Goal: Task Accomplishment & Management: Manage account settings

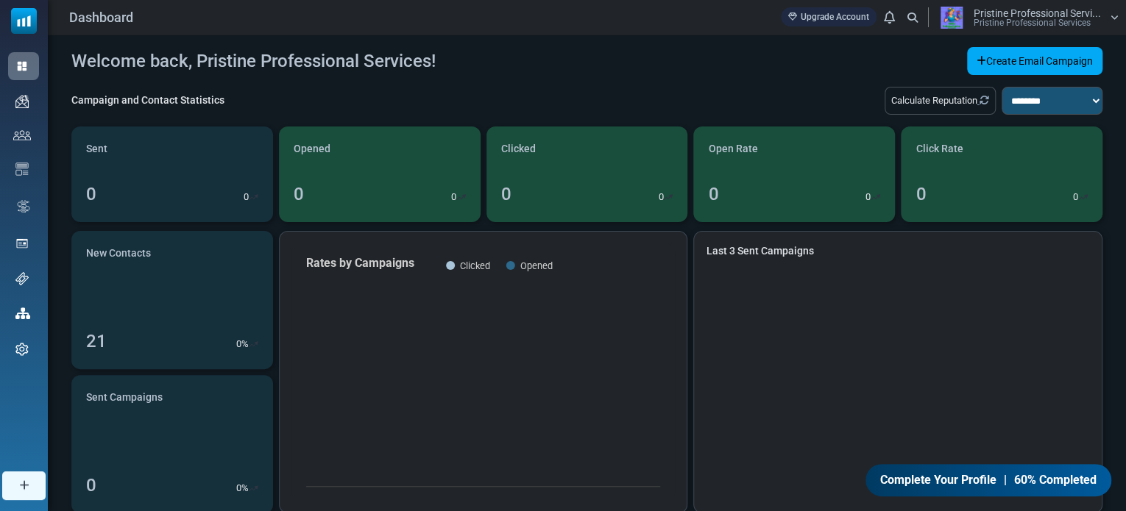
click at [957, 18] on img at bounding box center [951, 18] width 37 height 22
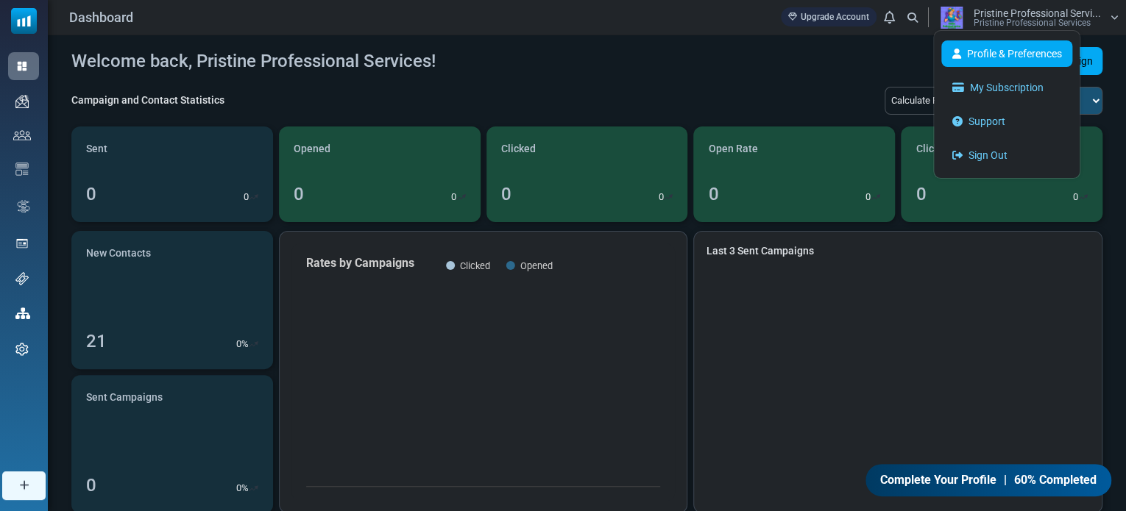
click at [969, 41] on link "Profile & Preferences" at bounding box center [1006, 53] width 131 height 26
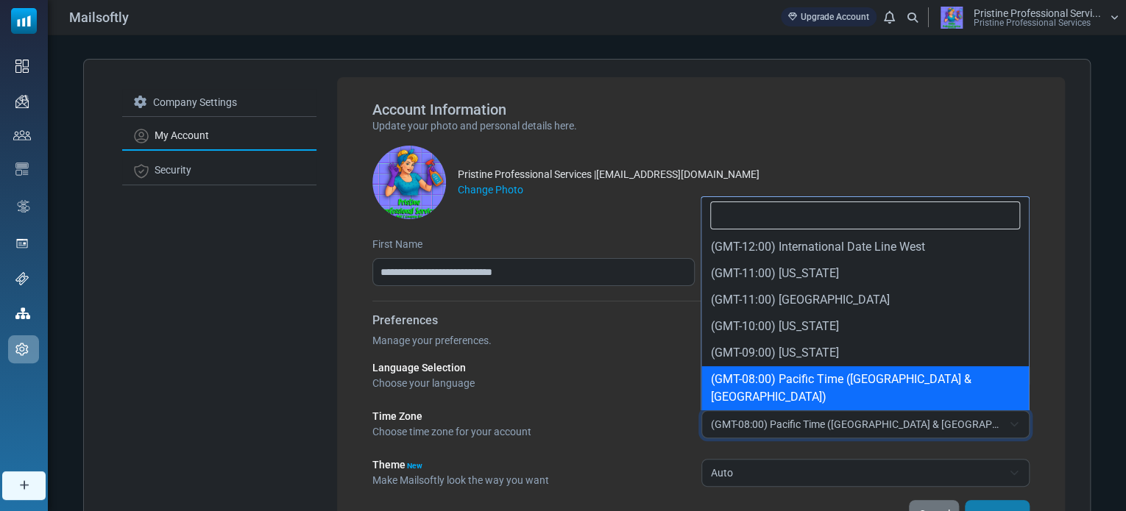
click at [1013, 419] on span "(GMT-08:00) Pacific Time ([GEOGRAPHIC_DATA] & [GEOGRAPHIC_DATA])" at bounding box center [865, 425] width 329 height 28
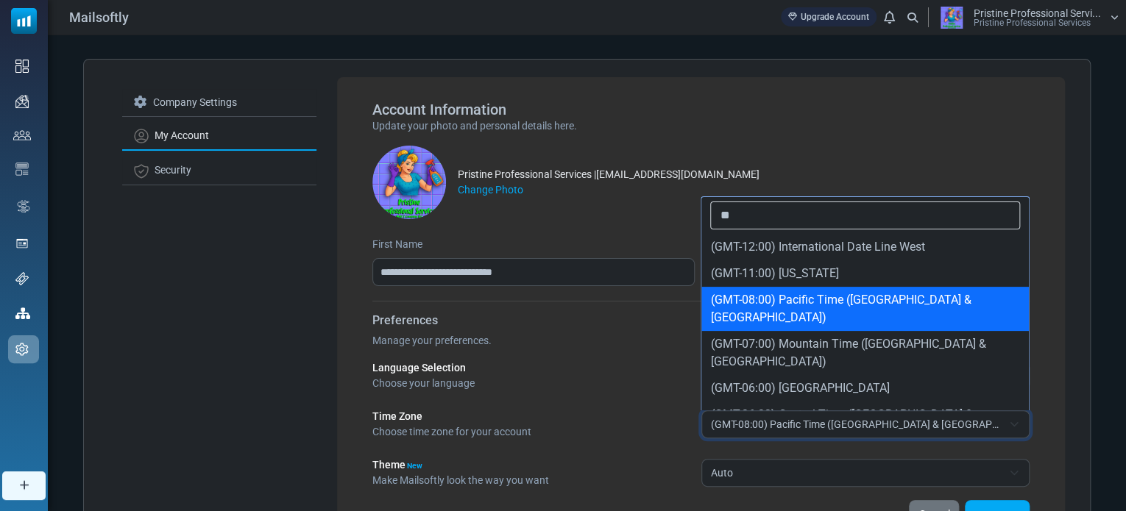
type input "***"
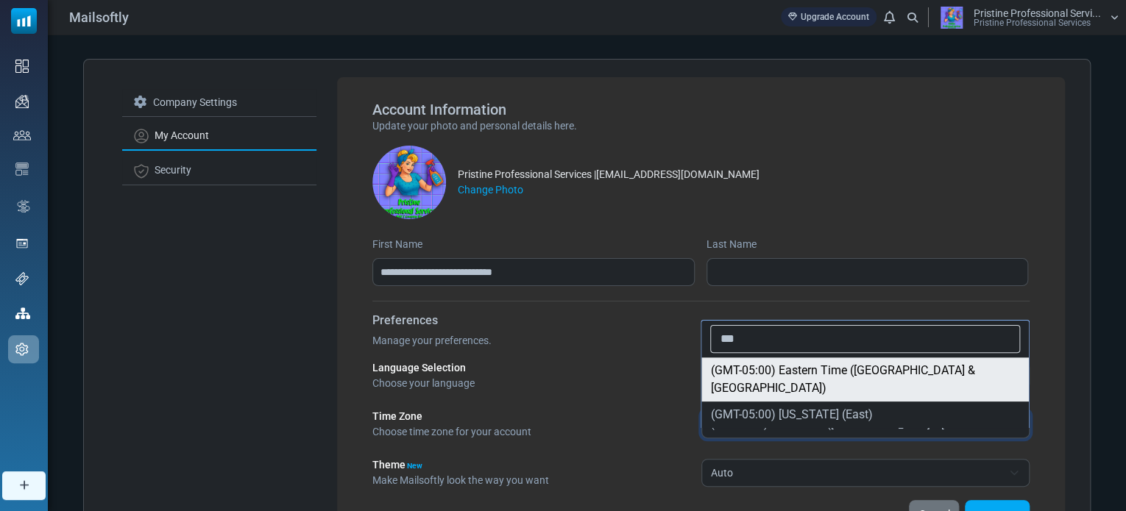
select select "**********"
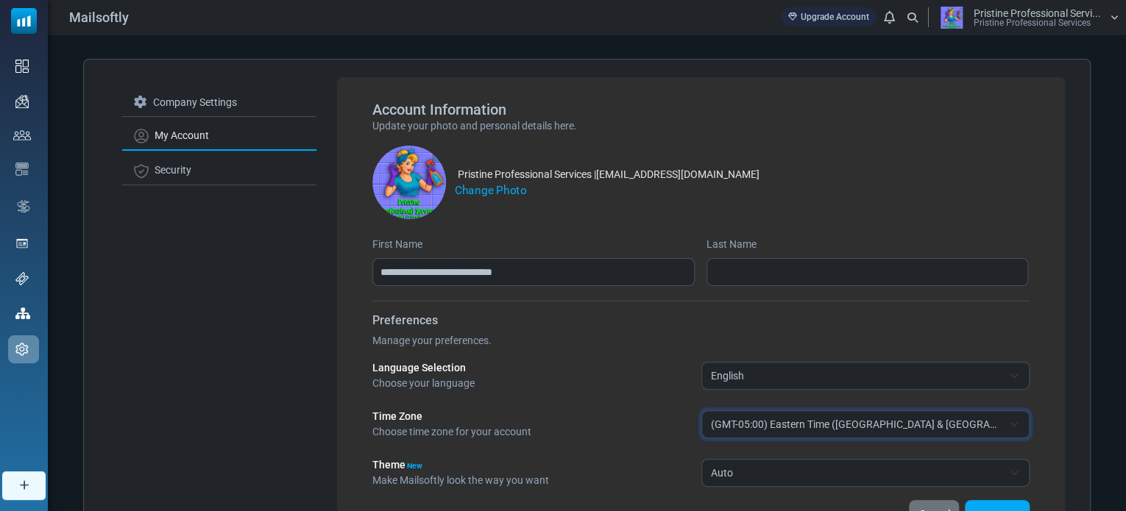
click at [495, 188] on label "Change Photo" at bounding box center [491, 190] width 72 height 17
click at [0, 0] on input "Change Photo" at bounding box center [0, 0] width 0 height 0
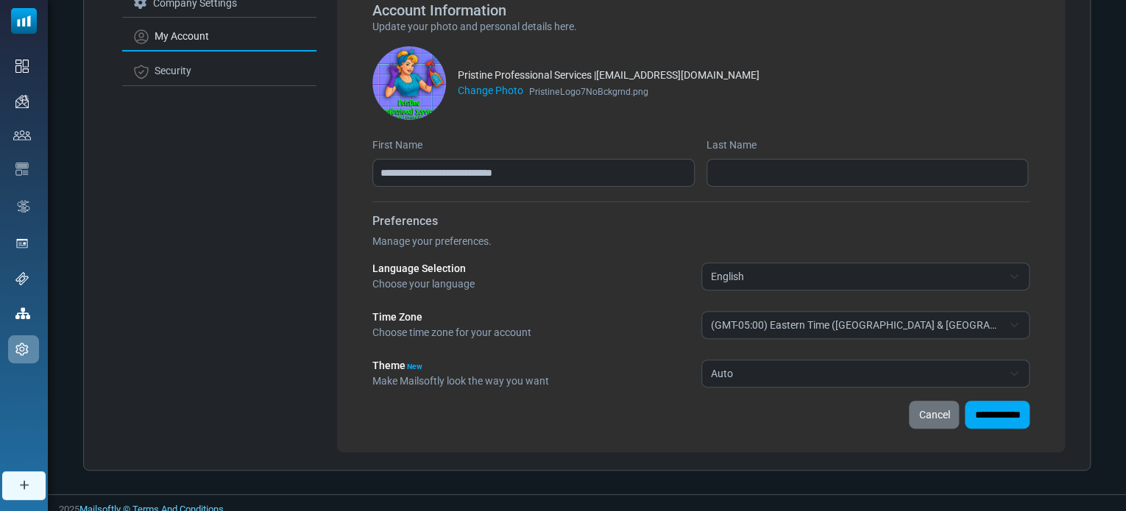
scroll to position [102, 0]
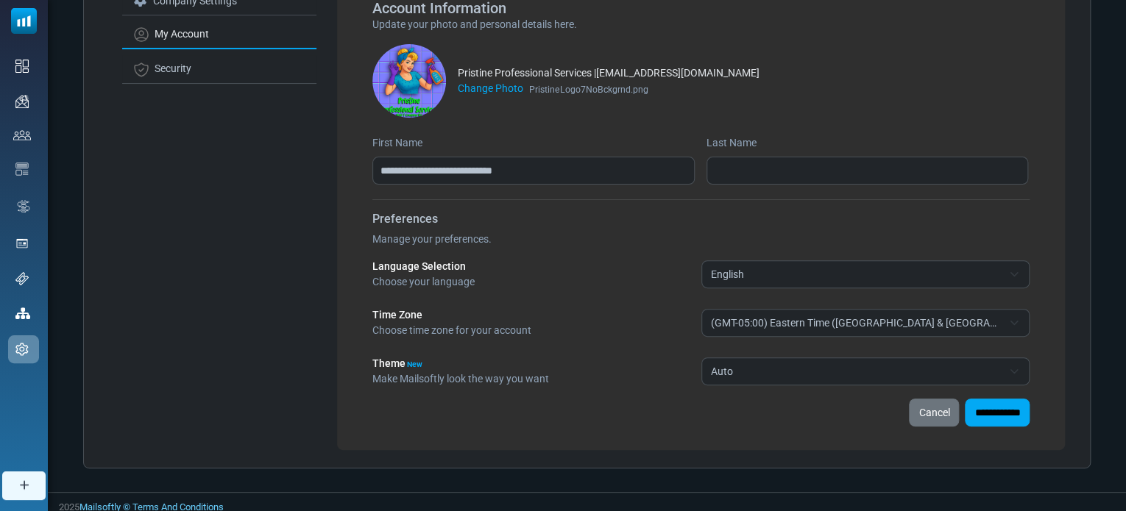
click at [1017, 372] on span "Auto" at bounding box center [865, 372] width 329 height 28
click at [985, 417] on input "**********" at bounding box center [997, 413] width 65 height 28
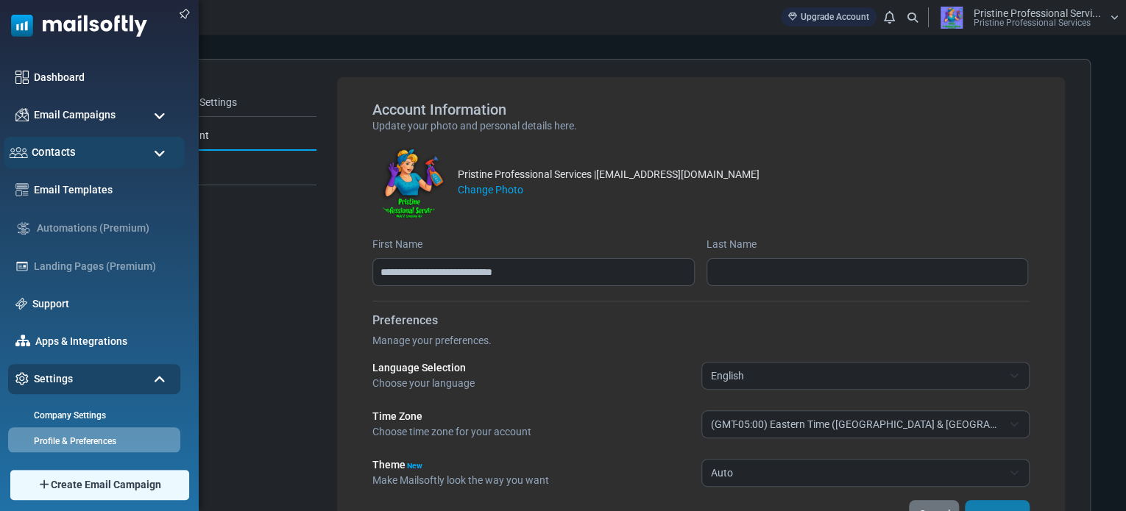
click at [54, 146] on span "Contacts" at bounding box center [54, 152] width 44 height 16
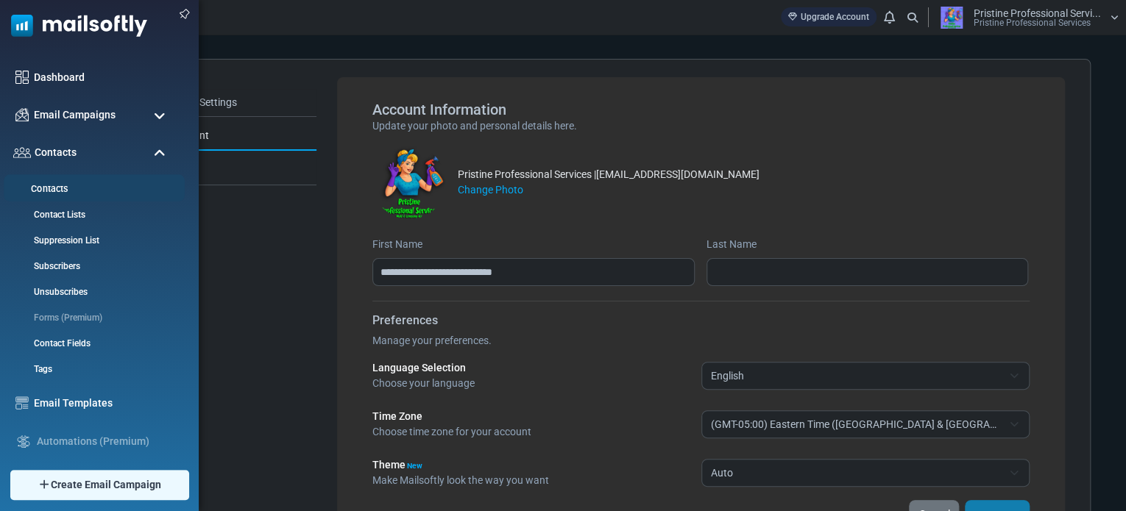
click at [57, 186] on link "Contacts" at bounding box center [92, 190] width 177 height 14
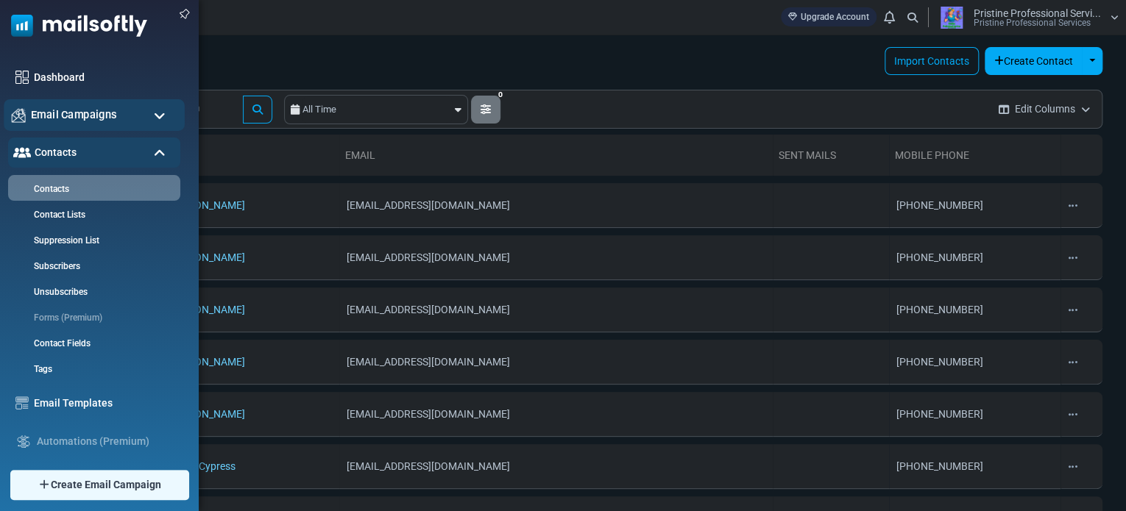
click at [22, 102] on div "Email Campaigns" at bounding box center [94, 115] width 181 height 32
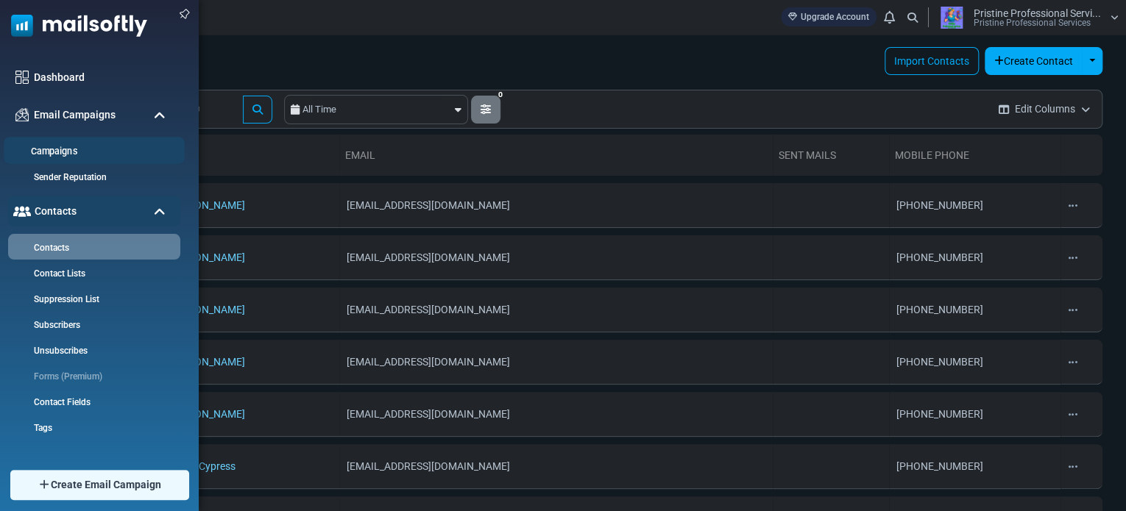
click at [57, 145] on link "Campaigns" at bounding box center [92, 152] width 177 height 14
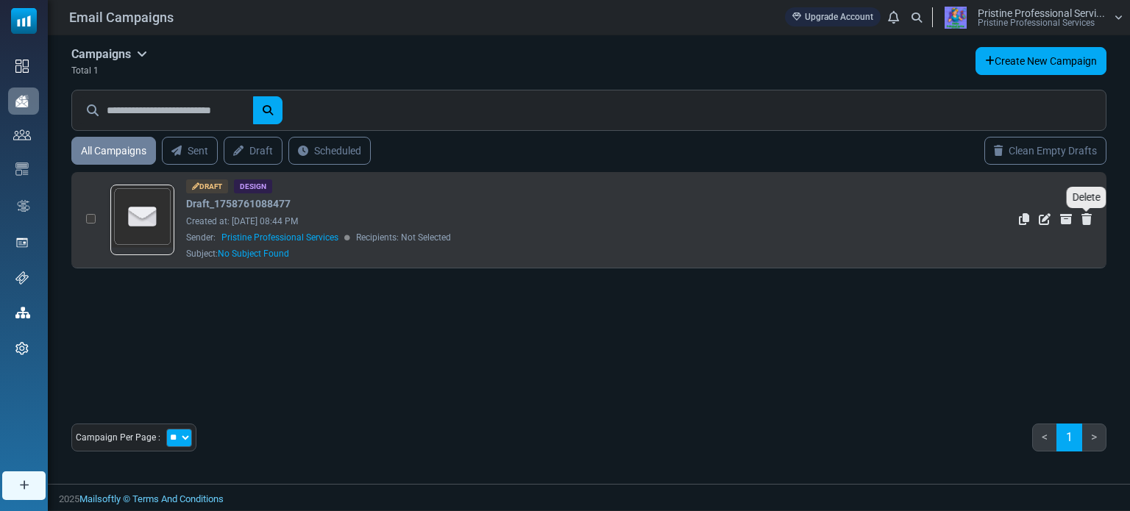
click at [1085, 217] on icon "Delete" at bounding box center [1087, 219] width 10 height 12
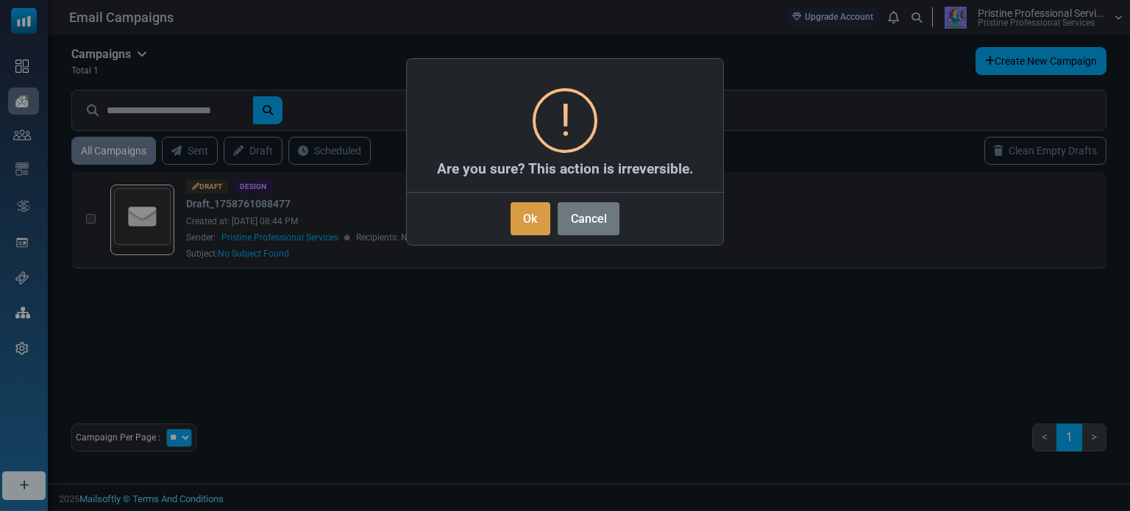
click at [534, 224] on button "Ok" at bounding box center [531, 218] width 40 height 33
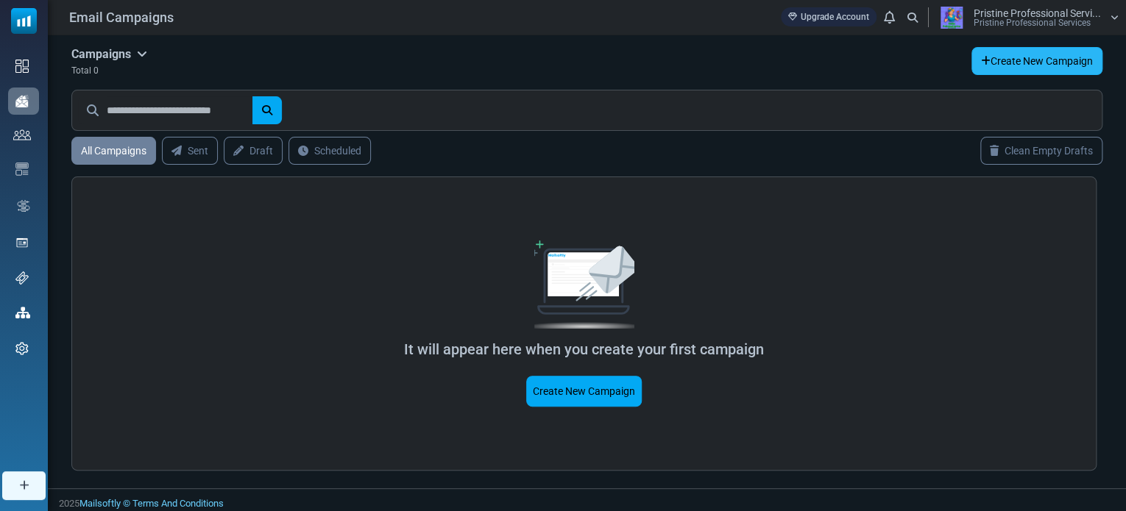
click at [1017, 66] on link "Create New Campaign" at bounding box center [1036, 61] width 131 height 28
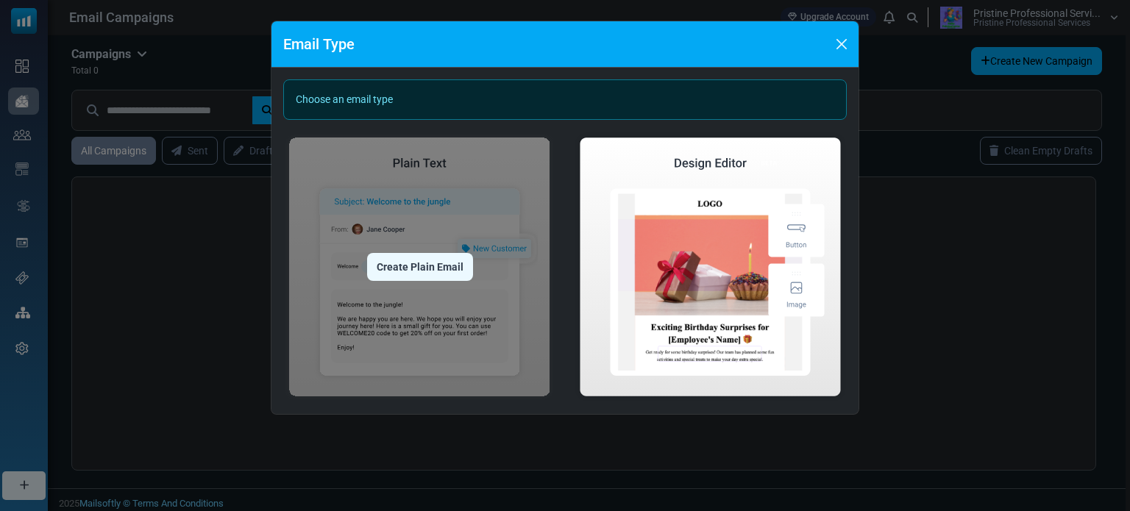
click at [412, 266] on div "Create Plain Email" at bounding box center [420, 267] width 106 height 28
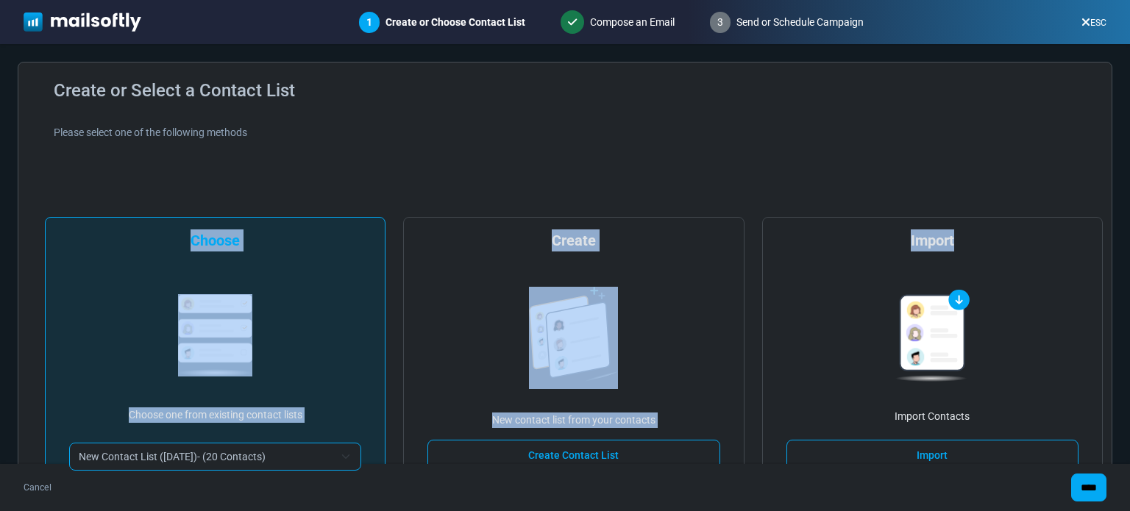
drag, startPoint x: 1130, startPoint y: 146, endPoint x: 1130, endPoint y: 206, distance: 59.6
click at [1130, 206] on form "**********" at bounding box center [565, 311] width 1130 height 534
click at [904, 138] on div "Please select one of the following methods" at bounding box center [574, 132] width 1041 height 15
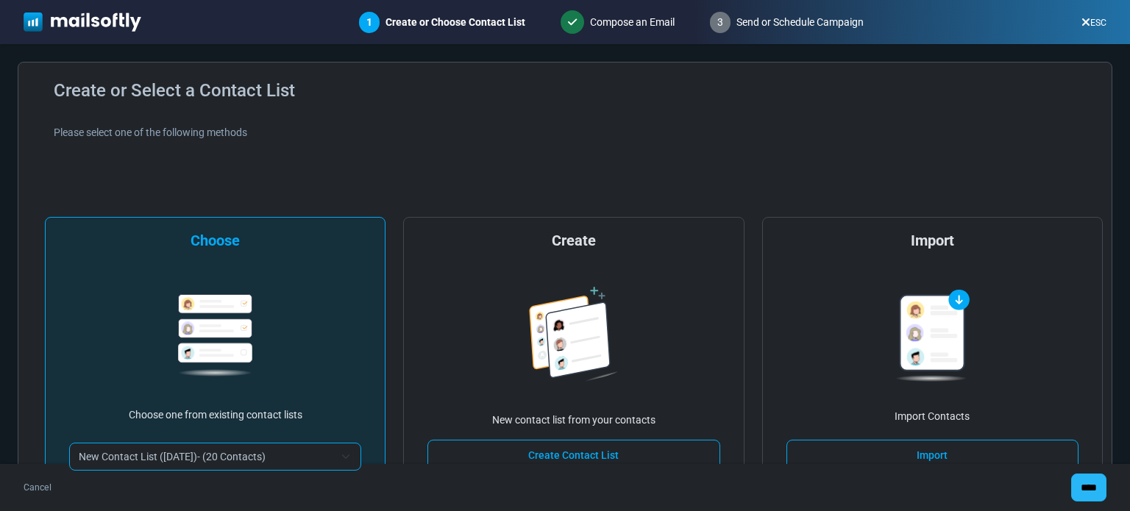
click at [1084, 485] on input "****" at bounding box center [1089, 488] width 35 height 28
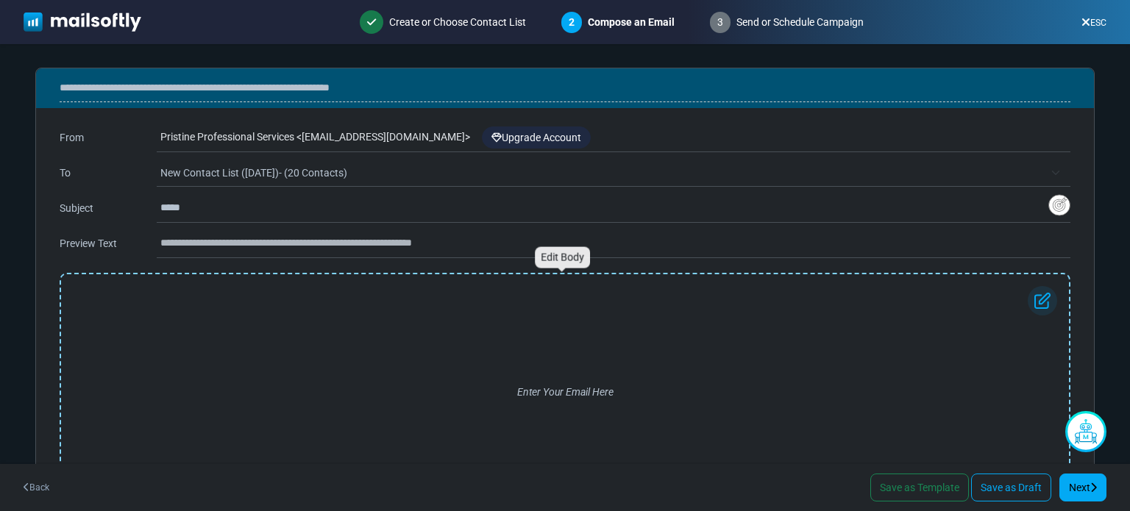
click at [342, 301] on div "Enter Your Email Here" at bounding box center [565, 392] width 985 height 212
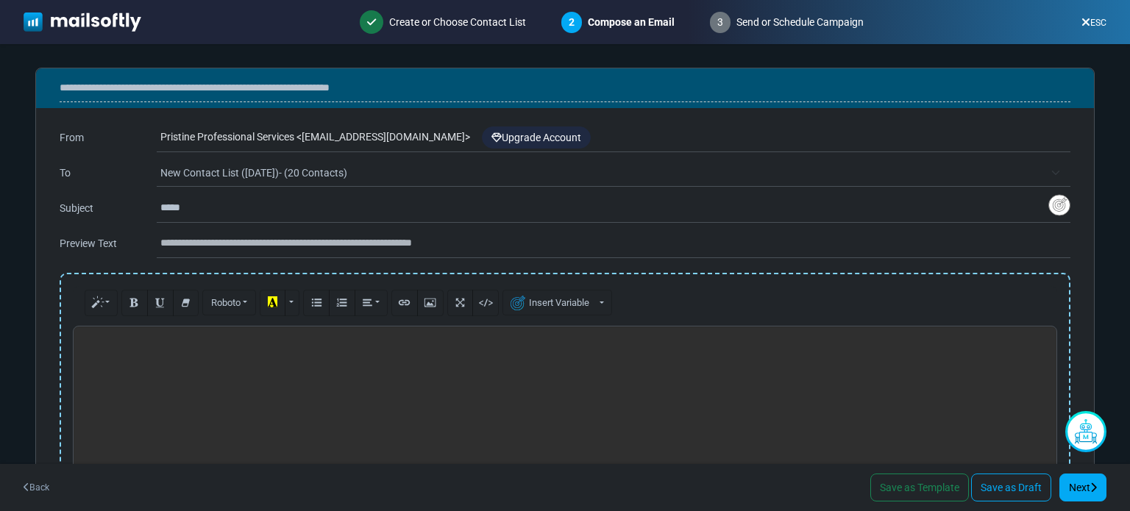
click at [368, 174] on span "New Contact List ([DATE])- (20 Contacts)" at bounding box center [602, 173] width 884 height 18
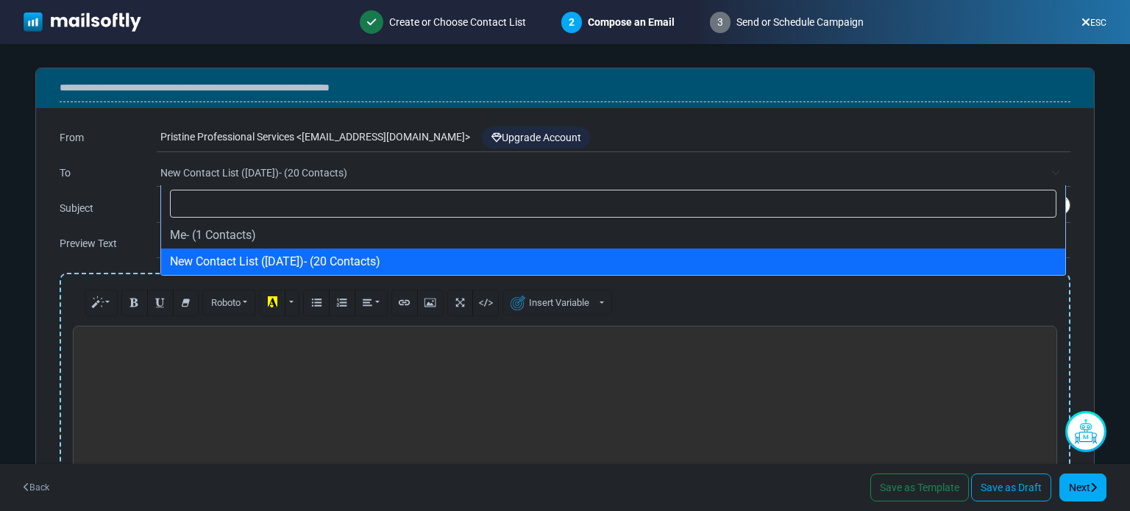
click at [368, 174] on span "New Contact List ([DATE])- (20 Contacts)" at bounding box center [602, 173] width 884 height 18
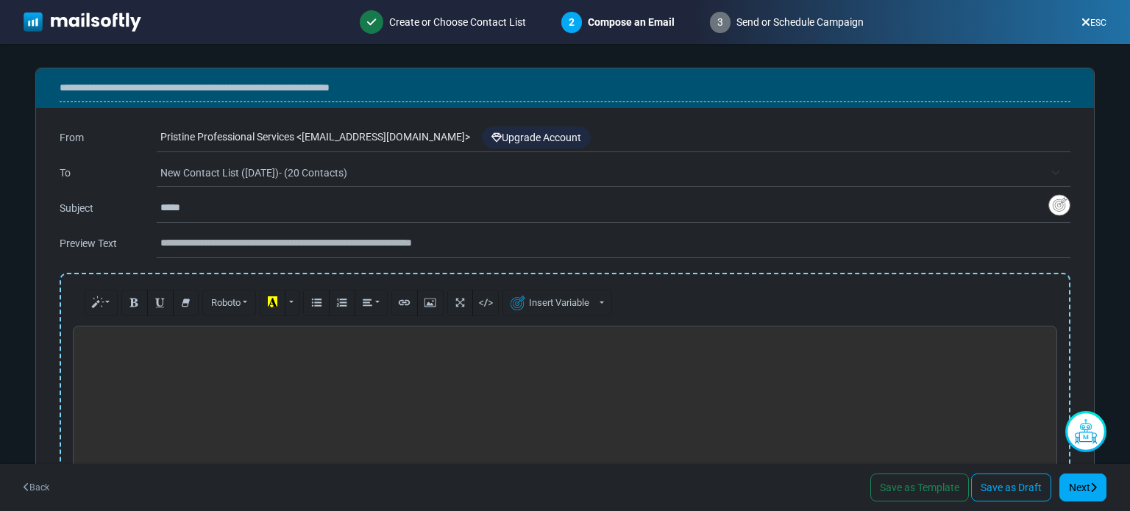
click at [221, 367] on div at bounding box center [565, 436] width 985 height 221
paste div
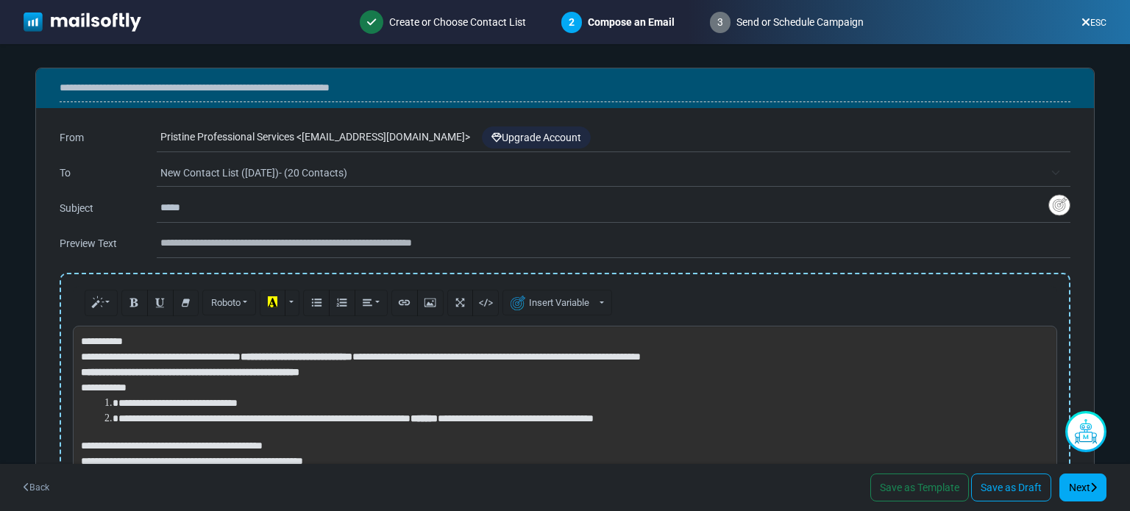
scroll to position [6, 0]
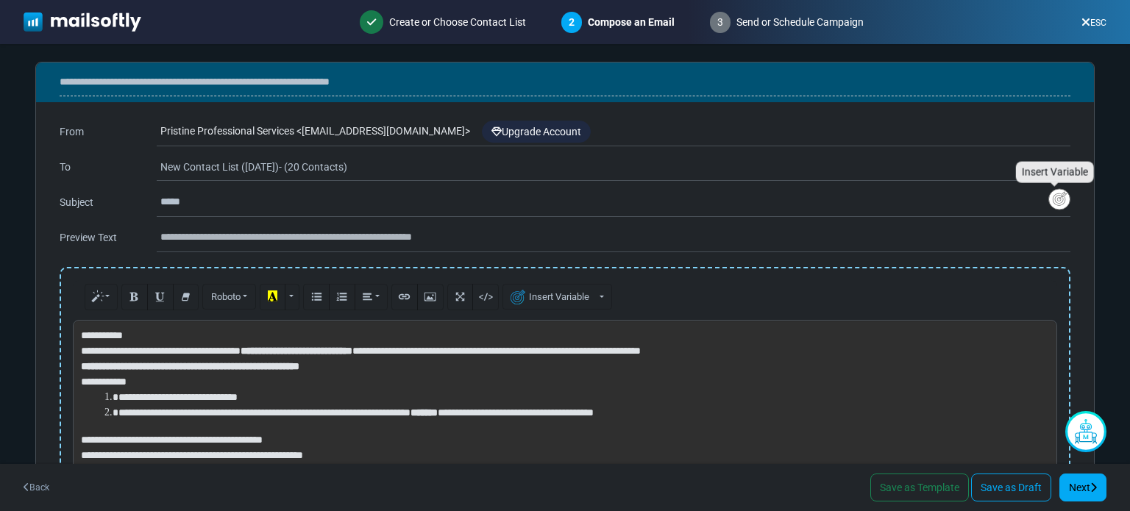
click at [1058, 201] on img "Insert Variable" at bounding box center [1060, 199] width 22 height 23
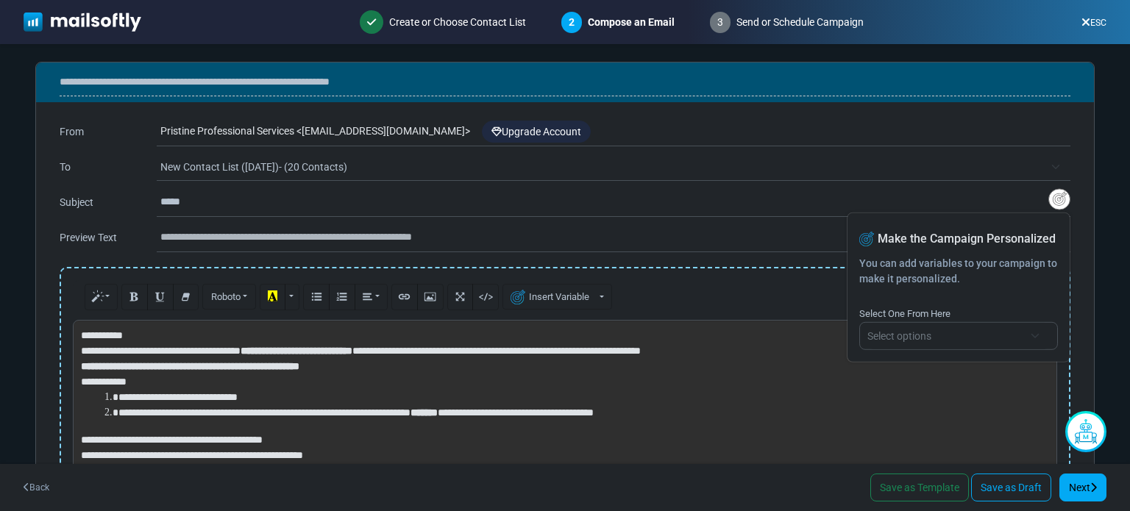
click at [1044, 340] on span "Select options" at bounding box center [959, 335] width 183 height 26
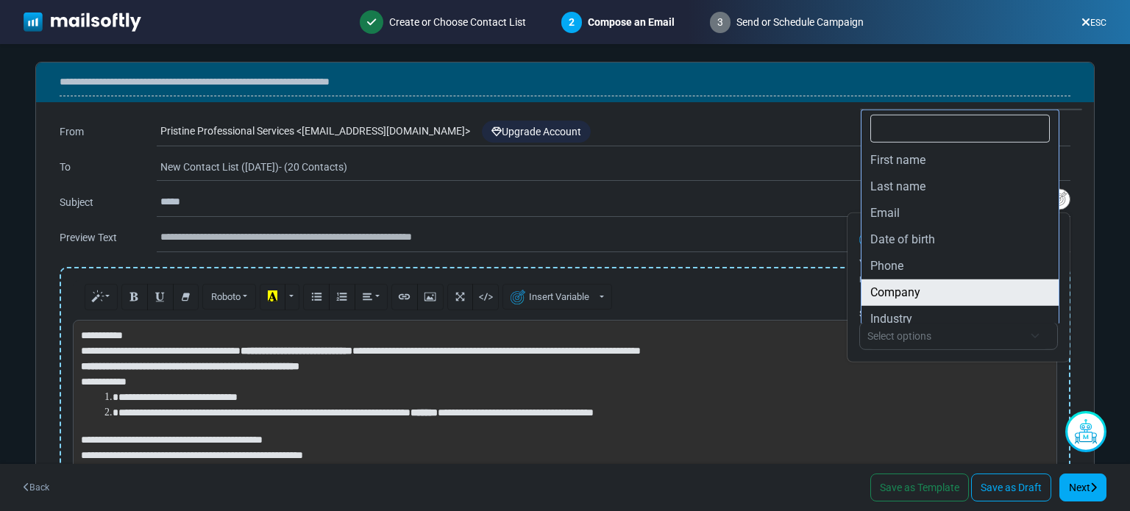
click at [238, 208] on input "*****" at bounding box center [604, 202] width 888 height 28
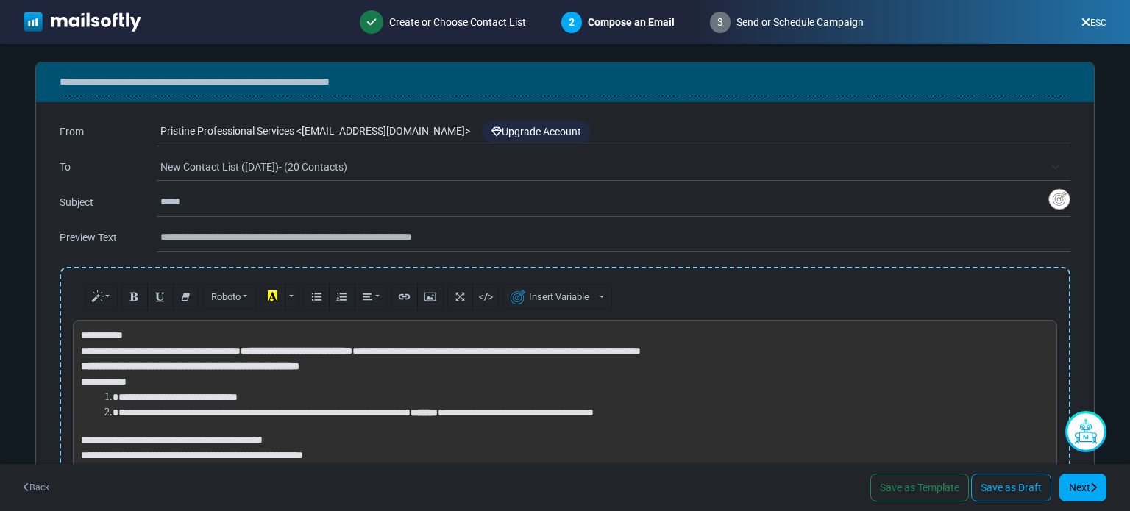
drag, startPoint x: 218, startPoint y: 191, endPoint x: 122, endPoint y: 200, distance: 96.1
click at [122, 200] on div "**********" at bounding box center [565, 203] width 1011 height 24
paste input "**********"
type input "**********"
click at [212, 236] on input "text" at bounding box center [615, 238] width 910 height 28
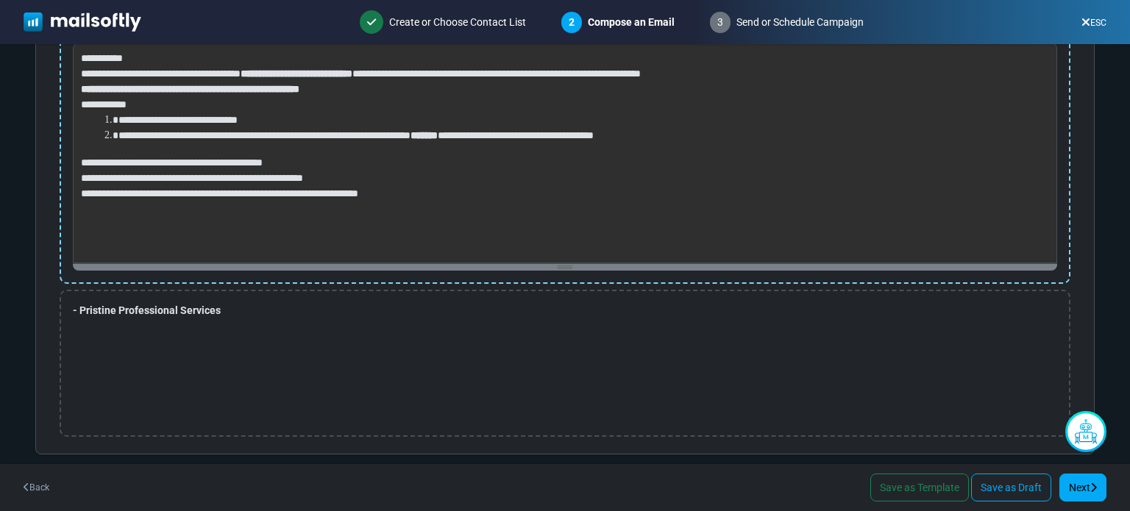
scroll to position [273, 0]
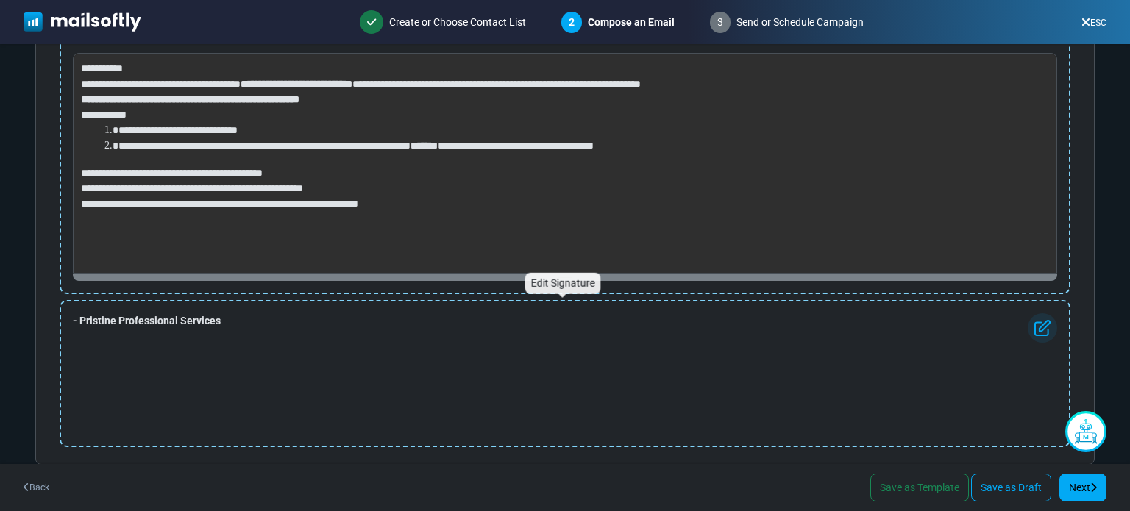
click at [1039, 322] on img at bounding box center [1042, 328] width 29 height 29
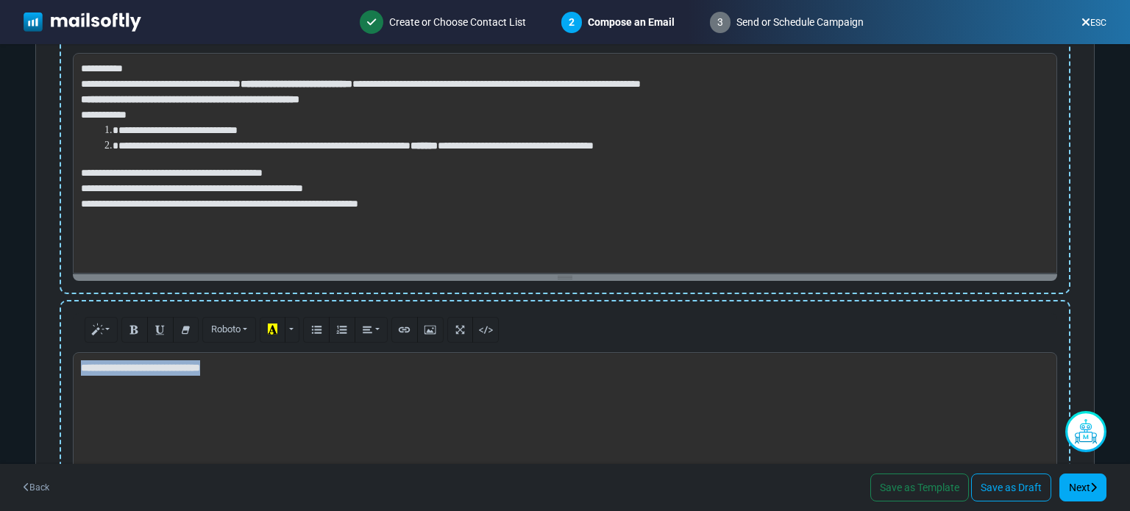
drag, startPoint x: 238, startPoint y: 366, endPoint x: 38, endPoint y: 364, distance: 199.4
click at [38, 364] on div "Enter Your Email Here Normal Blockquote Code Header 1 Header 2 Header 3 Header …" at bounding box center [565, 297] width 1058 height 594
paste div
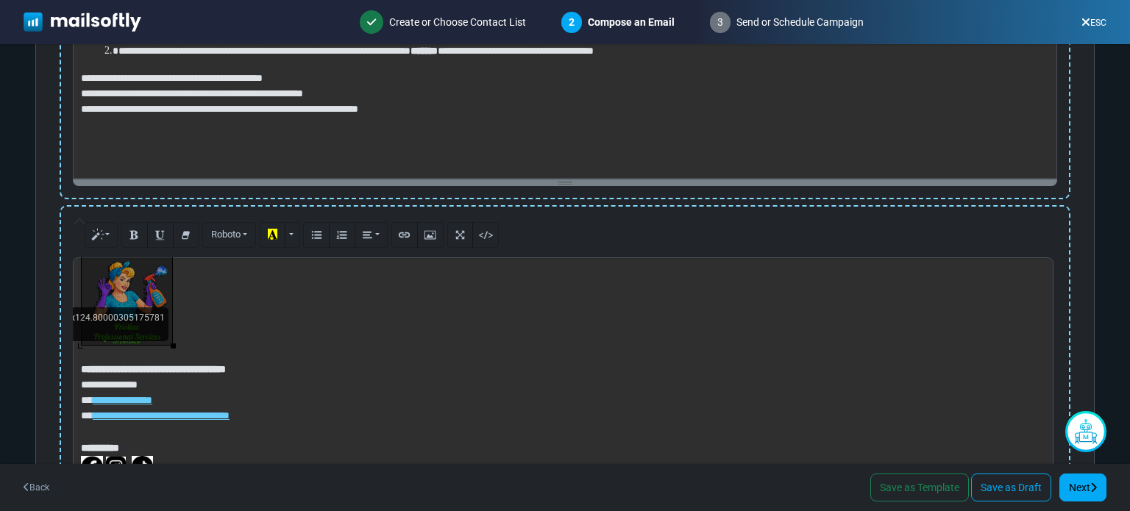
click at [121, 309] on div "**********" at bounding box center [565, 368] width 985 height 221
click at [127, 281] on div "**********" at bounding box center [565, 368] width 985 height 221
click at [127, 281] on div at bounding box center [127, 300] width 91 height 91
click at [121, 281] on div at bounding box center [127, 300] width 91 height 91
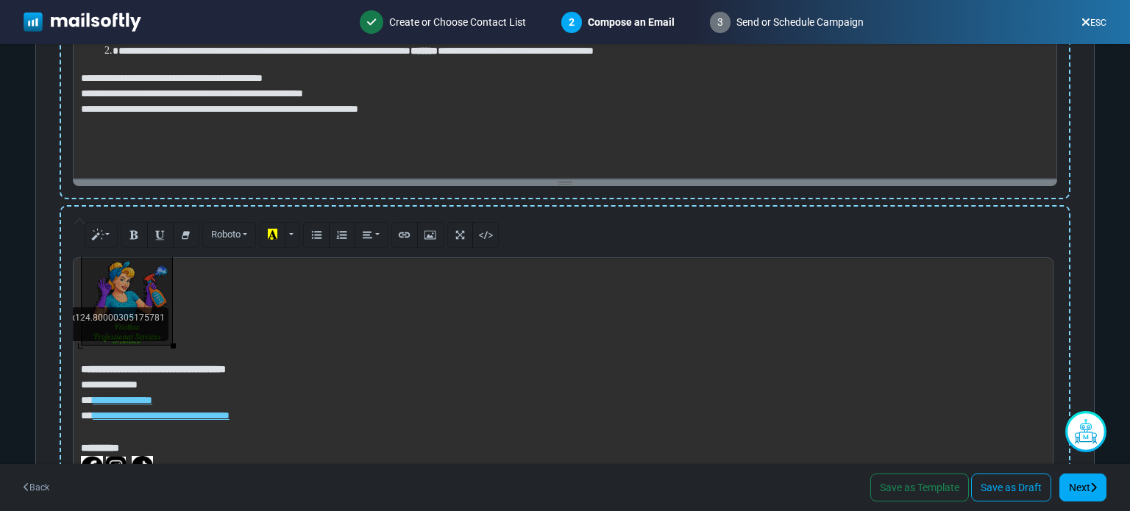
click at [369, 337] on p at bounding box center [563, 301] width 965 height 92
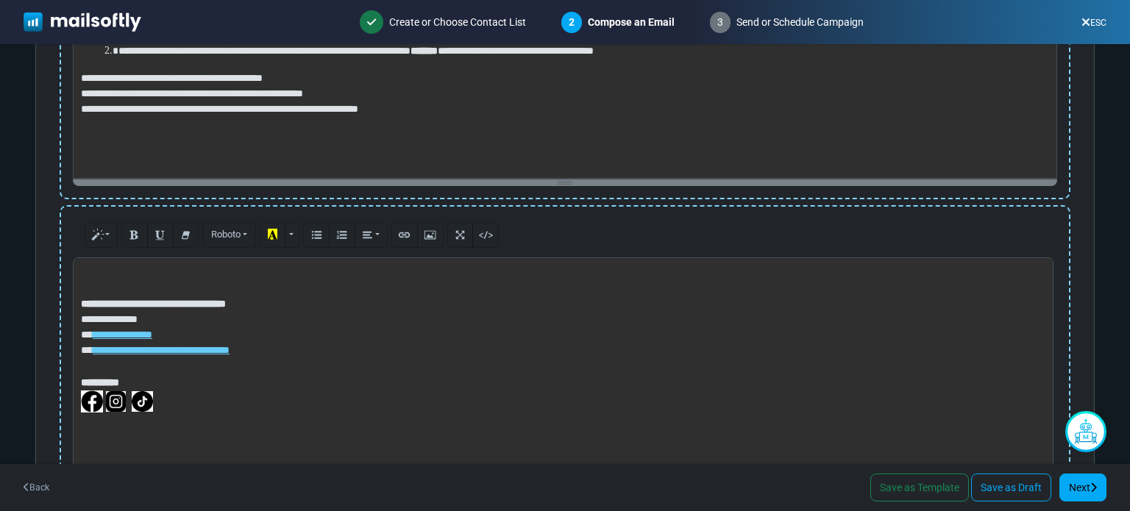
scroll to position [379, 0]
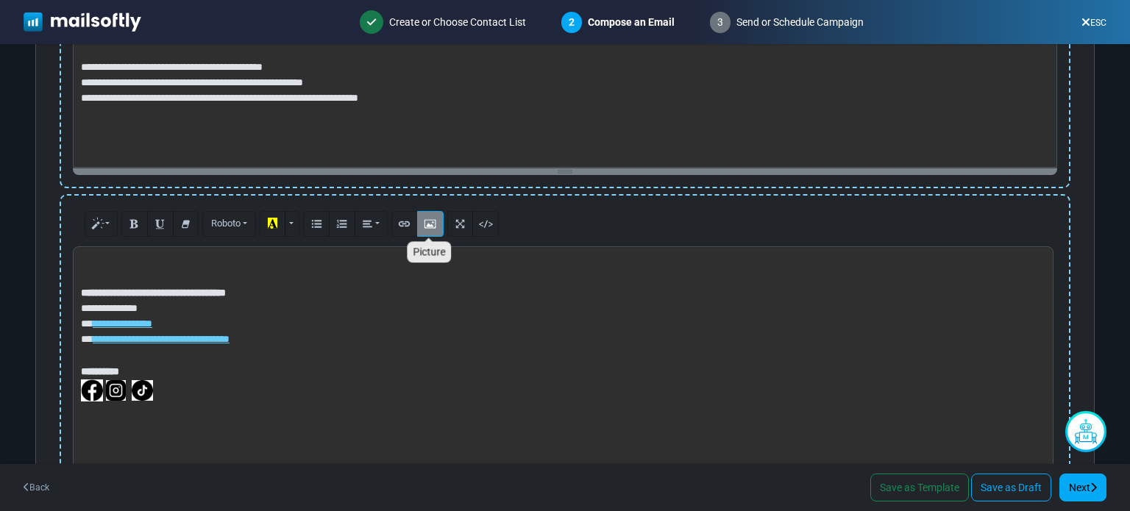
click at [429, 220] on icon "Picture" at bounding box center [430, 223] width 10 height 11
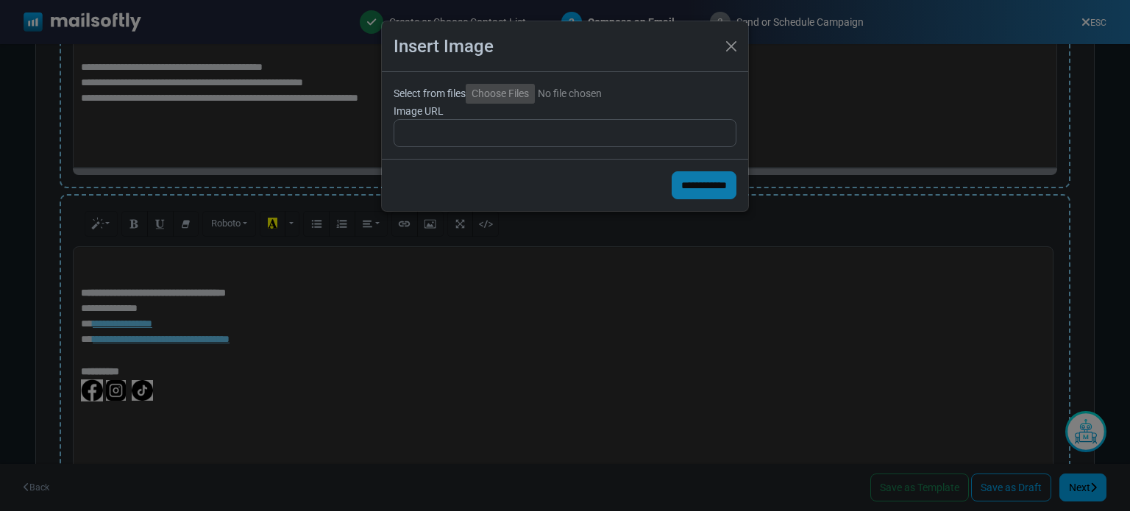
click at [500, 94] on input "Select from files" at bounding box center [566, 94] width 200 height 20
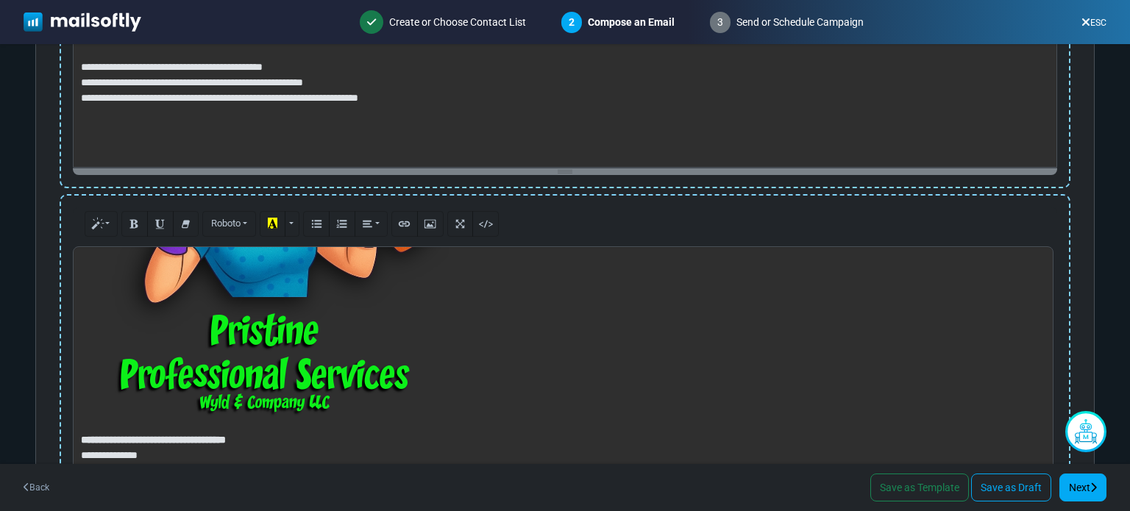
scroll to position [208, 0]
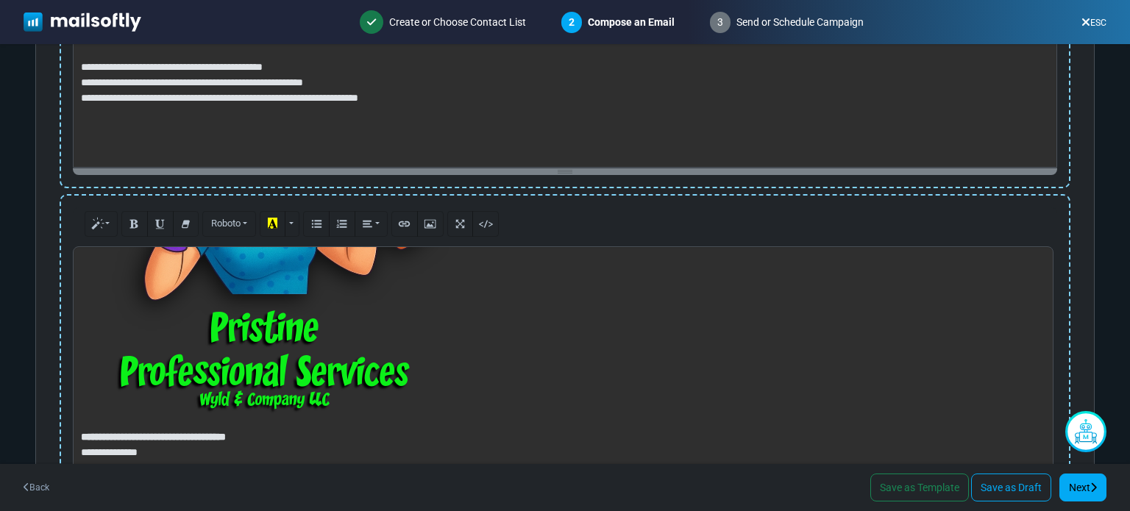
click at [401, 331] on div "**********" at bounding box center [565, 357] width 985 height 221
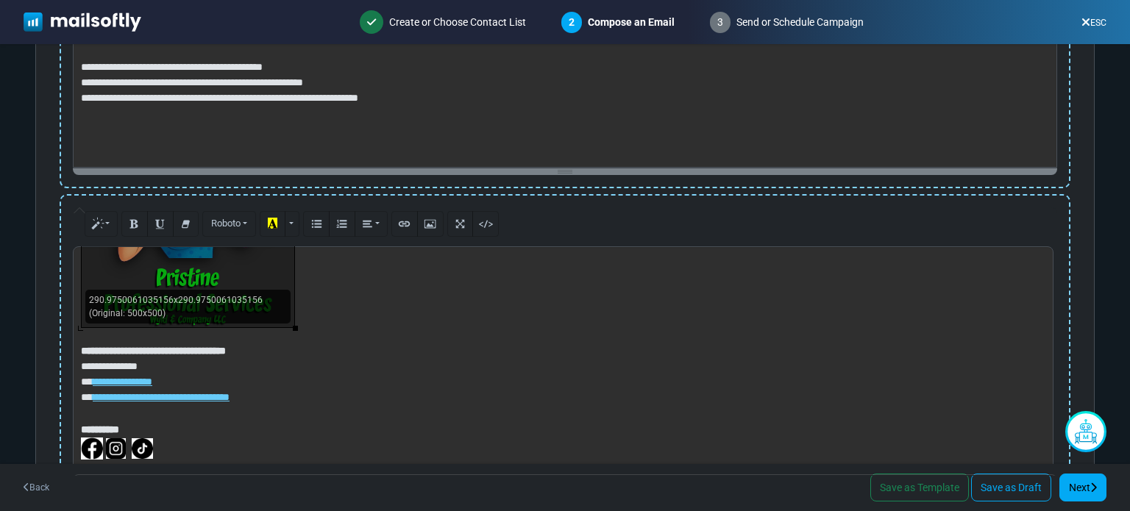
scroll to position [140, 0]
drag, startPoint x: 448, startPoint y: 410, endPoint x: 155, endPoint y: 258, distance: 330.2
click at [155, 258] on div "289.9750061035156x289.9750061035156 (Original: 500x500)" at bounding box center [187, 220] width 213 height 213
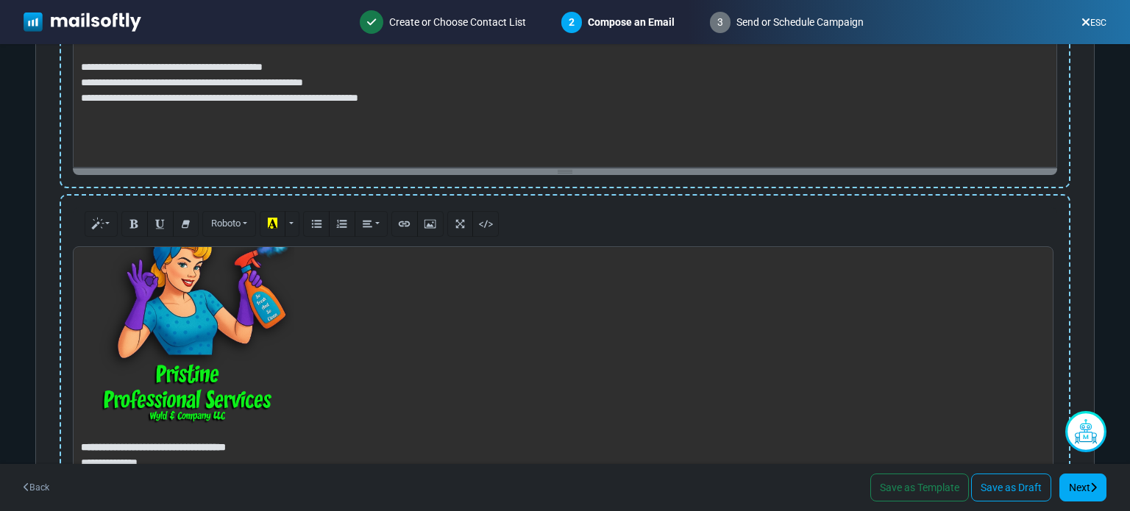
scroll to position [42, 0]
click at [211, 334] on div "**********" at bounding box center [565, 357] width 985 height 221
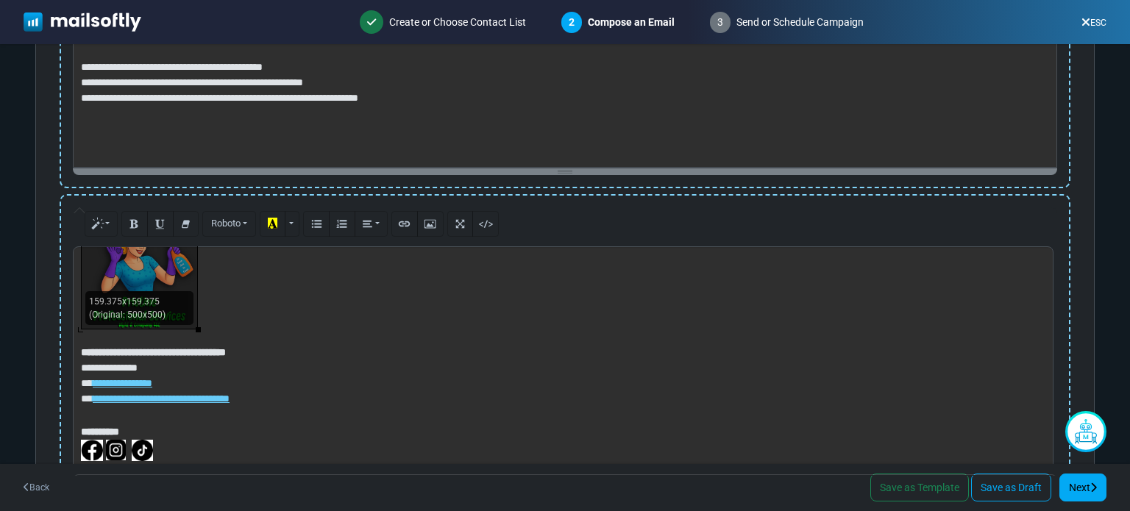
drag, startPoint x: 294, startPoint y: 426, endPoint x: 132, endPoint y: 327, distance: 189.6
click at [132, 327] on div "**********" at bounding box center [565, 357] width 985 height 221
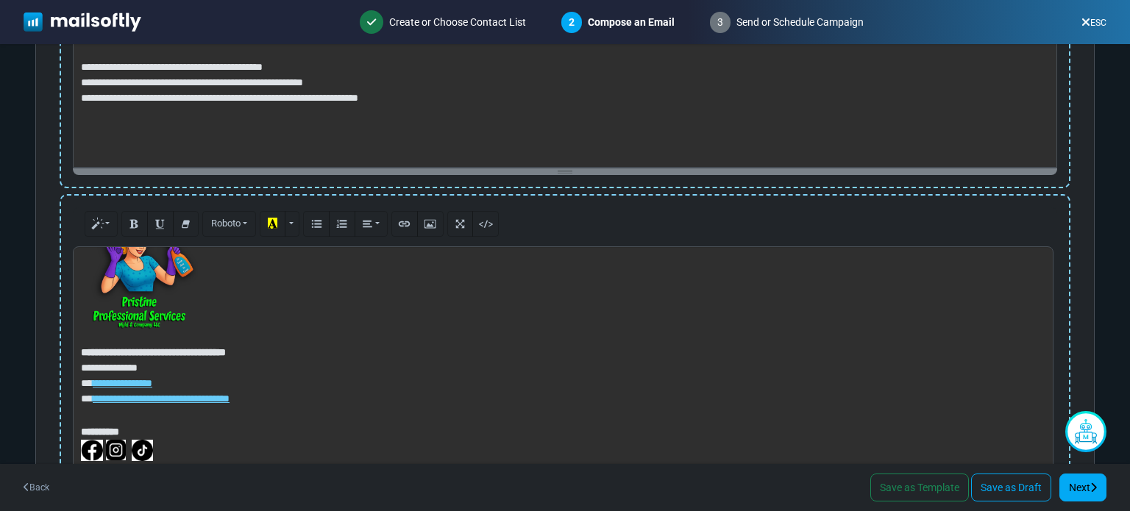
click at [548, 345] on p "**********" at bounding box center [561, 376] width 960 height 63
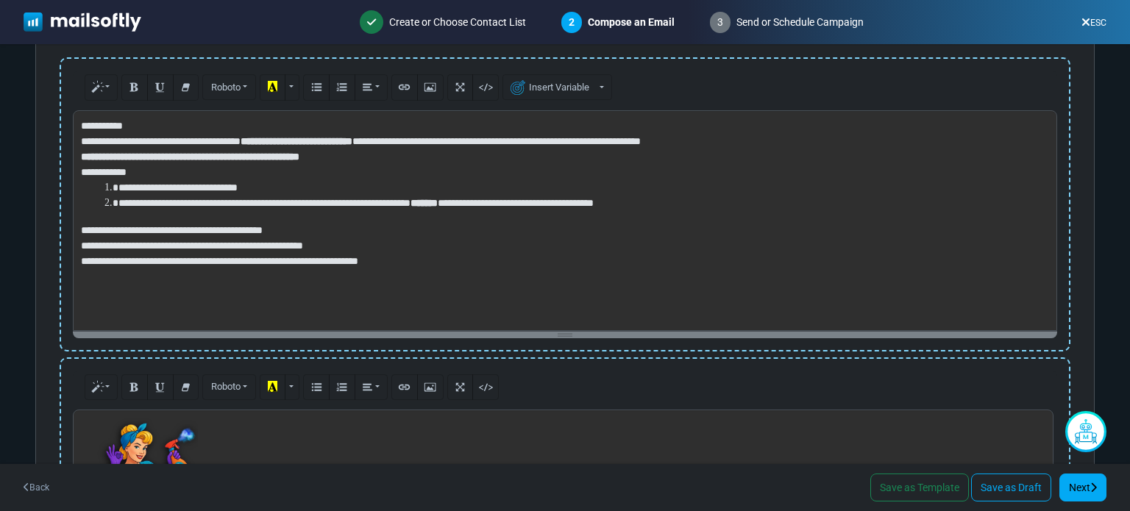
scroll to position [0, 0]
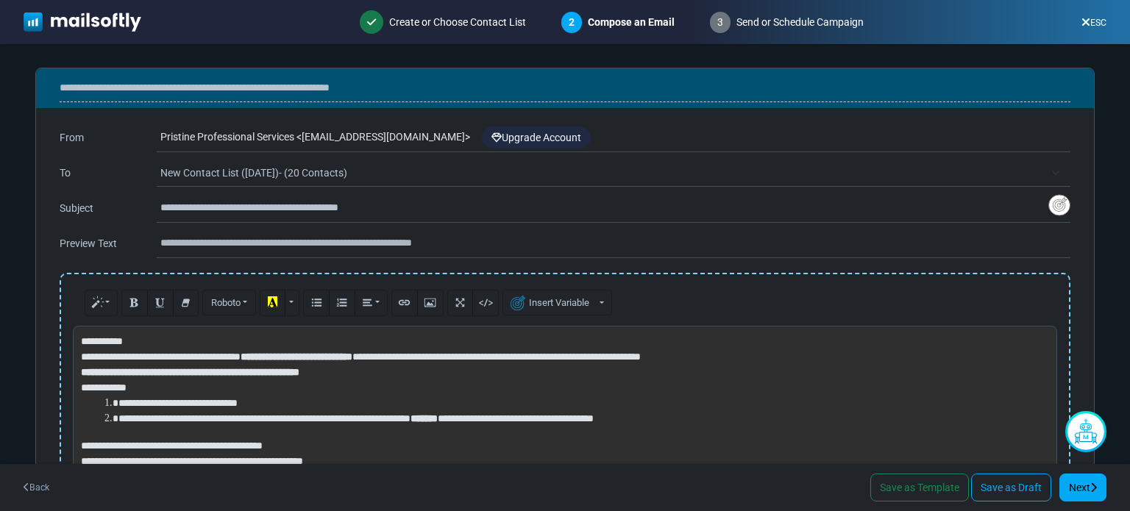
click at [94, 341] on p "**********" at bounding box center [563, 341] width 965 height 15
click at [581, 302] on button "Insert Variable" at bounding box center [558, 303] width 110 height 26
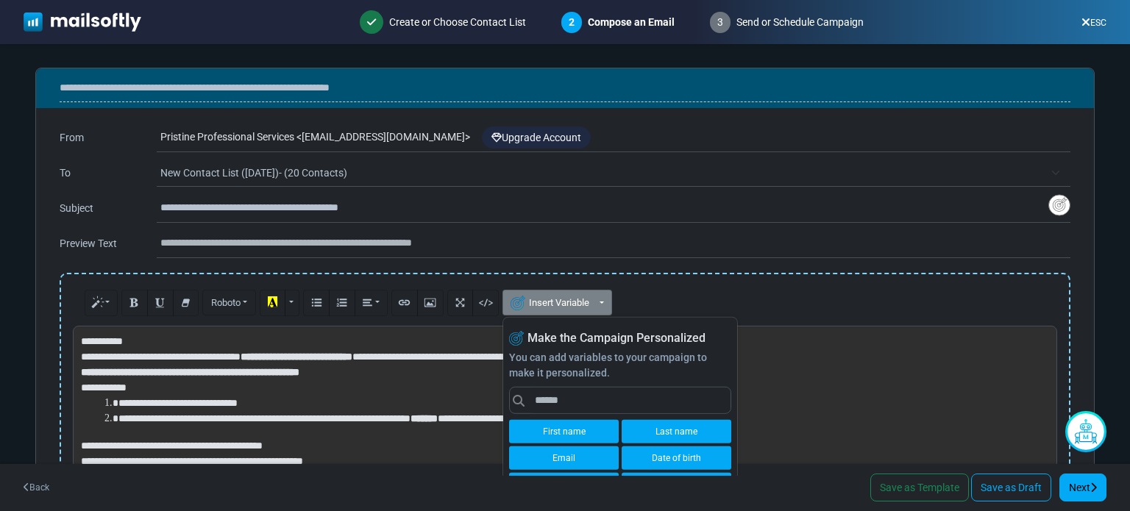
click at [581, 431] on link "First name" at bounding box center [564, 432] width 110 height 24
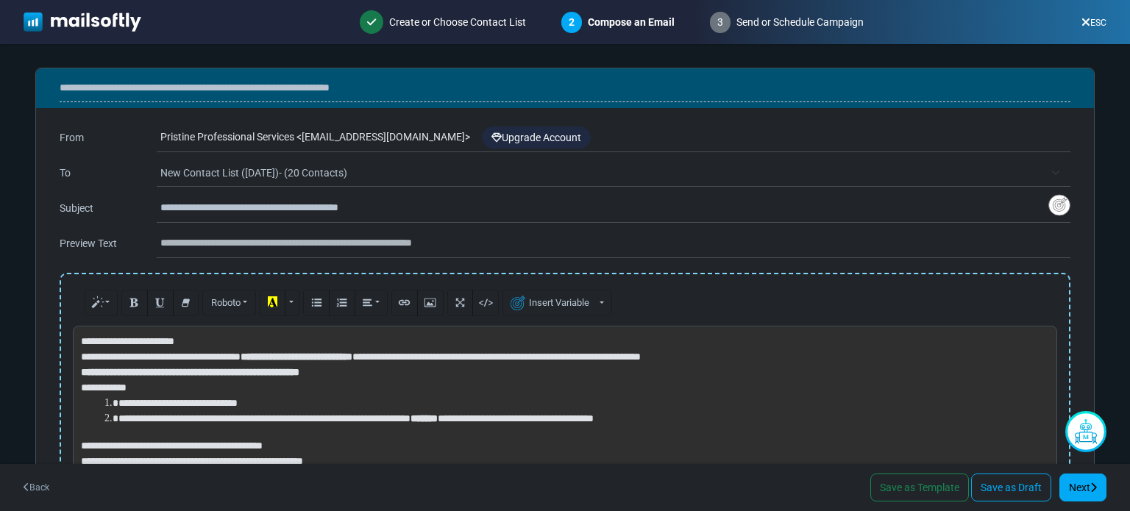
click at [208, 344] on p "**********" at bounding box center [563, 341] width 965 height 15
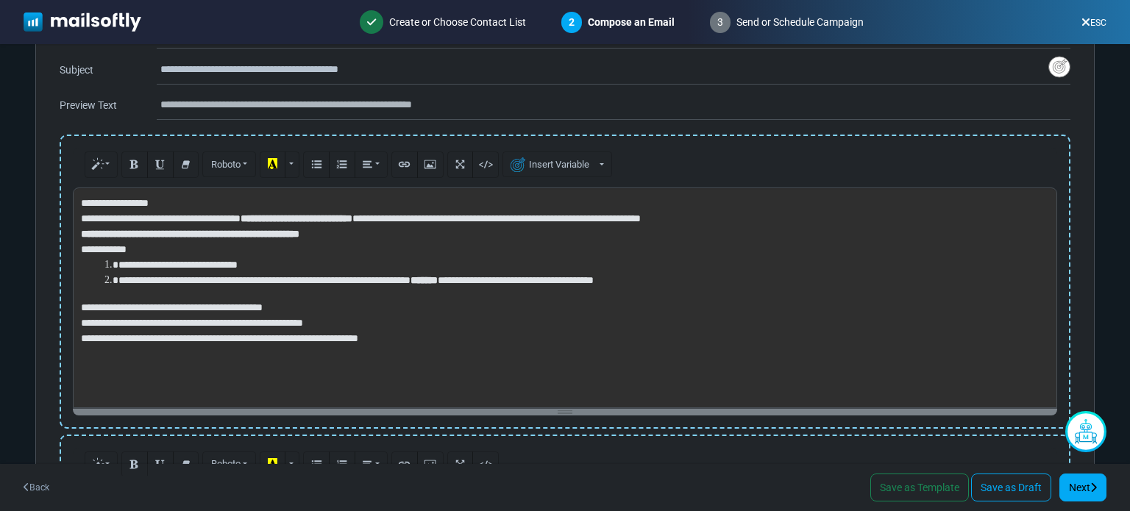
scroll to position [137, 0]
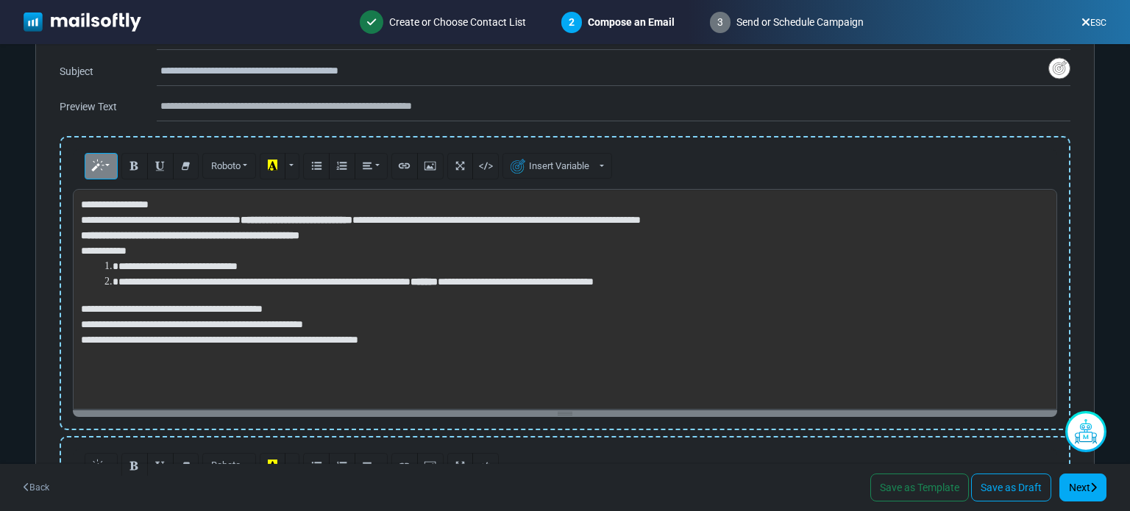
click at [101, 164] on icon "Style" at bounding box center [98, 165] width 10 height 11
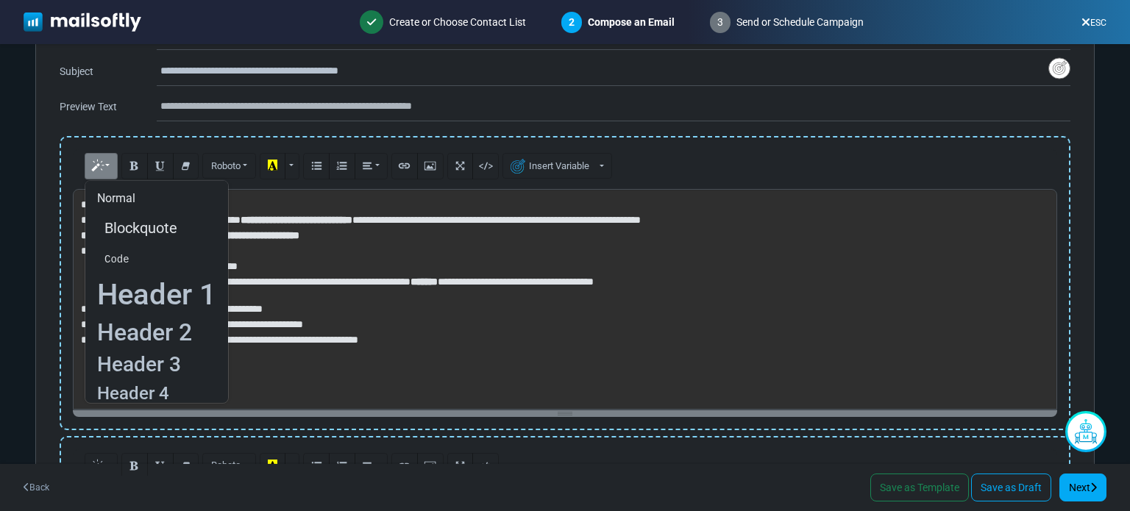
click at [509, 321] on p "**********" at bounding box center [563, 333] width 965 height 32
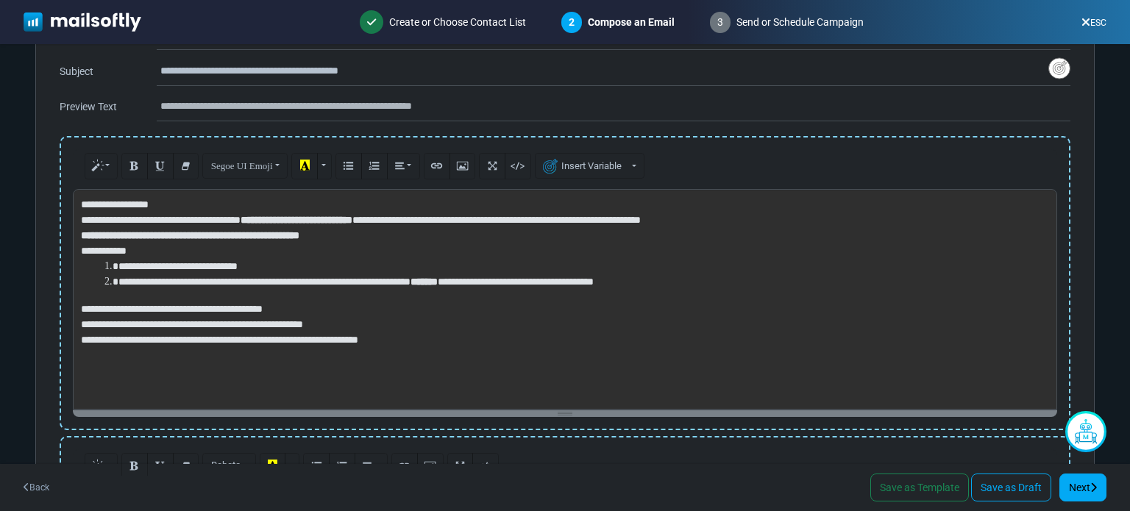
scroll to position [138, 0]
click at [78, 203] on div "**********" at bounding box center [565, 298] width 985 height 221
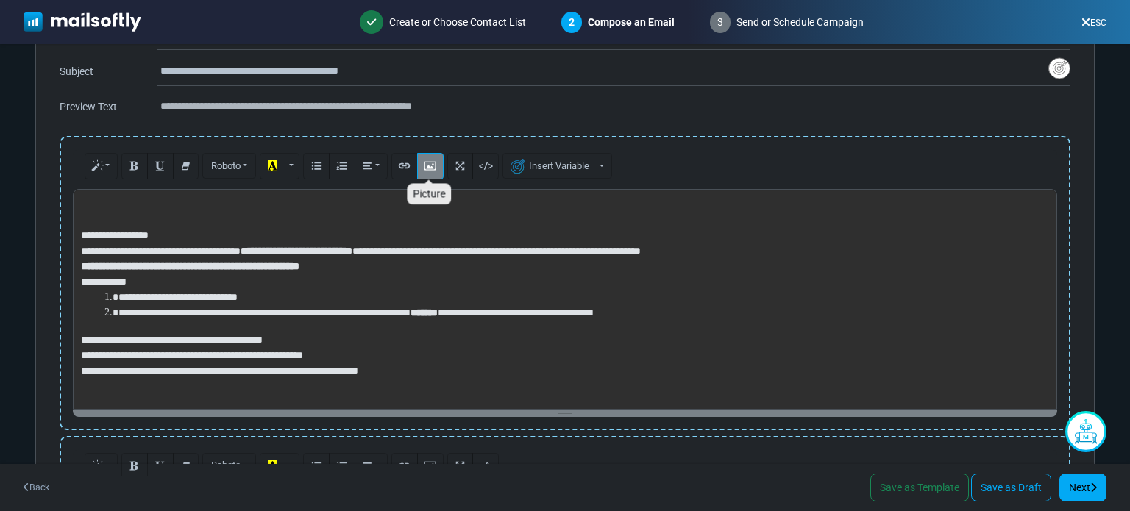
click at [428, 163] on icon "Picture" at bounding box center [430, 165] width 10 height 11
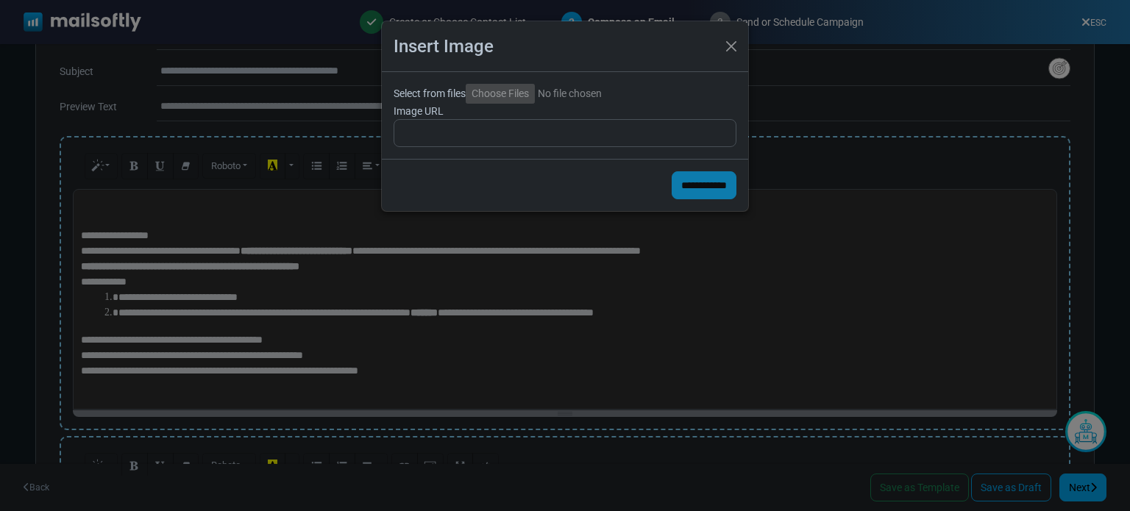
click at [494, 92] on input "Select from files" at bounding box center [566, 94] width 200 height 20
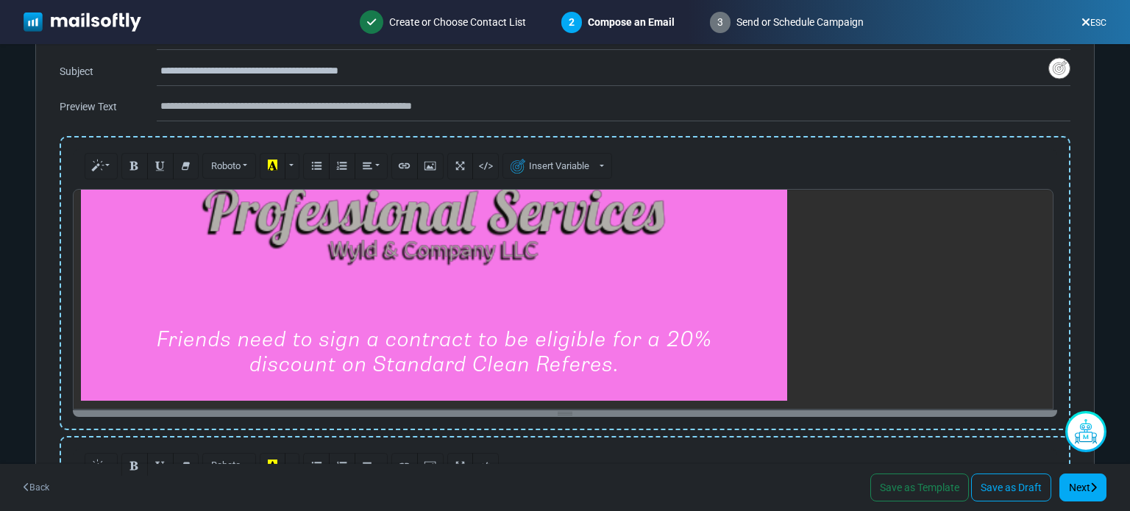
scroll to position [683, 0]
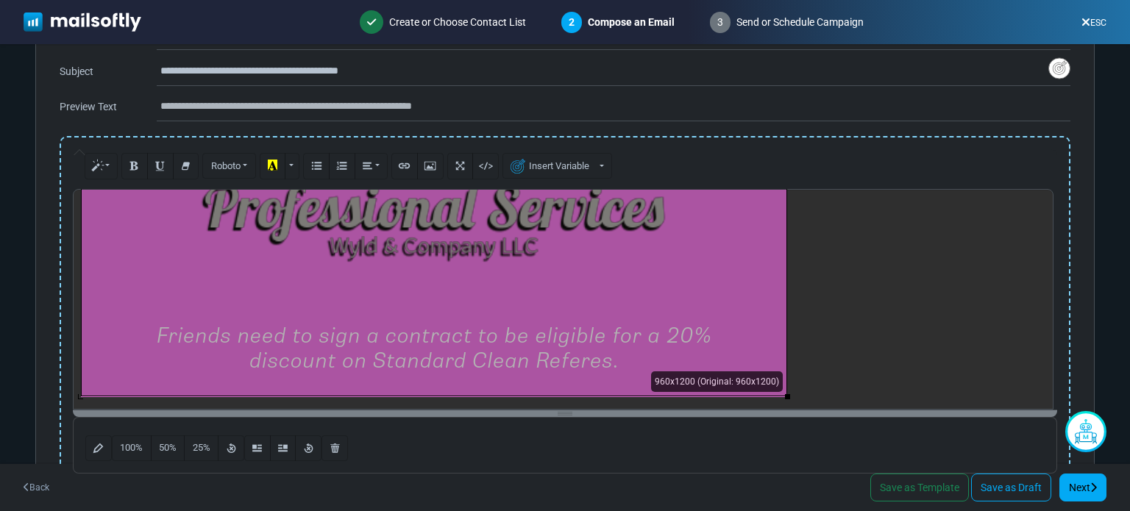
click at [721, 285] on div "**********" at bounding box center [565, 299] width 985 height 221
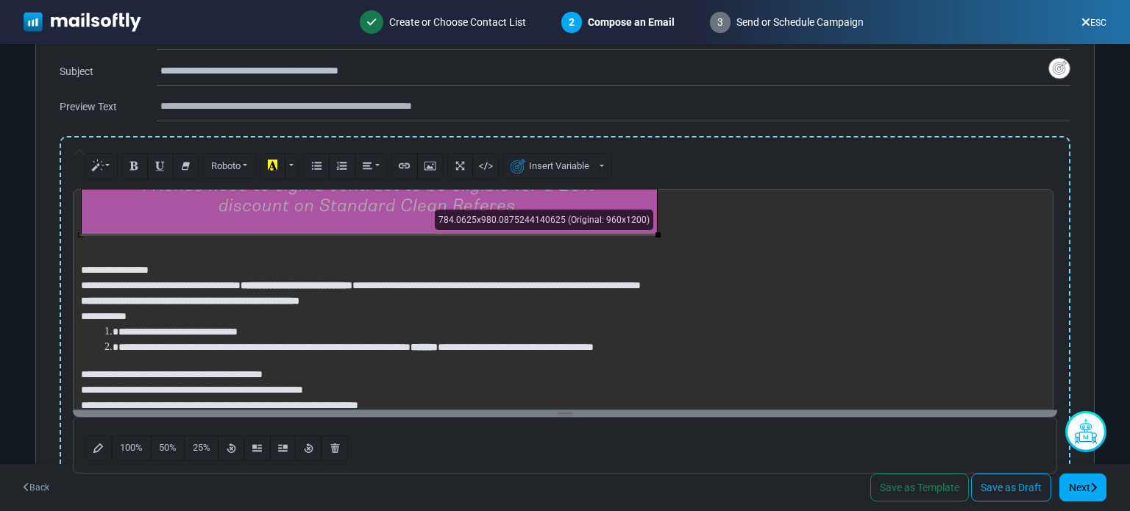
scroll to position [677, 0]
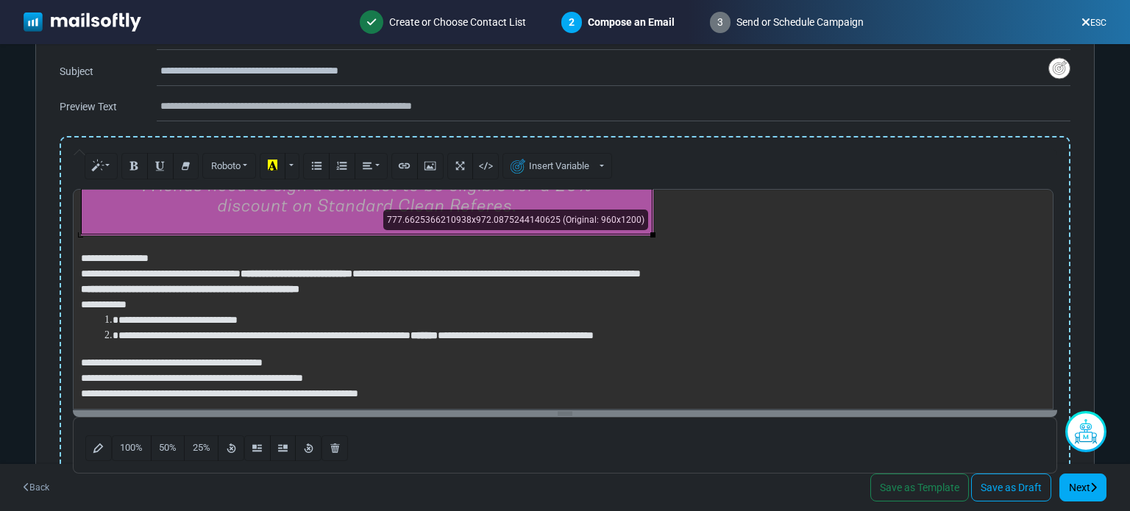
drag, startPoint x: 787, startPoint y: 397, endPoint x: 474, endPoint y: 228, distance: 355.9
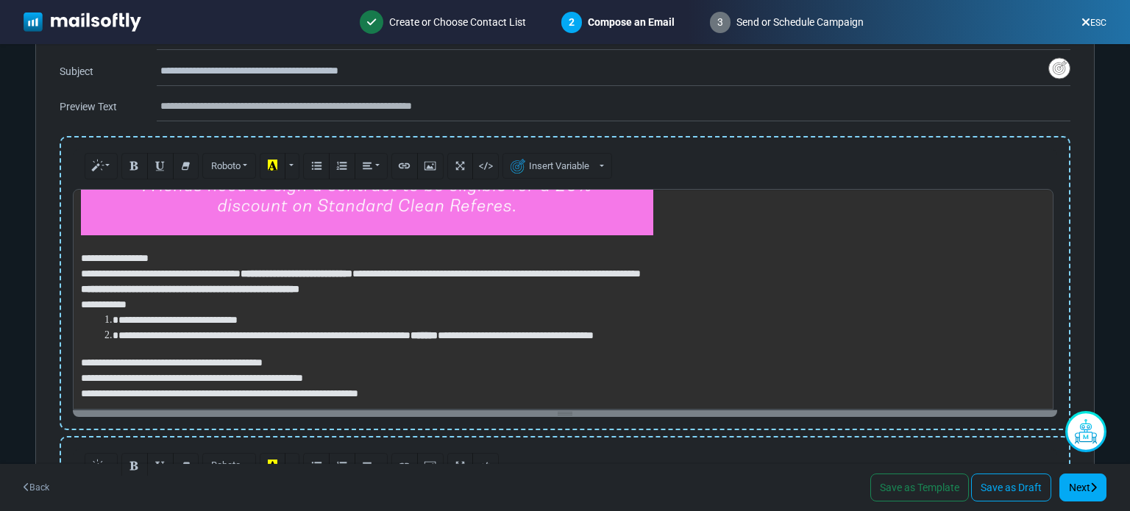
click at [492, 210] on div "**********" at bounding box center [565, 299] width 985 height 221
click at [341, 226] on div "**********" at bounding box center [565, 299] width 985 height 221
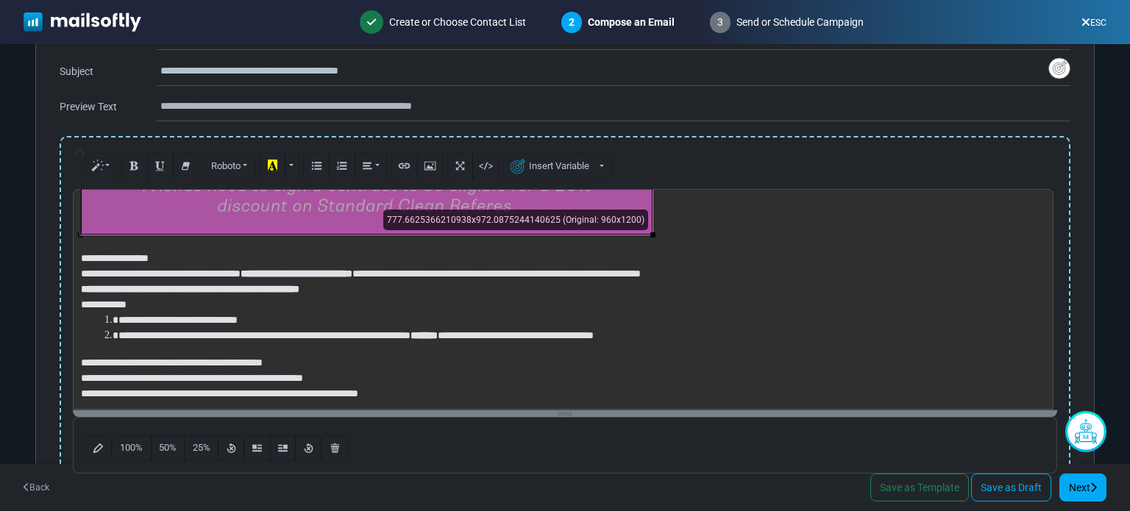
click at [341, 226] on div "**********" at bounding box center [565, 299] width 985 height 221
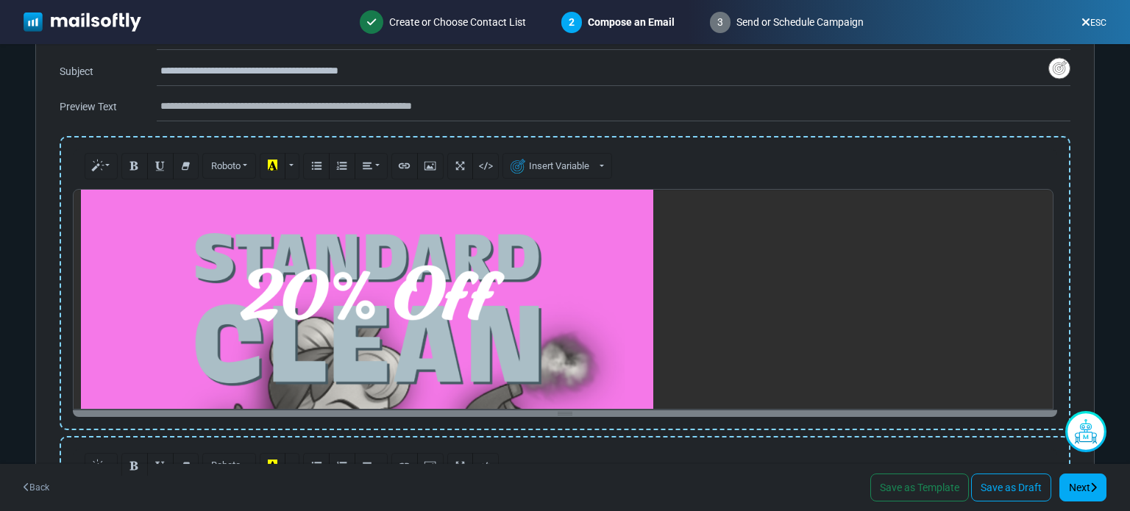
scroll to position [0, 0]
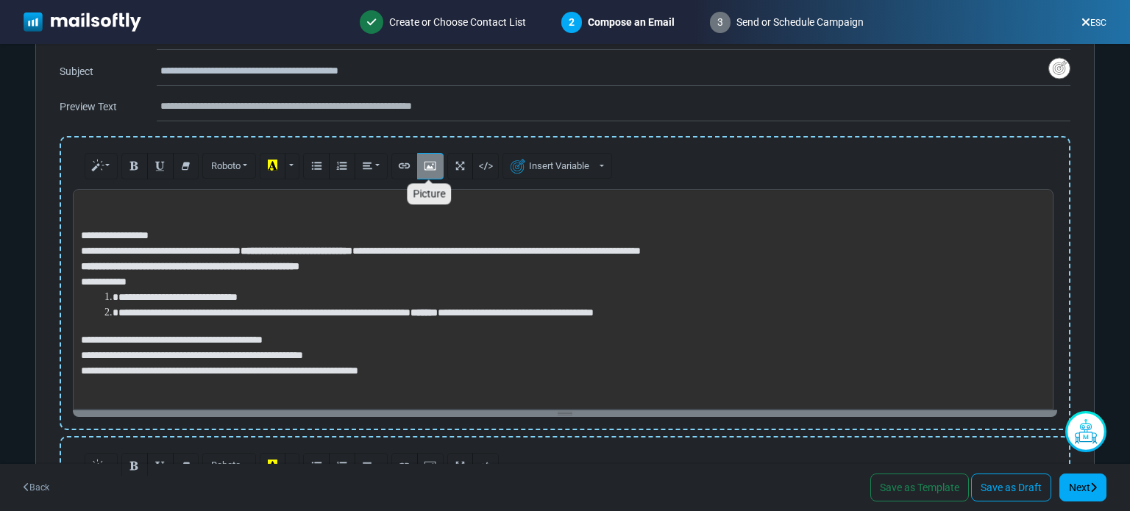
click at [432, 171] on icon "Picture" at bounding box center [430, 165] width 10 height 11
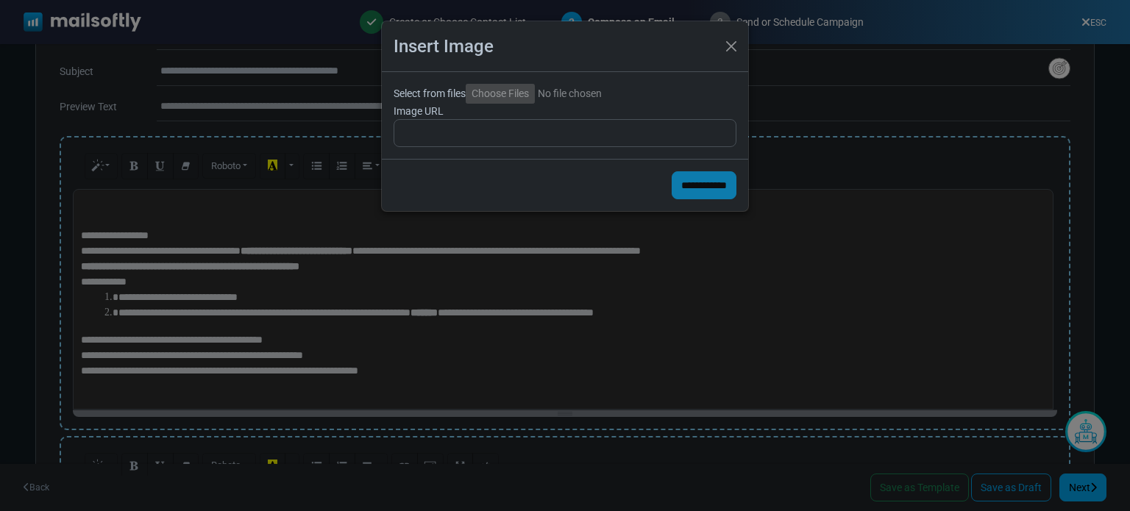
click at [494, 98] on input "Select from files" at bounding box center [566, 94] width 200 height 20
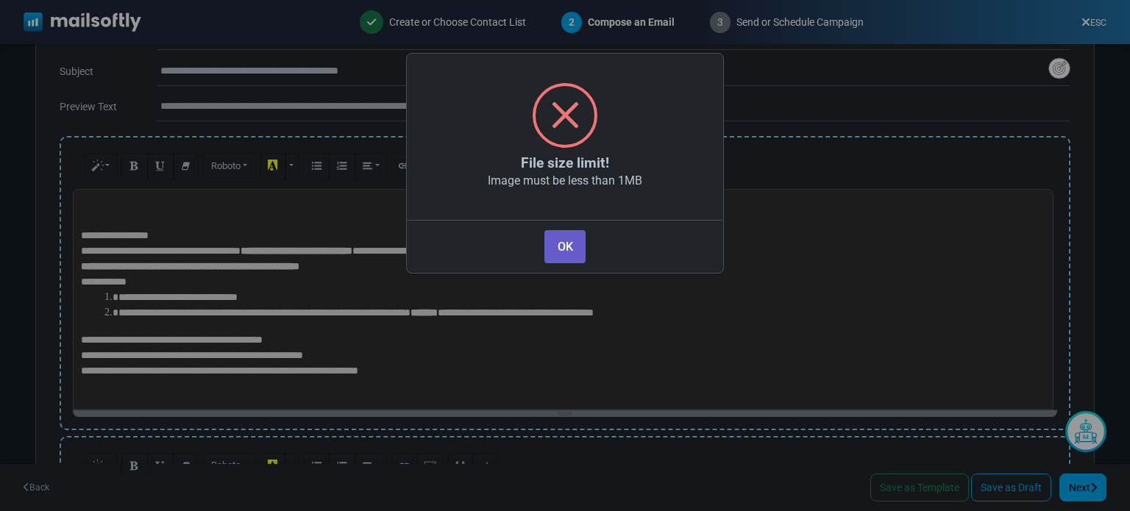
click at [562, 244] on button "OK" at bounding box center [565, 246] width 41 height 33
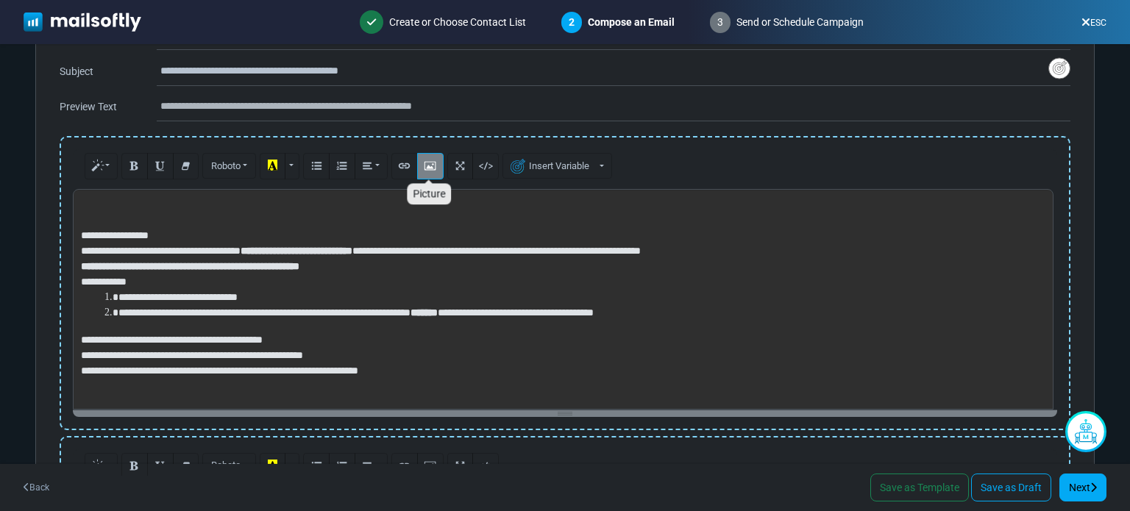
click at [419, 167] on button "Picture" at bounding box center [430, 166] width 26 height 26
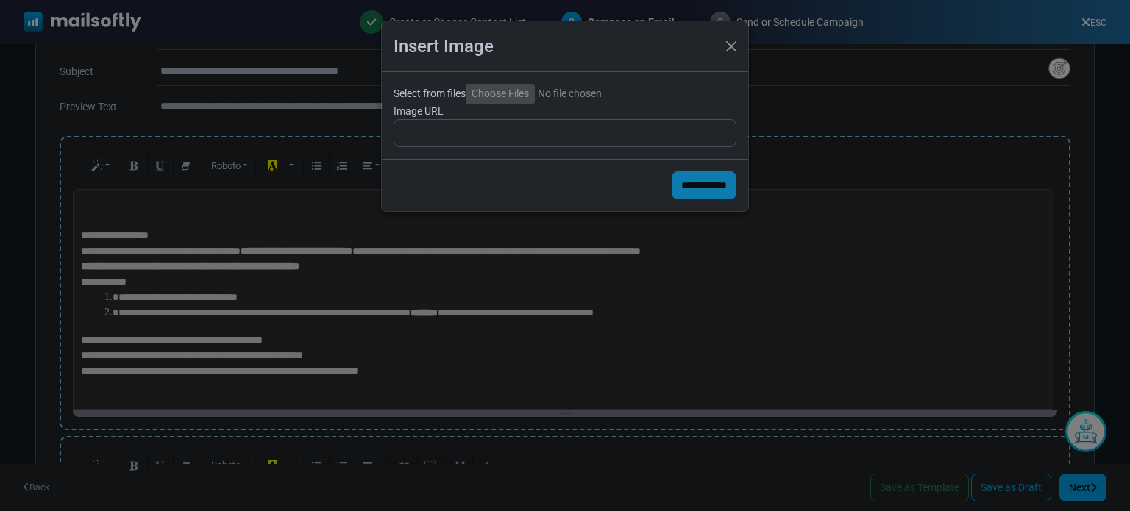
click at [492, 93] on input "Select from files" at bounding box center [566, 94] width 200 height 20
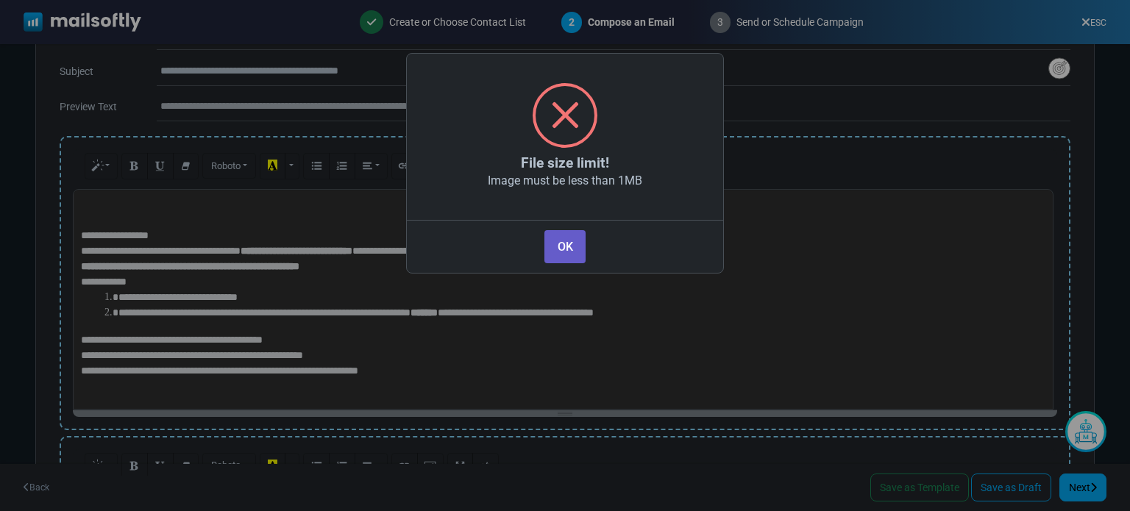
click at [568, 248] on button "OK" at bounding box center [565, 246] width 41 height 33
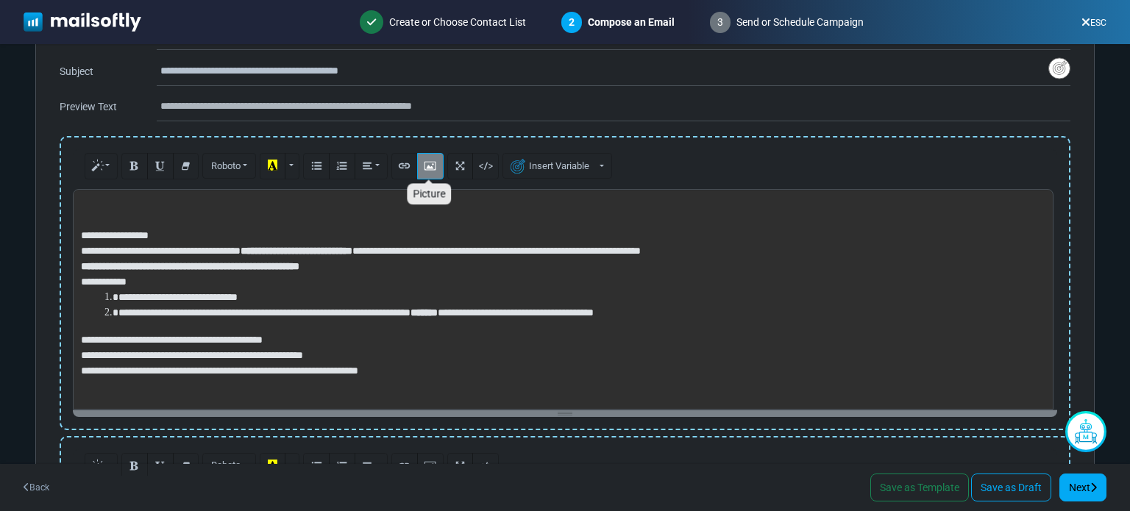
click at [428, 170] on icon "Picture" at bounding box center [430, 165] width 10 height 11
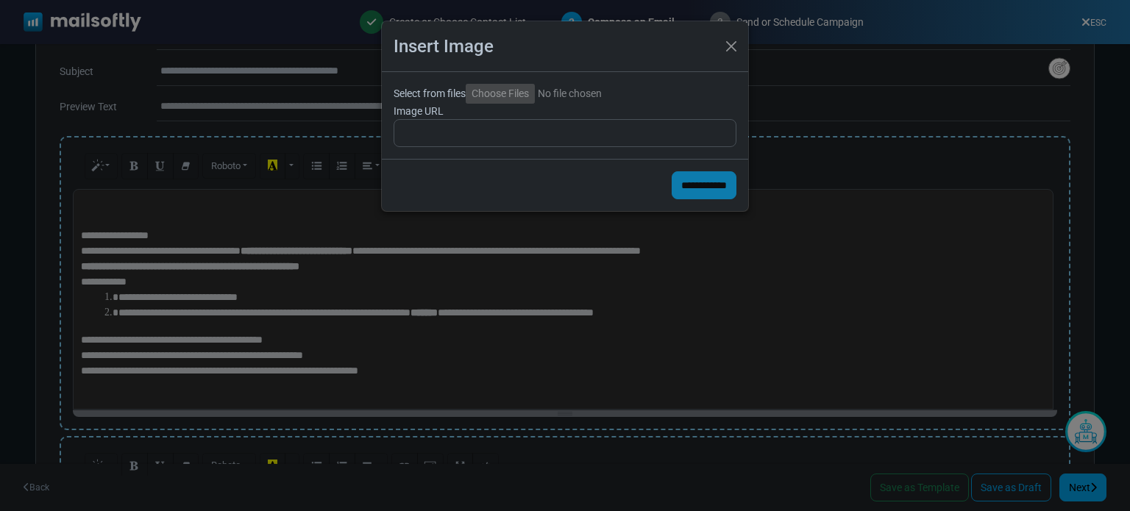
click at [500, 97] on input "Select from files" at bounding box center [566, 94] width 200 height 20
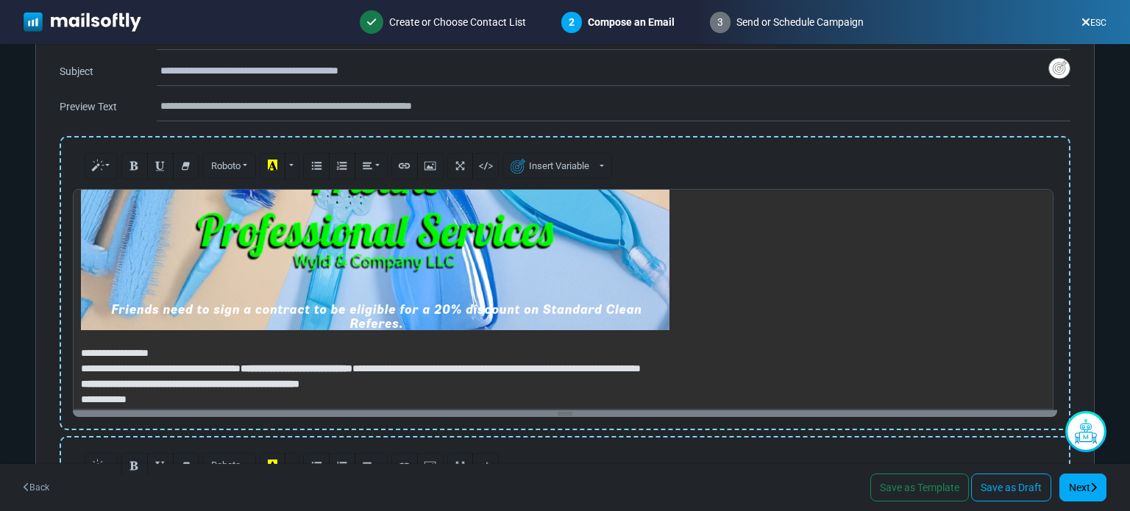
scroll to position [458, 0]
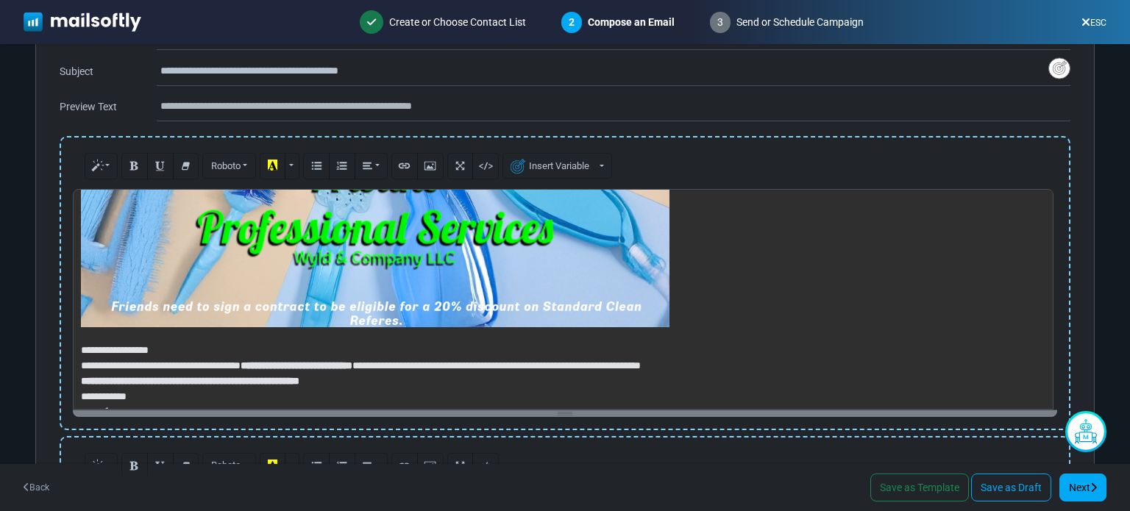
click at [620, 288] on div "**********" at bounding box center [565, 299] width 985 height 221
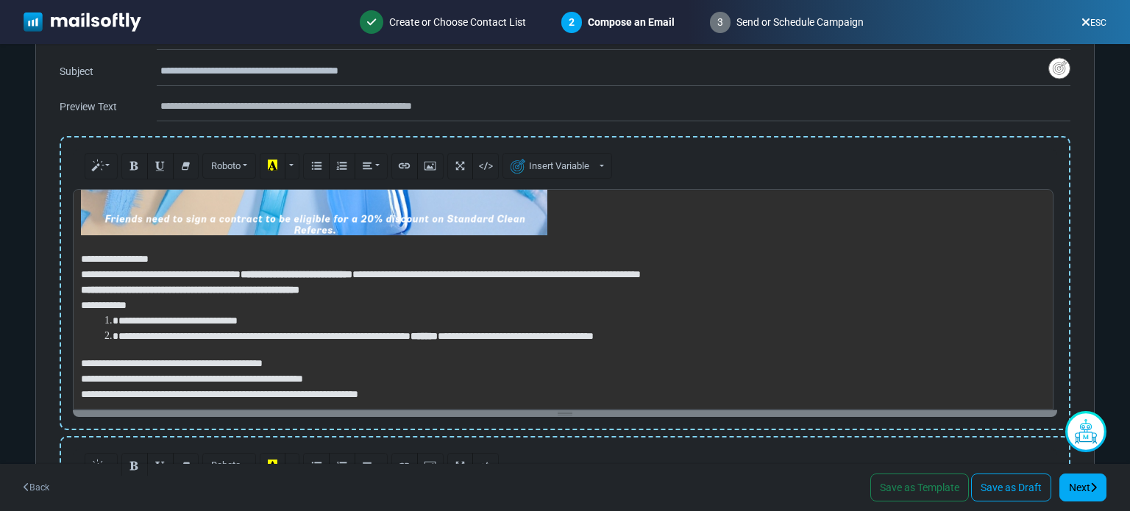
scroll to position [421, 0]
drag, startPoint x: 667, startPoint y: 323, endPoint x: 383, endPoint y: 196, distance: 311.0
click at [383, 196] on div "**********" at bounding box center [565, 299] width 985 height 221
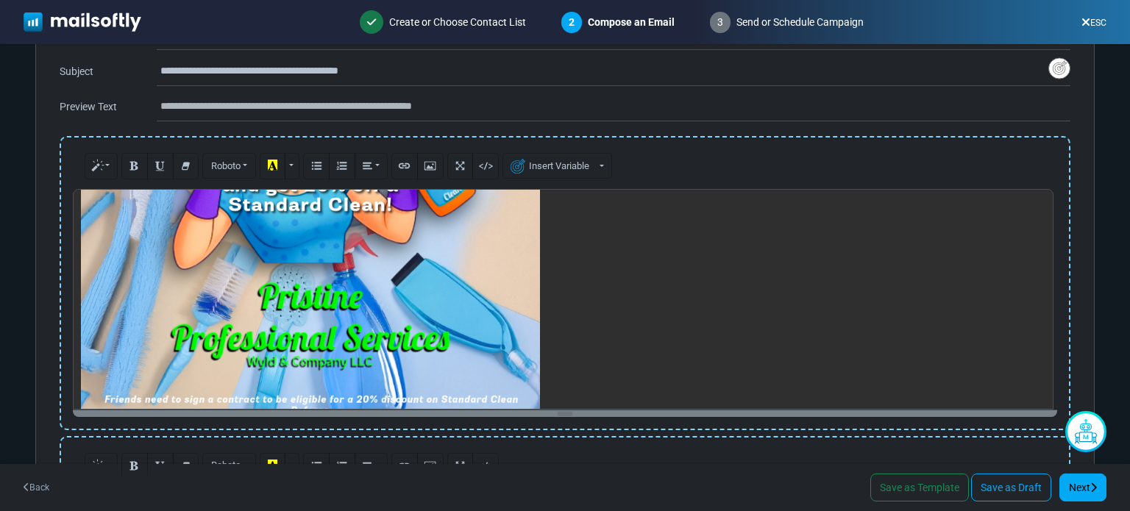
scroll to position [242, 0]
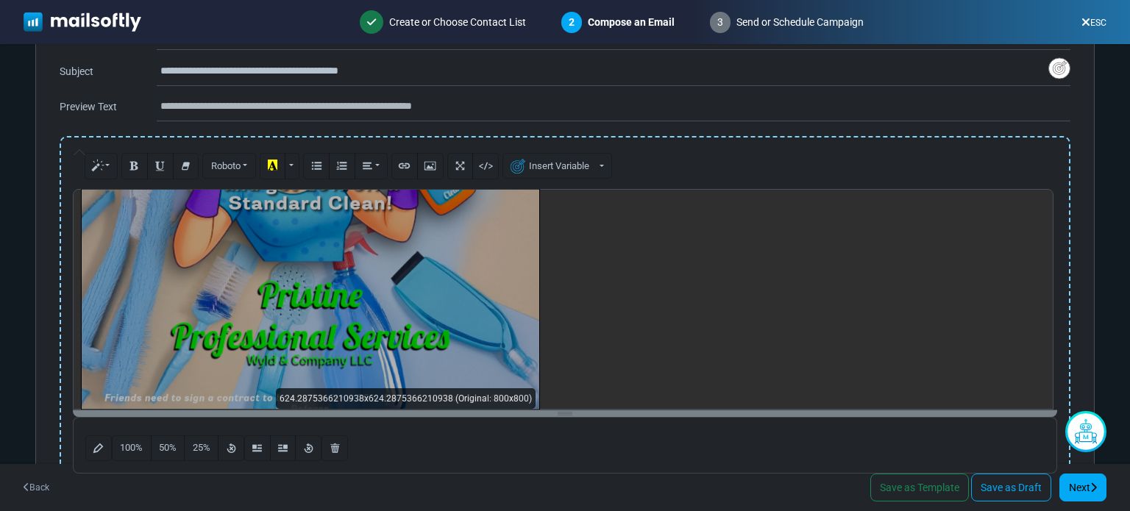
click at [500, 277] on div "**********" at bounding box center [565, 299] width 985 height 221
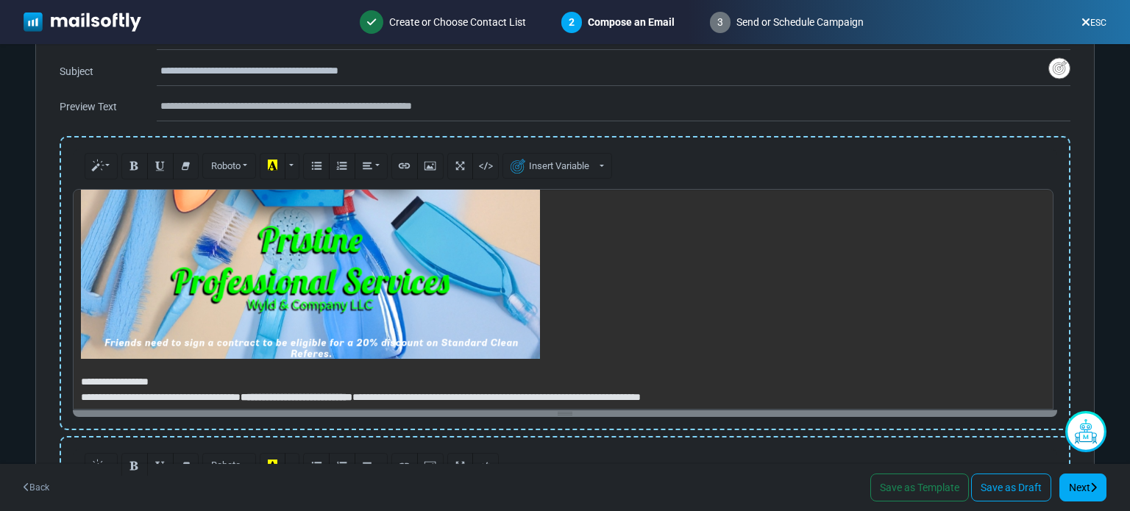
scroll to position [304, 0]
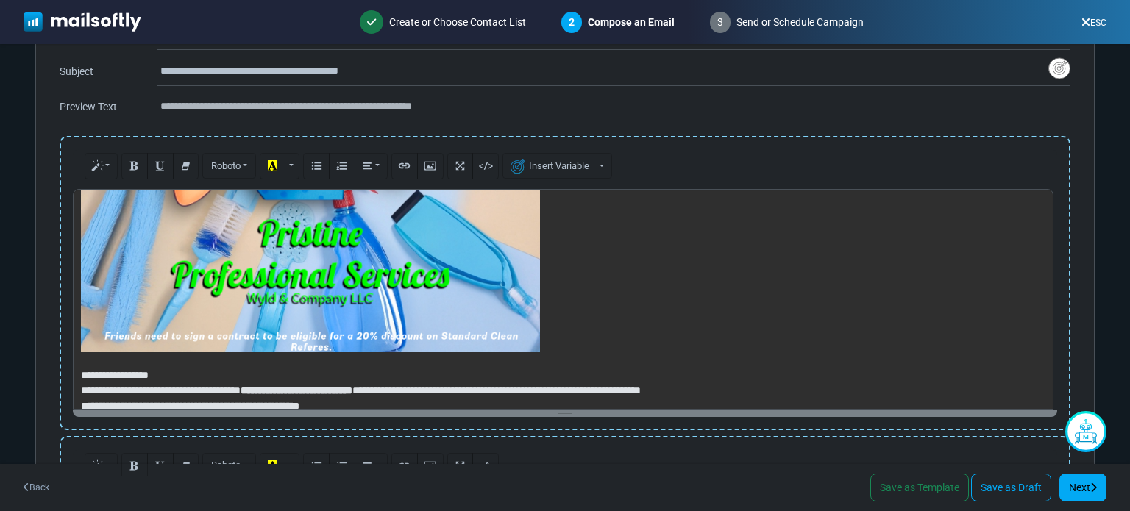
click at [499, 261] on div "**********" at bounding box center [565, 299] width 985 height 221
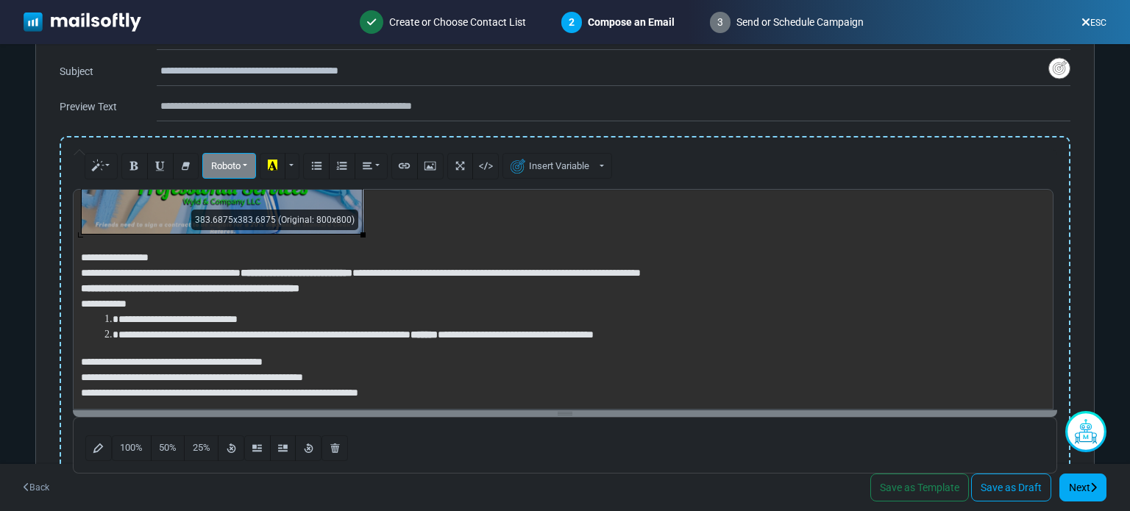
scroll to position [244, 0]
drag, startPoint x: 540, startPoint y: 353, endPoint x: 241, endPoint y: 173, distance: 349.2
click at [241, 173] on div "Normal Blockquote Code Header 1 Header 2 Header 3 Header 4 Header 5 Header 6 Ro…" at bounding box center [565, 311] width 985 height 325
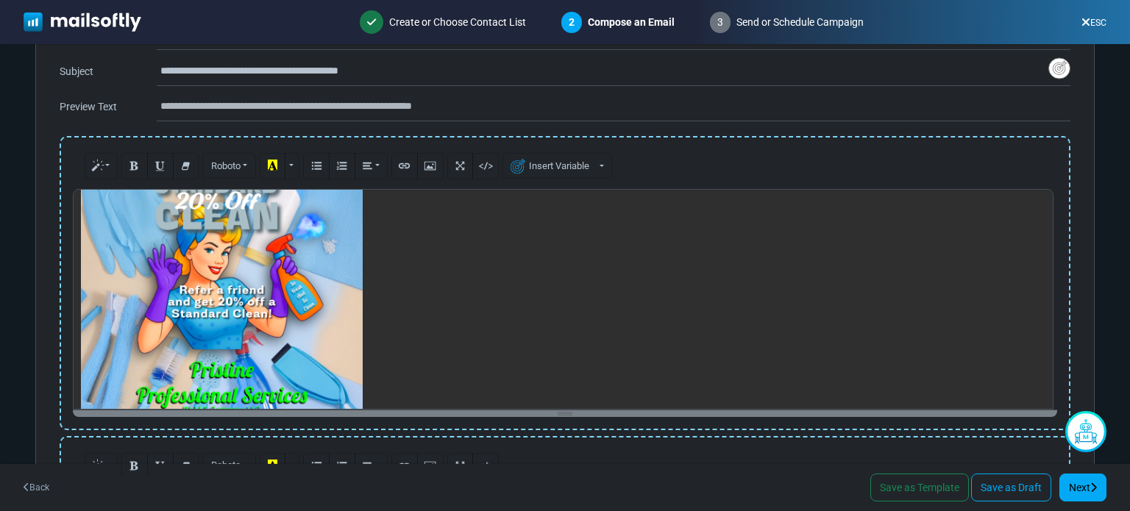
scroll to position [0, 0]
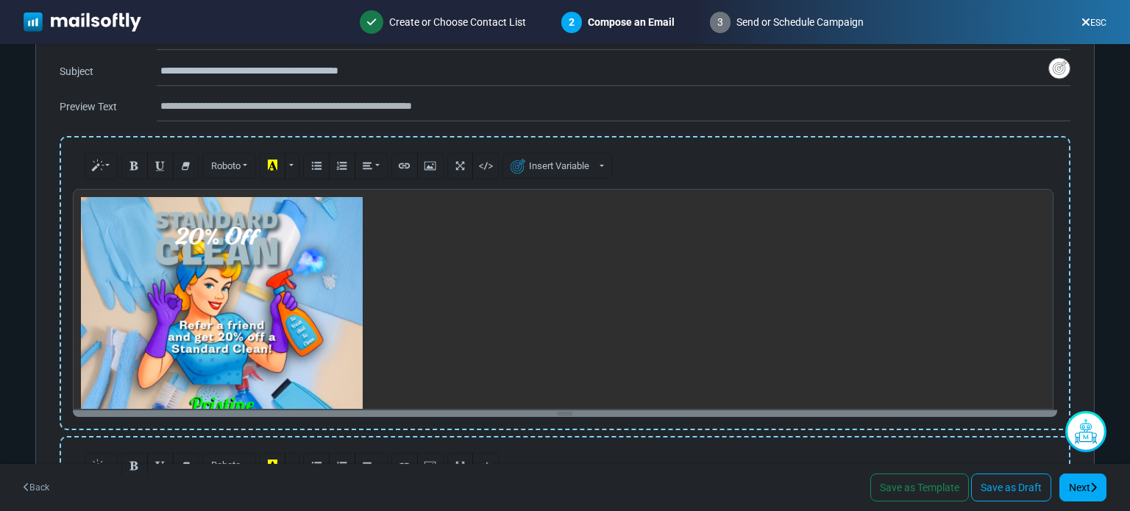
click at [316, 317] on div "**********" at bounding box center [565, 299] width 985 height 221
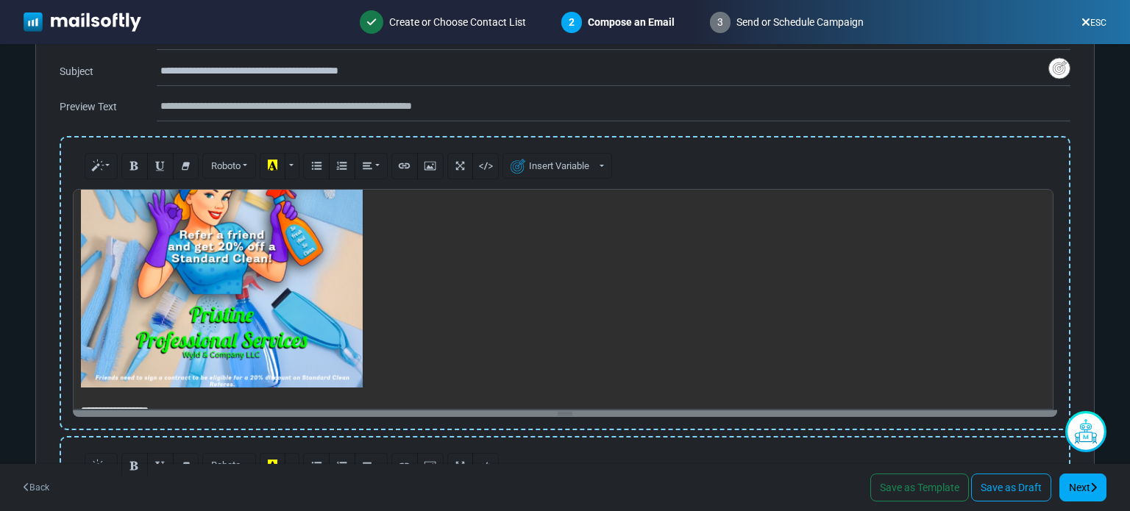
scroll to position [100, 0]
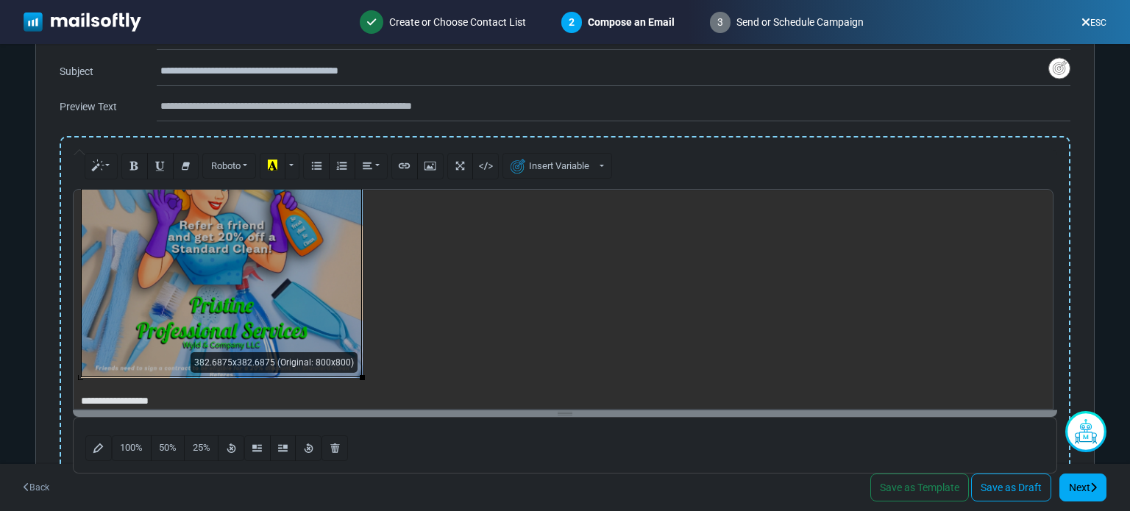
click at [307, 280] on div "**********" at bounding box center [565, 299] width 985 height 221
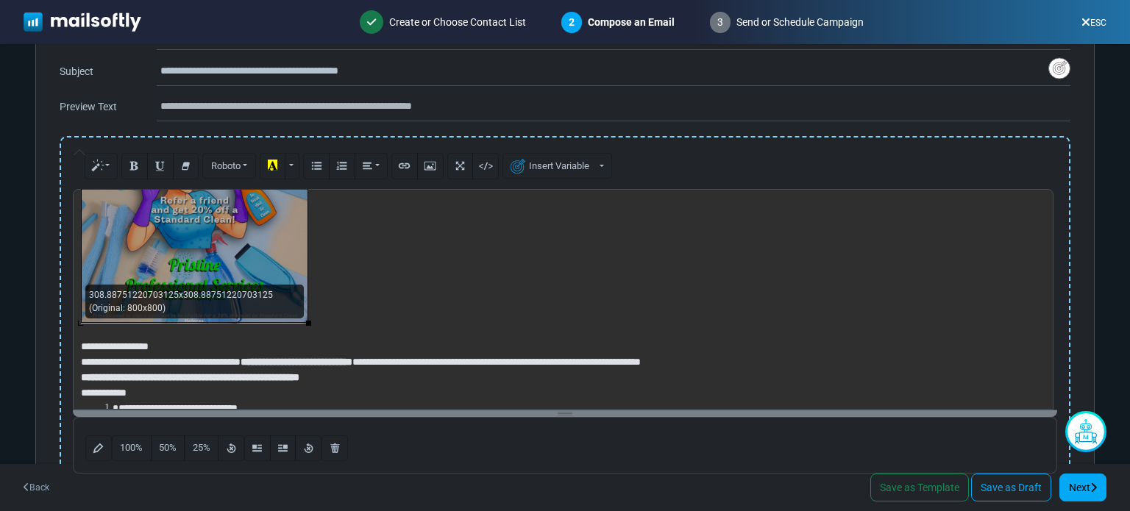
drag, startPoint x: 361, startPoint y: 376, endPoint x: 302, endPoint y: 322, distance: 80.2
click at [302, 322] on div "**********" at bounding box center [565, 299] width 985 height 221
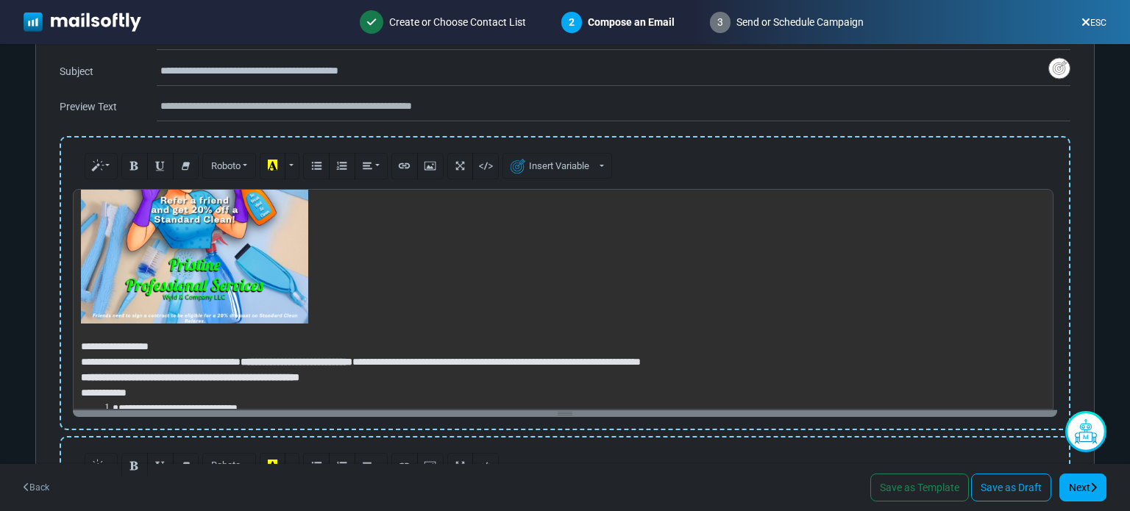
click at [540, 253] on p at bounding box center [561, 210] width 960 height 227
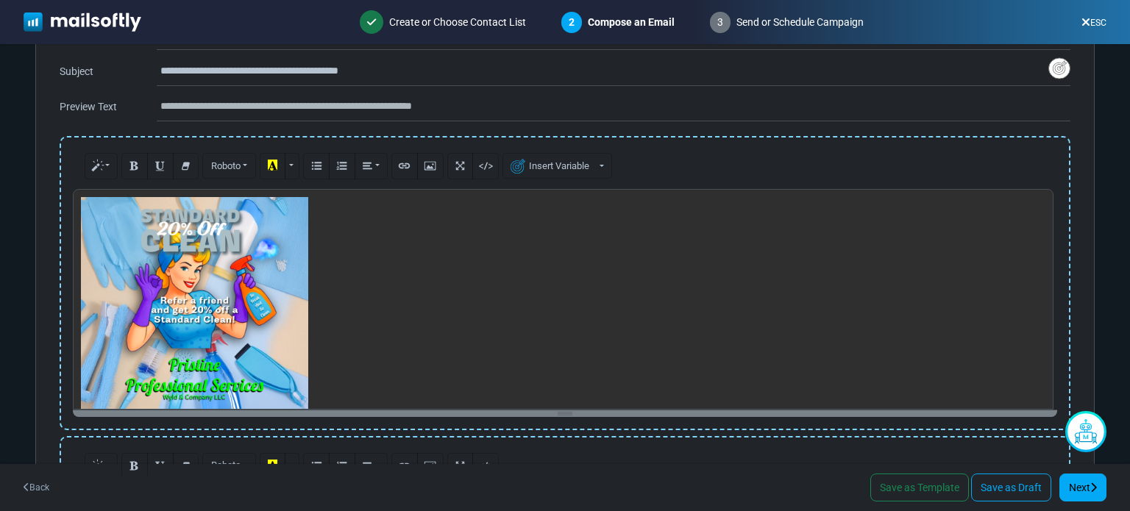
click at [202, 288] on div "**********" at bounding box center [565, 299] width 985 height 221
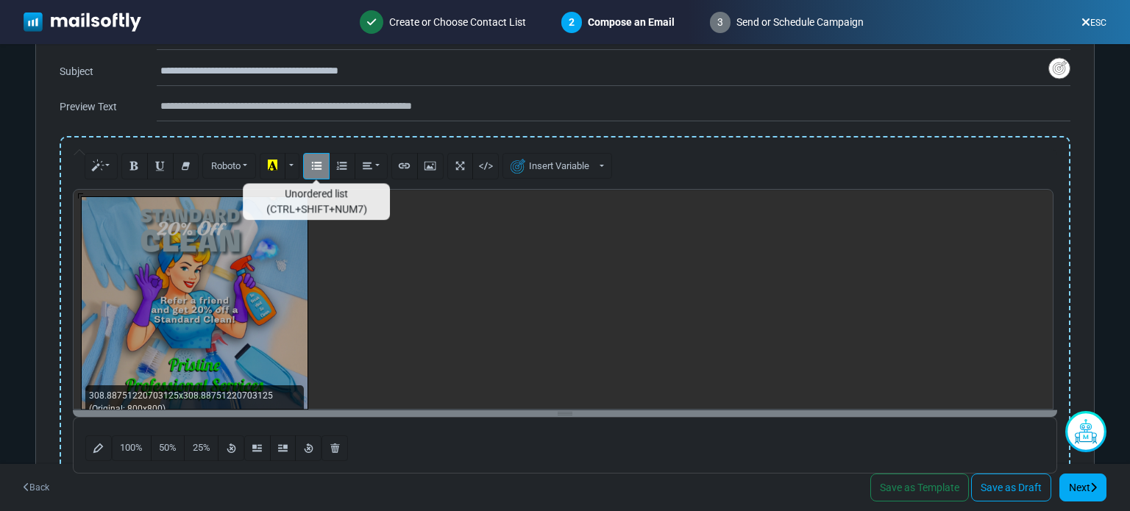
click at [319, 163] on icon "Unordered list (CTRL+SHIFT+NUM7)" at bounding box center [317, 165] width 10 height 11
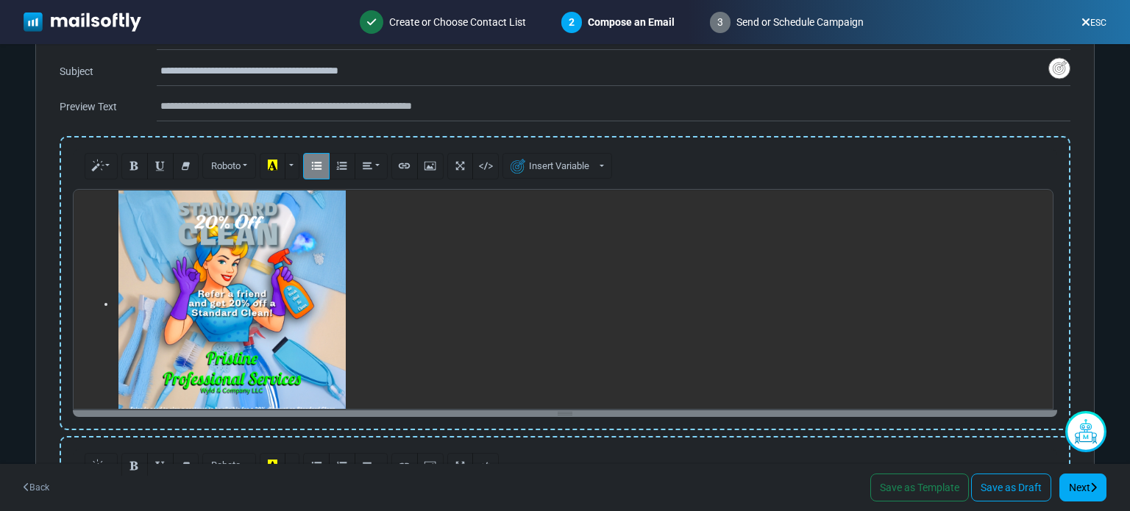
click at [319, 163] on icon "Unordered list (CTRL+SHIFT+NUM7)" at bounding box center [317, 165] width 10 height 11
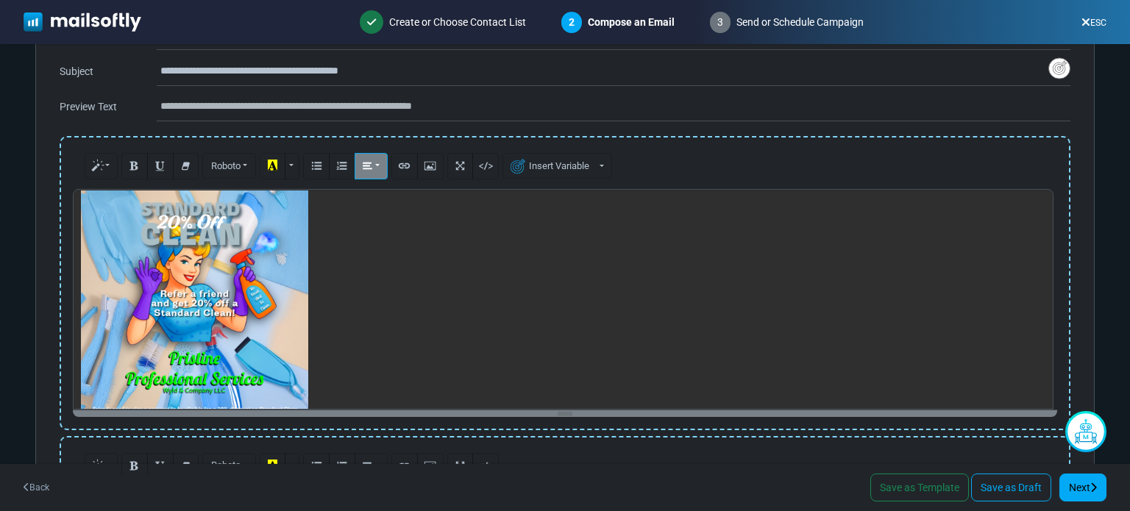
click at [375, 167] on button "Paragraph" at bounding box center [371, 166] width 33 height 26
click at [397, 194] on icon "Align center (CTRL+SHIFT+E)" at bounding box center [398, 196] width 10 height 11
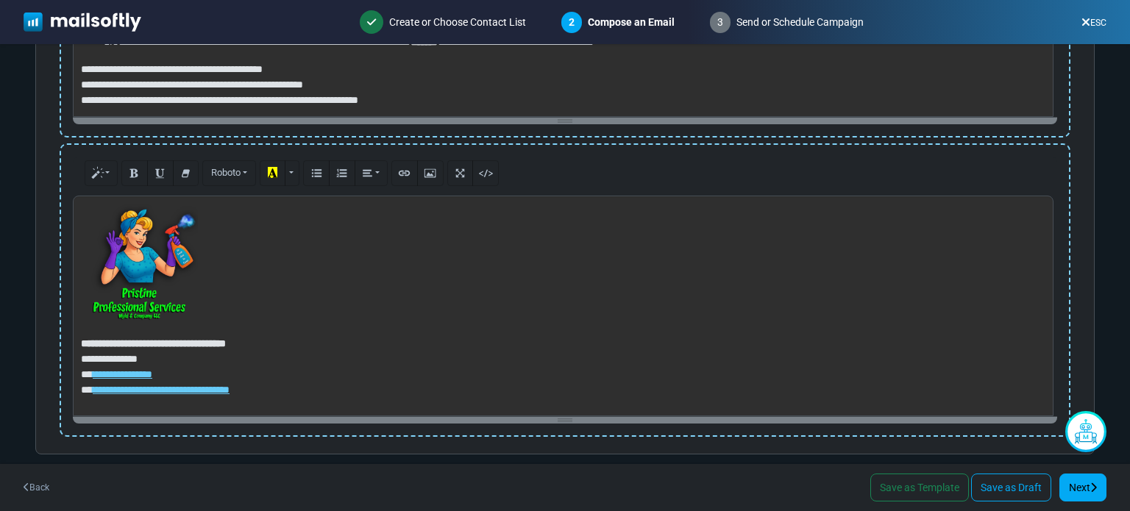
scroll to position [43, 0]
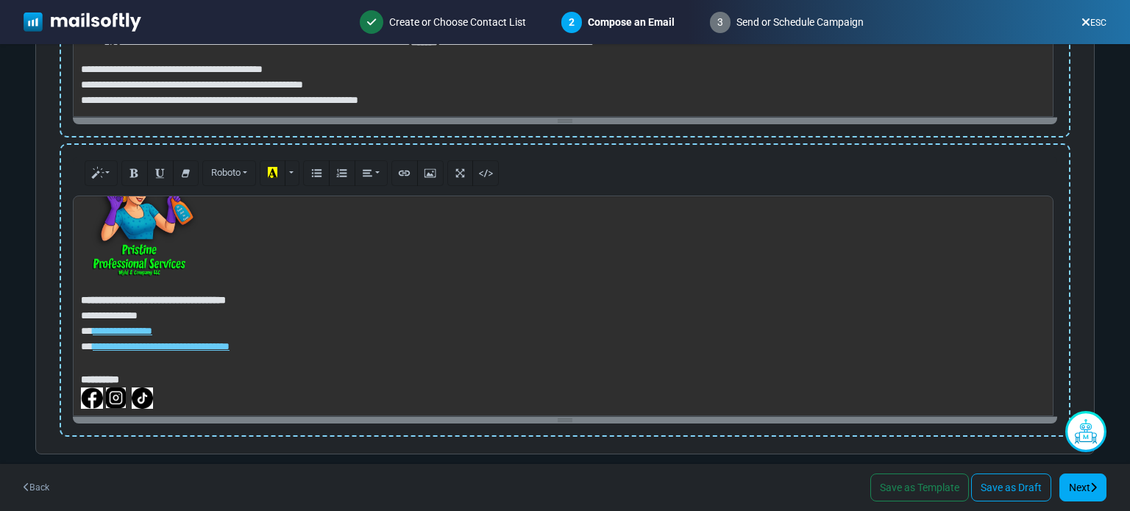
click at [269, 301] on p "**********" at bounding box center [561, 324] width 960 height 63
click at [144, 335] on link "**********" at bounding box center [123, 331] width 60 height 10
click at [130, 330] on link "**********" at bounding box center [123, 331] width 60 height 10
drag, startPoint x: 177, startPoint y: 330, endPoint x: 97, endPoint y: 330, distance: 79.5
click at [97, 330] on p "**********" at bounding box center [561, 324] width 960 height 63
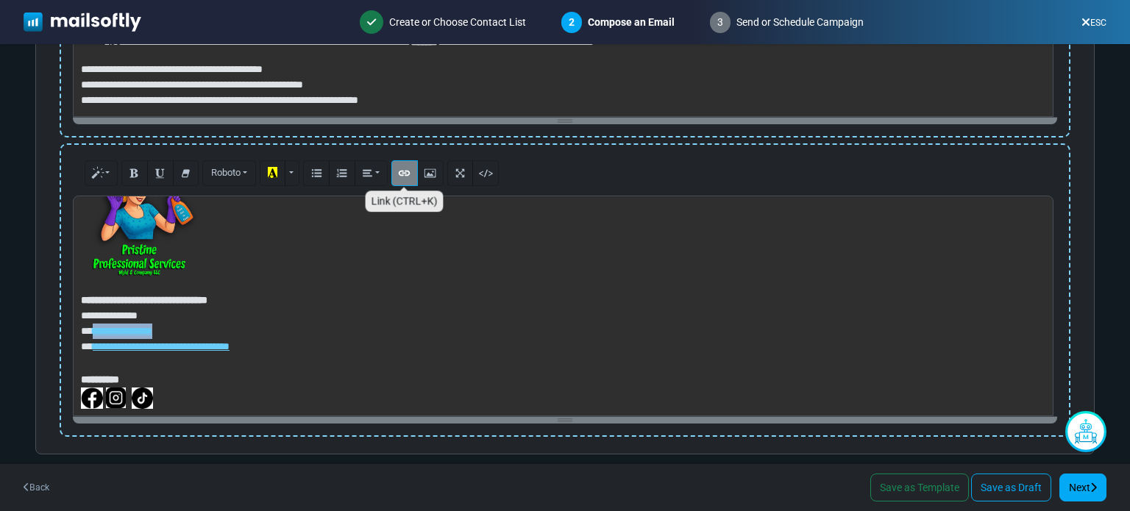
click at [406, 175] on icon "Link (CTRL+K)" at bounding box center [405, 172] width 10 height 11
type input "**********"
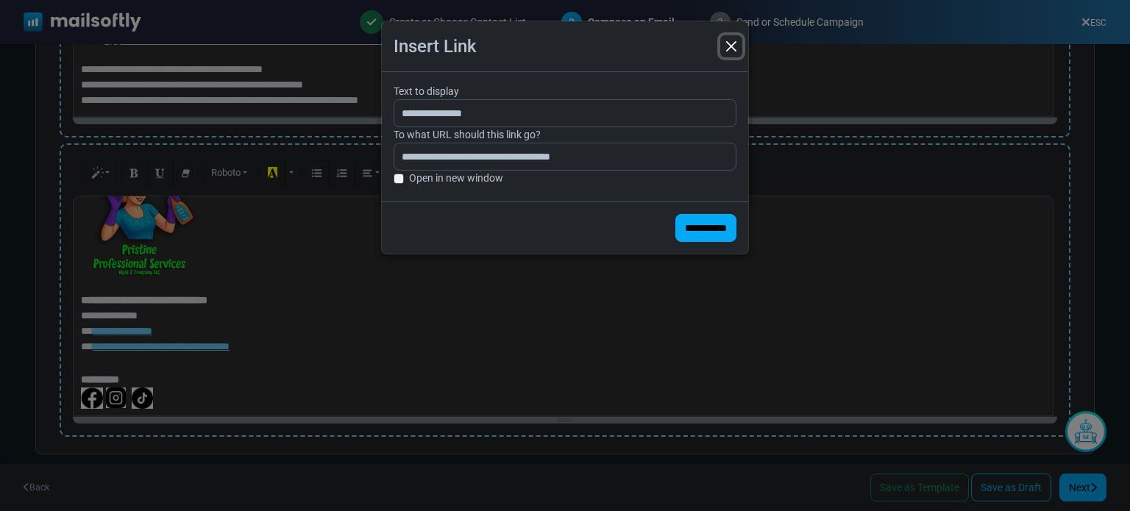
click at [731, 44] on button "Close" at bounding box center [731, 46] width 22 height 22
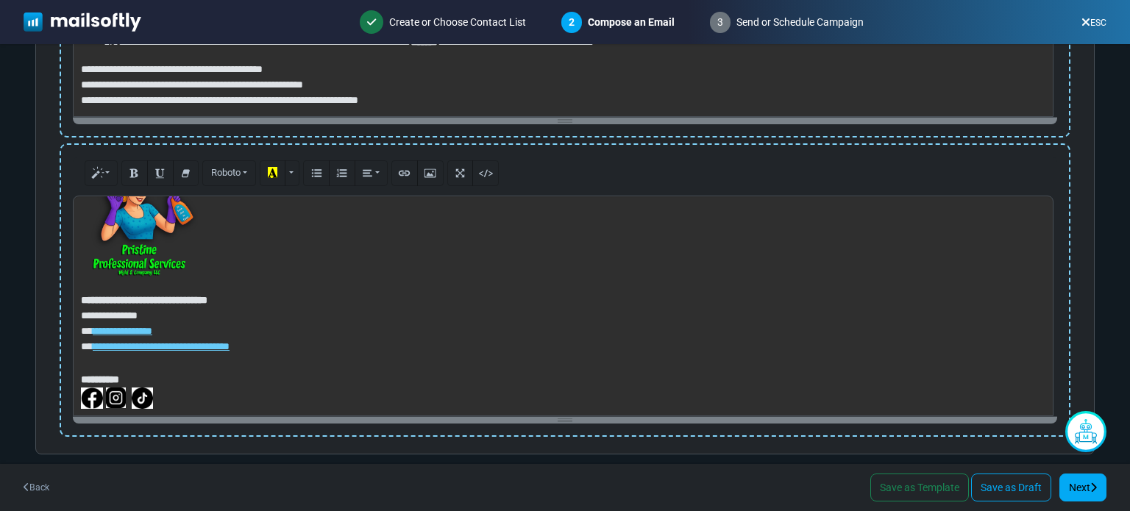
click at [350, 284] on p at bounding box center [563, 284] width 965 height 15
click at [286, 346] on p "**********" at bounding box center [561, 324] width 960 height 63
drag, startPoint x: 192, startPoint y: 361, endPoint x: 82, endPoint y: 361, distance: 110.4
click at [82, 361] on p "**********" at bounding box center [561, 364] width 960 height 15
click at [405, 174] on icon "Link (CTRL+K)" at bounding box center [405, 172] width 10 height 11
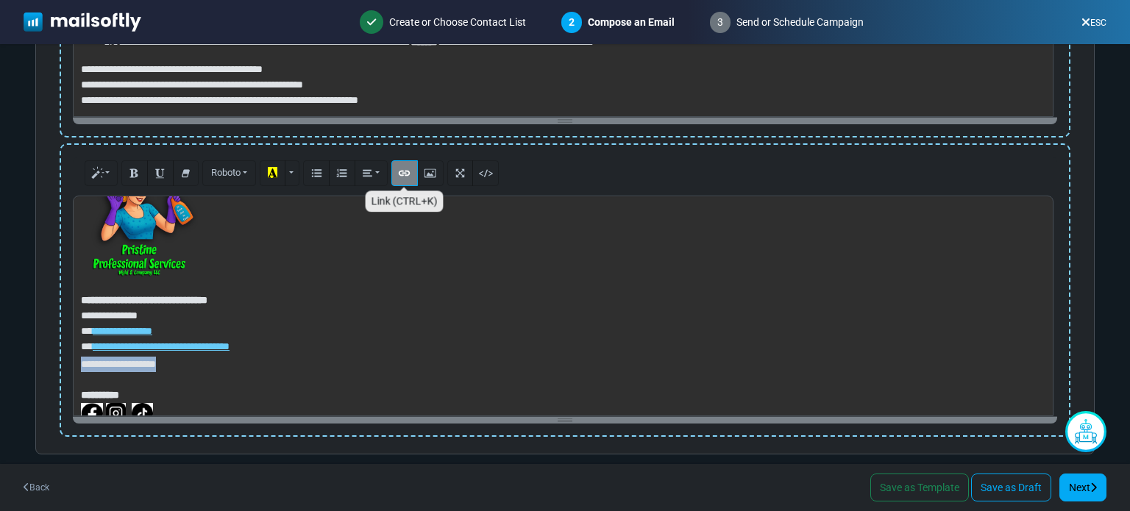
type input "**********"
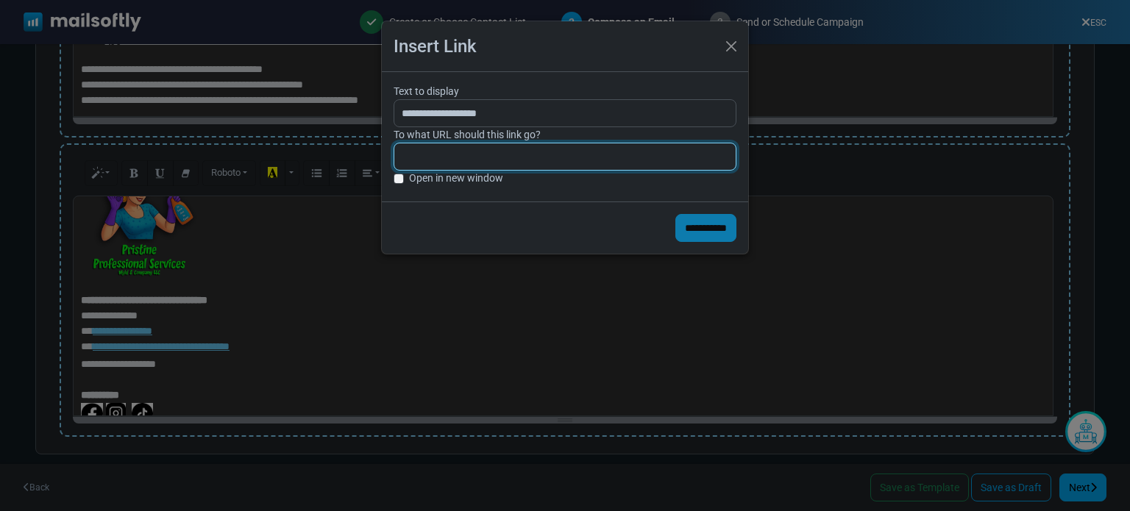
paste input "**********"
type input "**********"
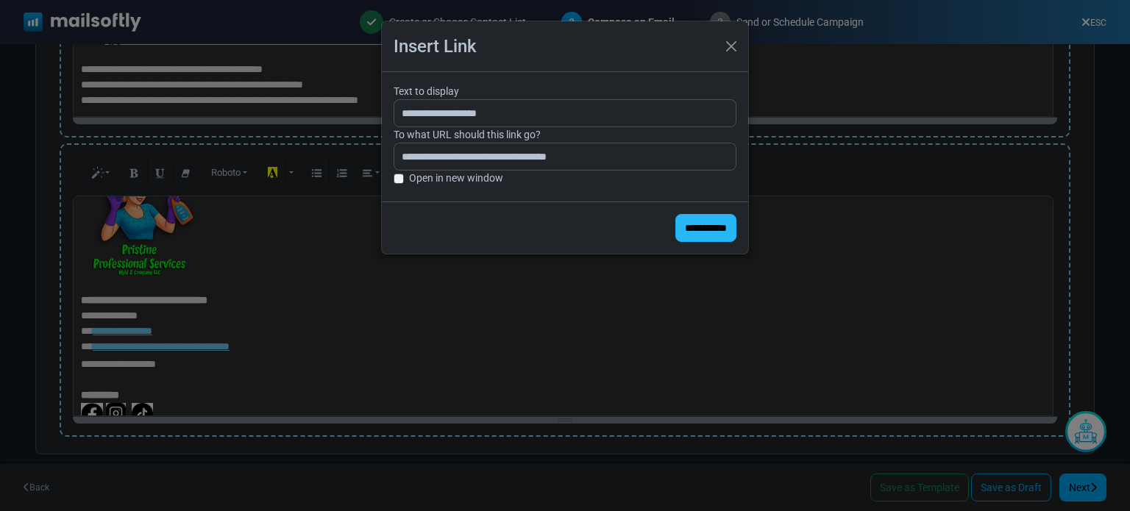
click at [691, 227] on input "**********" at bounding box center [706, 228] width 61 height 28
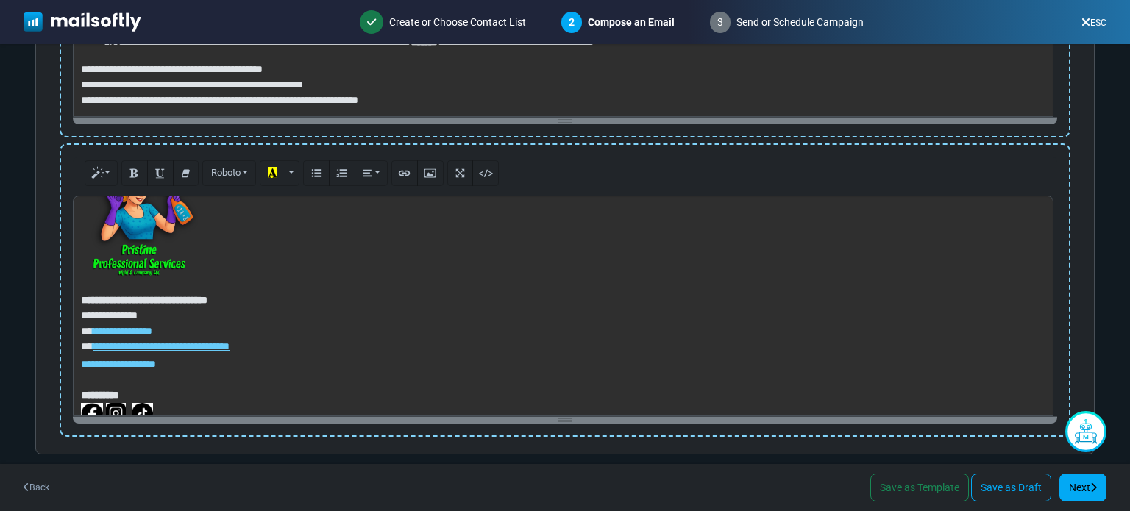
click at [494, 305] on p "**********" at bounding box center [561, 324] width 960 height 63
drag, startPoint x: 194, startPoint y: 363, endPoint x: 82, endPoint y: 367, distance: 111.2
click at [82, 367] on p "**********" at bounding box center [561, 364] width 960 height 15
click at [132, 173] on icon "Bold (CTRL+B)" at bounding box center [135, 172] width 10 height 11
click at [96, 174] on icon "Style" at bounding box center [98, 172] width 10 height 11
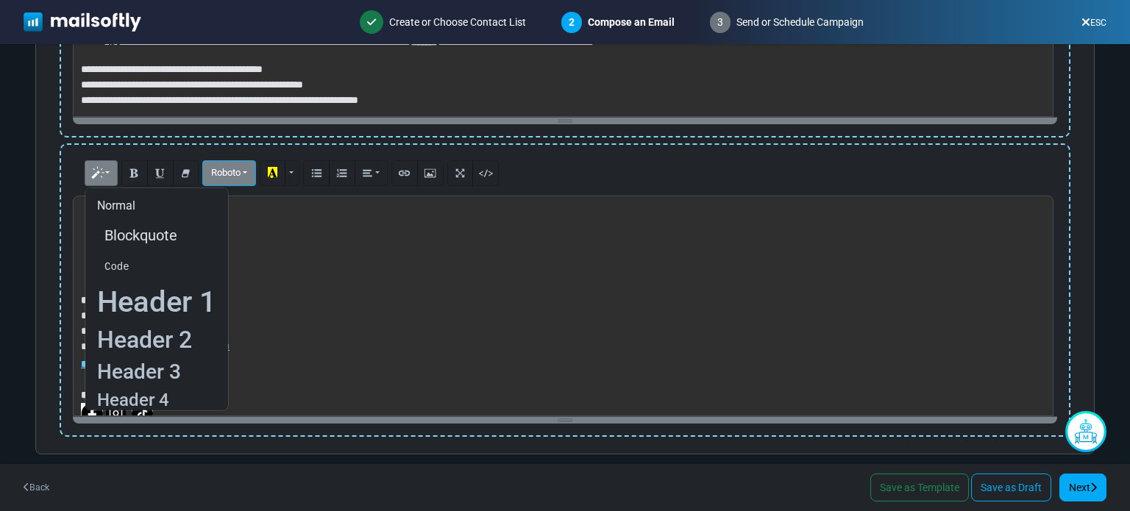
click at [230, 168] on span "Roboto" at bounding box center [225, 172] width 29 height 11
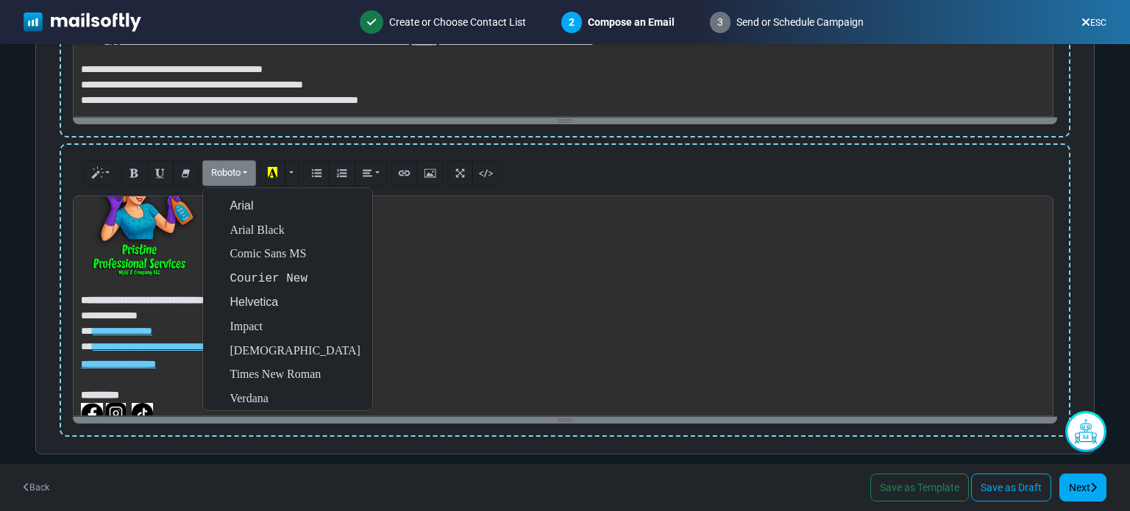
click at [461, 293] on p "**********" at bounding box center [561, 324] width 960 height 63
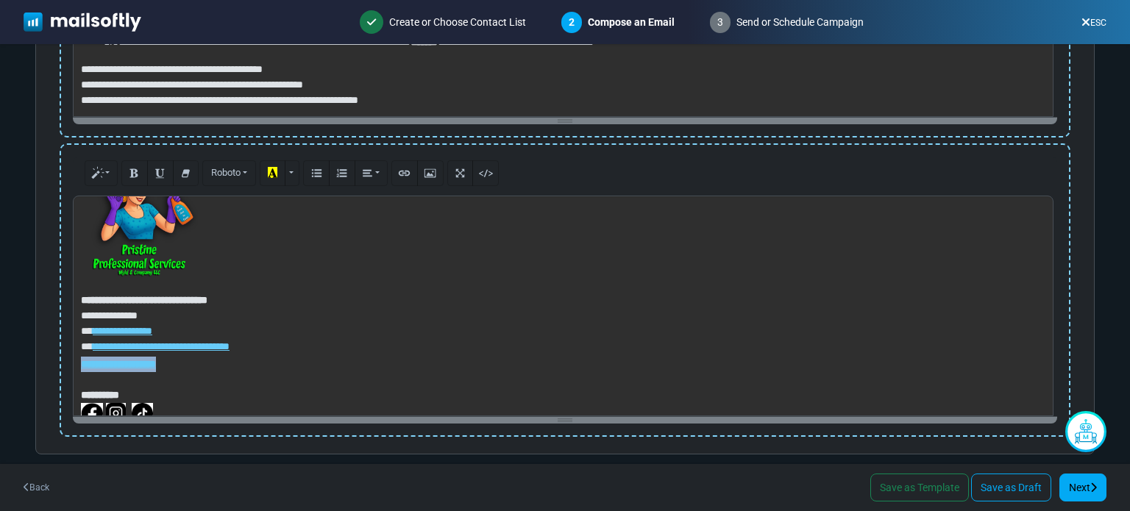
drag, startPoint x: 191, startPoint y: 364, endPoint x: 77, endPoint y: 363, distance: 114.8
click at [77, 363] on div "**********" at bounding box center [563, 306] width 981 height 221
click at [101, 178] on icon "Style" at bounding box center [98, 172] width 10 height 11
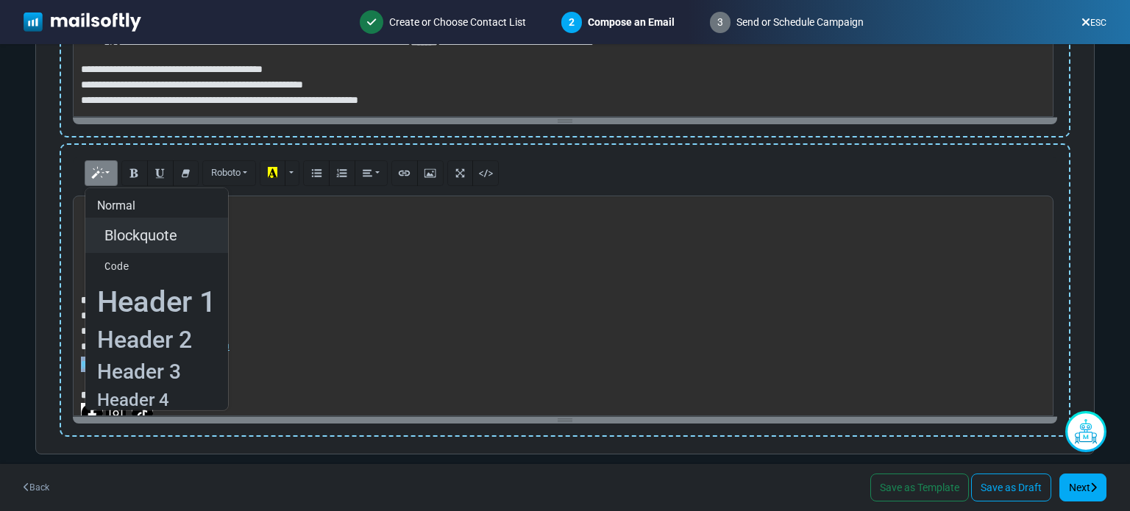
click at [125, 241] on blockquote "Blockquote" at bounding box center [156, 234] width 119 height 29
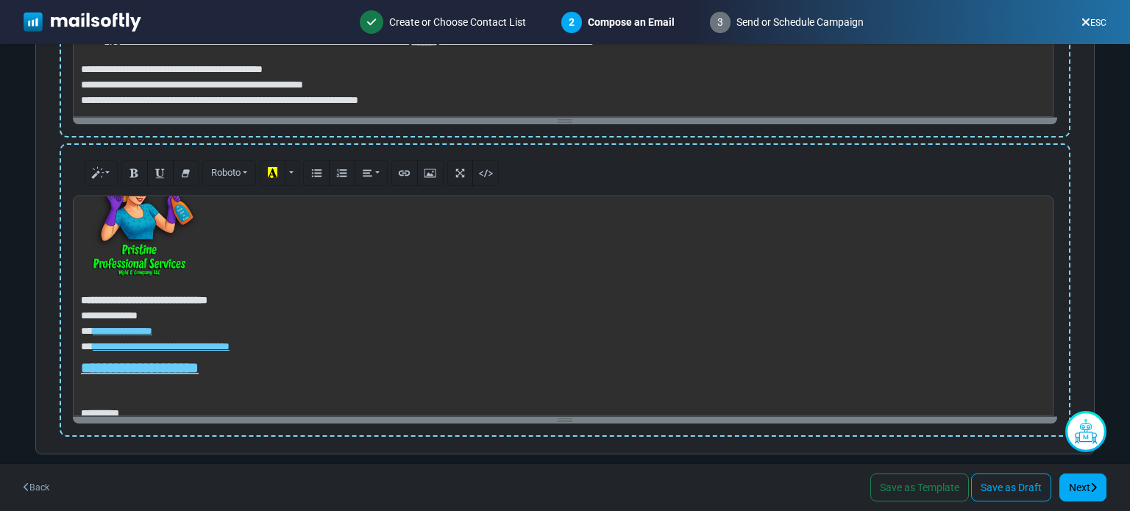
click at [429, 323] on p "**********" at bounding box center [561, 324] width 960 height 63
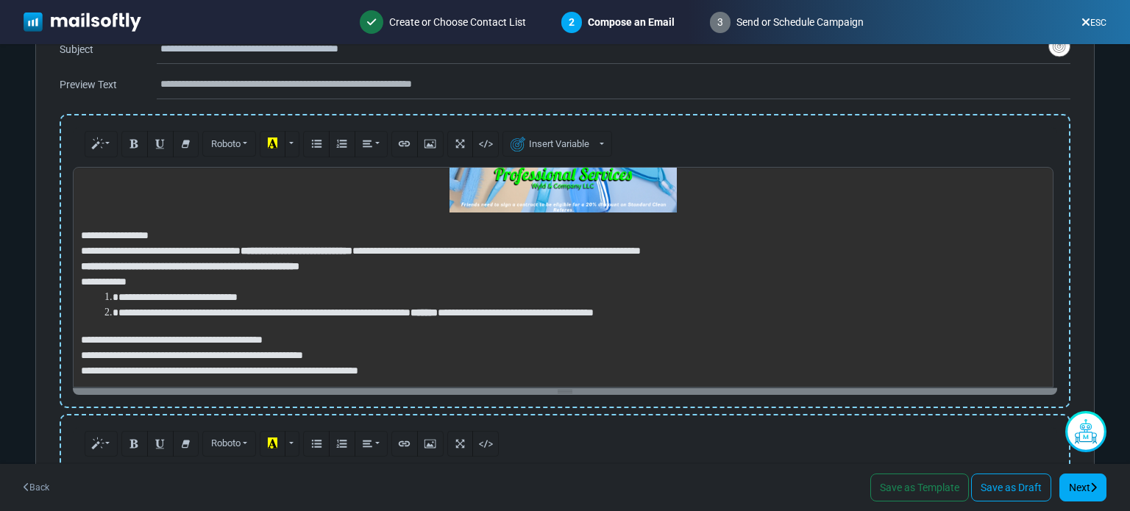
scroll to position [152, 0]
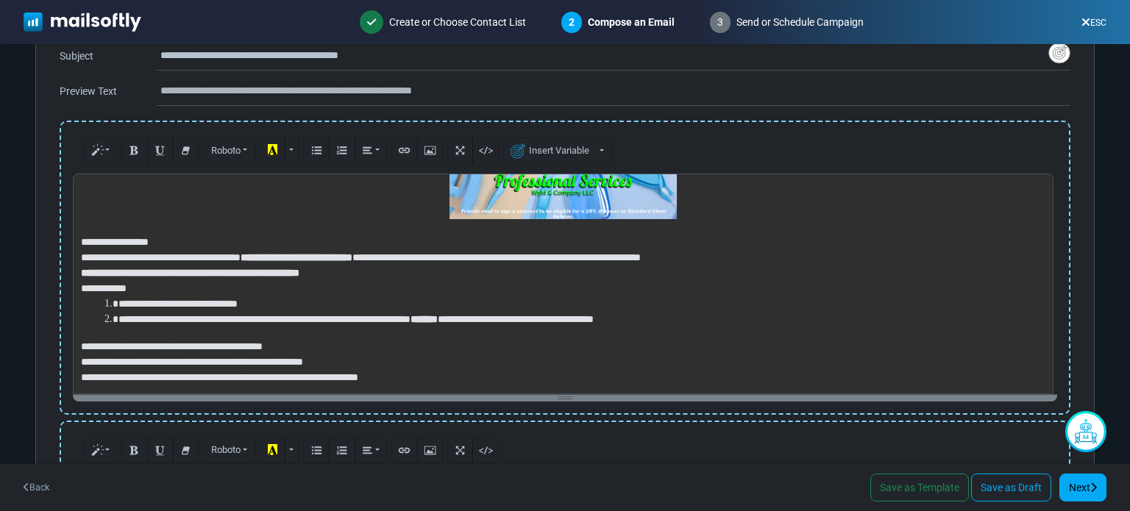
click at [559, 198] on div "**********" at bounding box center [563, 284] width 981 height 221
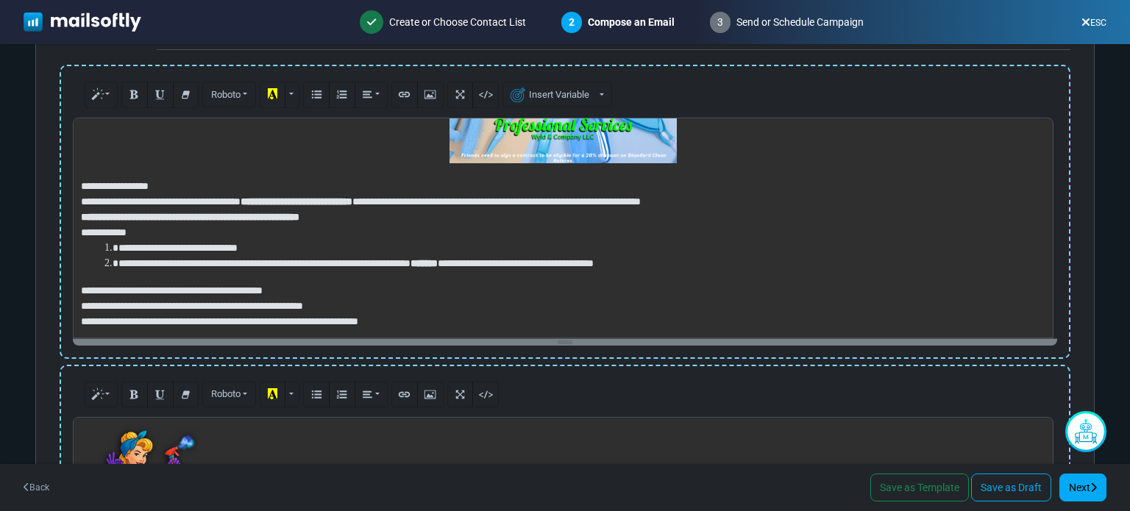
click at [637, 186] on div "**********" at bounding box center [563, 228] width 981 height 221
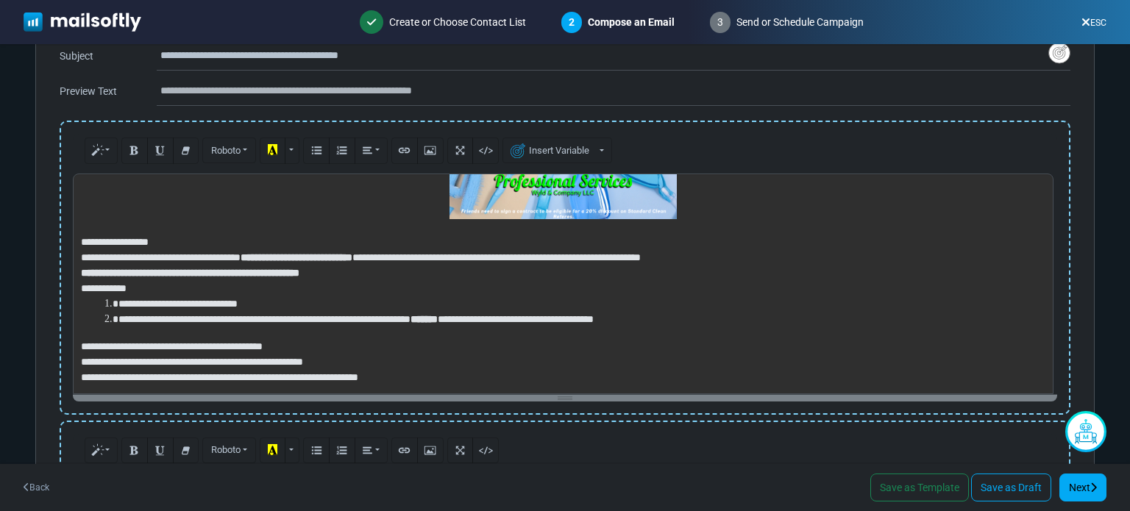
click at [619, 186] on div "**********" at bounding box center [565, 284] width 985 height 221
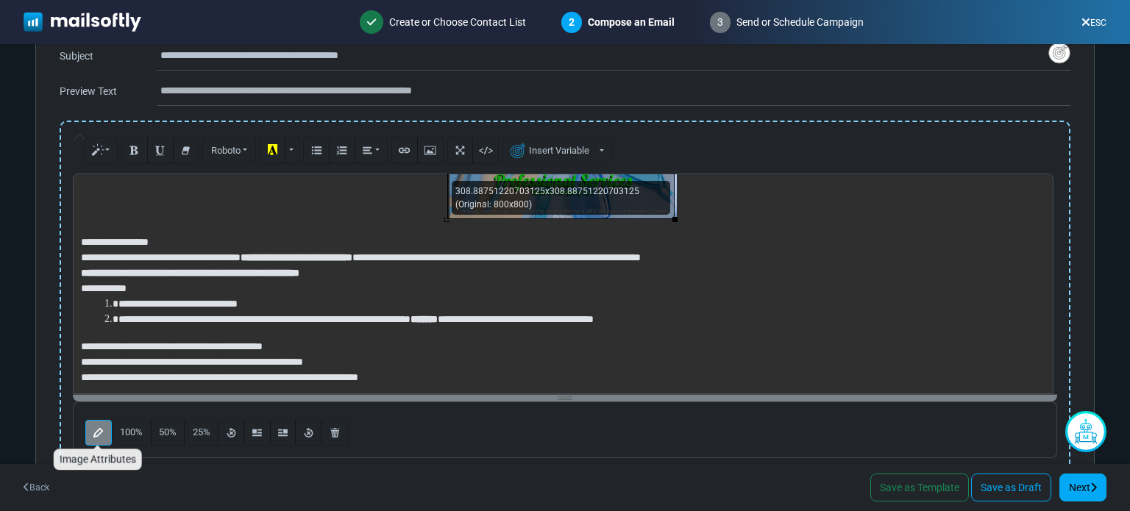
click at [102, 430] on icon "Image Attributes" at bounding box center [98, 432] width 10 height 11
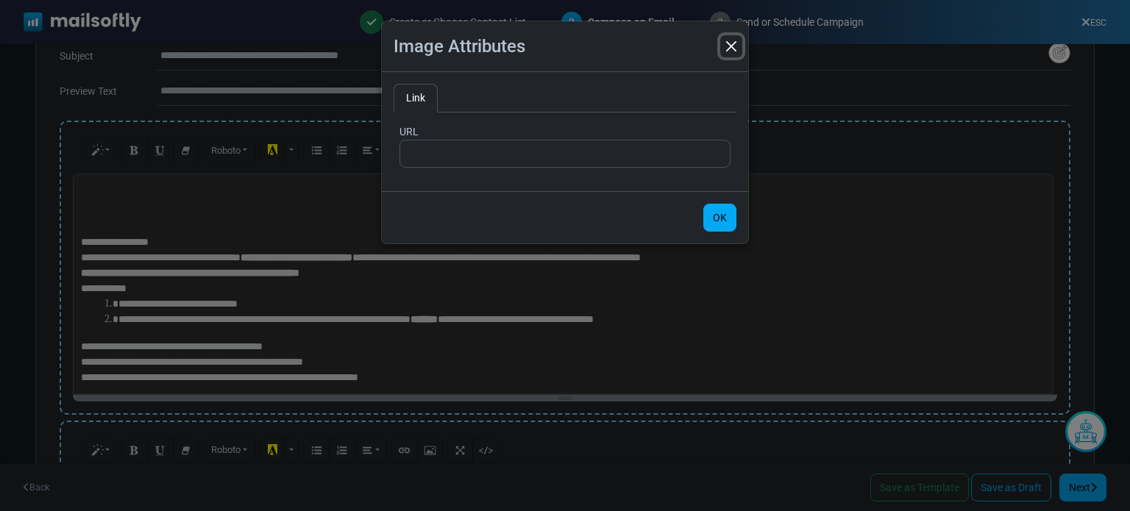
click at [732, 49] on button "Close" at bounding box center [731, 46] width 22 height 22
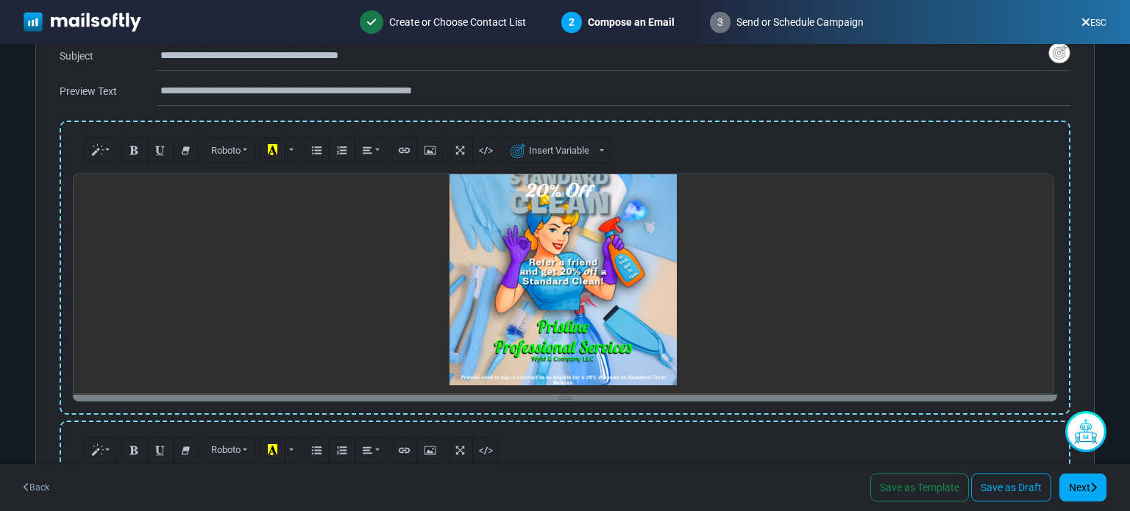
scroll to position [0, 0]
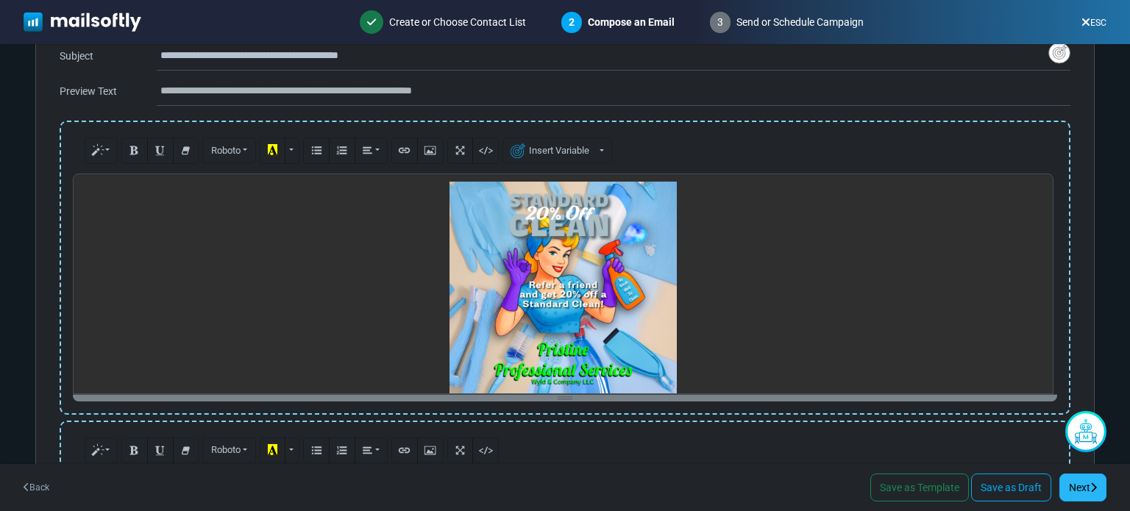
click at [1077, 486] on link "Next" at bounding box center [1083, 488] width 47 height 28
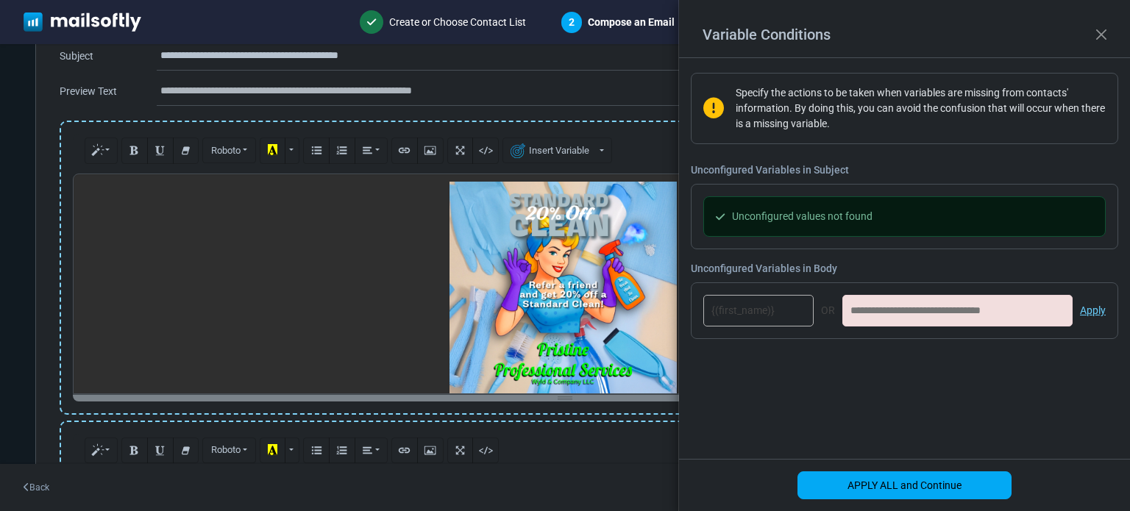
click at [998, 308] on input at bounding box center [958, 311] width 230 height 32
type input "*******"
click at [757, 308] on div "{(first_name)}" at bounding box center [759, 311] width 110 height 32
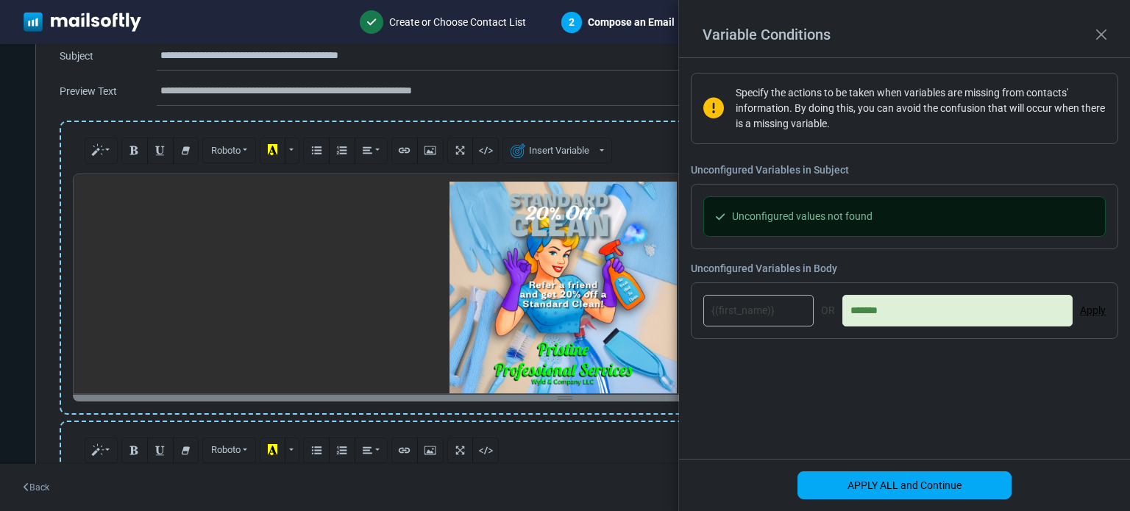
click at [1098, 309] on link "Apply" at bounding box center [1093, 310] width 26 height 15
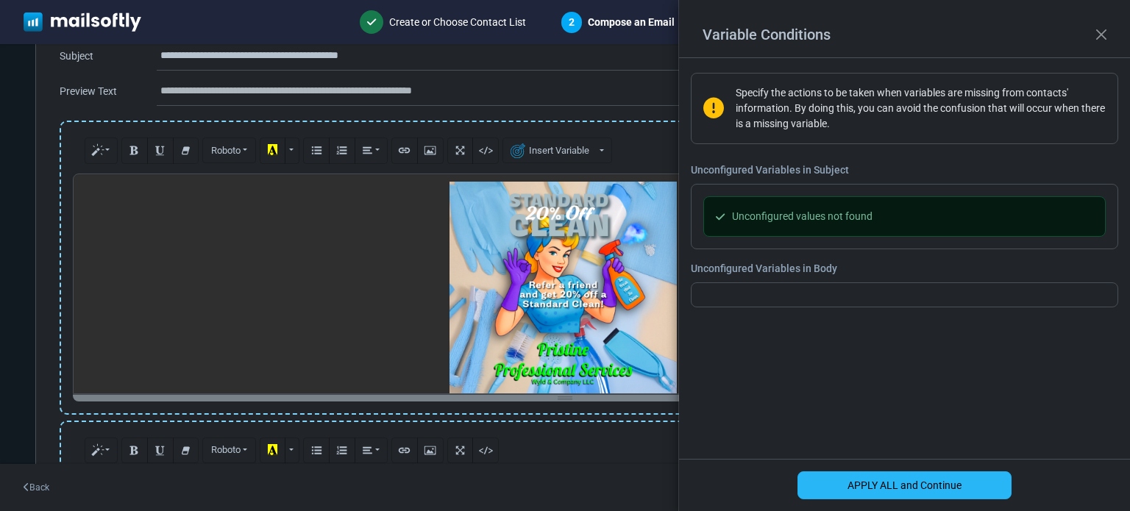
click at [938, 492] on button "APPLY ALL and Continue" at bounding box center [905, 486] width 214 height 28
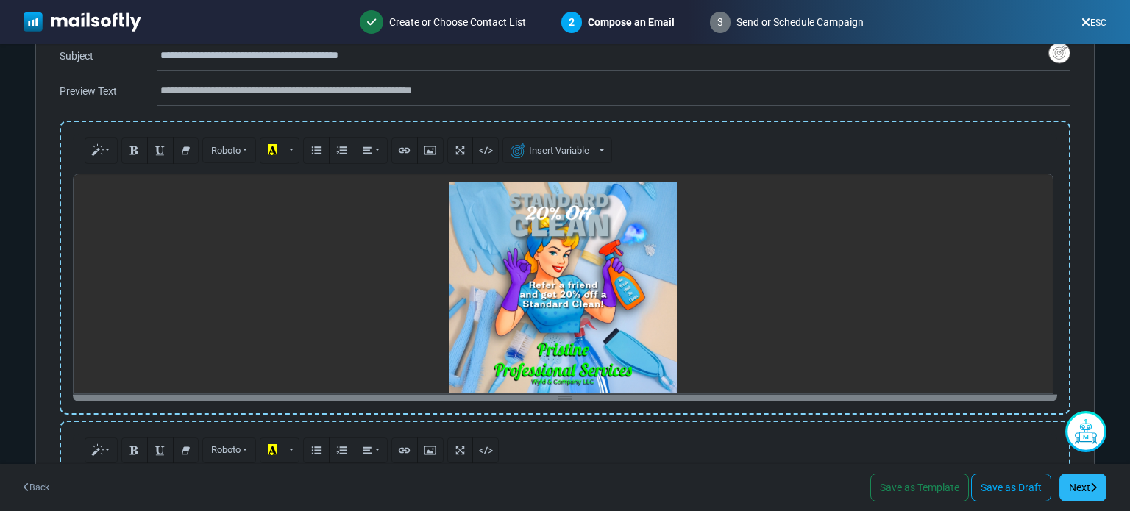
click at [1086, 488] on link "Next" at bounding box center [1083, 488] width 47 height 28
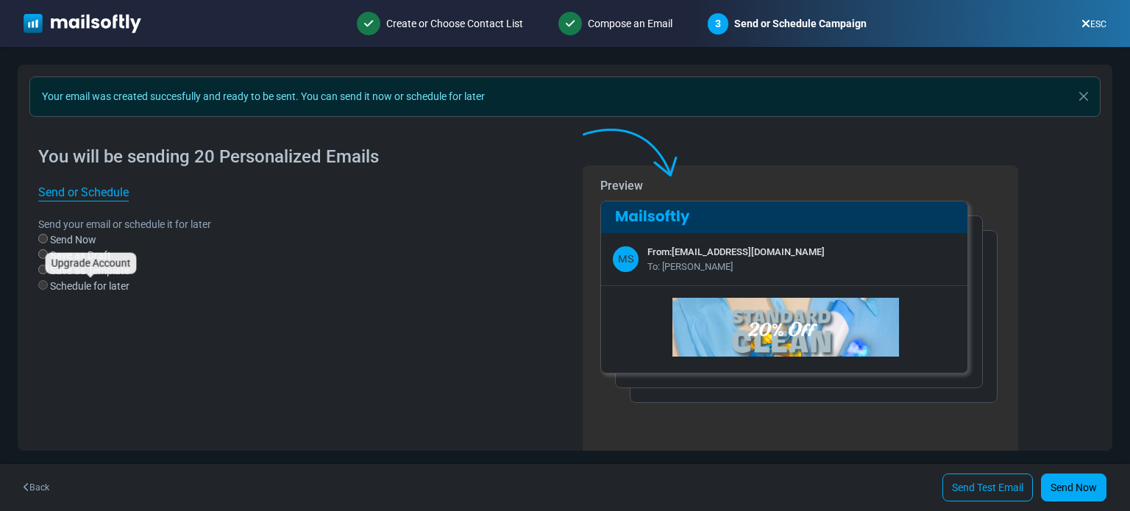
click at [69, 285] on label "Schedule for later" at bounding box center [89, 286] width 79 height 15
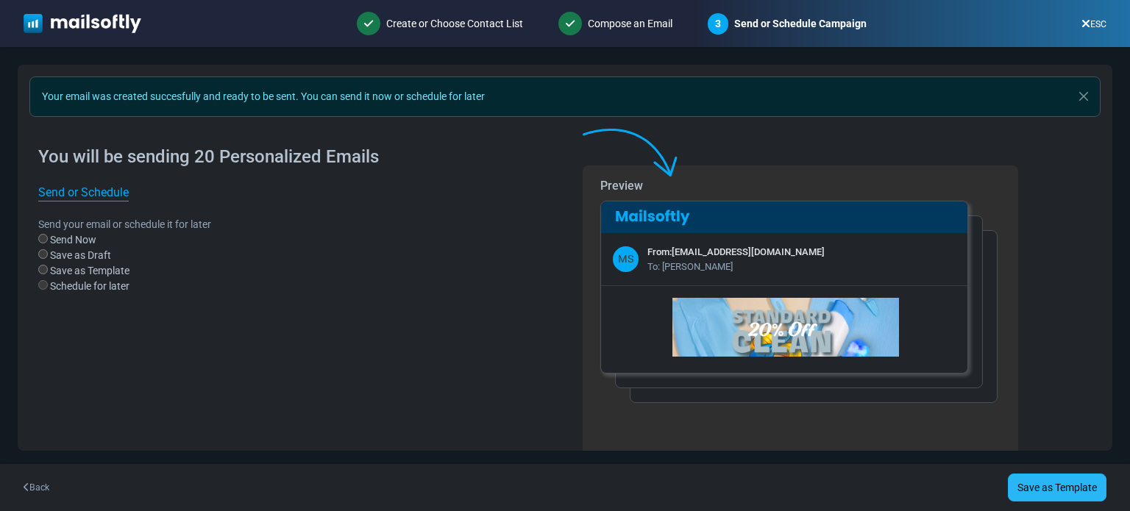
click at [1048, 482] on link "Save as Template" at bounding box center [1057, 488] width 99 height 28
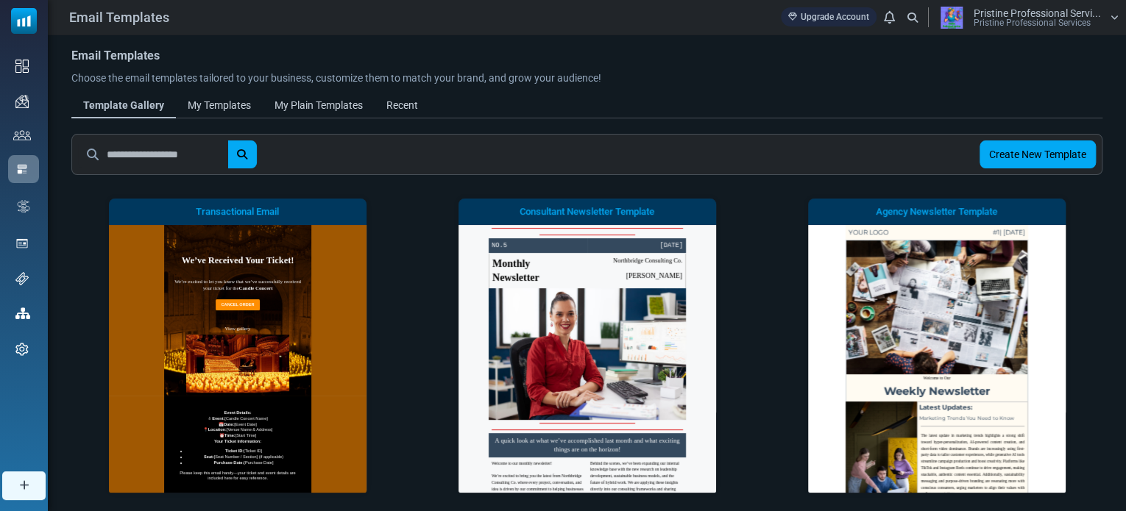
click at [205, 155] on input "text" at bounding box center [167, 155] width 121 height 28
type input "*****"
click at [250, 157] on body "Email Templates Upgrade Account Notifications Pristine Professional Servi... Pr…" at bounding box center [563, 477] width 1126 height 954
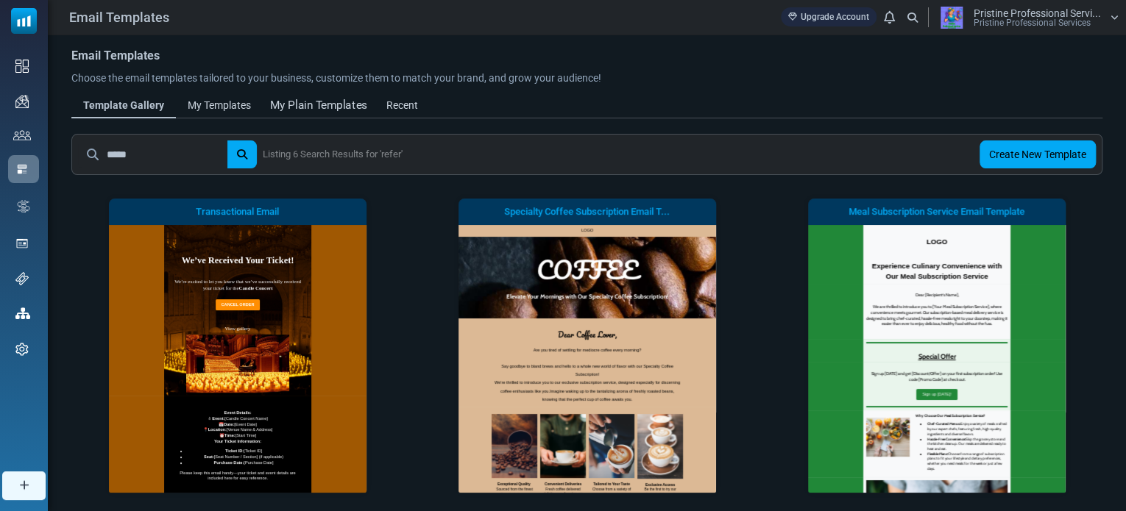
click at [341, 108] on div "My Plain Templates" at bounding box center [318, 105] width 97 height 17
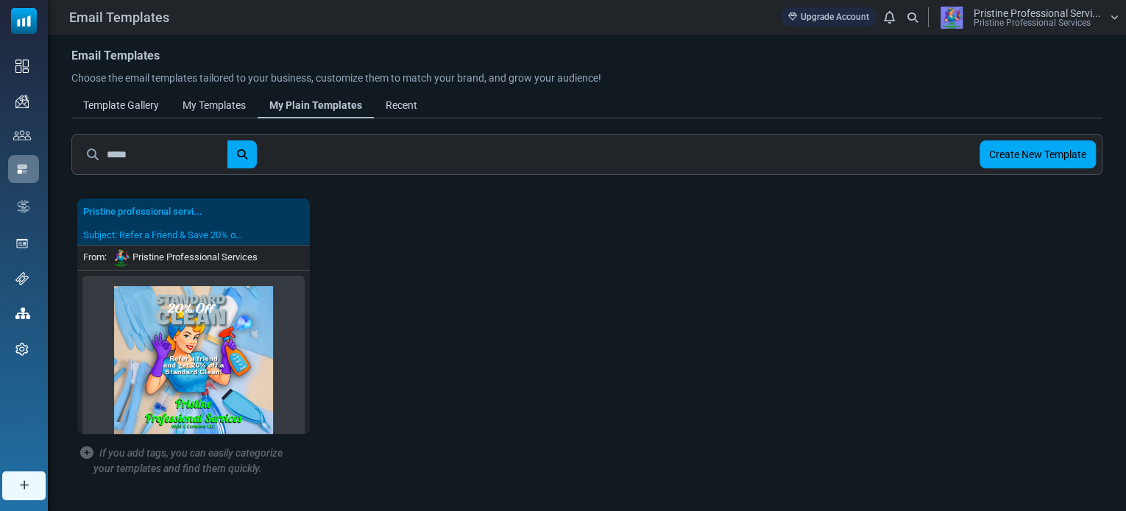
click at [478, 311] on div "Pristine professional servi... Subject: Refer a Friend & Save 20% o... From: Pr…" at bounding box center [587, 335] width 1049 height 308
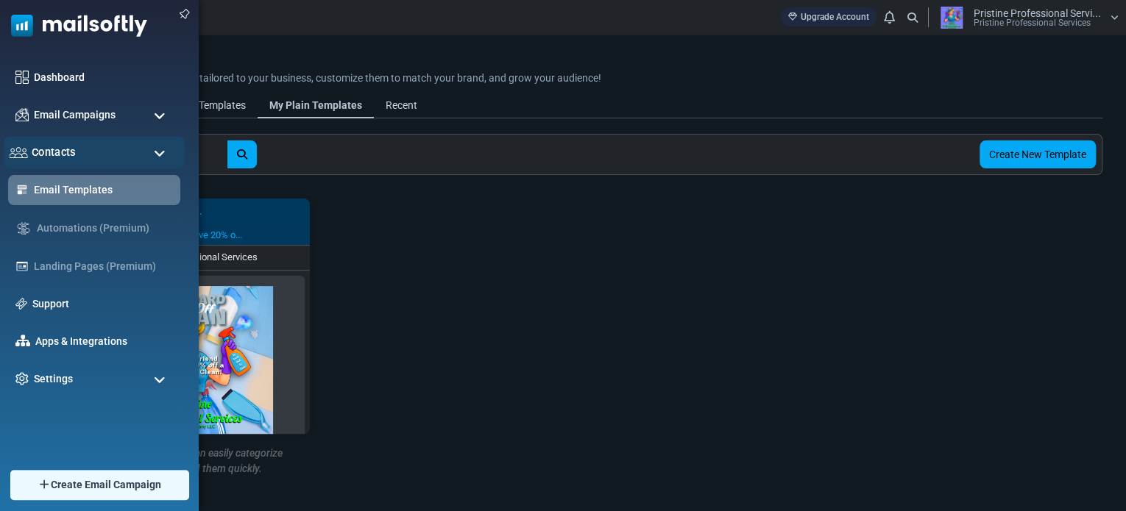
click at [62, 150] on span "Contacts" at bounding box center [54, 152] width 44 height 16
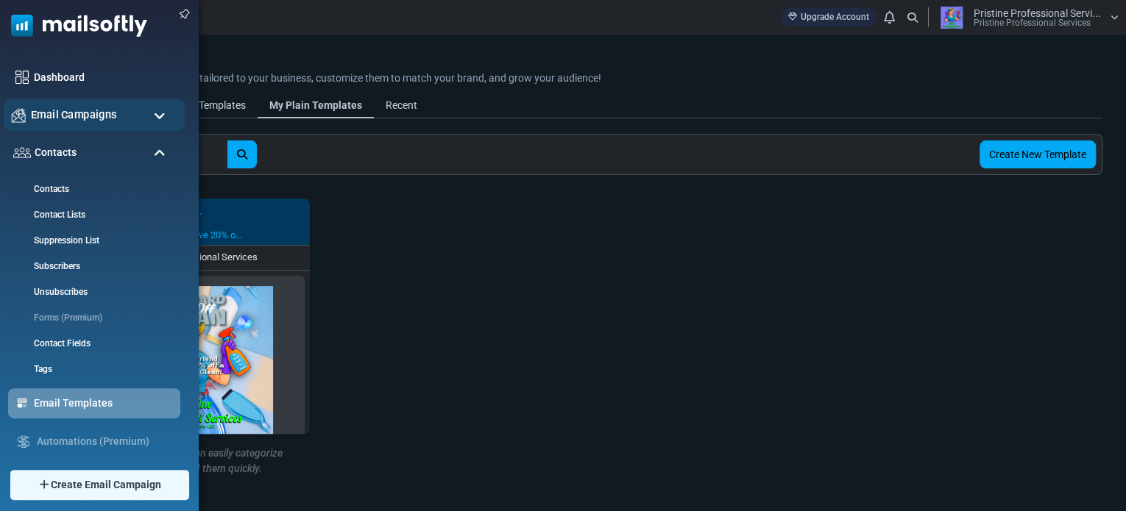
click at [79, 111] on span "Email Campaigns" at bounding box center [74, 115] width 86 height 16
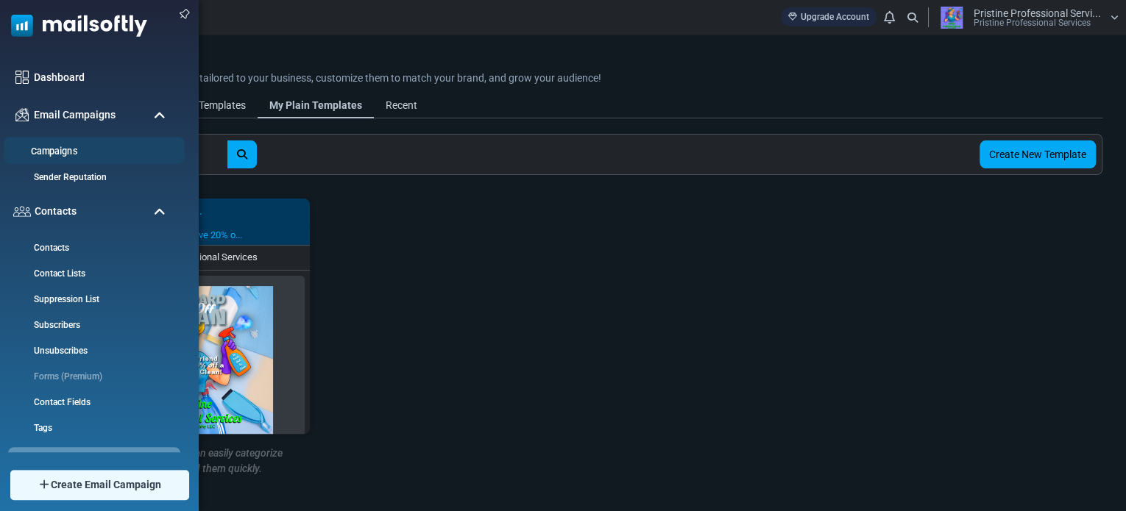
click at [65, 148] on link "Campaigns" at bounding box center [92, 152] width 177 height 14
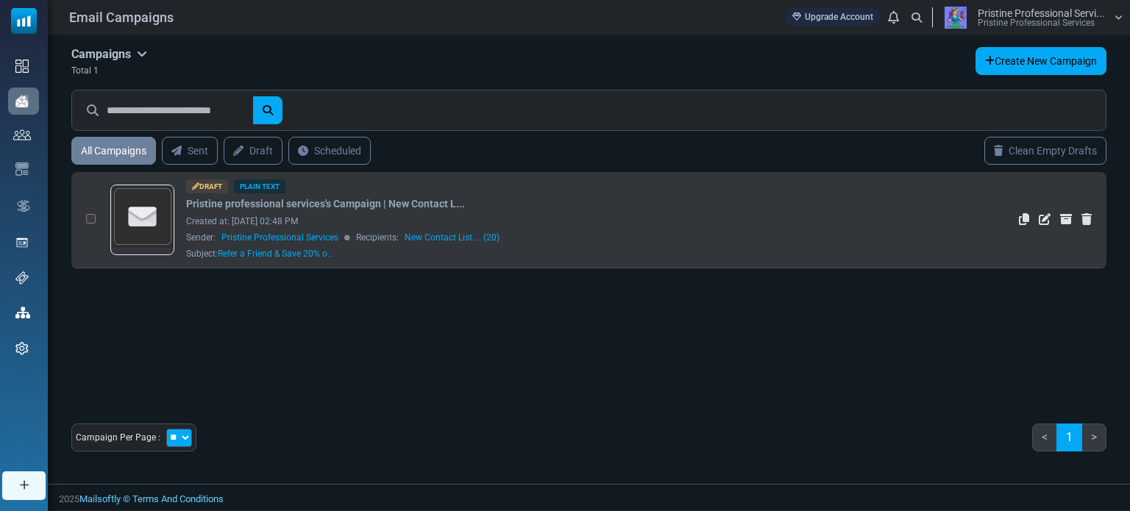
click at [653, 240] on div "Sender: Pristine Professional Services Recipients: New Contact List ... (20)" at bounding box center [548, 237] width 725 height 13
click at [135, 209] on img at bounding box center [143, 217] width 62 height 62
click at [673, 233] on div "Sender: Pristine Professional Services Recipients: New Contact List ... (20)" at bounding box center [548, 237] width 725 height 13
click at [162, 202] on img at bounding box center [143, 217] width 62 height 62
click at [144, 218] on img at bounding box center [143, 217] width 62 height 62
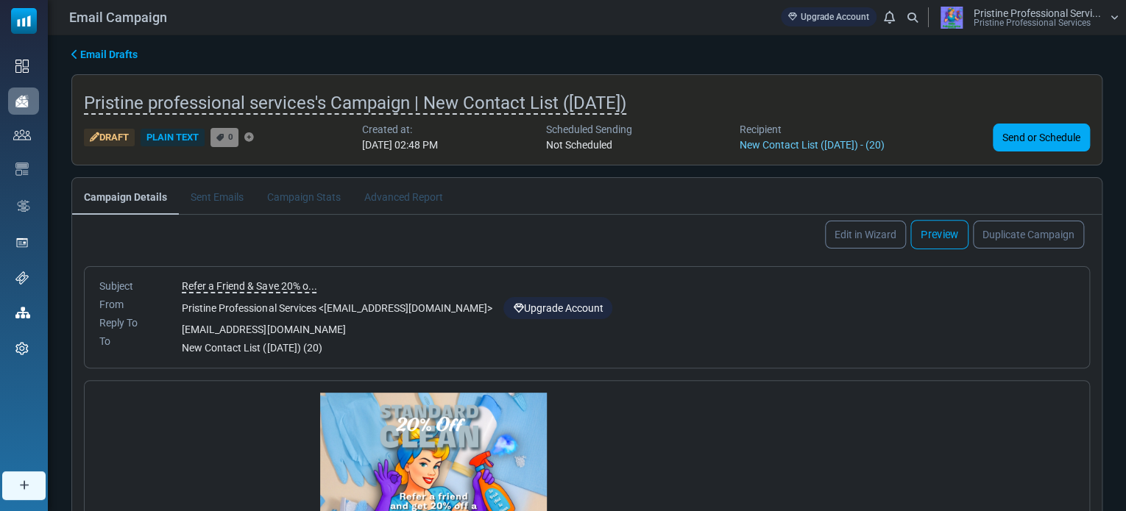
click at [940, 231] on link "Preview" at bounding box center [939, 234] width 58 height 29
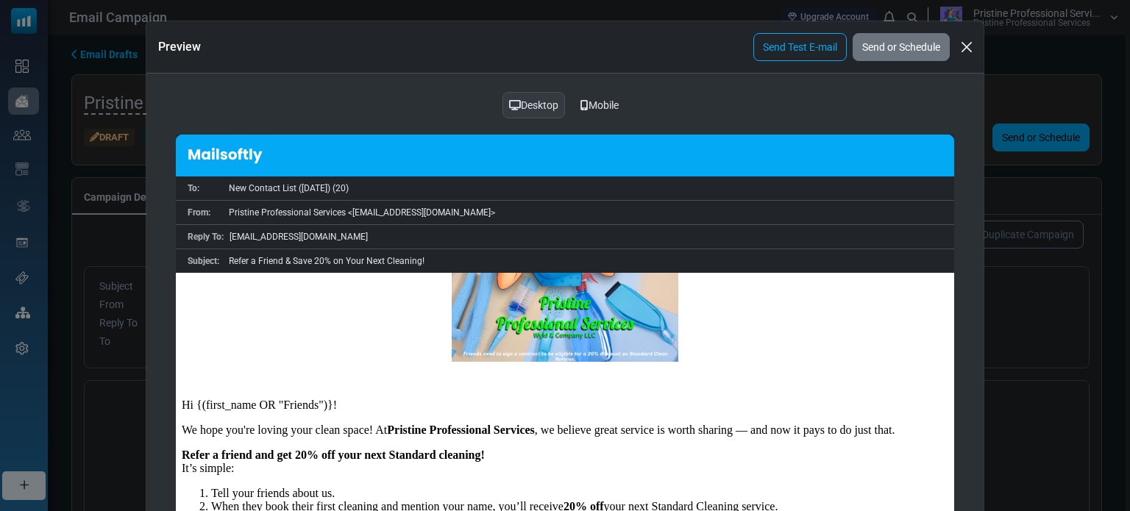
scroll to position [146, 0]
click at [598, 106] on div "Mobile" at bounding box center [599, 105] width 57 height 28
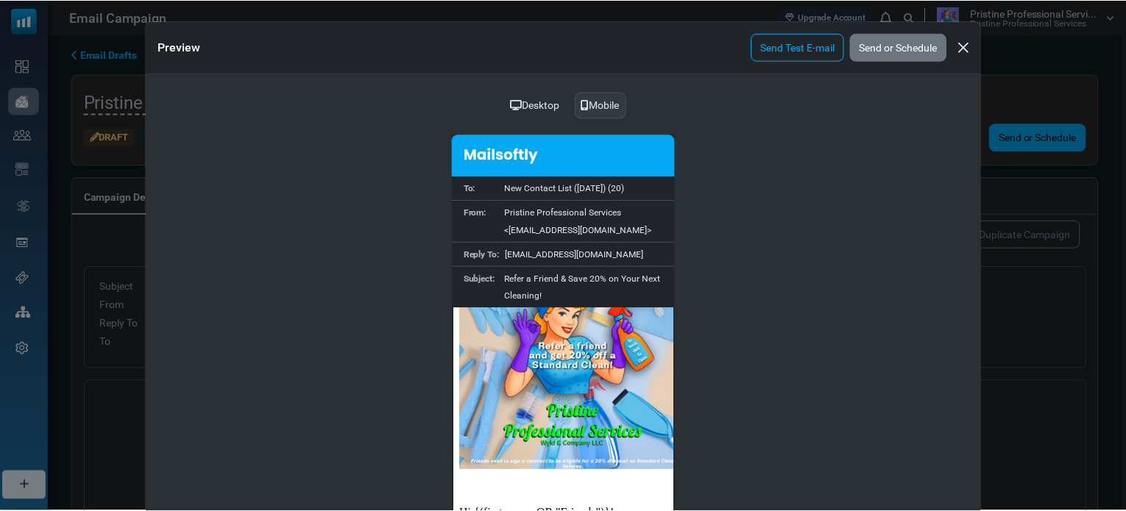
scroll to position [0, 0]
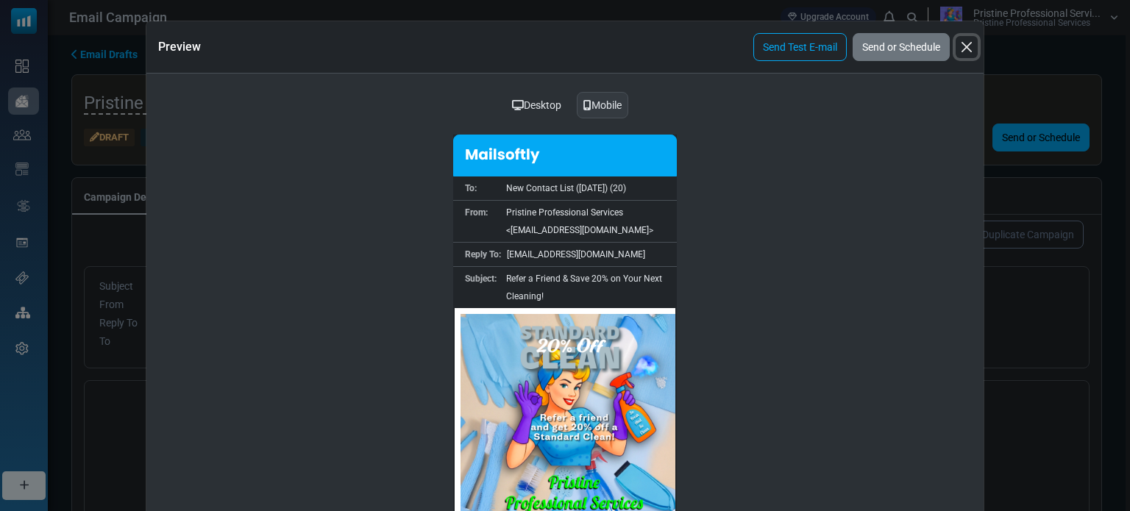
click at [965, 46] on button "Close" at bounding box center [967, 47] width 22 height 22
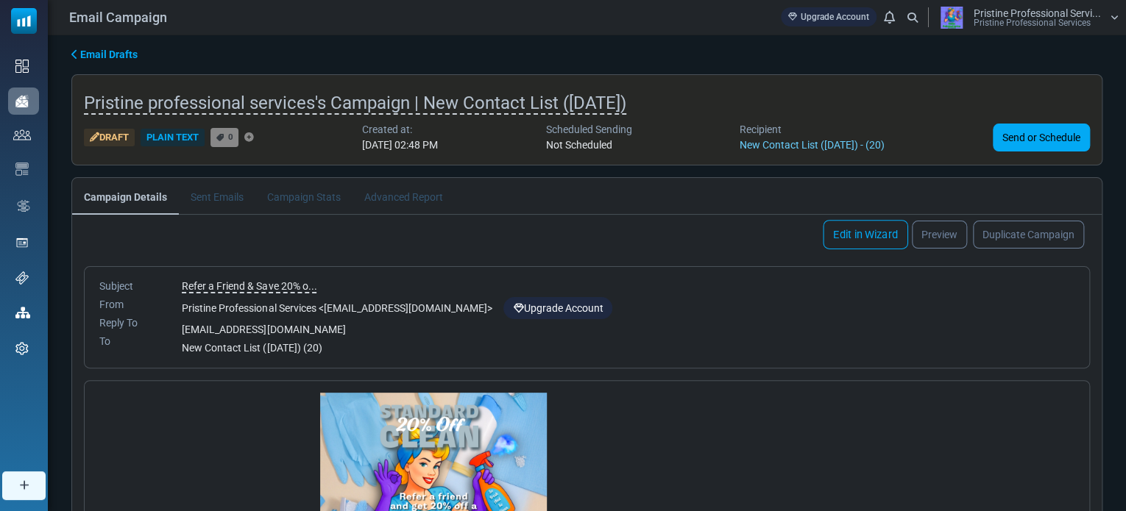
click at [851, 232] on link "Edit in Wizard" at bounding box center [865, 234] width 85 height 29
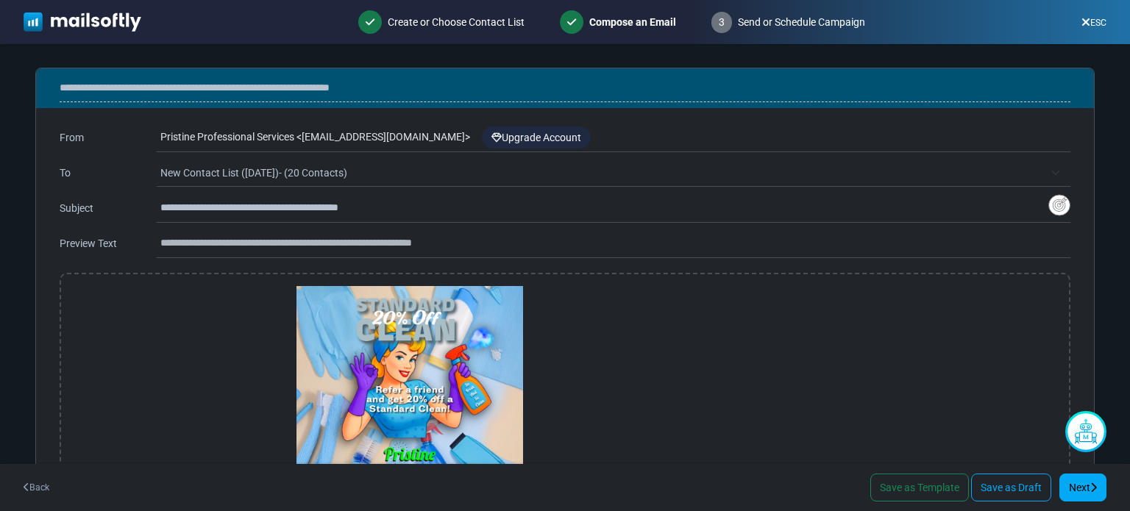
click at [26, 493] on link "Back" at bounding box center [37, 487] width 26 height 13
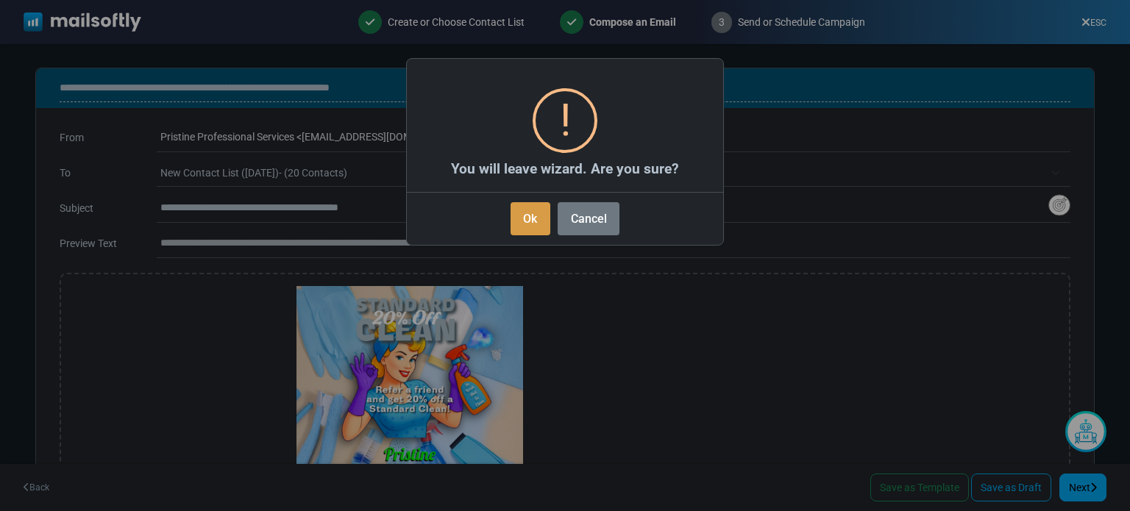
click at [527, 217] on button "Ok" at bounding box center [531, 218] width 40 height 33
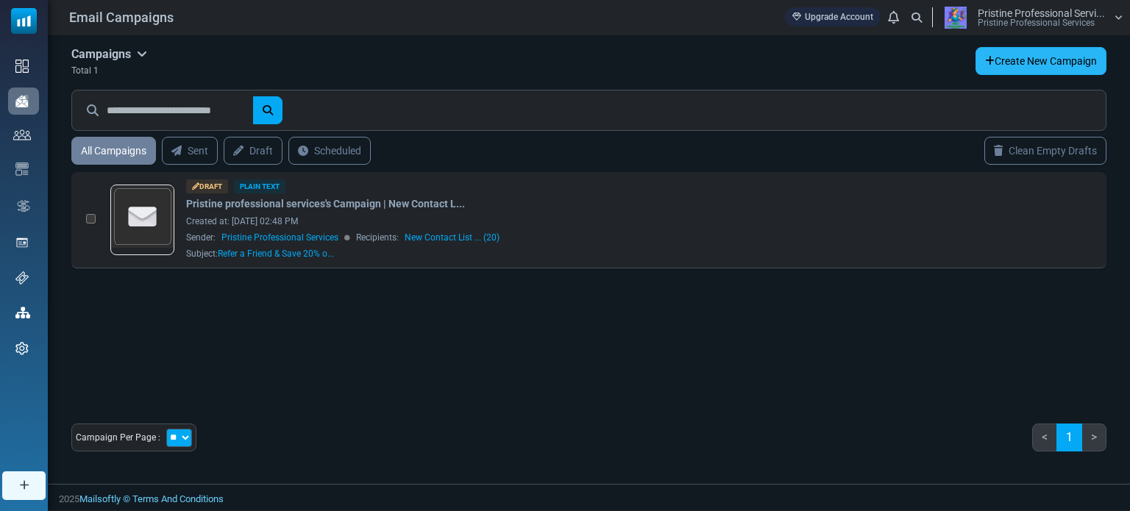
click at [1027, 63] on link "Create New Campaign" at bounding box center [1041, 61] width 131 height 28
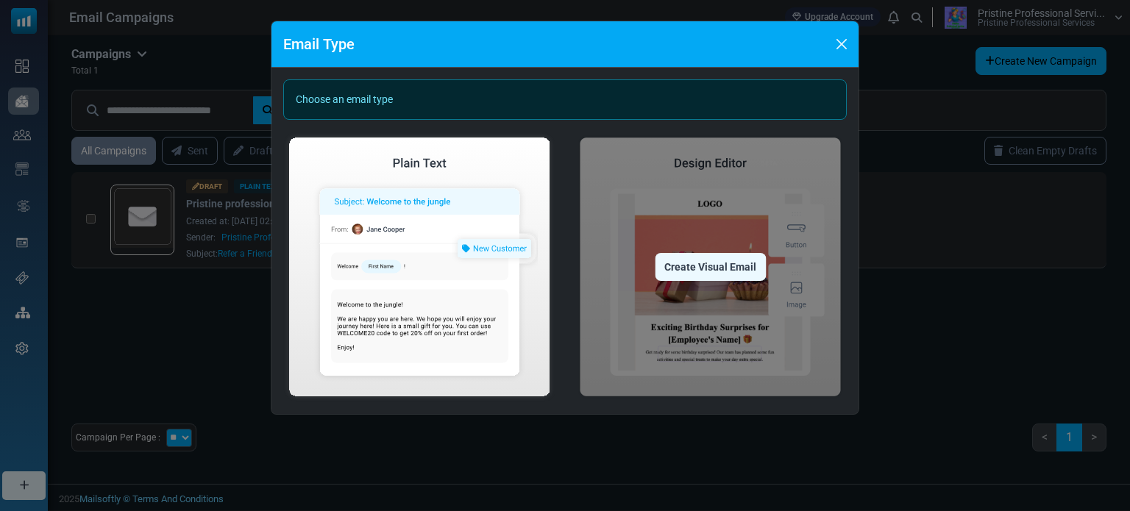
click at [694, 264] on div "Create Visual Email" at bounding box center [710, 267] width 111 height 28
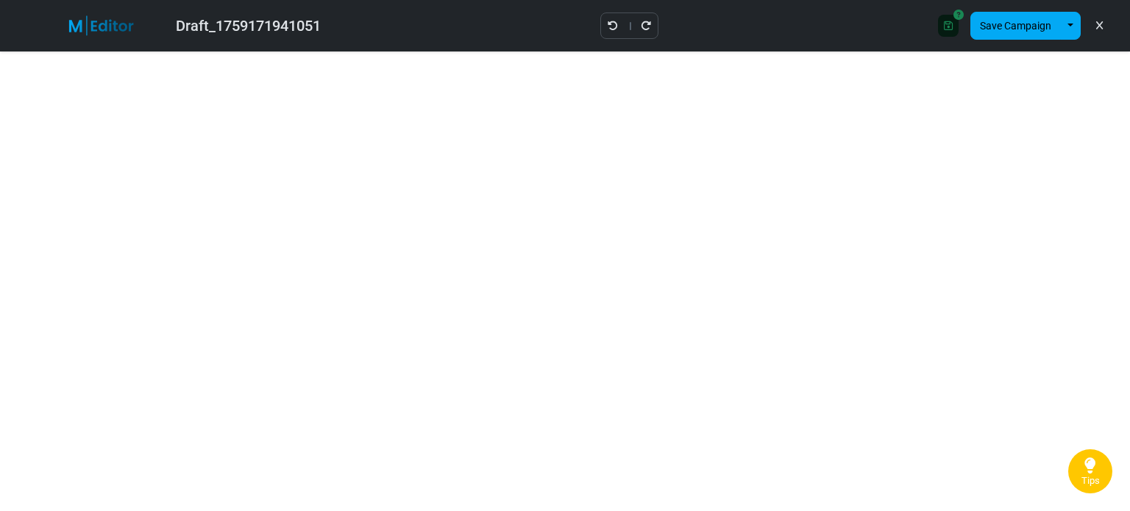
click at [1098, 30] on link at bounding box center [1100, 25] width 14 height 25
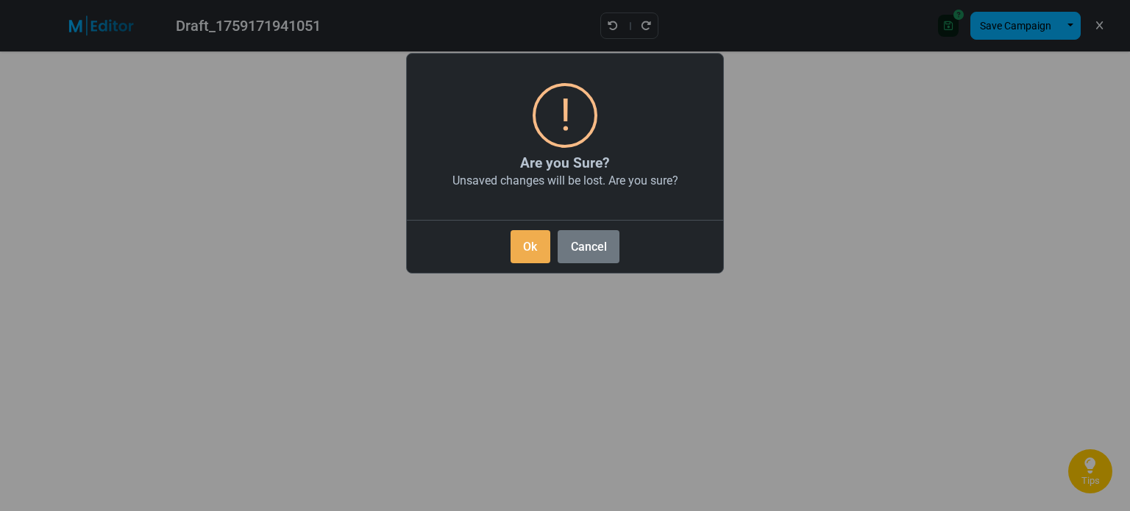
click at [509, 264] on div "Ok No Cancel" at bounding box center [565, 243] width 316 height 47
click at [524, 249] on button "Ok" at bounding box center [531, 246] width 40 height 33
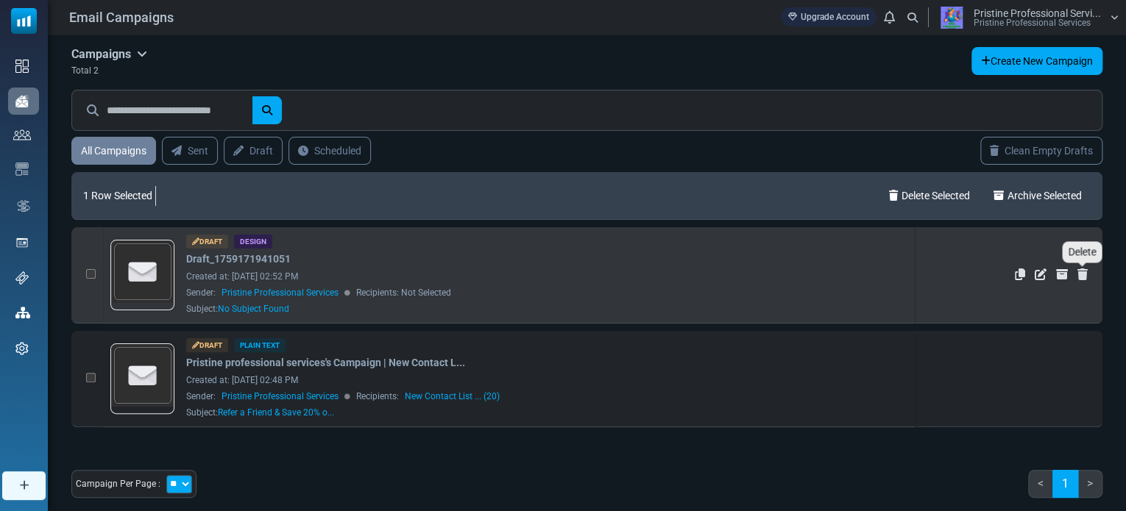
click at [1080, 272] on icon "Delete" at bounding box center [1082, 275] width 10 height 12
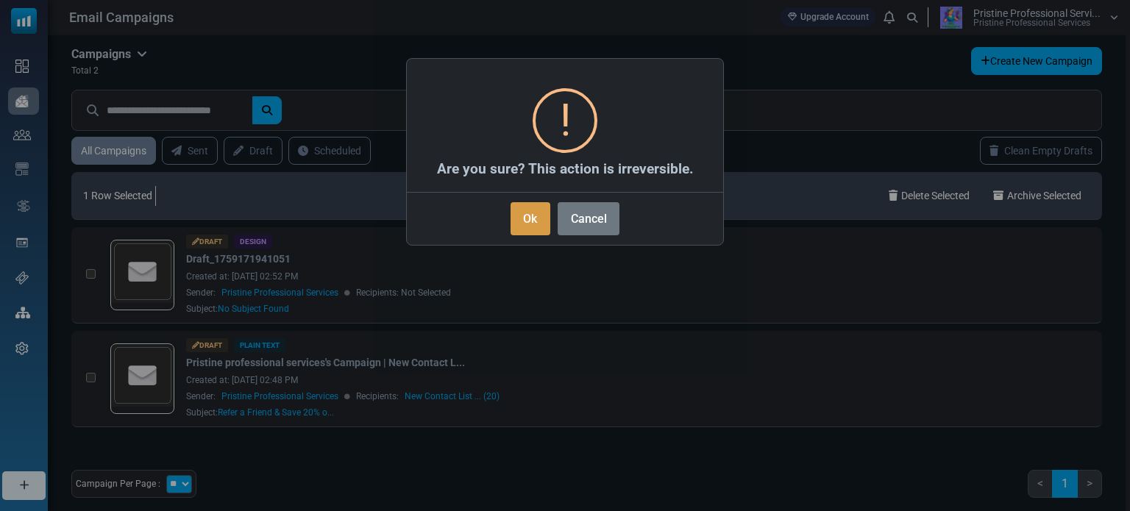
click at [534, 224] on button "Ok" at bounding box center [531, 218] width 40 height 33
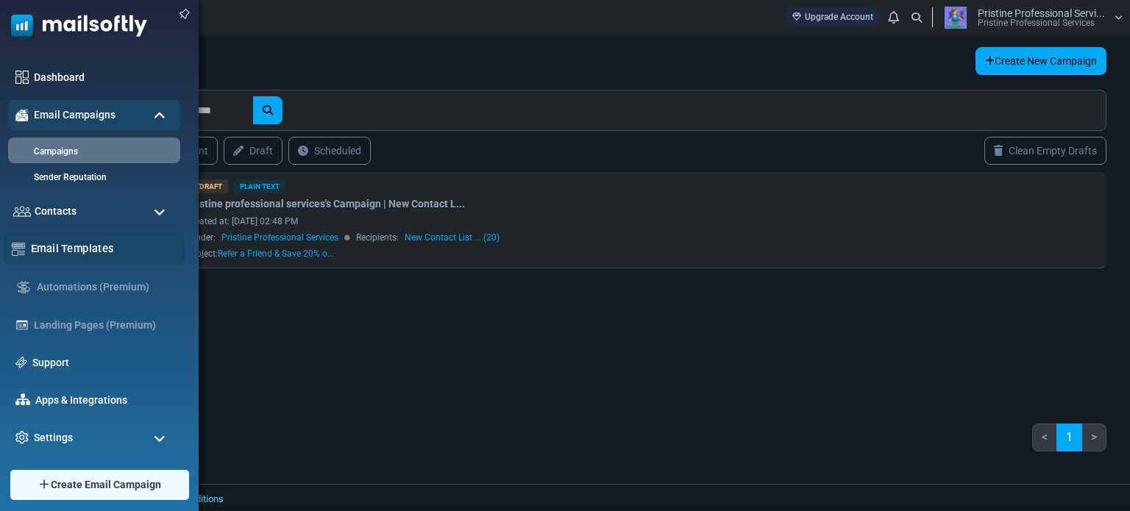
click at [60, 242] on link "Email Templates" at bounding box center [104, 249] width 146 height 16
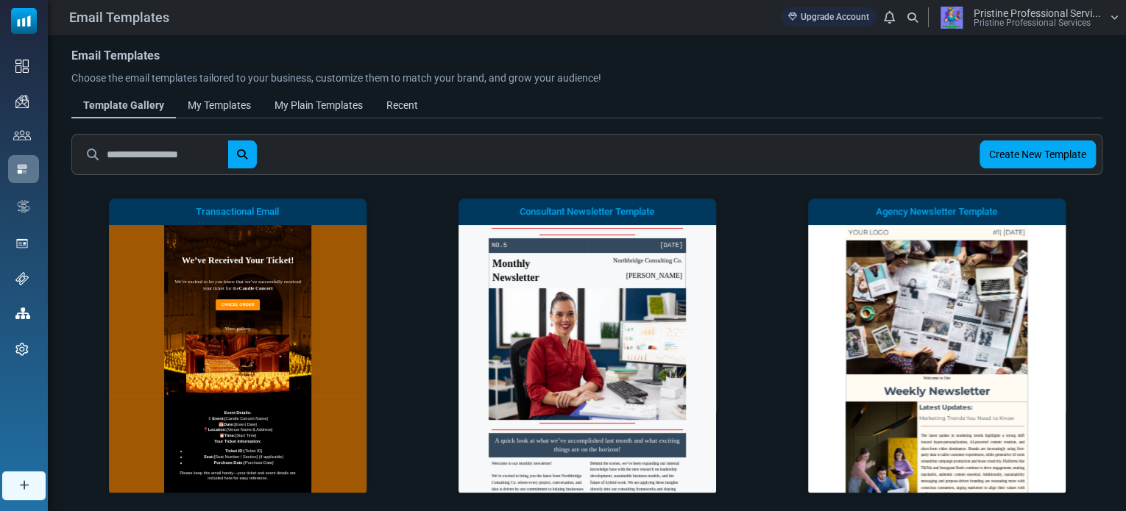
click at [211, 149] on input "text" at bounding box center [167, 155] width 121 height 28
type input "******"
click at [227, 141] on button "submit" at bounding box center [241, 155] width 29 height 28
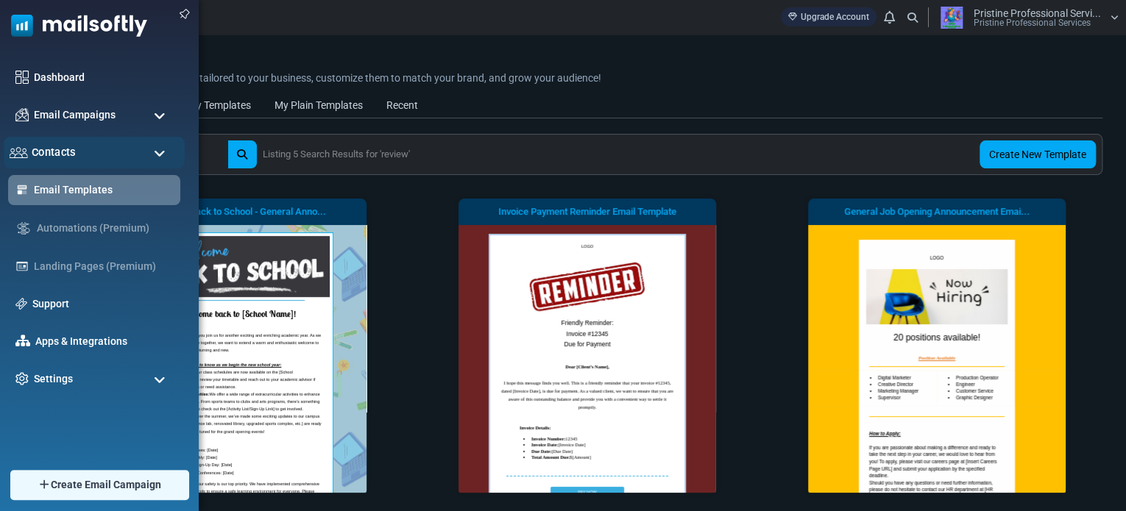
drag, startPoint x: 163, startPoint y: 152, endPoint x: 35, endPoint y: 146, distance: 127.5
click at [35, 146] on body "Email Templates Upgrade Account Notifications Pristine Professional Servi... Pr…" at bounding box center [563, 463] width 1126 height 926
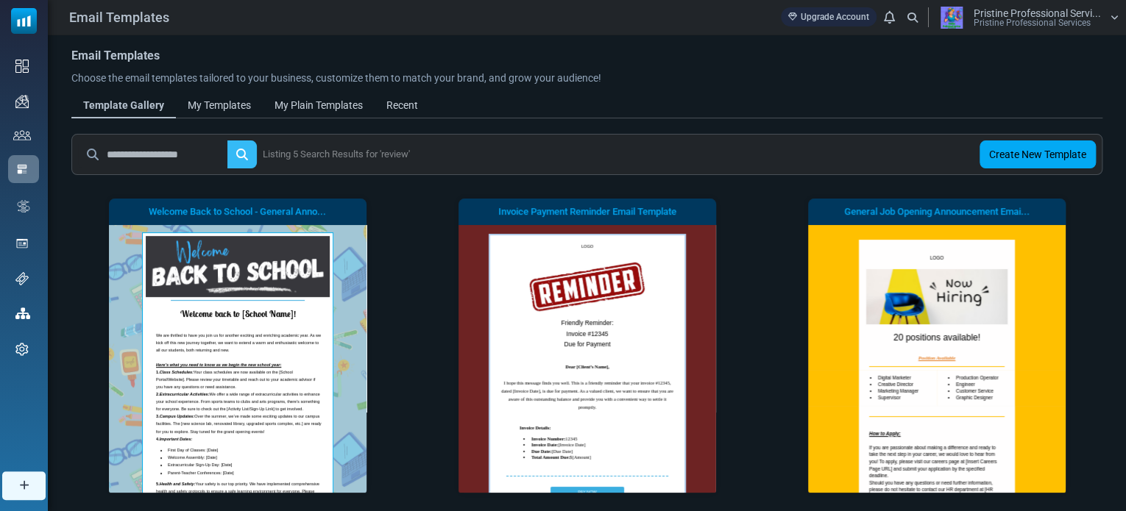
click at [259, 152] on body "Email Templates Upgrade Account Notifications Pristine Professional Servi... Pr…" at bounding box center [563, 463] width 1126 height 926
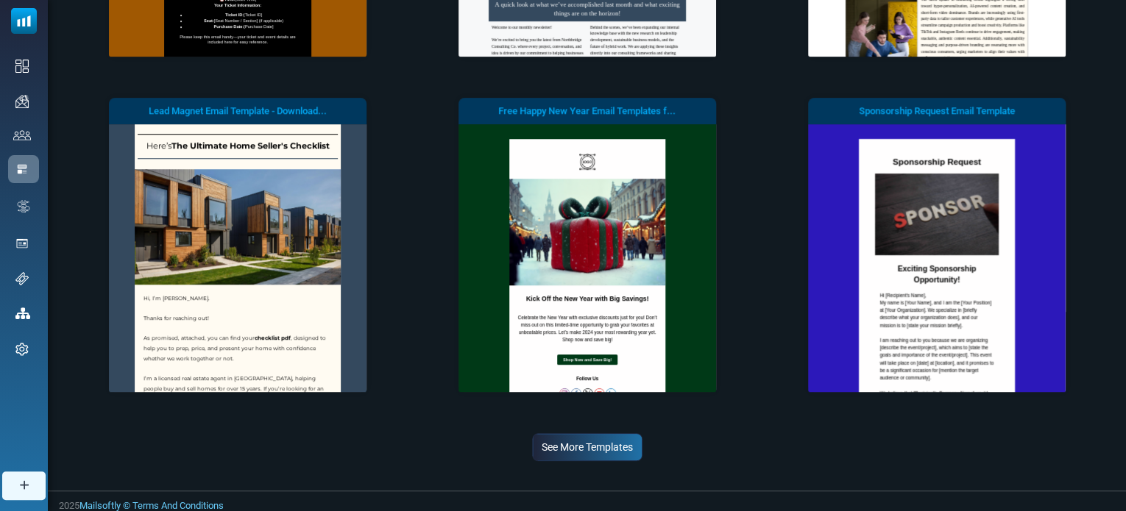
scroll to position [441, 0]
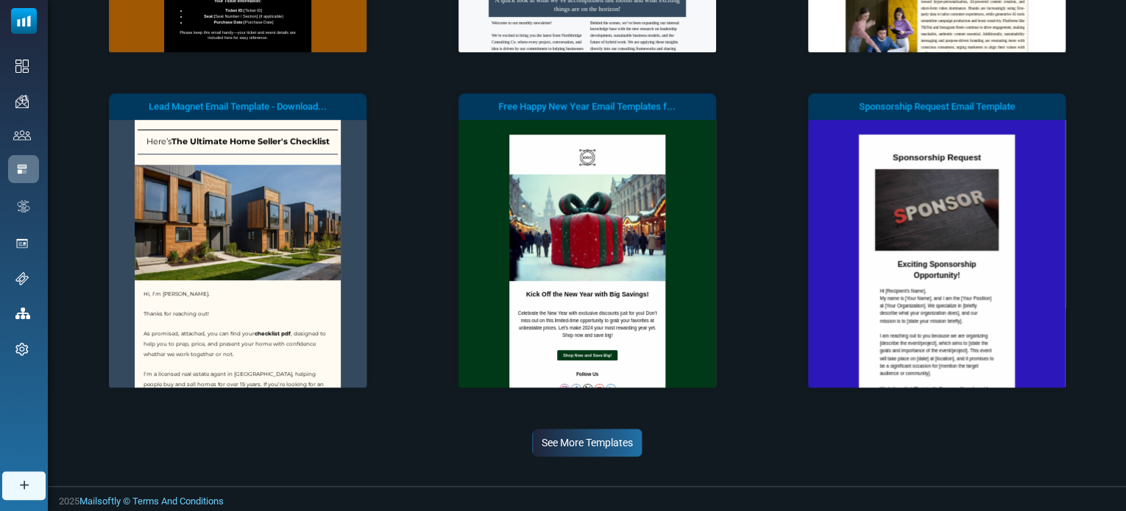
click at [598, 441] on link "See More Templates" at bounding box center [587, 443] width 110 height 28
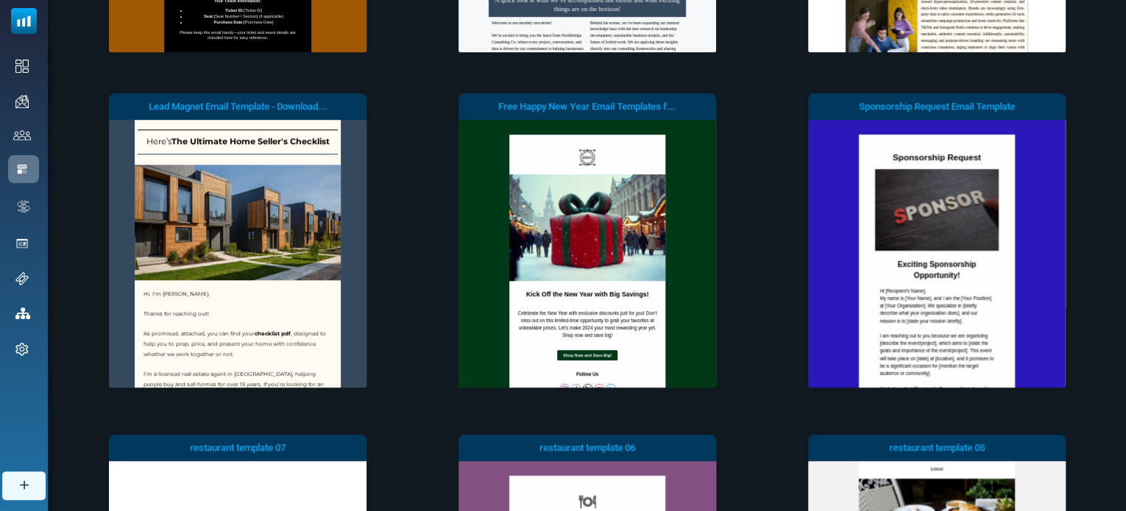
scroll to position [0, 0]
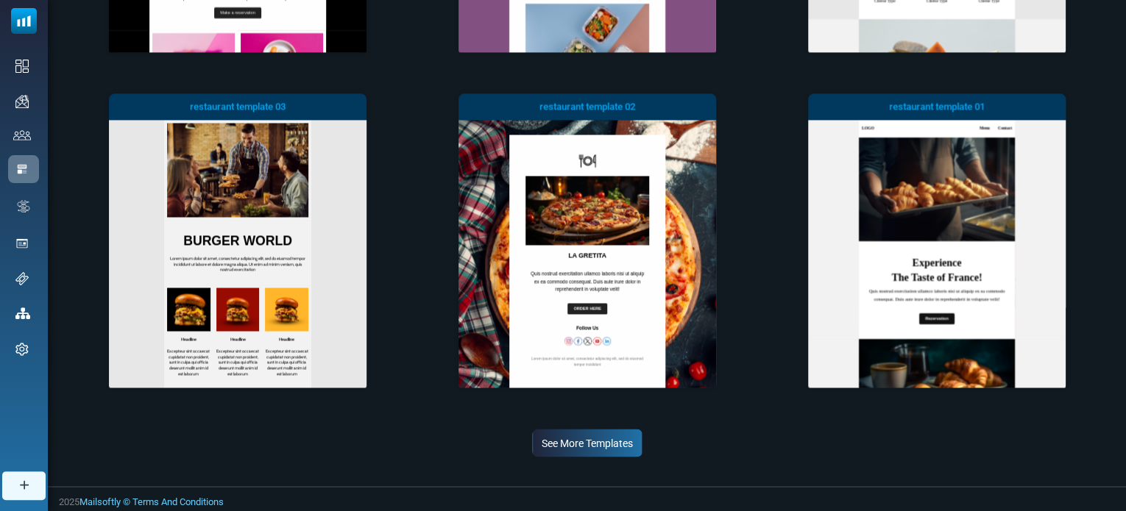
click at [606, 436] on link "See More Templates" at bounding box center [587, 443] width 110 height 28
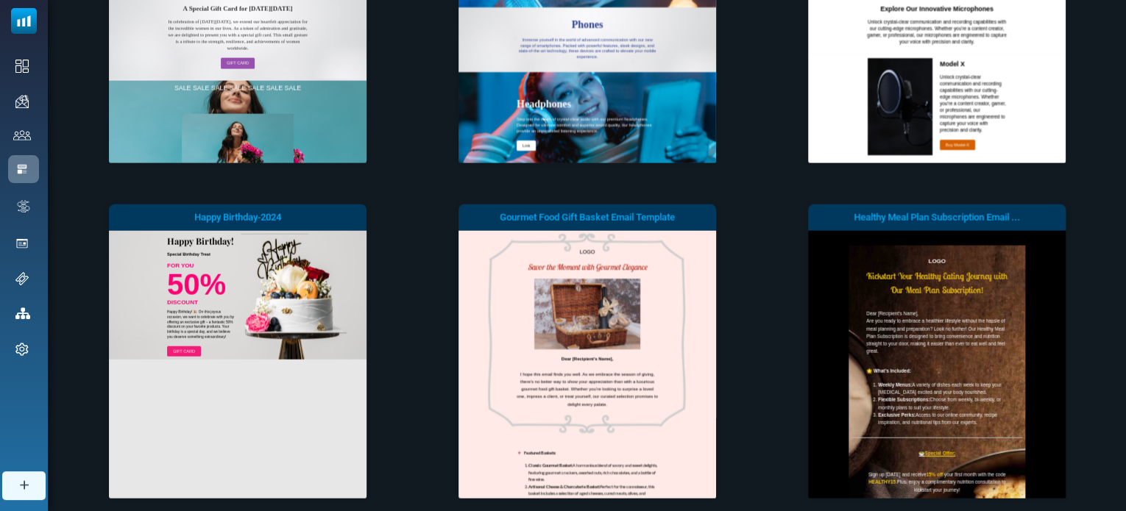
scroll to position [1795, 0]
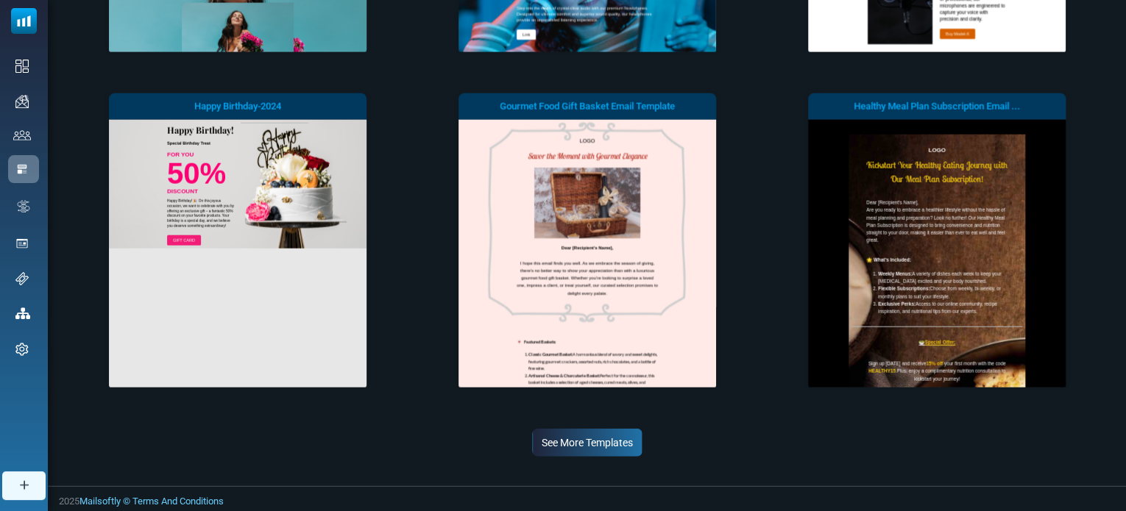
click at [542, 450] on link "See More Templates" at bounding box center [587, 443] width 110 height 28
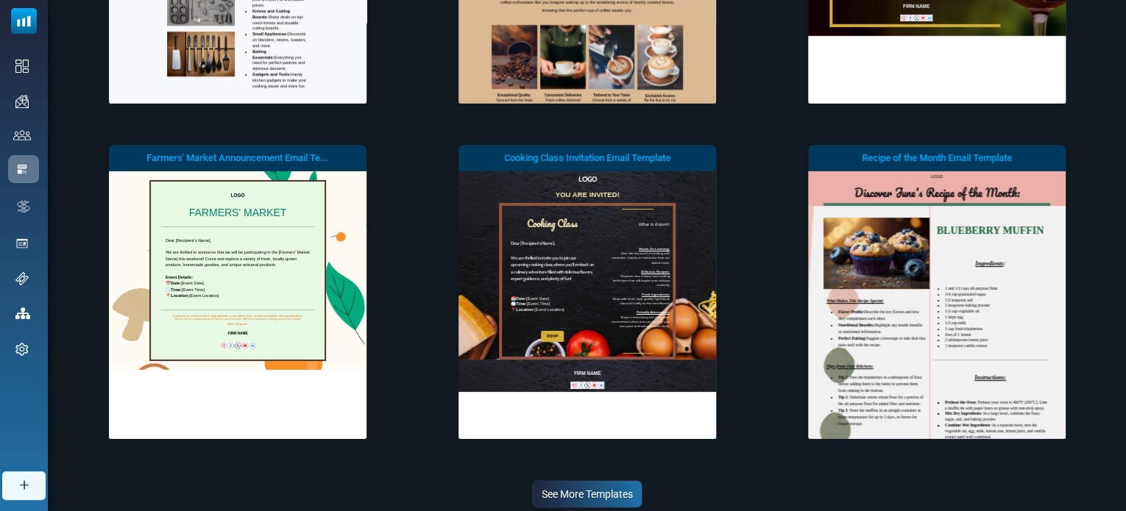
scroll to position [2472, 0]
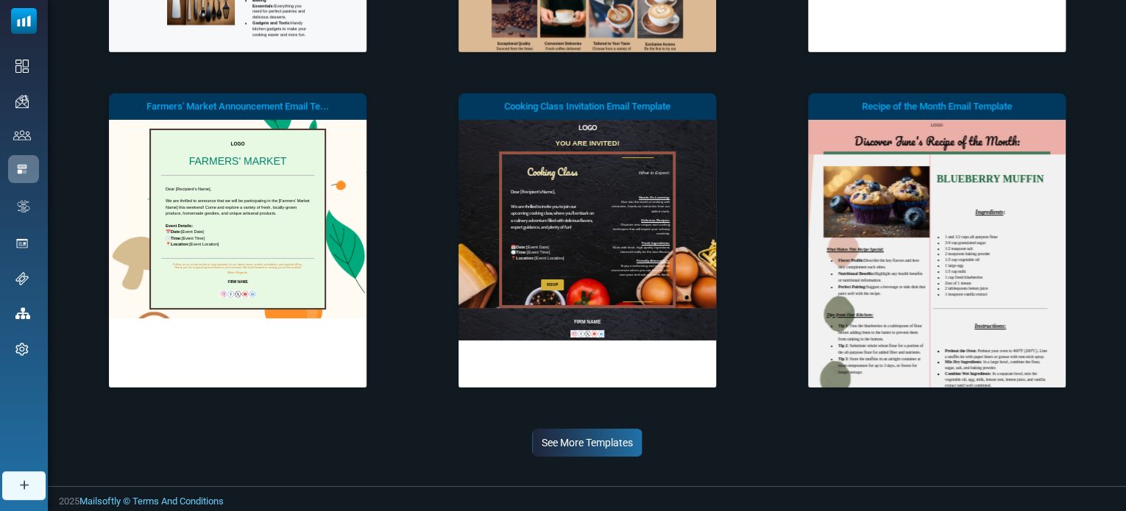
click at [595, 440] on link "See More Templates" at bounding box center [587, 443] width 110 height 28
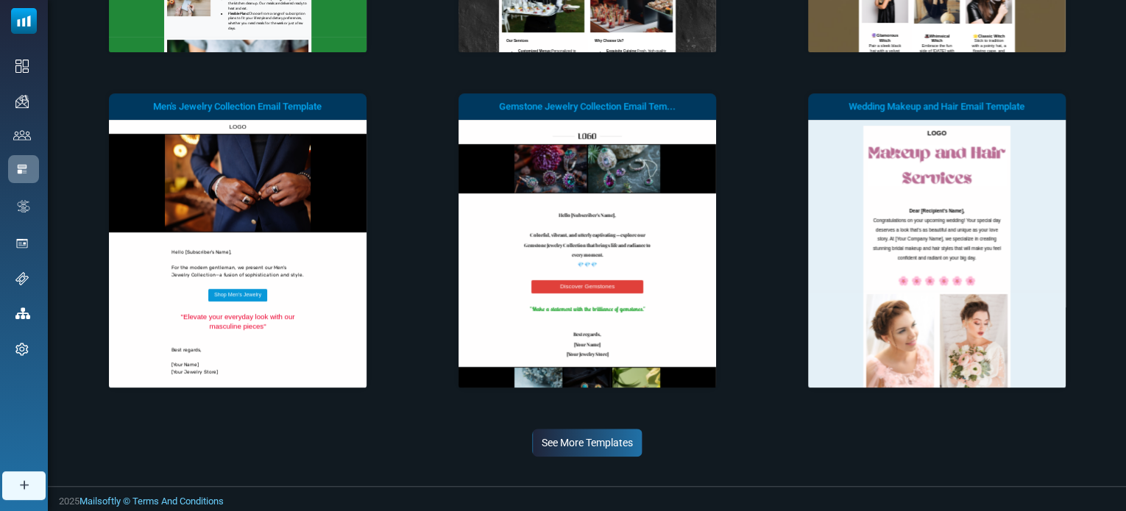
click at [565, 447] on link "See More Templates" at bounding box center [587, 443] width 110 height 28
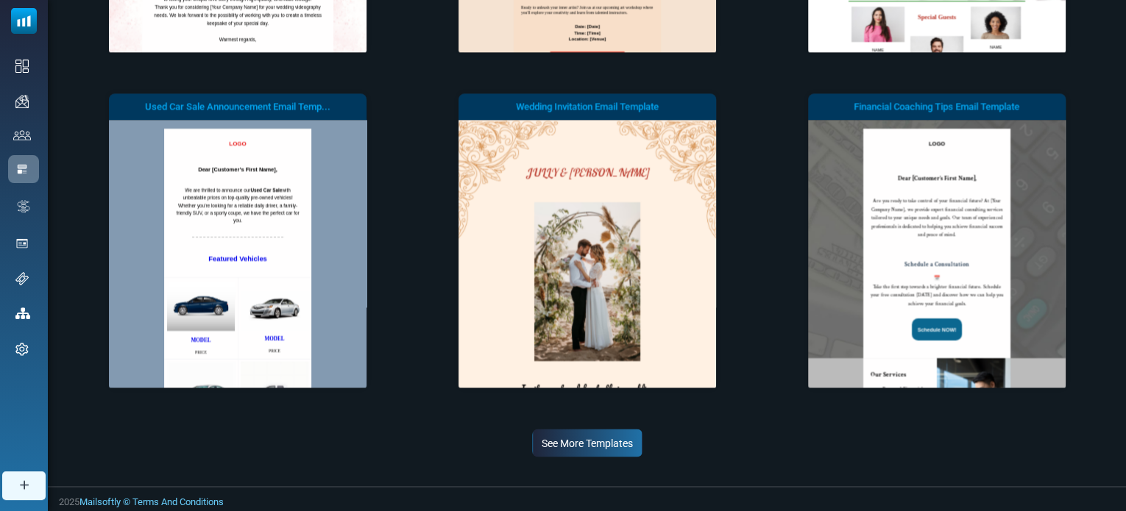
click at [601, 442] on link "See More Templates" at bounding box center [587, 443] width 110 height 28
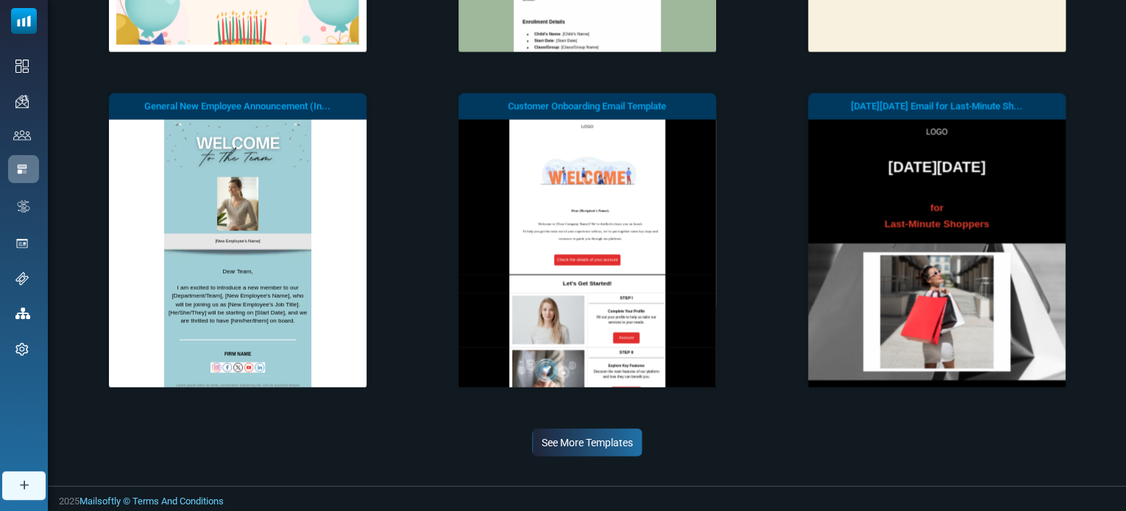
click at [594, 436] on link "See More Templates" at bounding box center [587, 443] width 110 height 28
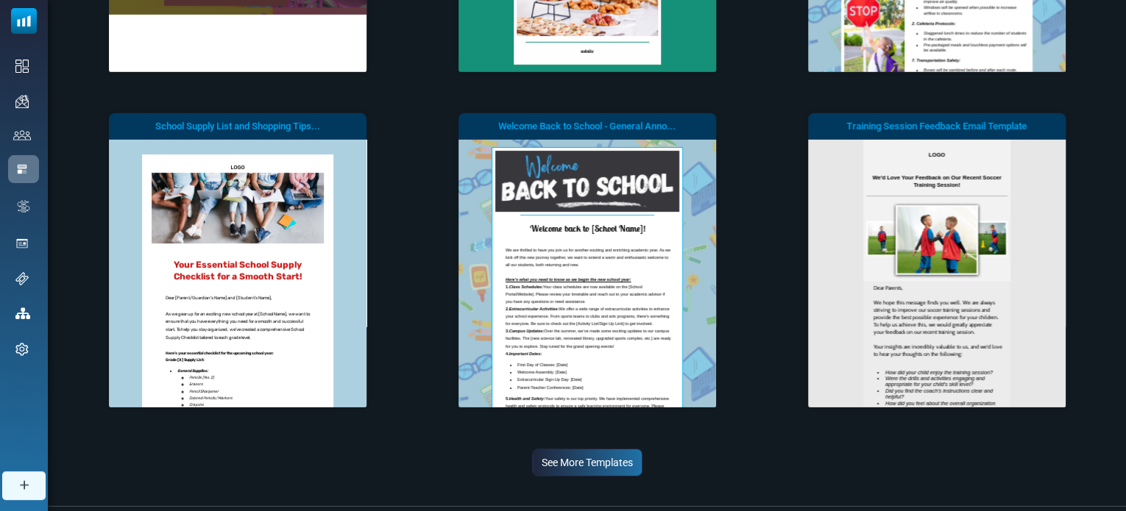
scroll to position [5180, 0]
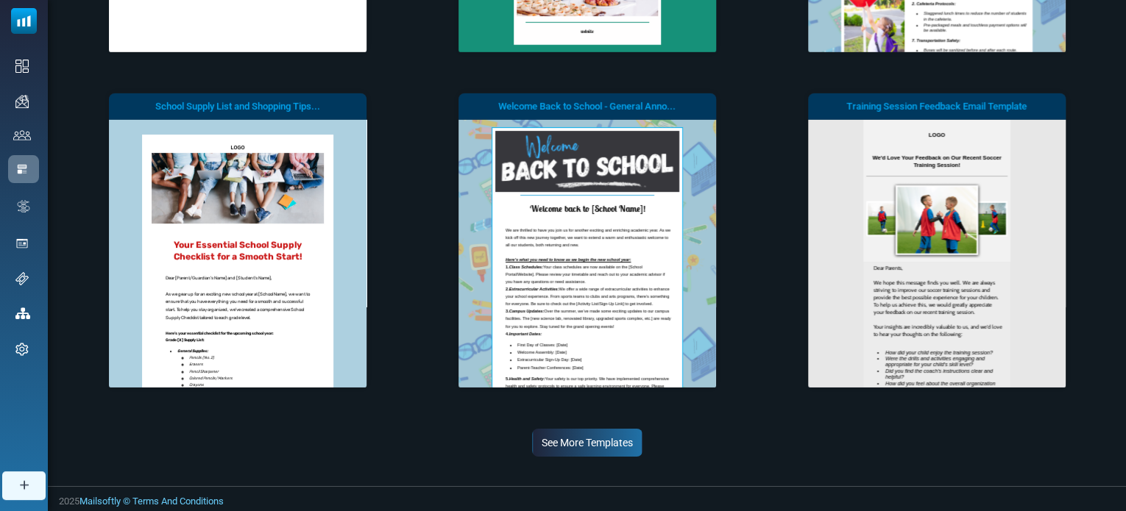
click at [599, 437] on link "See More Templates" at bounding box center [587, 443] width 110 height 28
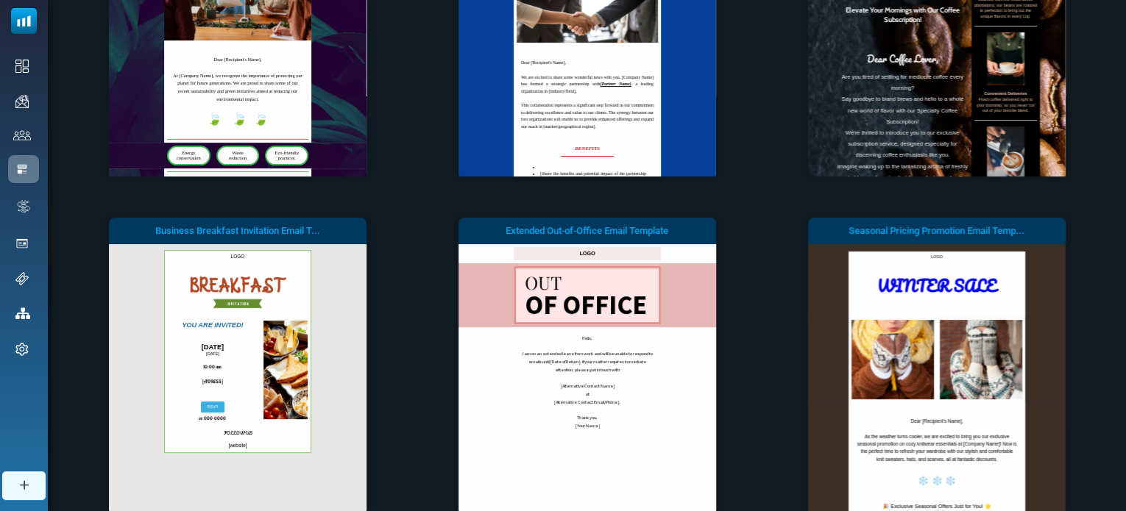
scroll to position [5857, 0]
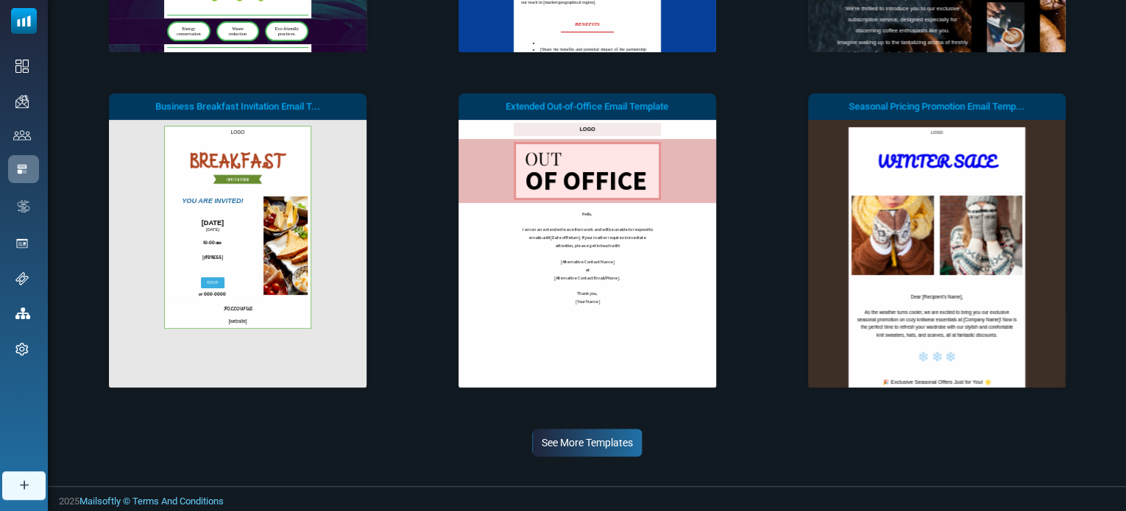
click at [593, 444] on link "See More Templates" at bounding box center [587, 443] width 110 height 28
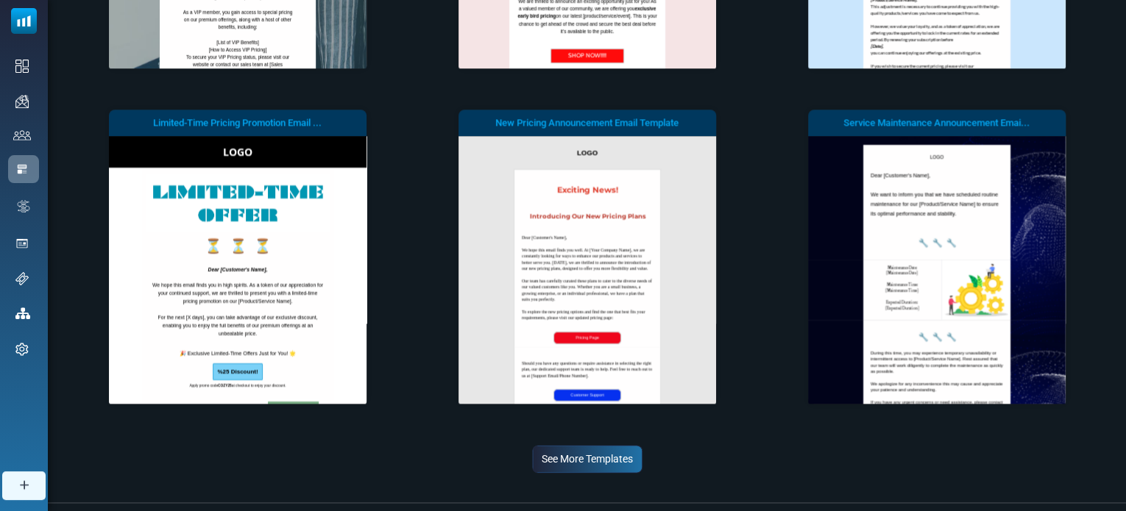
scroll to position [6535, 0]
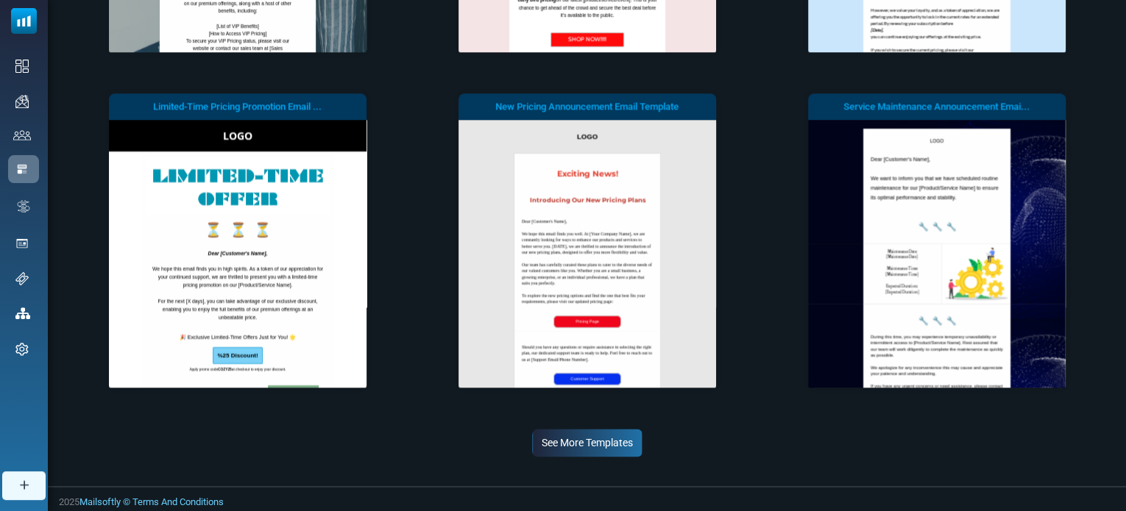
click at [601, 445] on link "See More Templates" at bounding box center [587, 443] width 110 height 28
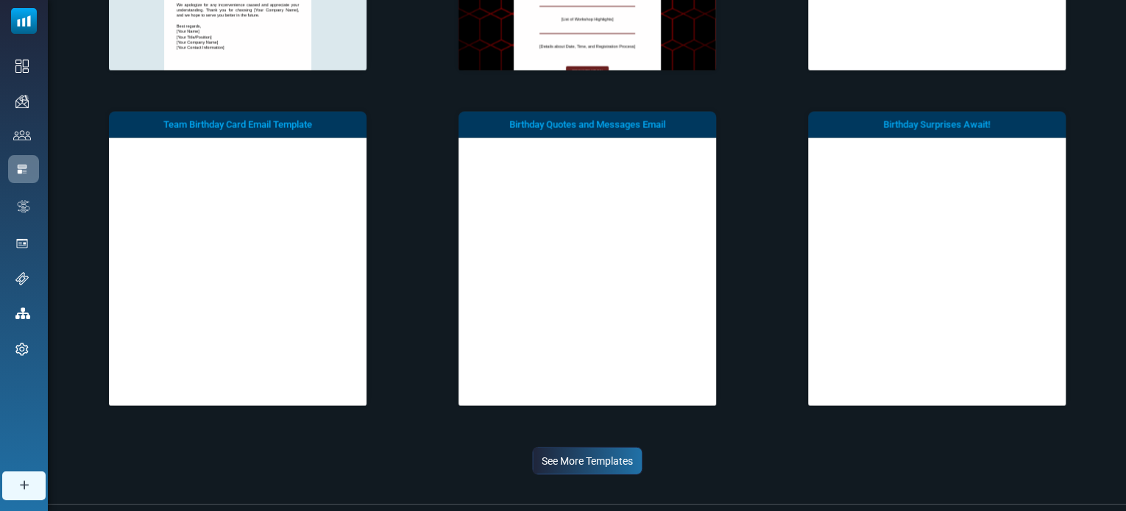
scroll to position [7212, 0]
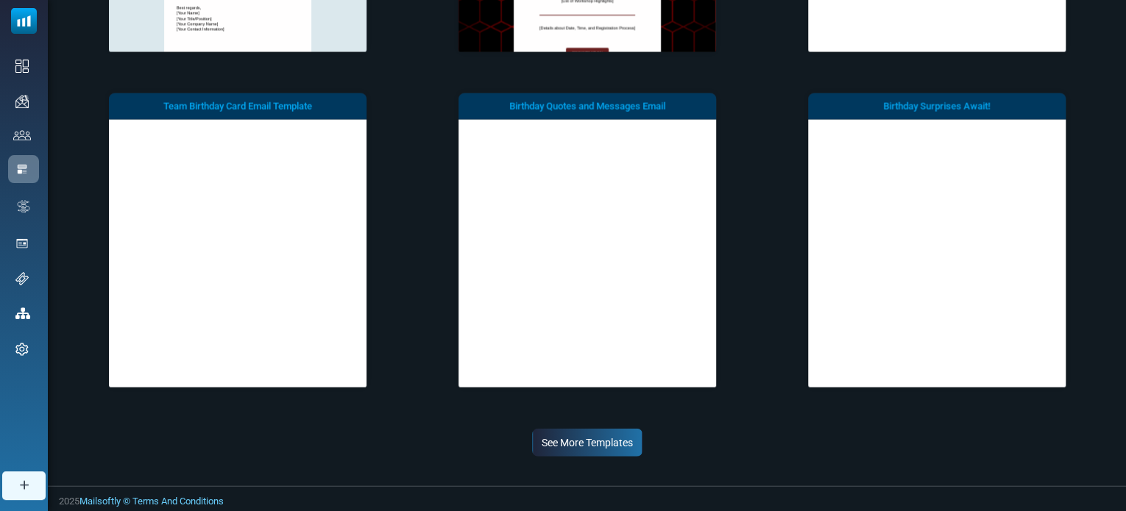
click at [586, 439] on link "See More Templates" at bounding box center [587, 443] width 110 height 28
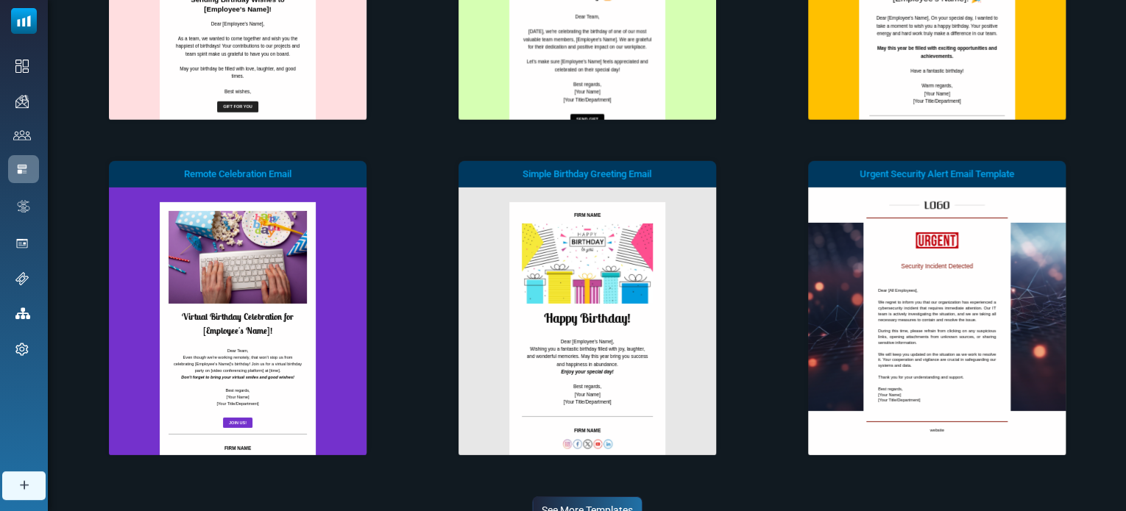
scroll to position [7889, 0]
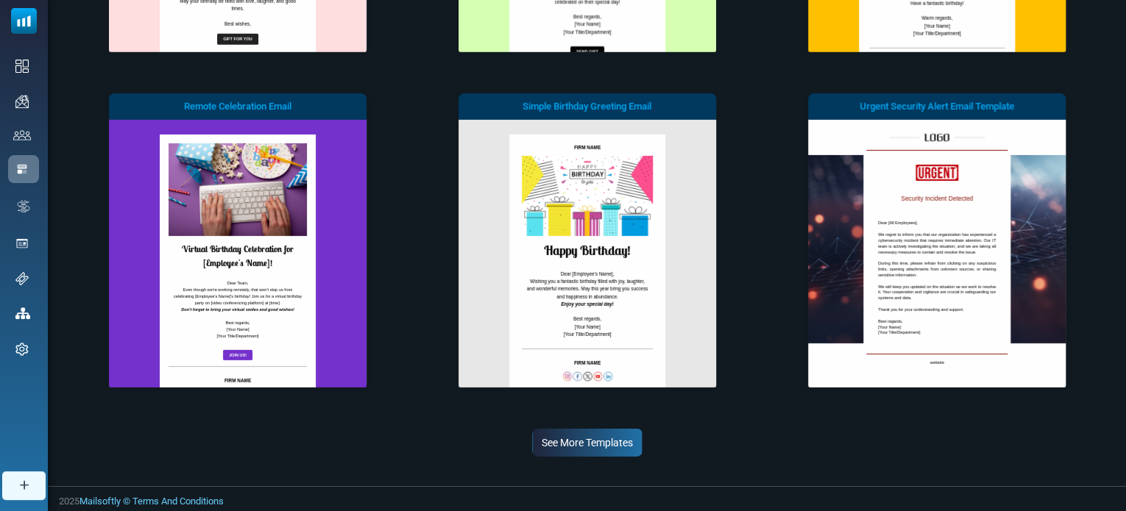
click at [606, 445] on link "See More Templates" at bounding box center [587, 443] width 110 height 28
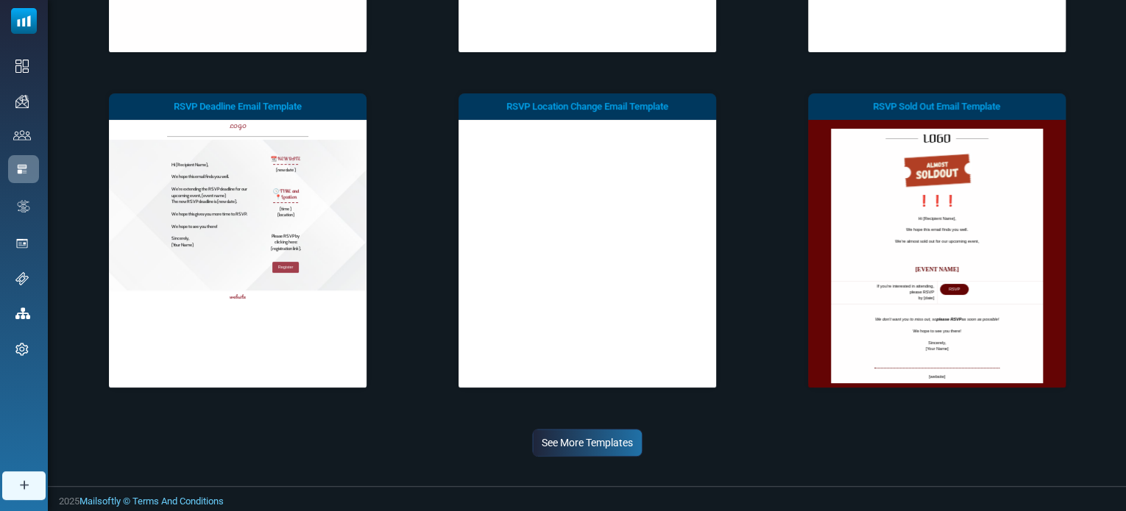
scroll to position [0, 0]
click at [585, 439] on link "See More Templates" at bounding box center [587, 443] width 110 height 28
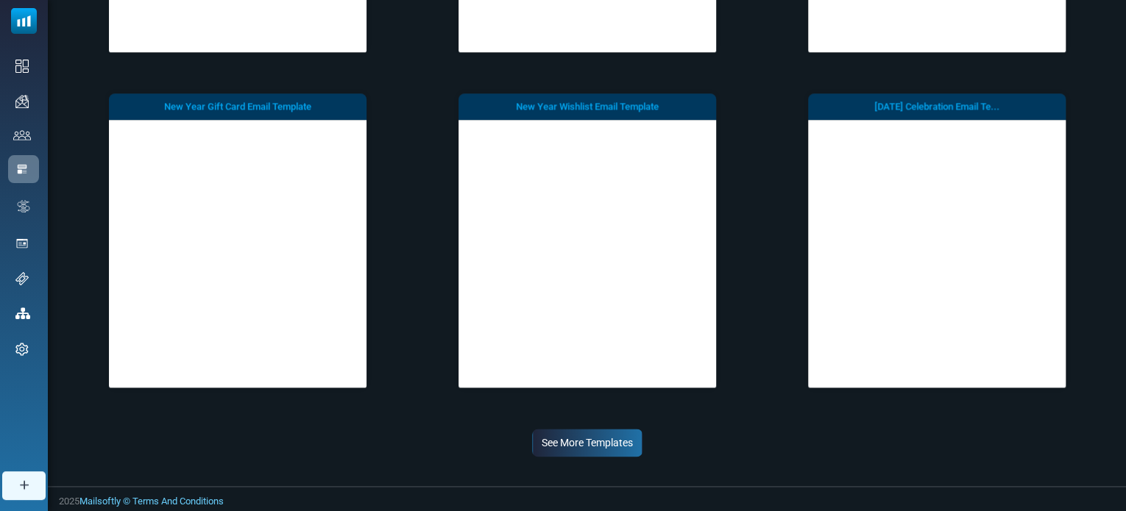
click at [598, 447] on link "See More Templates" at bounding box center [587, 443] width 110 height 28
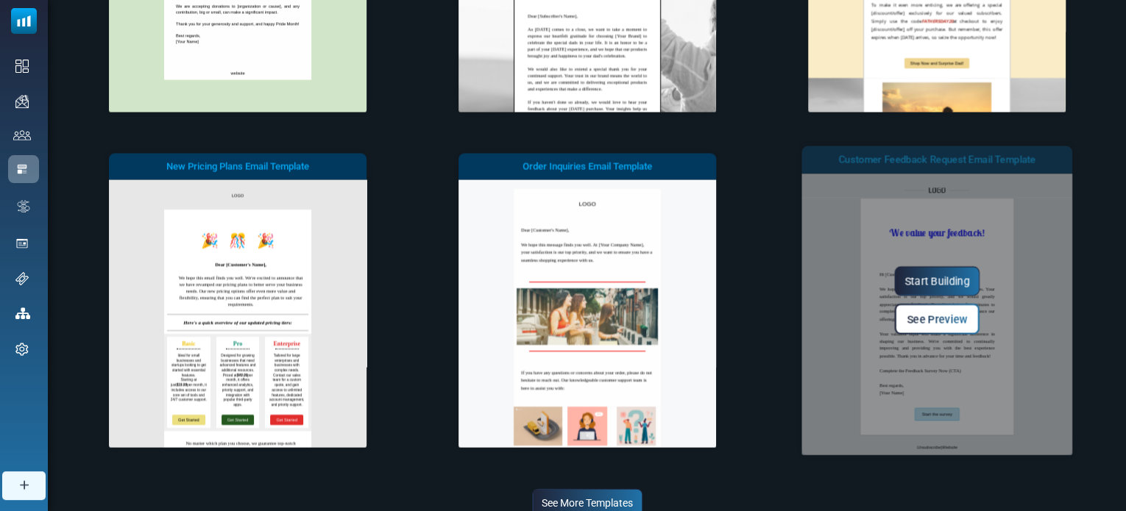
click at [929, 283] on link "Start Building" at bounding box center [936, 281] width 85 height 29
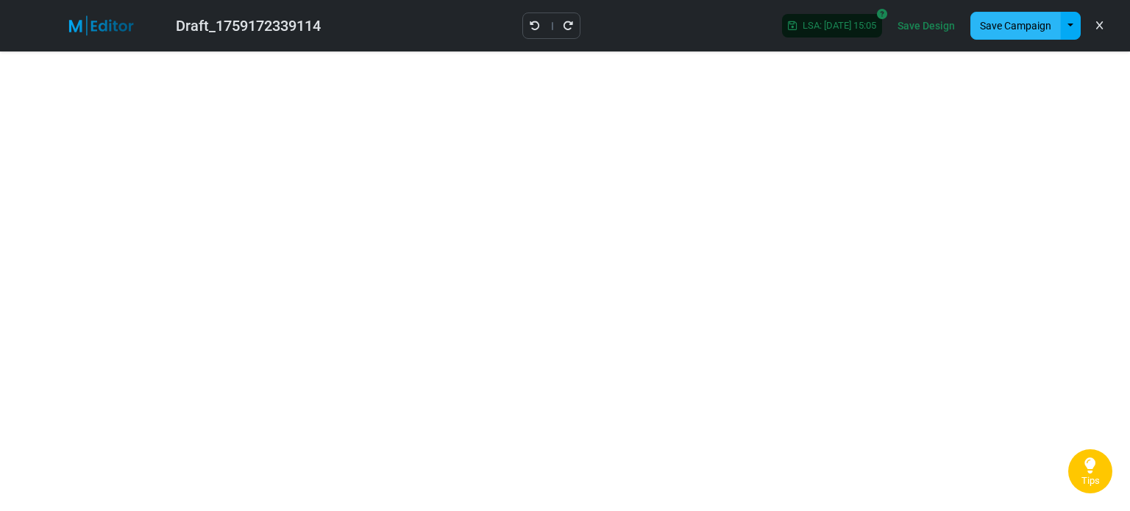
click at [1021, 26] on button "Save Campaign" at bounding box center [1016, 26] width 91 height 28
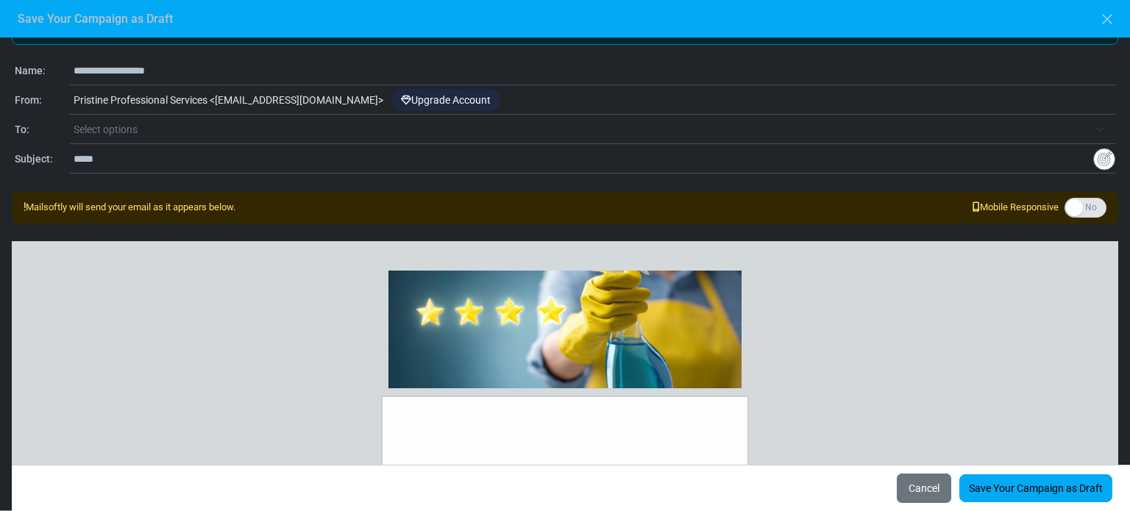
scroll to position [44, 0]
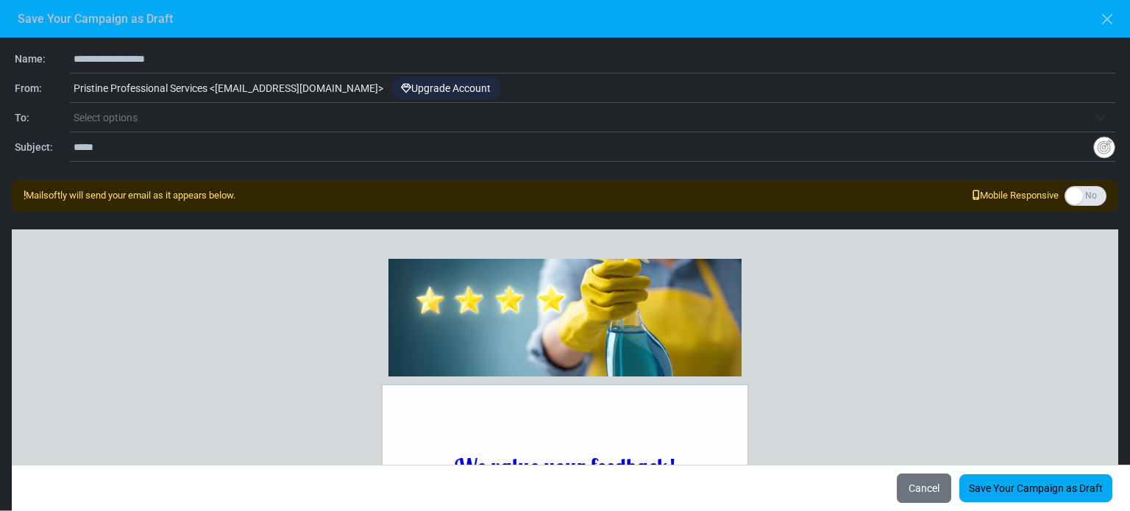
drag, startPoint x: 1080, startPoint y: 311, endPoint x: 1074, endPoint y: 364, distance: 53.3
click at [1074, 364] on div at bounding box center [565, 307] width 1107 height 155
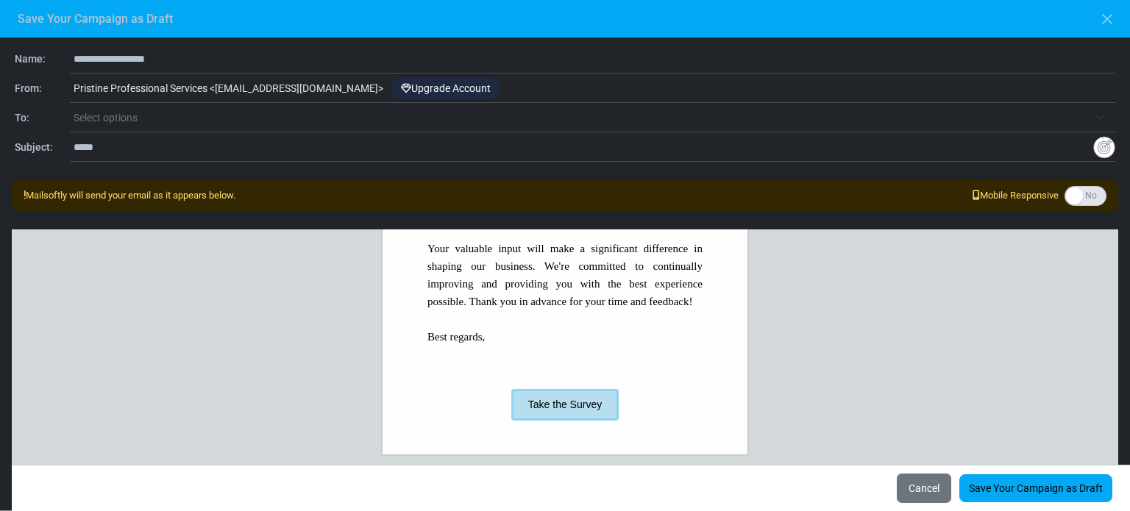
scroll to position [461, 0]
click at [488, 353] on p at bounding box center [565, 354] width 275 height 18
drag, startPoint x: 192, startPoint y: 55, endPoint x: 68, endPoint y: 54, distance: 124.4
click at [68, 54] on div "**********" at bounding box center [565, 60] width 1101 height 18
type input "**********"
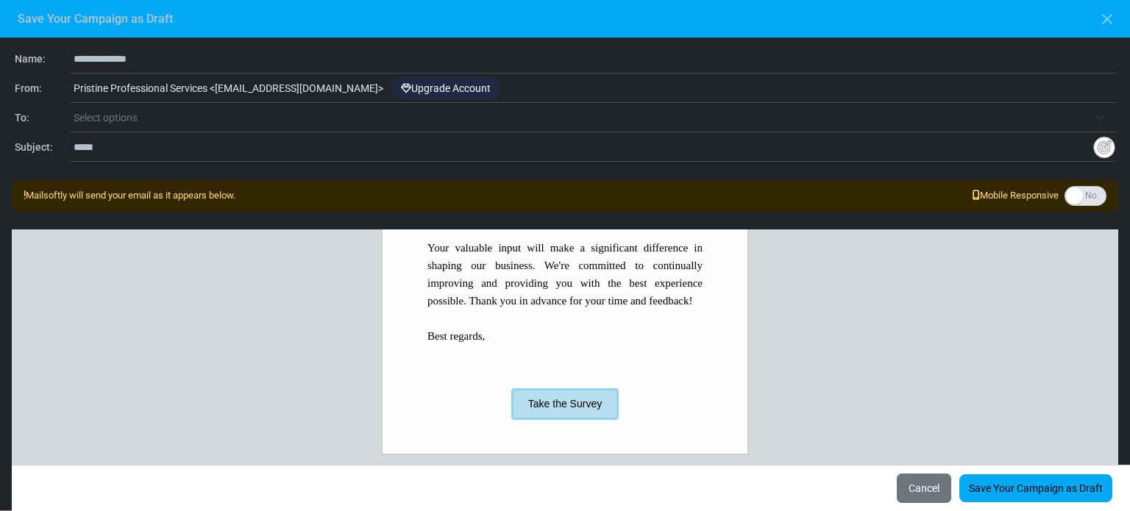
click at [155, 113] on span "Select options" at bounding box center [582, 118] width 1016 height 18
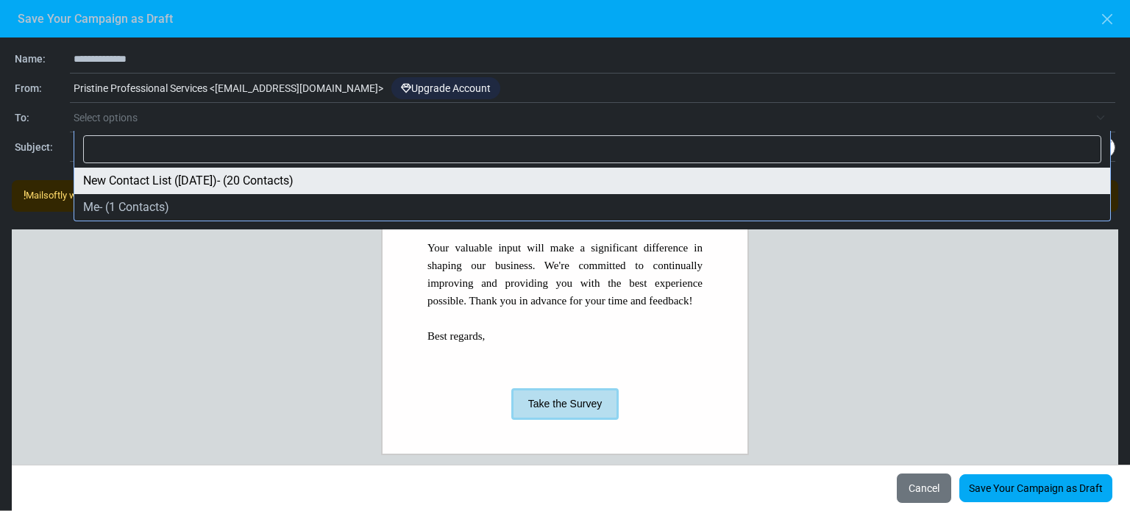
select select "*****"
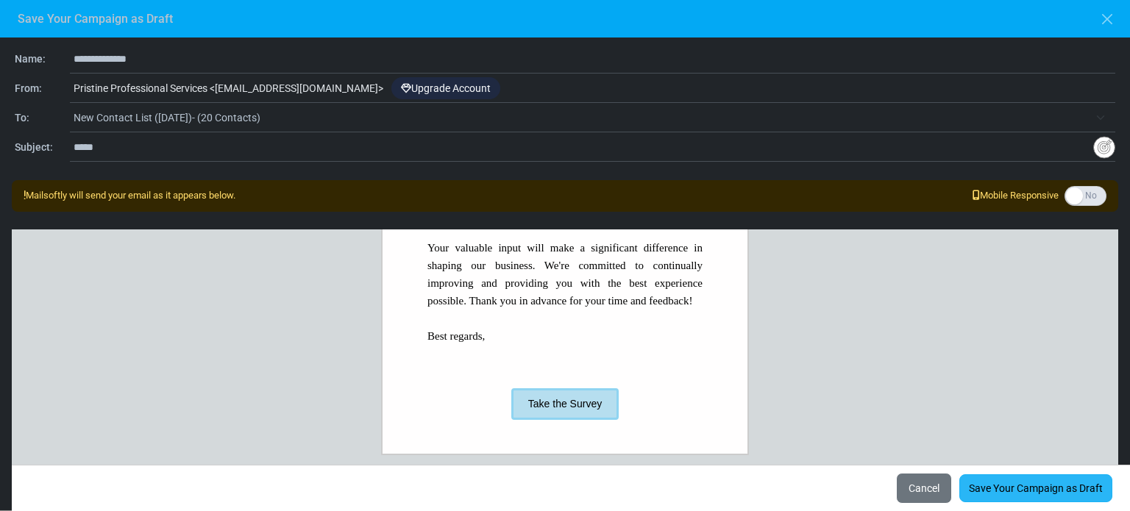
click at [1039, 493] on link "Save Your Campaign as Draft" at bounding box center [1036, 489] width 153 height 28
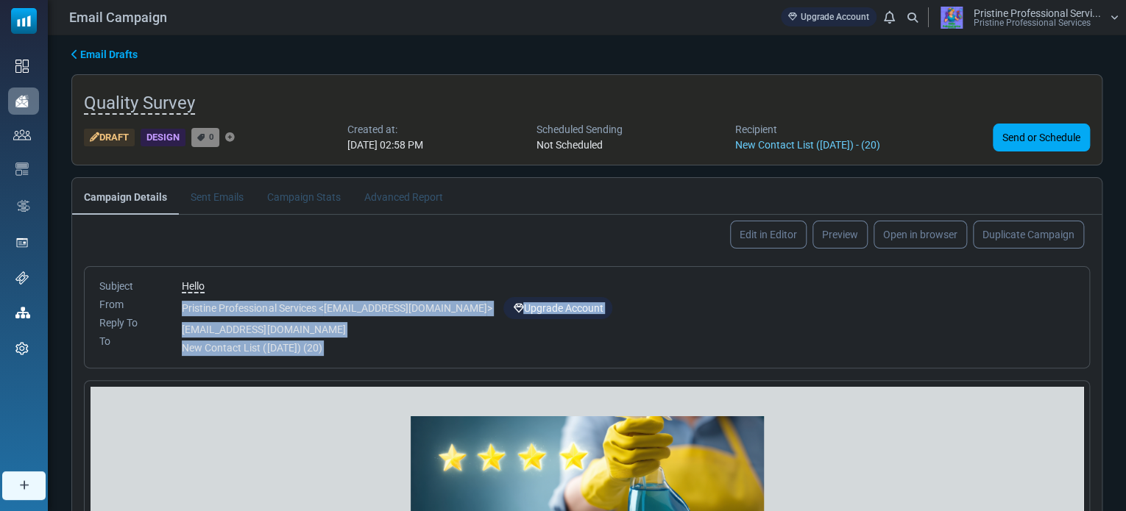
drag, startPoint x: 1101, startPoint y: 275, endPoint x: 1107, endPoint y: 372, distance: 97.3
click at [1107, 372] on div "Email Drafts Quality Survey Draft Design 0 Created at: [DATE] 02:58 PM Schedule…" at bounding box center [587, 361] width 1078 height 653
click at [1119, 307] on div "Email Drafts Quality Survey Draft Design 0 Created at: [DATE] 02:58 PM Schedule…" at bounding box center [587, 361] width 1078 height 653
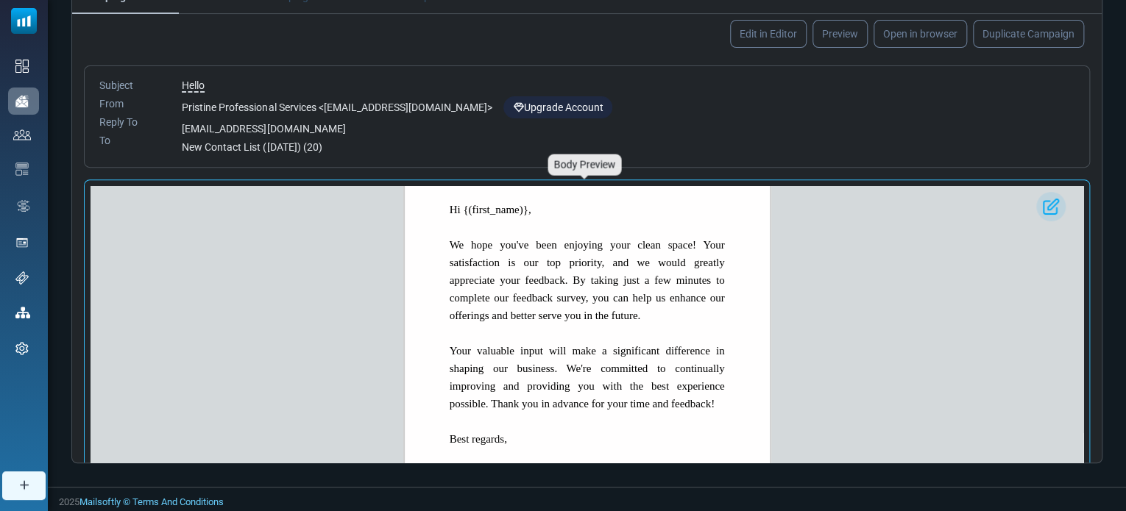
scroll to position [397, 0]
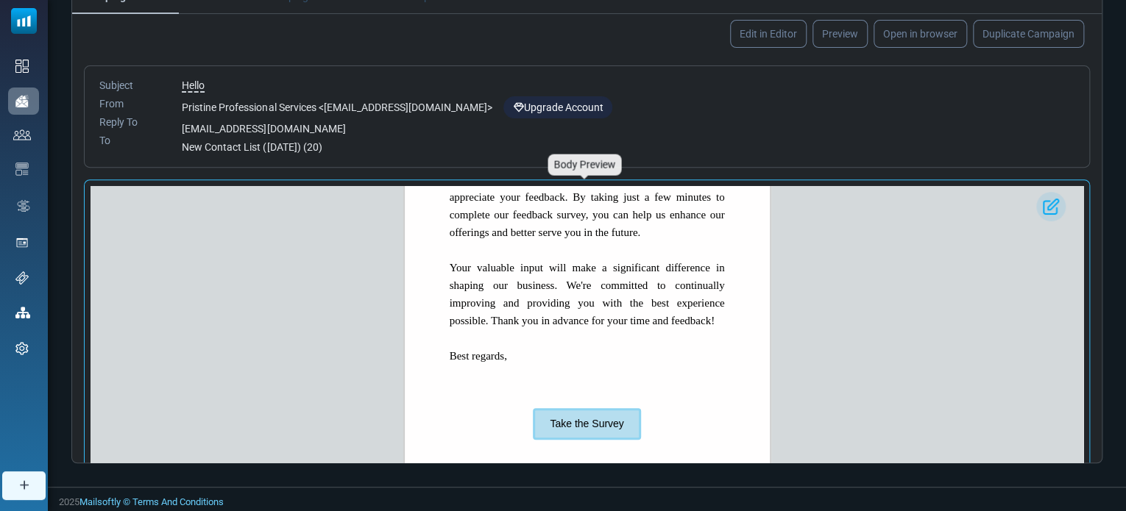
click at [504, 361] on p "Best regards," at bounding box center [587, 356] width 275 height 18
click at [458, 369] on p at bounding box center [587, 374] width 275 height 18
click at [492, 358] on p "Best regards," at bounding box center [587, 356] width 275 height 18
click at [502, 356] on p "Best regards," at bounding box center [587, 356] width 275 height 18
click at [779, 37] on link "Edit in Editor" at bounding box center [768, 33] width 80 height 29
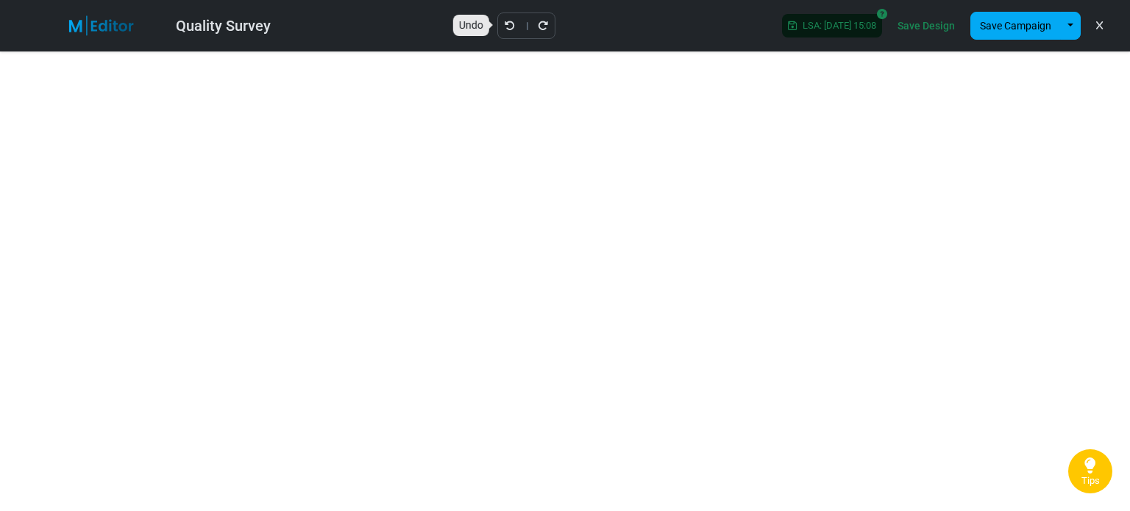
click at [505, 26] on icon "Undo" at bounding box center [510, 26] width 10 height 10
click at [505, 23] on icon "Undo" at bounding box center [510, 26] width 10 height 10
click at [1001, 21] on button "Save Campaign" at bounding box center [1016, 26] width 91 height 28
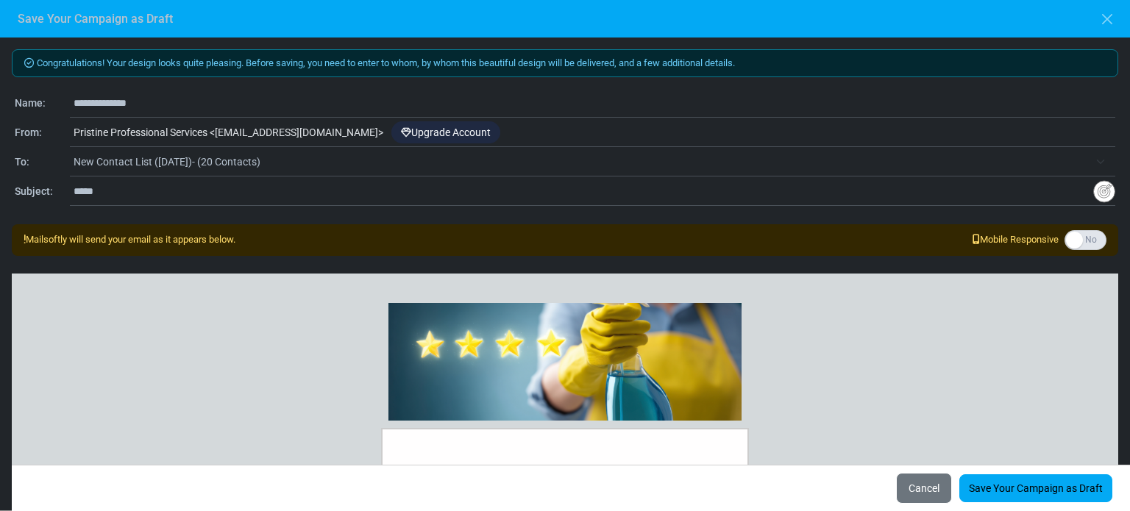
click at [125, 188] on input "*****" at bounding box center [584, 191] width 1020 height 28
drag, startPoint x: 125, startPoint y: 188, endPoint x: 50, endPoint y: 196, distance: 75.5
click at [50, 196] on div "**********" at bounding box center [565, 192] width 1101 height 18
click at [91, 194] on input "text" at bounding box center [584, 191] width 1020 height 28
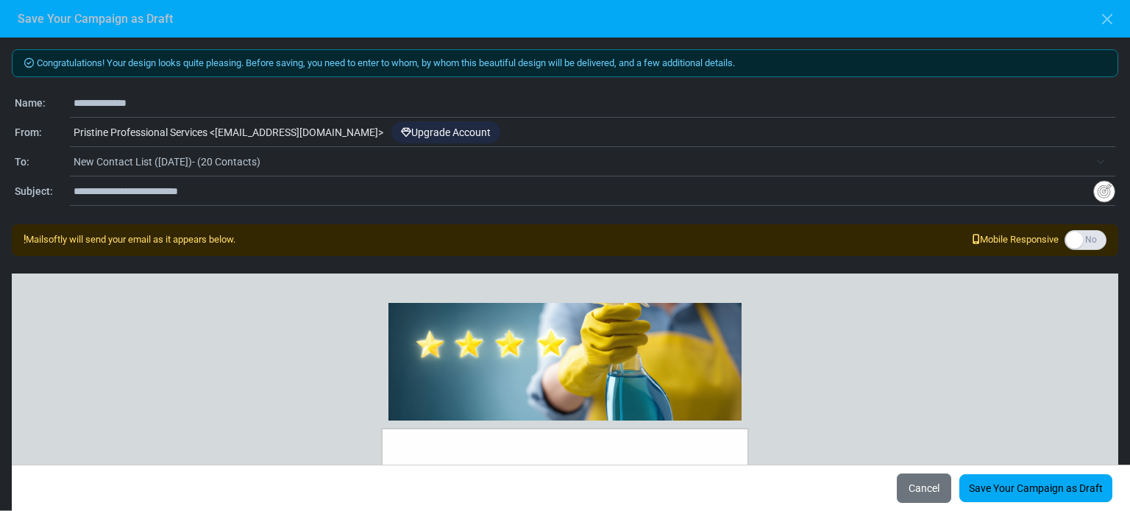
type input "**********"
click at [127, 335] on div at bounding box center [565, 351] width 1107 height 155
click at [1007, 485] on link "Save Your Campaign as Draft" at bounding box center [1036, 489] width 153 height 28
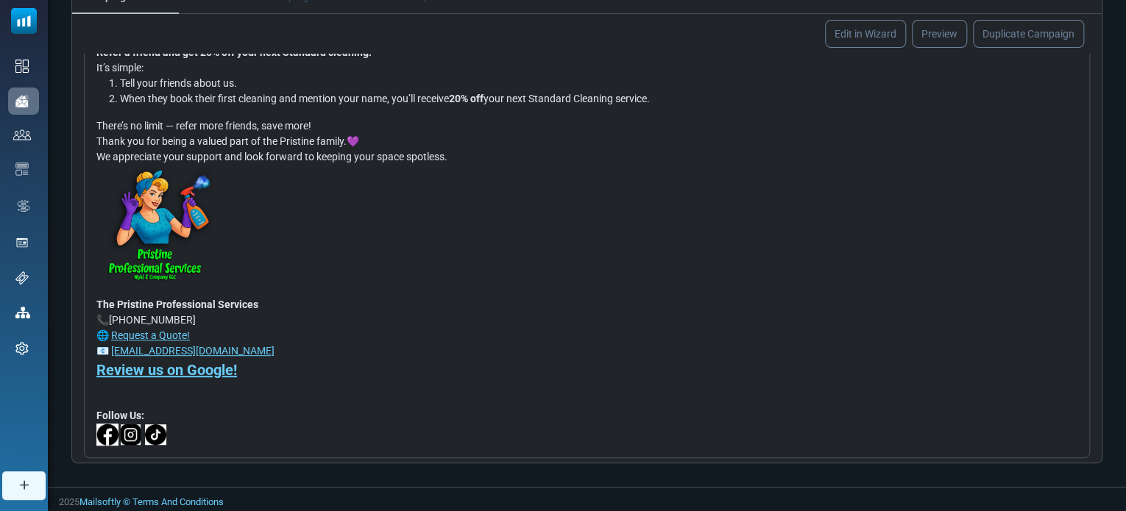
scroll to position [430, 0]
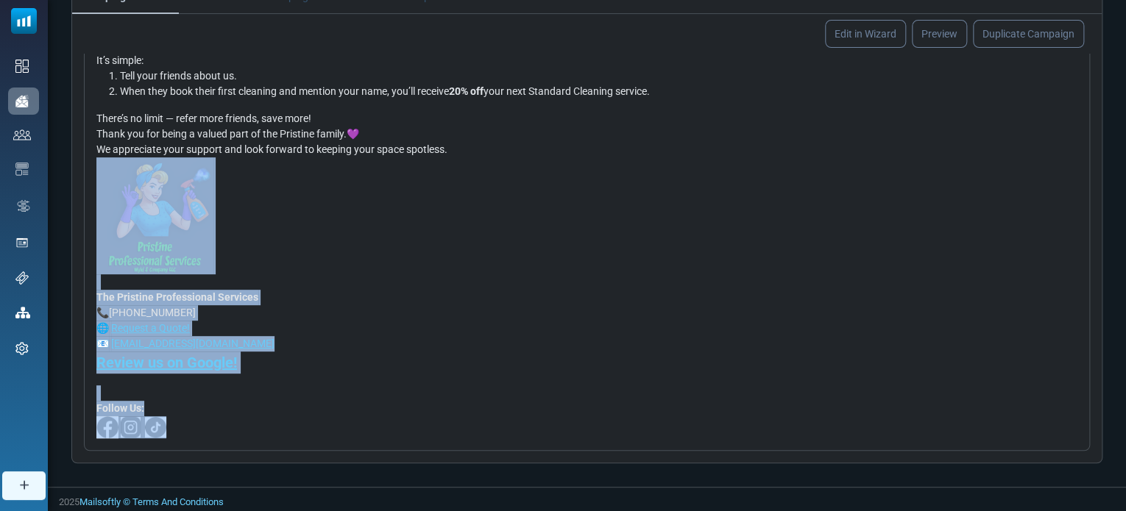
drag, startPoint x: 187, startPoint y: 434, endPoint x: 84, endPoint y: 249, distance: 211.5
click at [84, 249] on div "Hi {(first_name OR "Friends")}! We hope you're loving your clean space! At Pris…" at bounding box center [587, 101] width 1006 height 700
copy div "The Pristine Professional Services 📞 [PHONE_NUMBER] 🌐 Request a Quote! 📧 [EMAIL…"
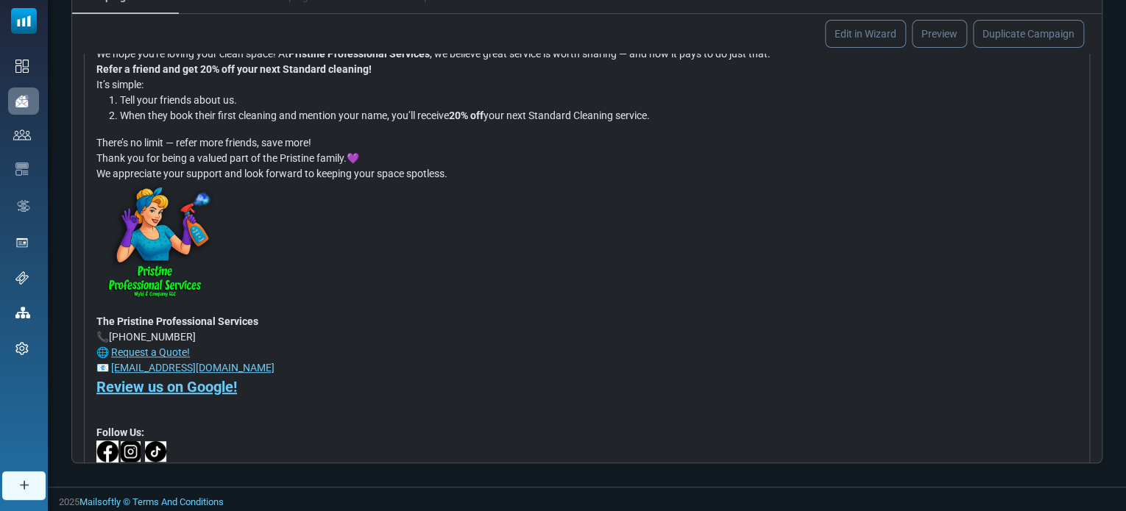
scroll to position [430, 0]
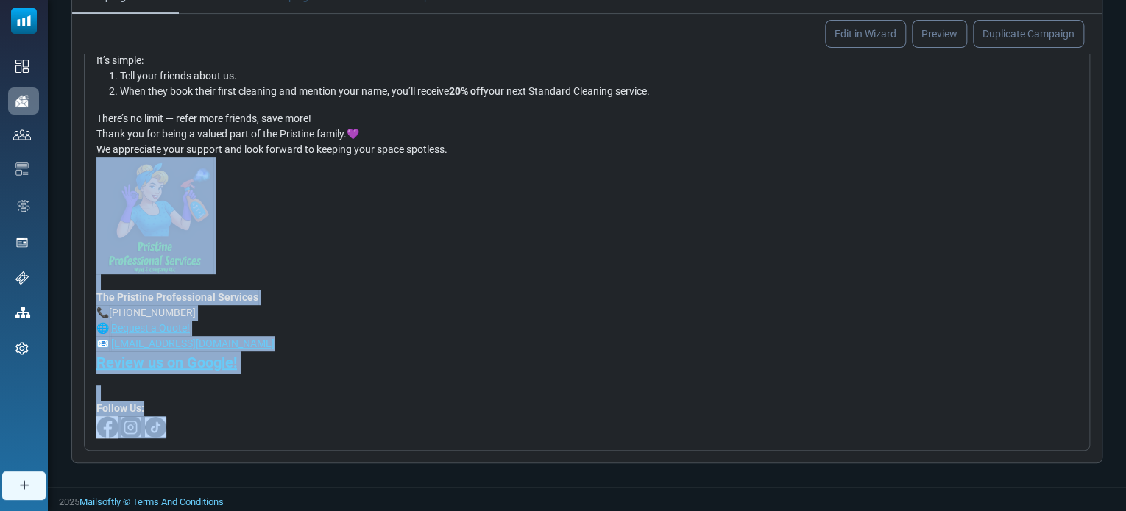
drag, startPoint x: 188, startPoint y: 426, endPoint x: 90, endPoint y: 249, distance: 201.9
click at [90, 249] on div "Hi {(first_name OR "Friends")}! We hope you're loving your clean space! At Pris…" at bounding box center [587, 101] width 1006 height 700
copy div "The Pristine Professional Services 📞 540-838-1743 🌐 Request a Quote! 📧 info@pri…"
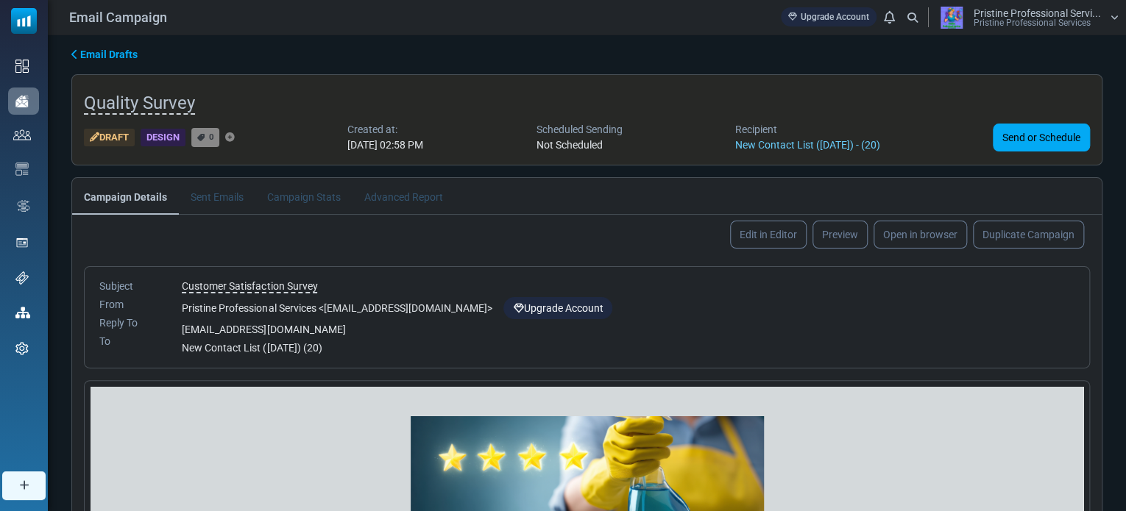
click at [205, 135] on icon at bounding box center [200, 137] width 9 height 7
click at [212, 136] on span "0" at bounding box center [211, 137] width 5 height 10
click at [847, 238] on link "Preview" at bounding box center [840, 234] width 58 height 29
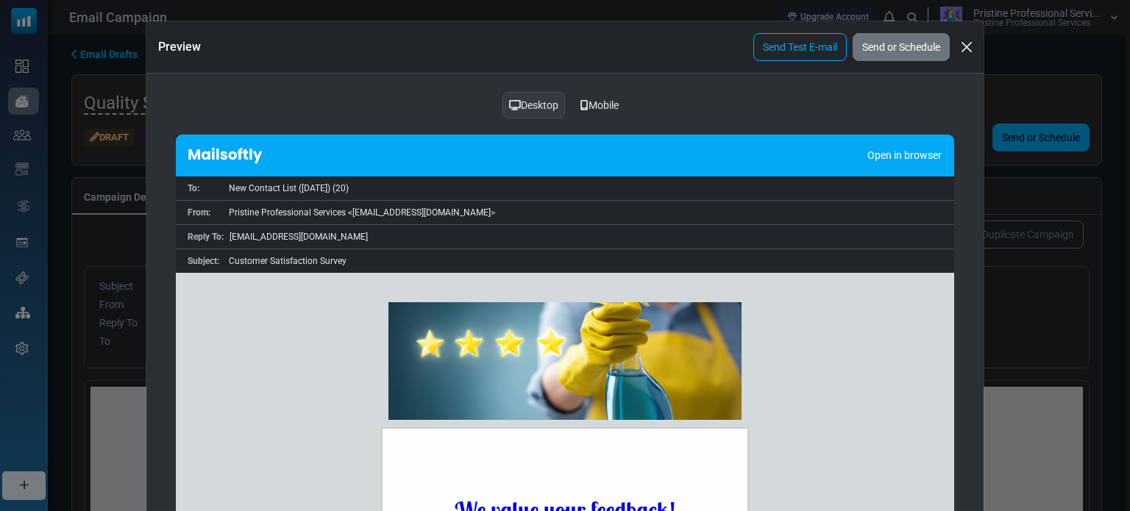
click at [602, 96] on div "Mobile" at bounding box center [599, 105] width 57 height 28
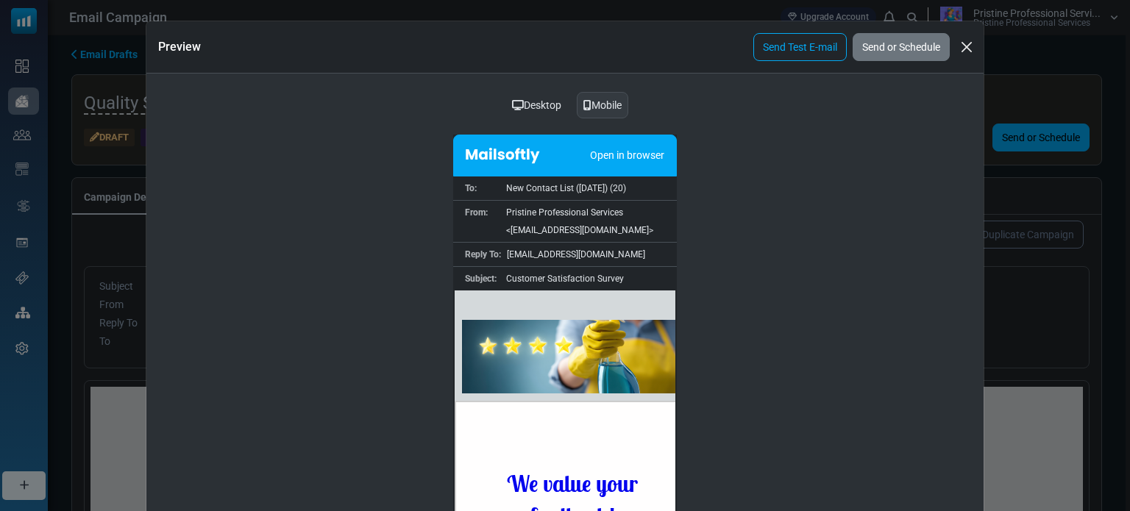
drag, startPoint x: 669, startPoint y: 319, endPoint x: 1111, endPoint y: 584, distance: 515.0
click at [803, 45] on link "Send Test E-mail" at bounding box center [800, 47] width 93 height 28
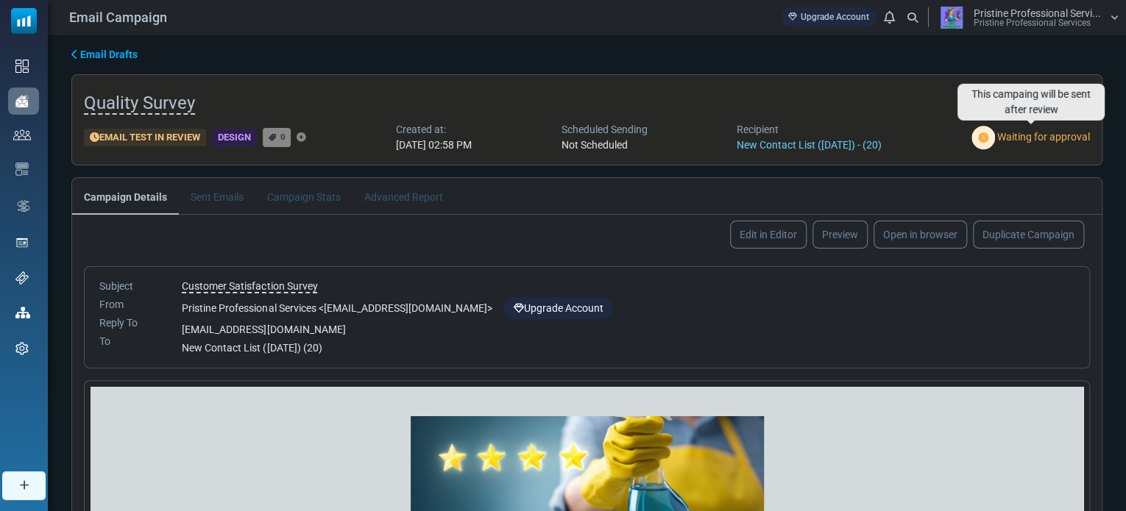
click at [984, 133] on img at bounding box center [983, 138] width 24 height 24
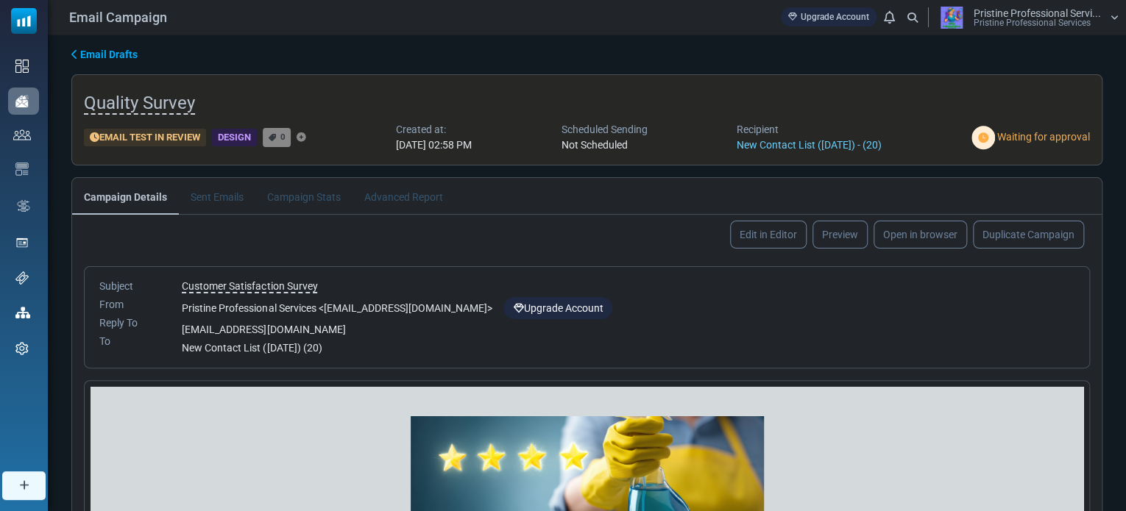
click at [206, 199] on li "Sent Emails" at bounding box center [217, 196] width 77 height 36
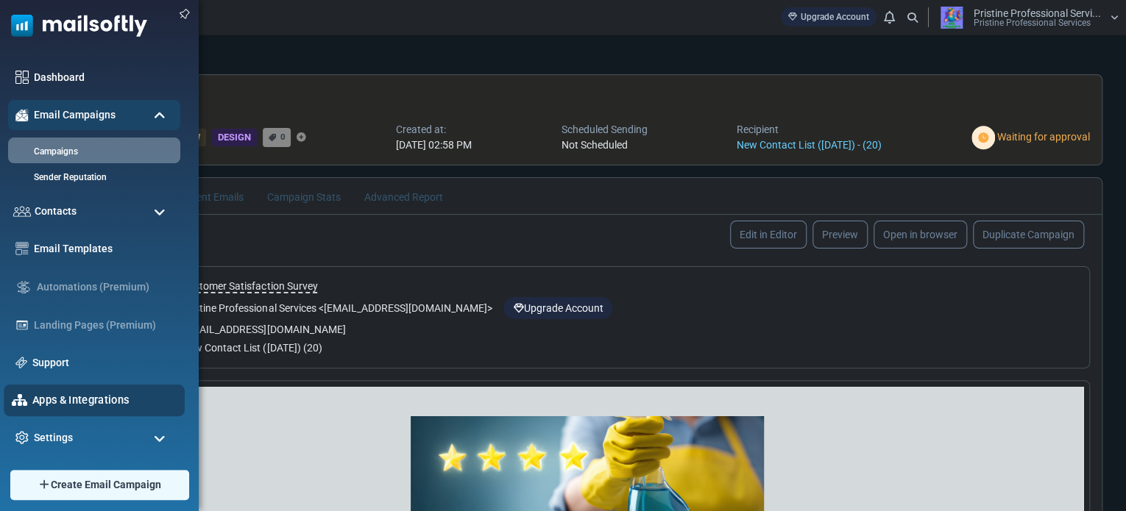
click at [50, 396] on link "Apps & Integrations" at bounding box center [104, 400] width 144 height 16
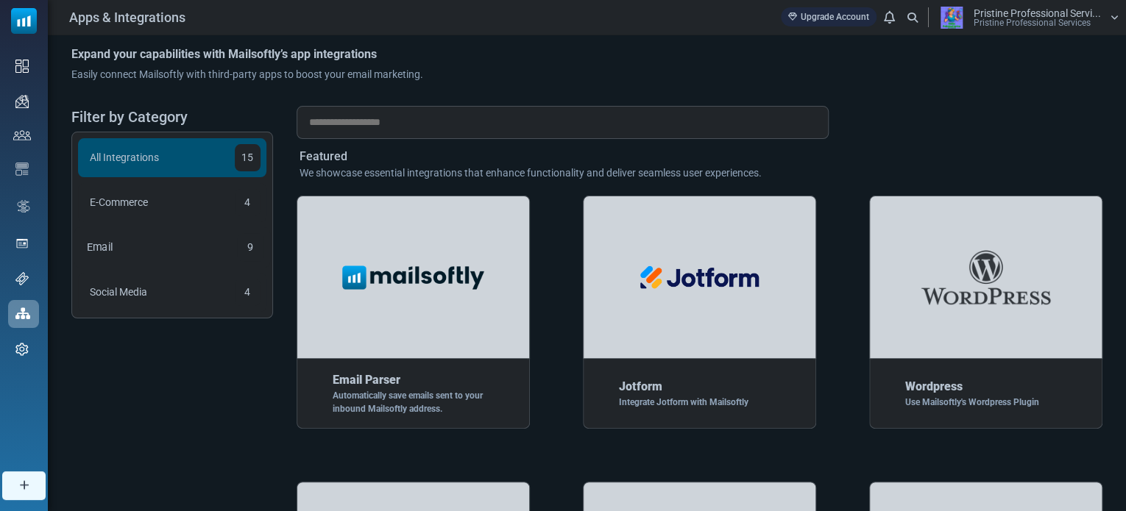
click at [146, 247] on div "Email 9" at bounding box center [172, 247] width 196 height 40
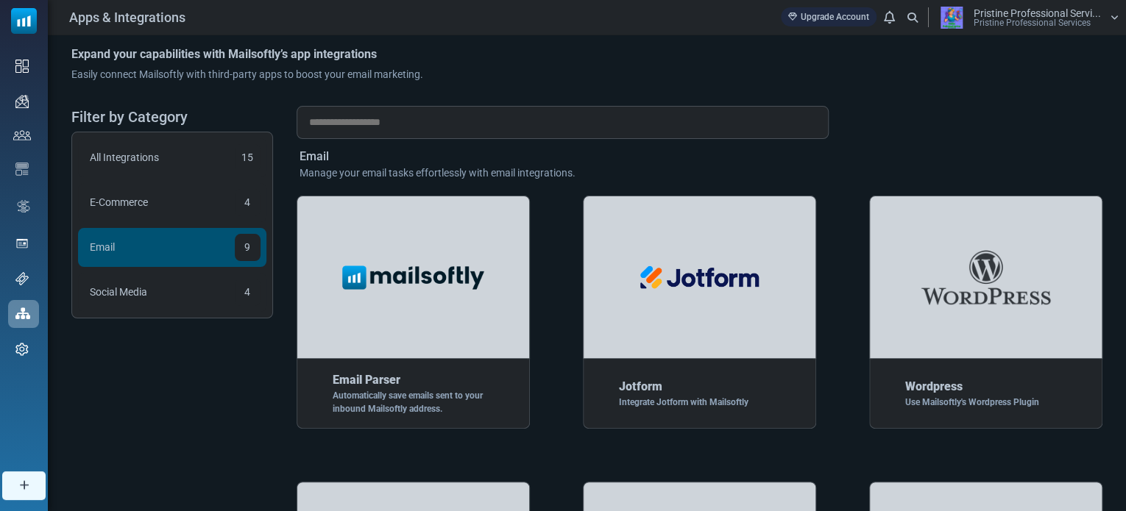
drag, startPoint x: 1125, startPoint y: 165, endPoint x: 1130, endPoint y: 254, distance: 89.2
click at [1125, 254] on html "Apps & Integrations Upgrade Account Notifications Pristine Professional Servi..…" at bounding box center [563, 520] width 1126 height 1040
click at [1095, 148] on div "Email" at bounding box center [700, 157] width 800 height 18
click at [129, 294] on div "Social Media" at bounding box center [116, 292] width 72 height 28
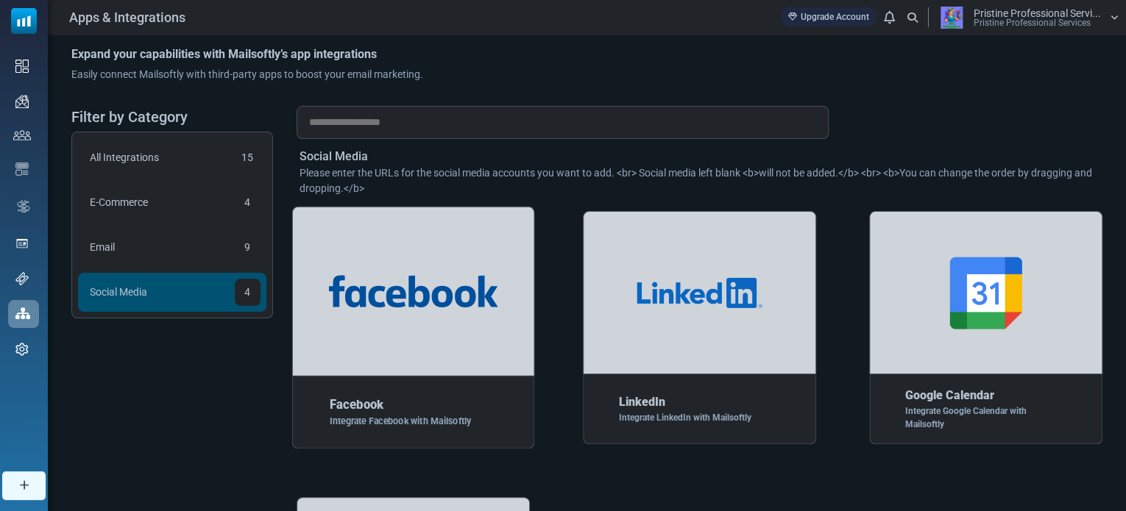
click at [436, 312] on div at bounding box center [412, 292] width 243 height 170
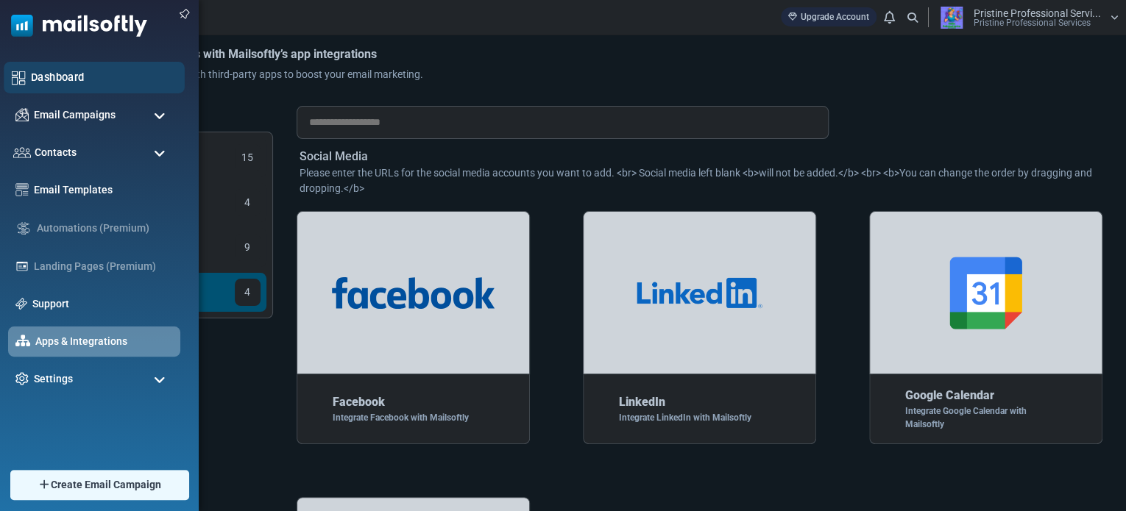
click at [44, 77] on link "Dashboard" at bounding box center [104, 77] width 146 height 16
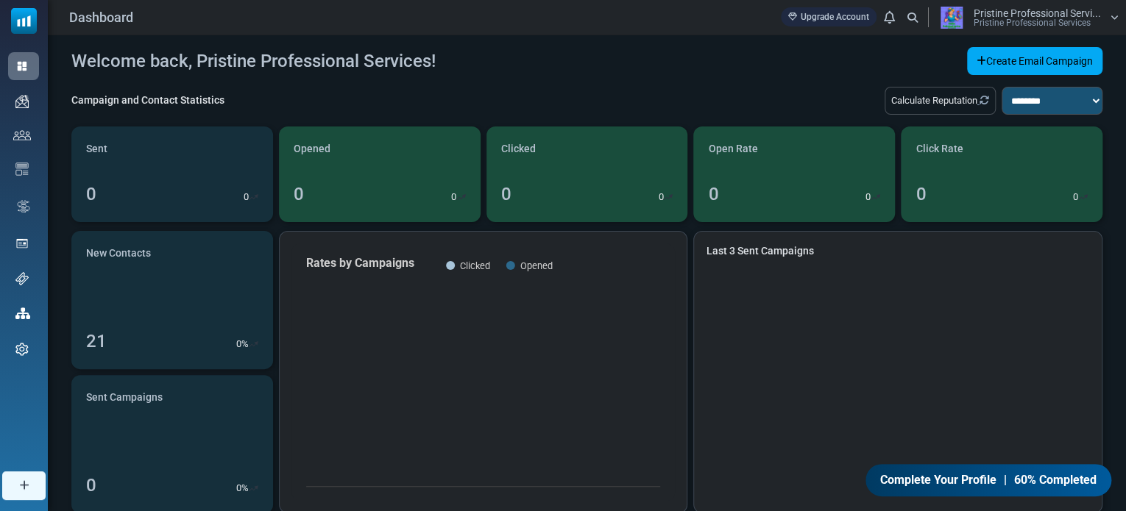
click at [556, 71] on div "Welcome back, Pristine Professional Services! Create Email Campaign" at bounding box center [586, 61] width 1031 height 28
click at [960, 485] on span "Complete Your Profile" at bounding box center [938, 481] width 116 height 18
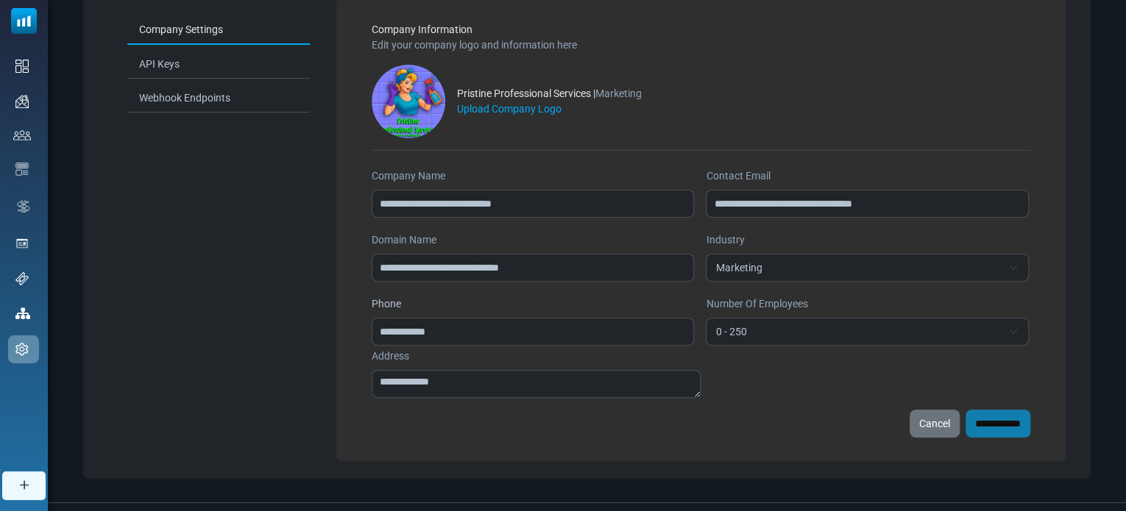
scroll to position [94, 0]
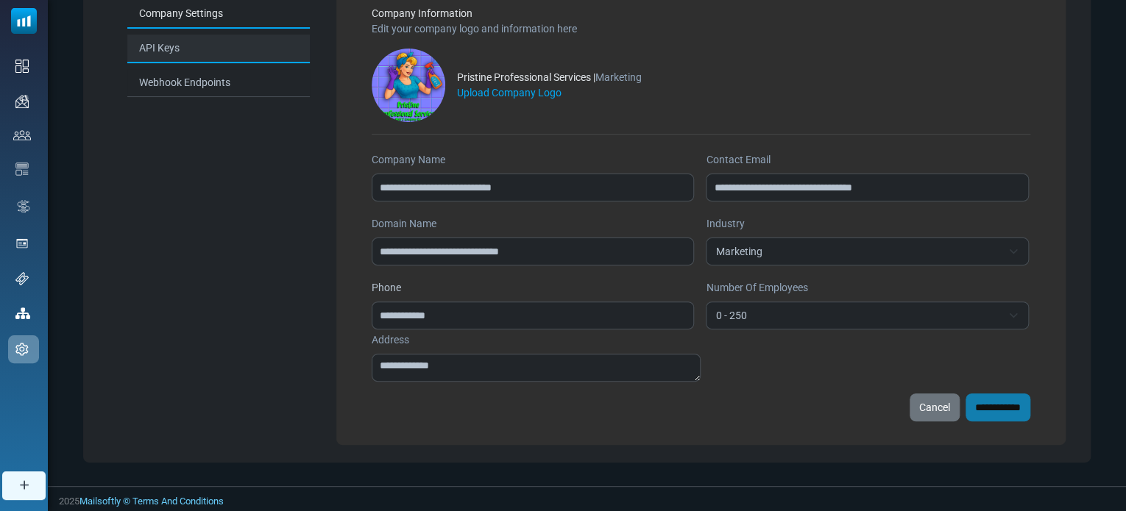
click at [155, 46] on link "API Keys" at bounding box center [218, 49] width 183 height 29
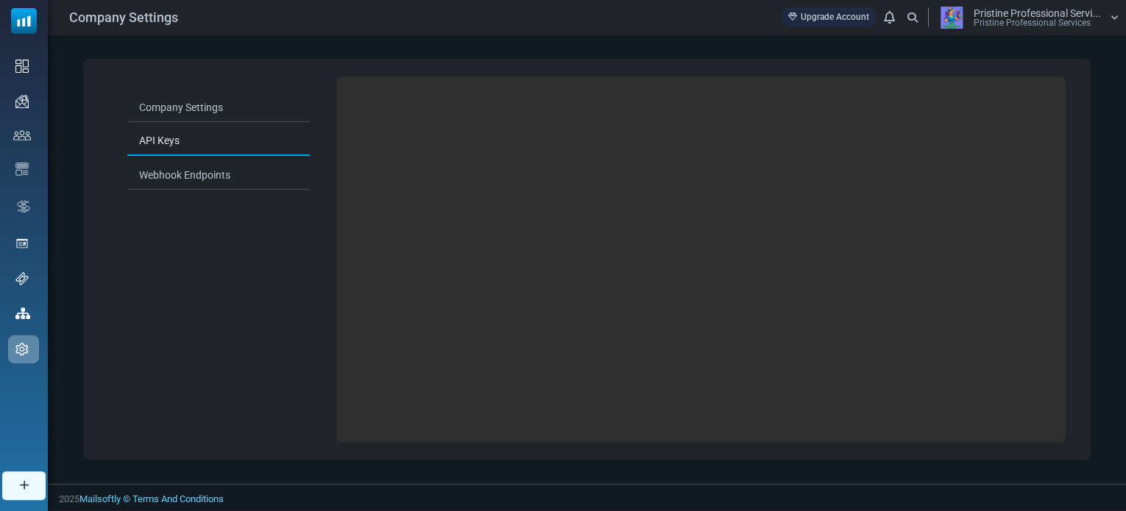
scroll to position [0, 0]
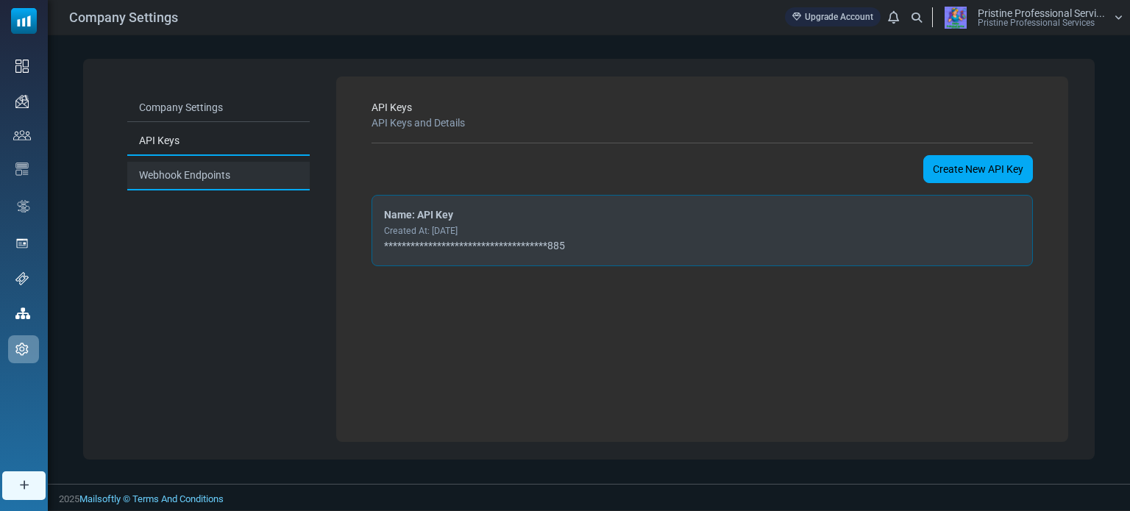
click at [200, 169] on link "Webhook Endpoints" at bounding box center [218, 176] width 183 height 29
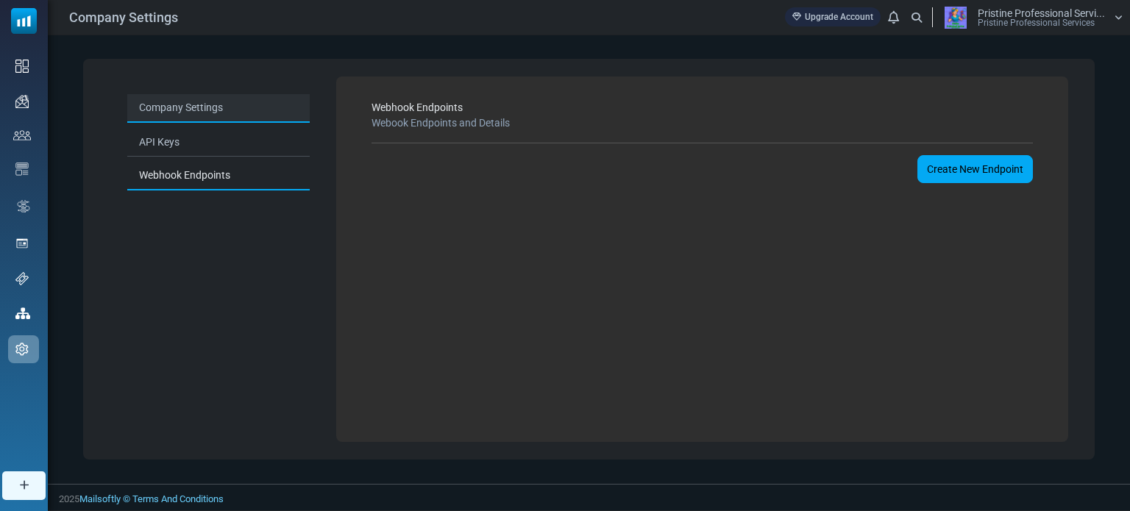
click at [194, 115] on link "Company Settings" at bounding box center [218, 108] width 183 height 29
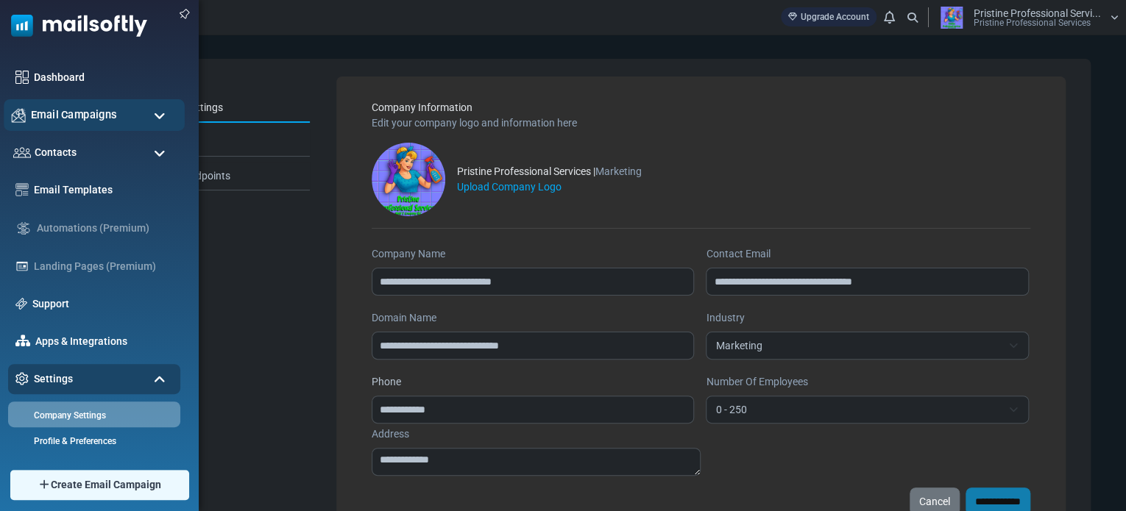
click at [28, 112] on div "Email Campaigns" at bounding box center [94, 115] width 181 height 32
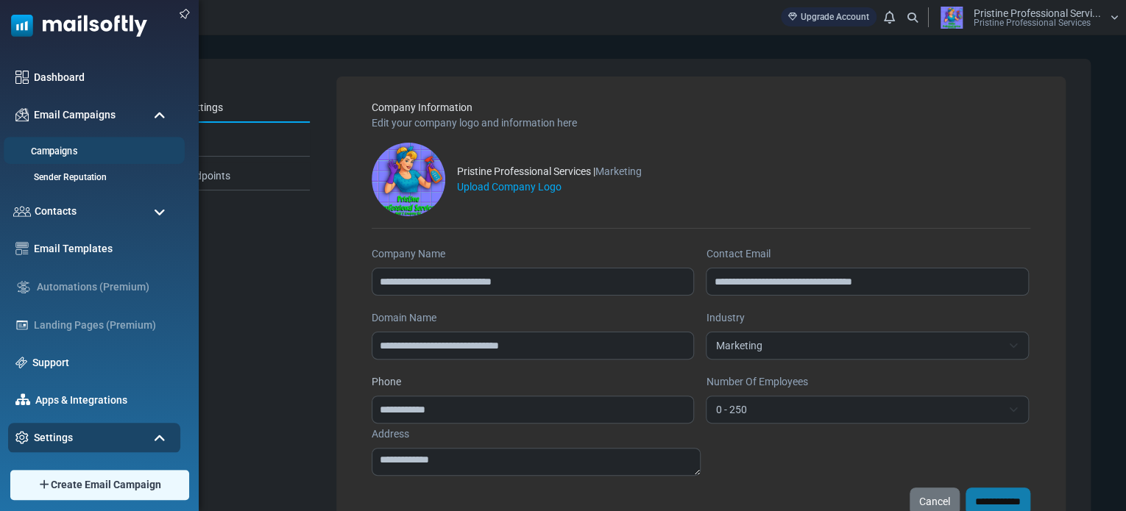
click at [50, 148] on link "Campaigns" at bounding box center [92, 152] width 177 height 14
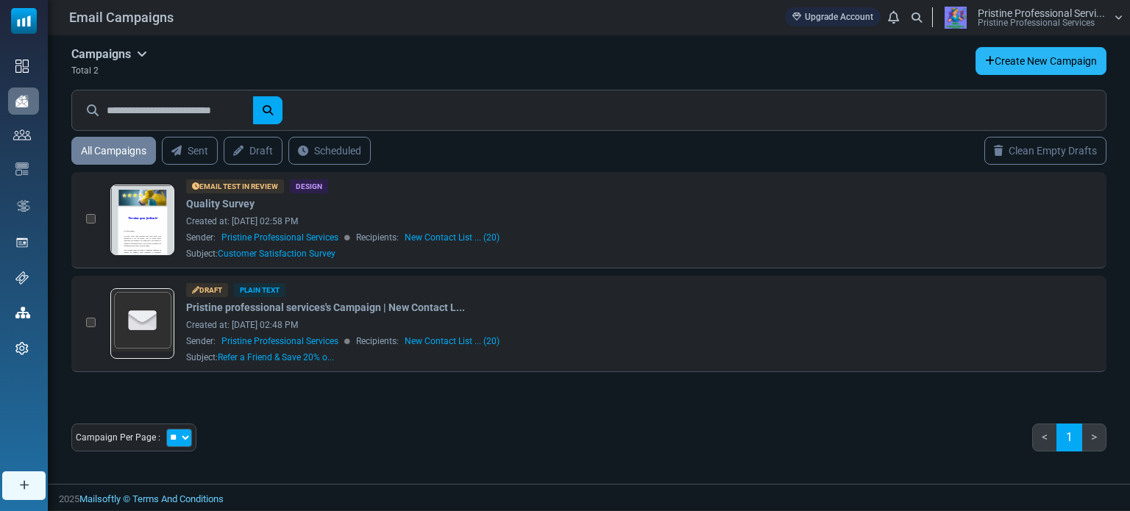
click at [991, 62] on icon at bounding box center [990, 61] width 10 height 10
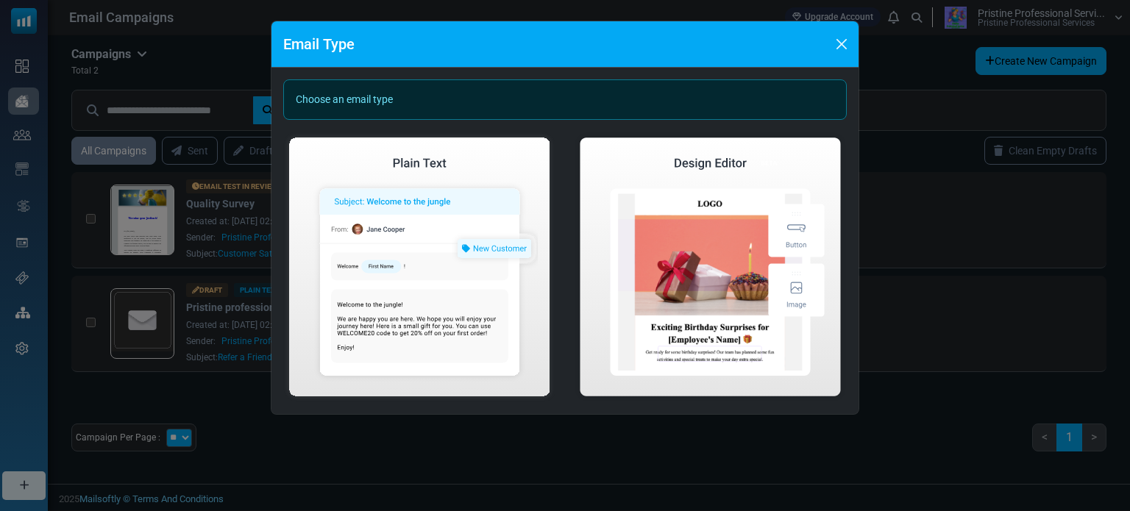
click at [630, 104] on div "Choose an email type" at bounding box center [565, 99] width 564 height 40
click at [845, 48] on button "Close" at bounding box center [842, 44] width 22 height 22
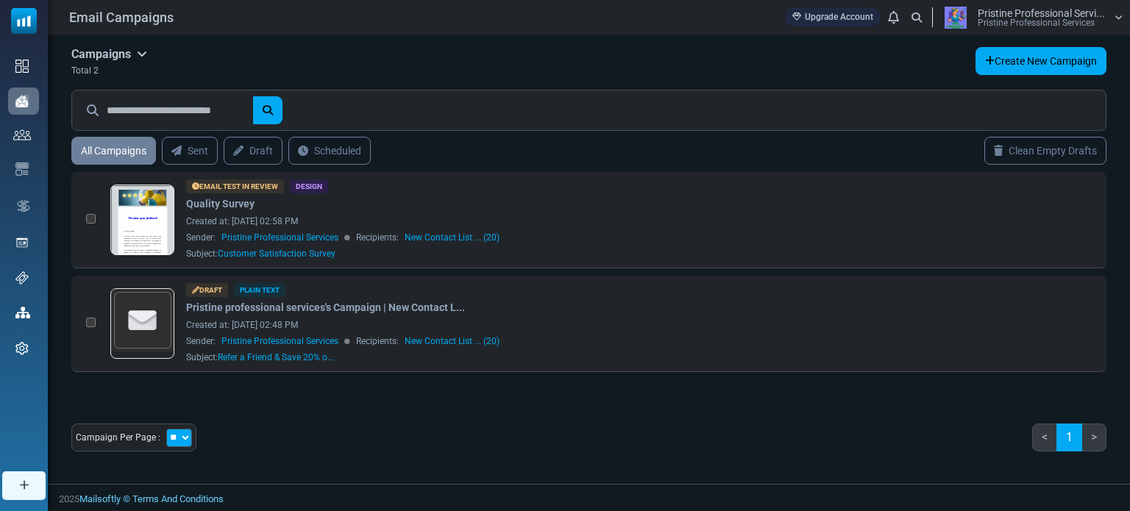
click at [456, 38] on div "Campaigns Campaigns Email Templates Archived Total 2 Create New Campaign All Ca…" at bounding box center [589, 255] width 1083 height 440
click at [1004, 64] on link "Create New Campaign" at bounding box center [1041, 61] width 131 height 28
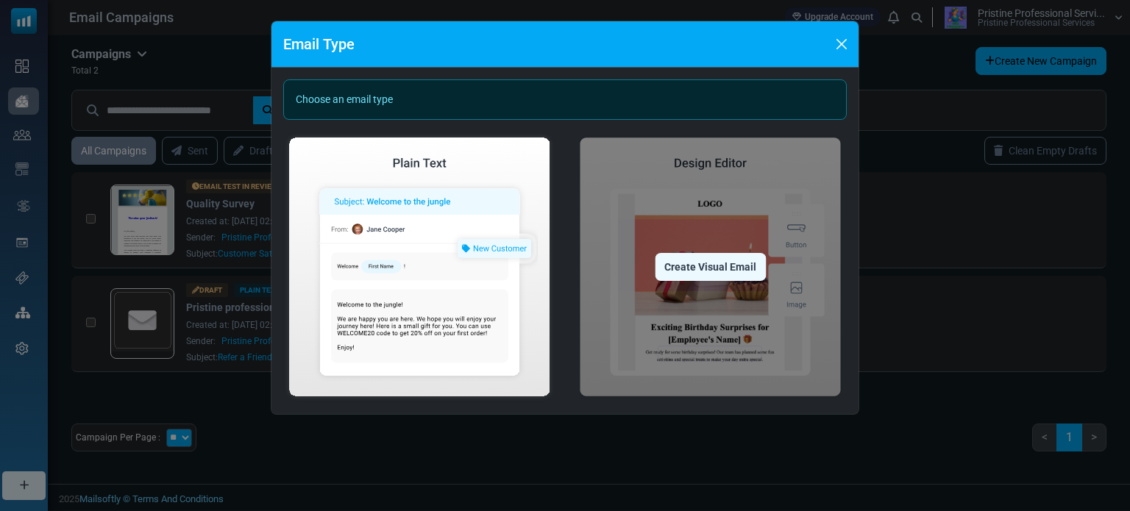
click at [699, 277] on div "Create Visual Email" at bounding box center [710, 267] width 111 height 28
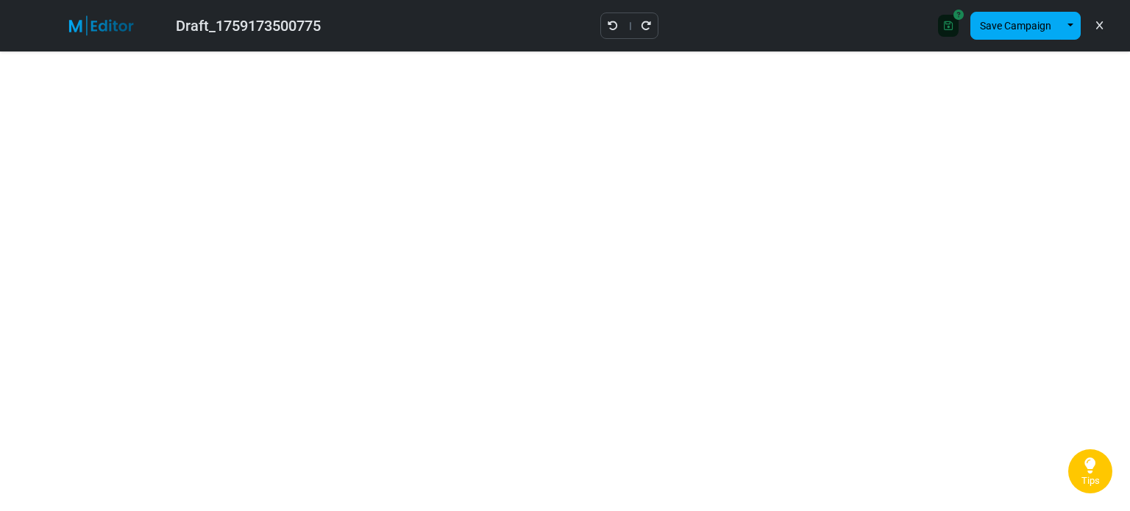
click at [1101, 26] on icon at bounding box center [1100, 26] width 7 height 1
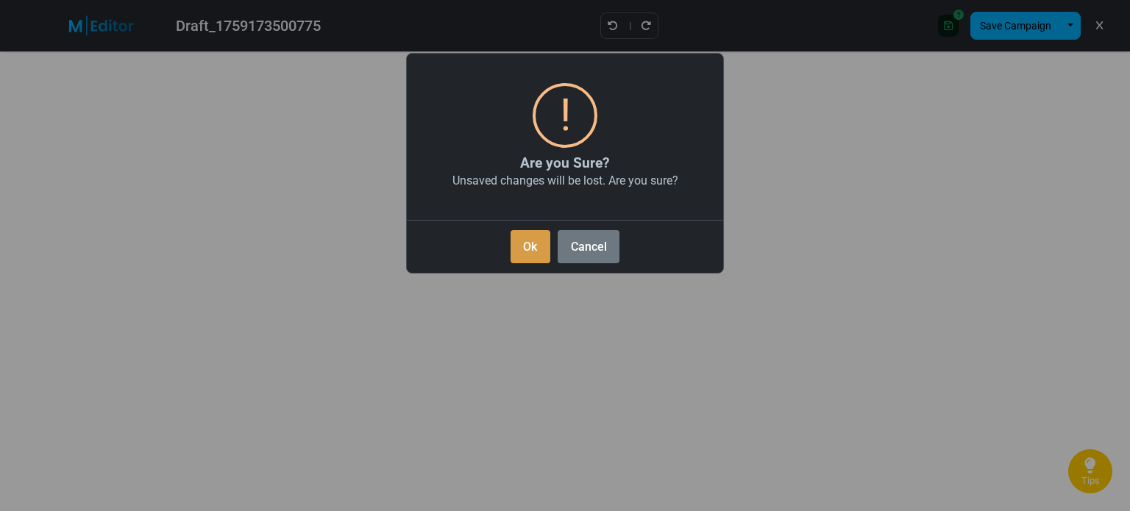
click at [516, 260] on button "Ok" at bounding box center [531, 246] width 40 height 33
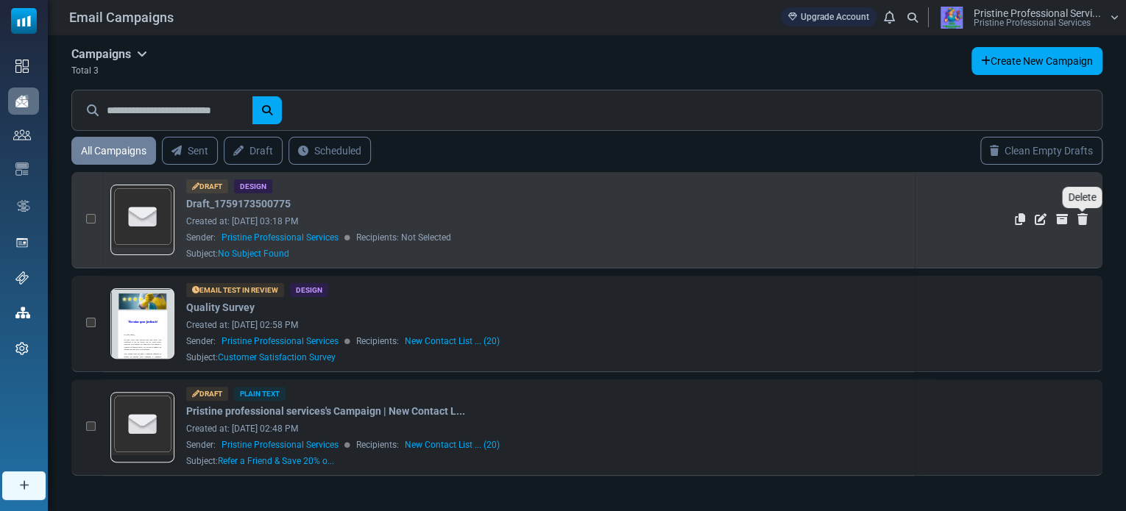
click at [1084, 222] on icon "Delete" at bounding box center [1082, 219] width 10 height 12
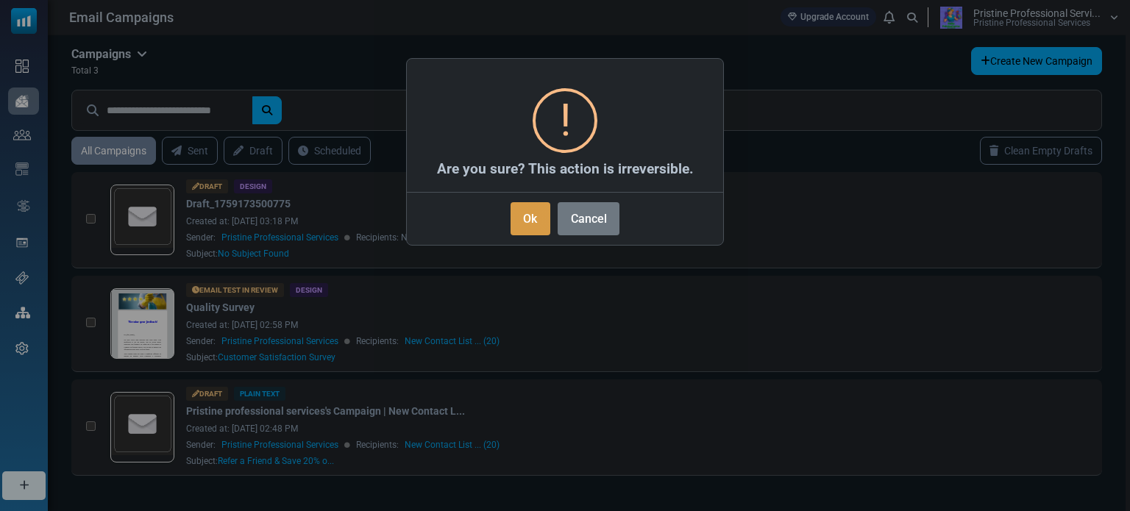
click at [523, 221] on button "Ok" at bounding box center [531, 218] width 40 height 33
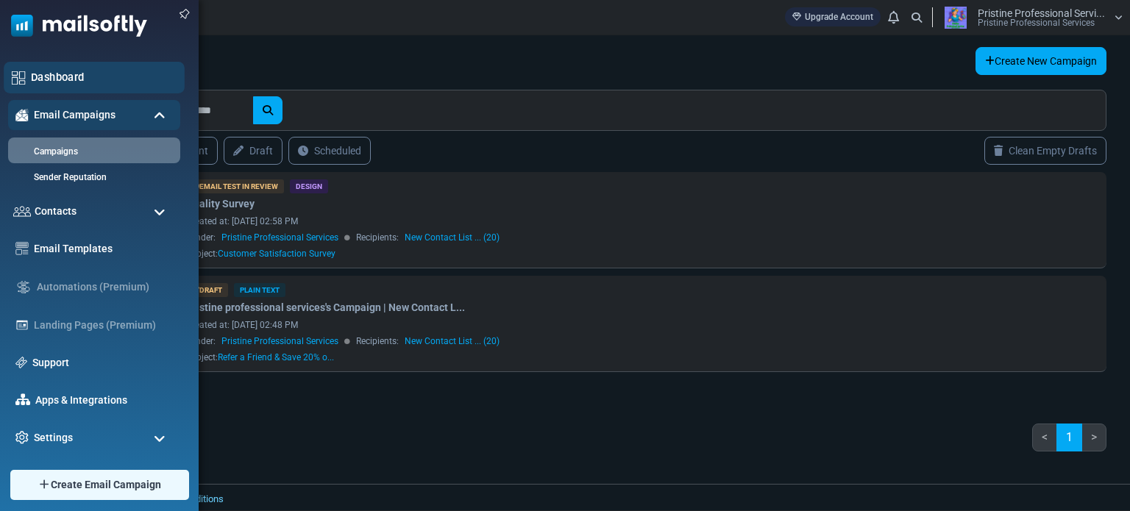
click at [38, 76] on link "Dashboard" at bounding box center [104, 77] width 146 height 16
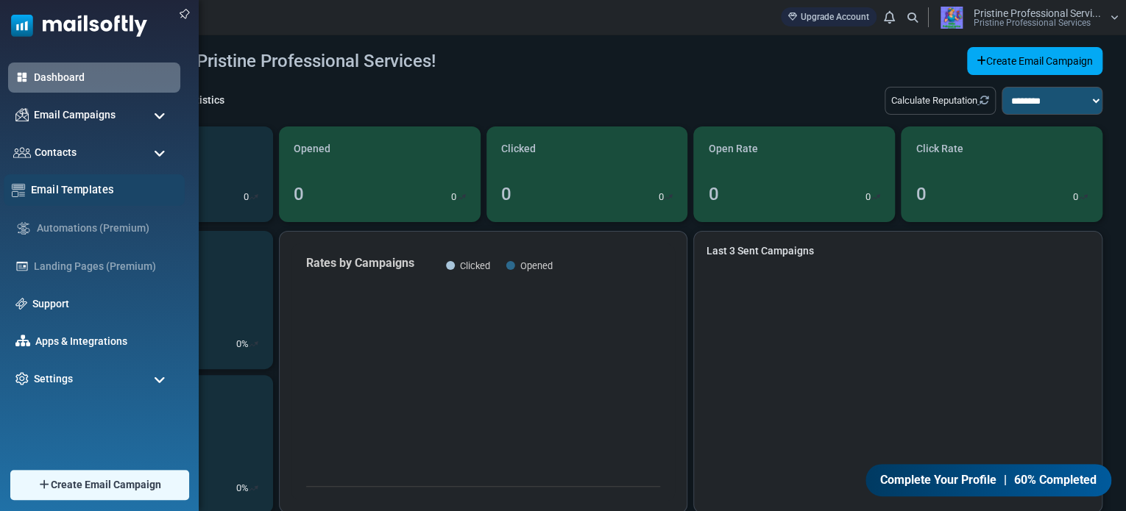
click at [42, 185] on link "Email Templates" at bounding box center [104, 190] width 146 height 16
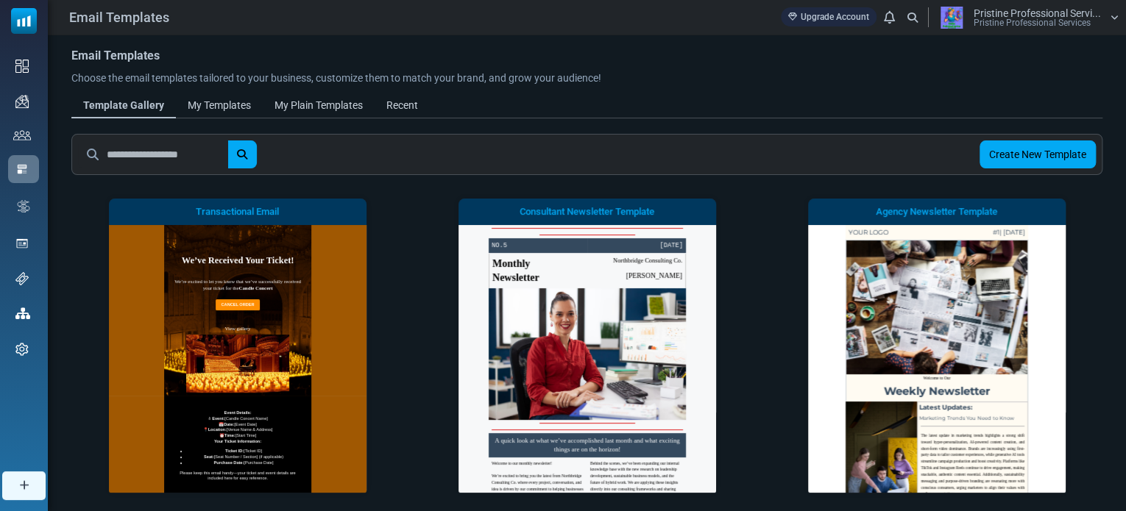
click at [191, 152] on input "text" at bounding box center [167, 155] width 121 height 28
click at [227, 141] on button "submit" at bounding box center [241, 155] width 29 height 28
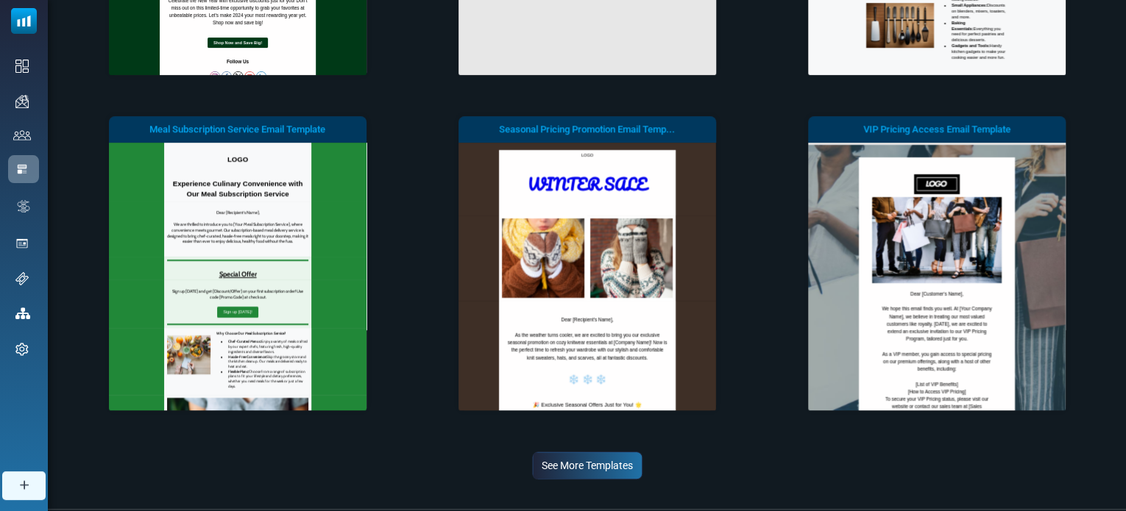
scroll to position [441, 0]
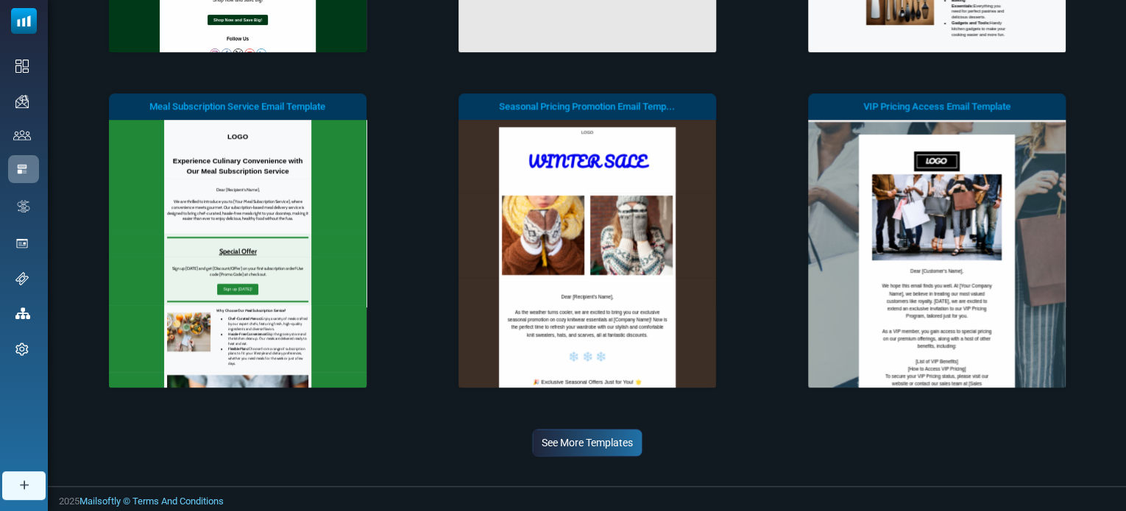
click at [509, 459] on div "Email Templates Choose the email templates tailored to your business, customize…" at bounding box center [587, 40] width 1078 height 892
click at [574, 438] on link "See More Templates" at bounding box center [587, 443] width 110 height 28
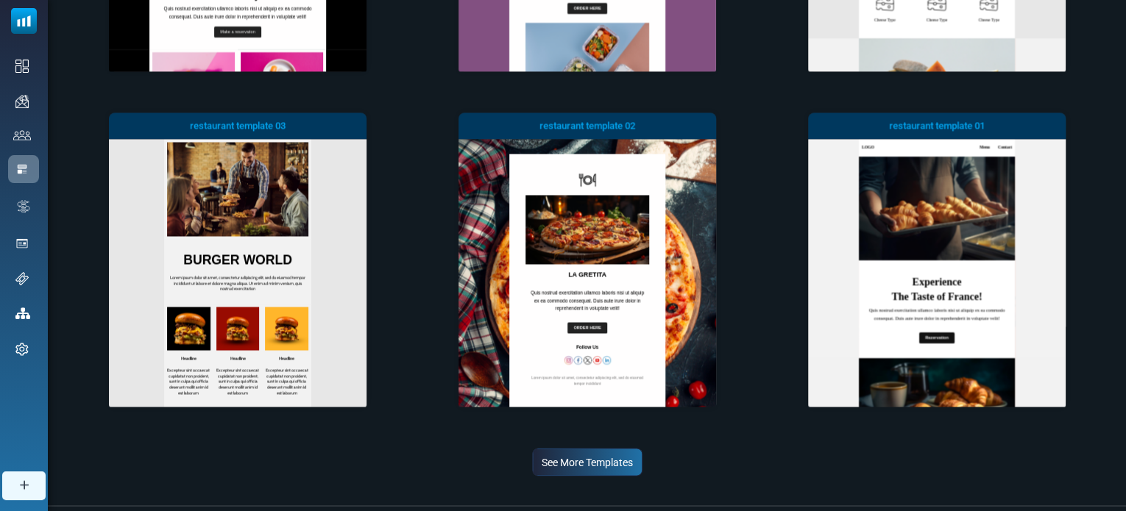
scroll to position [1118, 0]
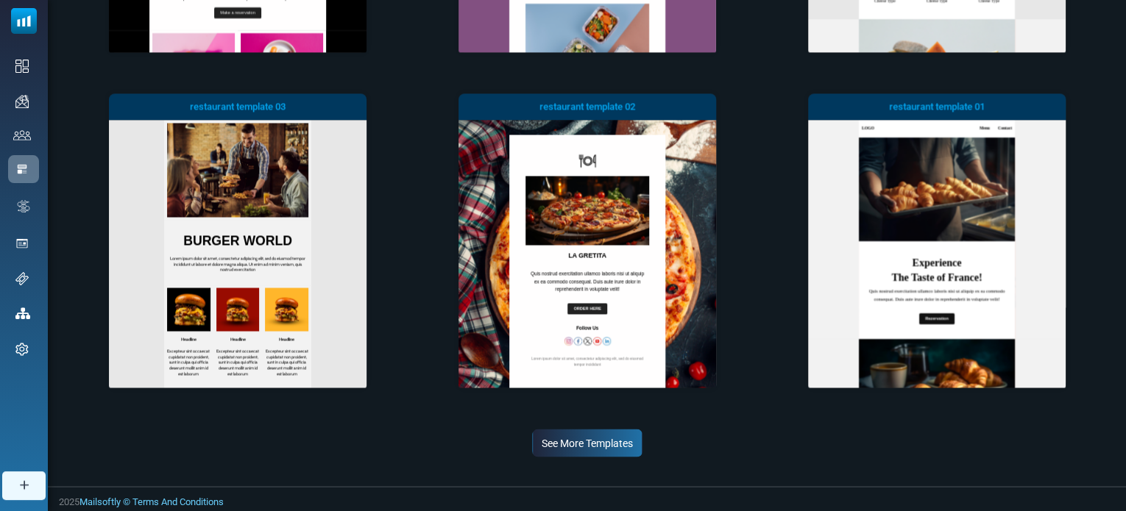
click at [601, 447] on link "See More Templates" at bounding box center [587, 443] width 110 height 28
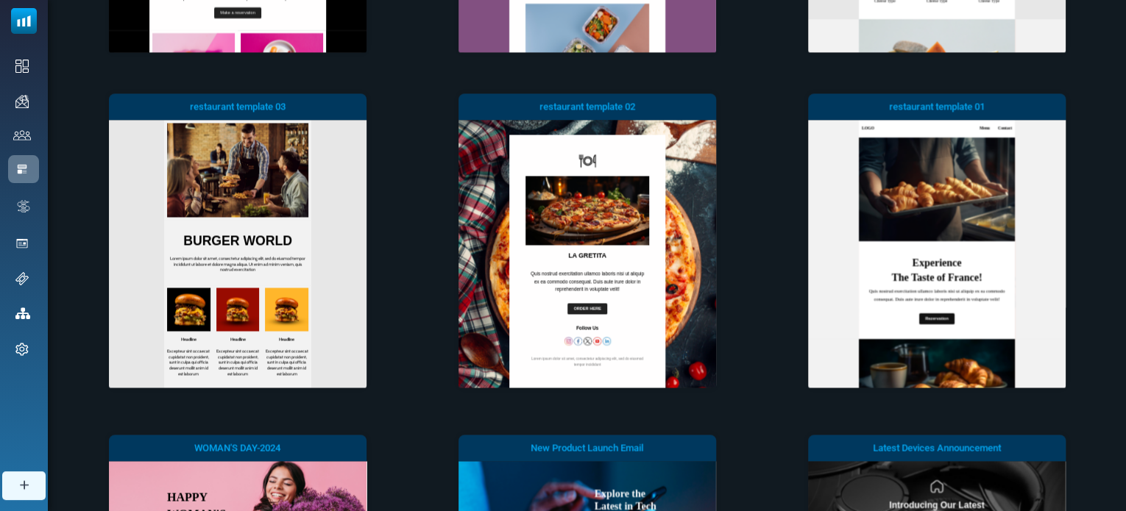
scroll to position [0, 0]
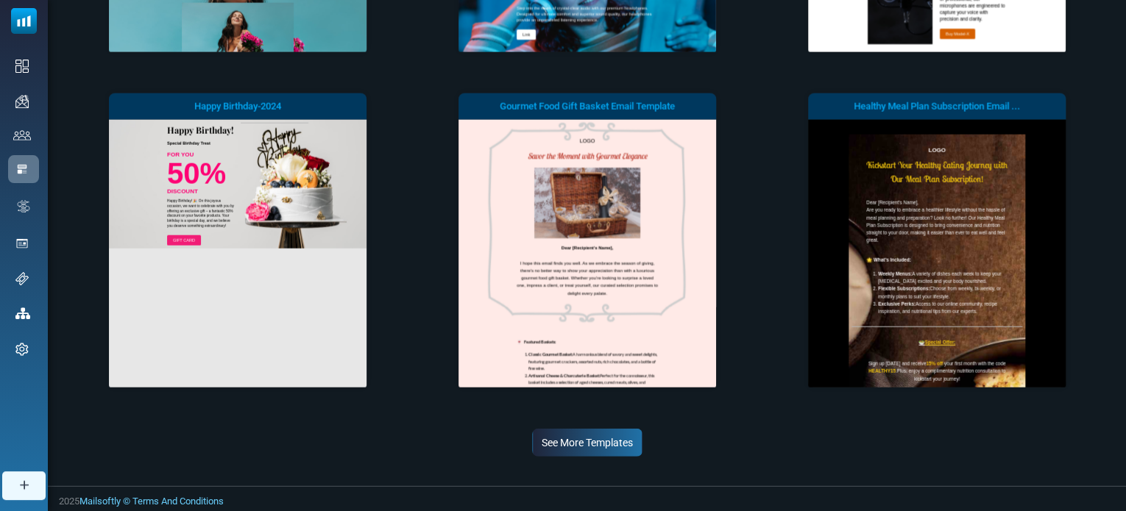
click at [549, 456] on link "See More Templates" at bounding box center [587, 443] width 110 height 28
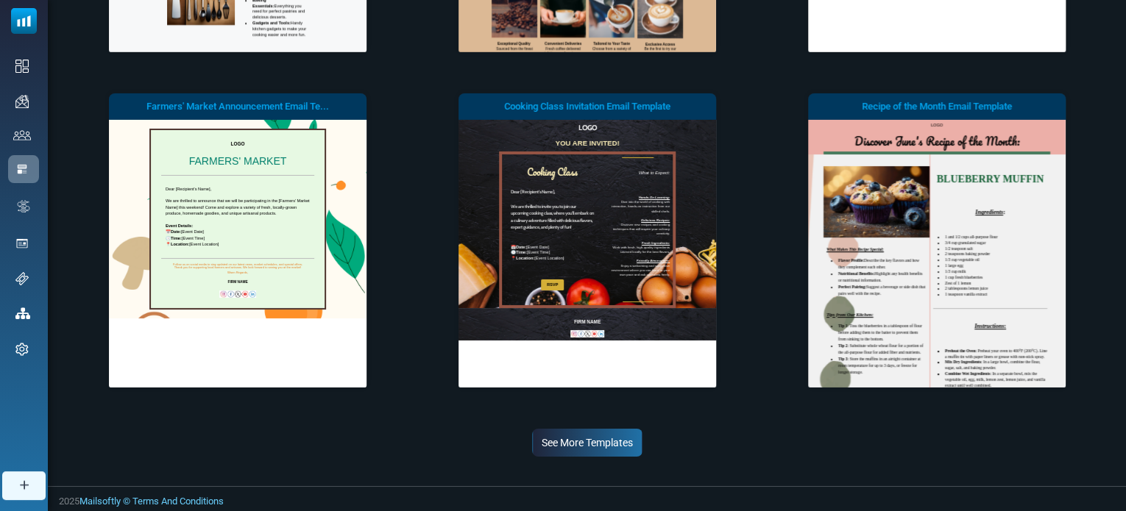
click at [609, 441] on link "See More Templates" at bounding box center [587, 443] width 110 height 28
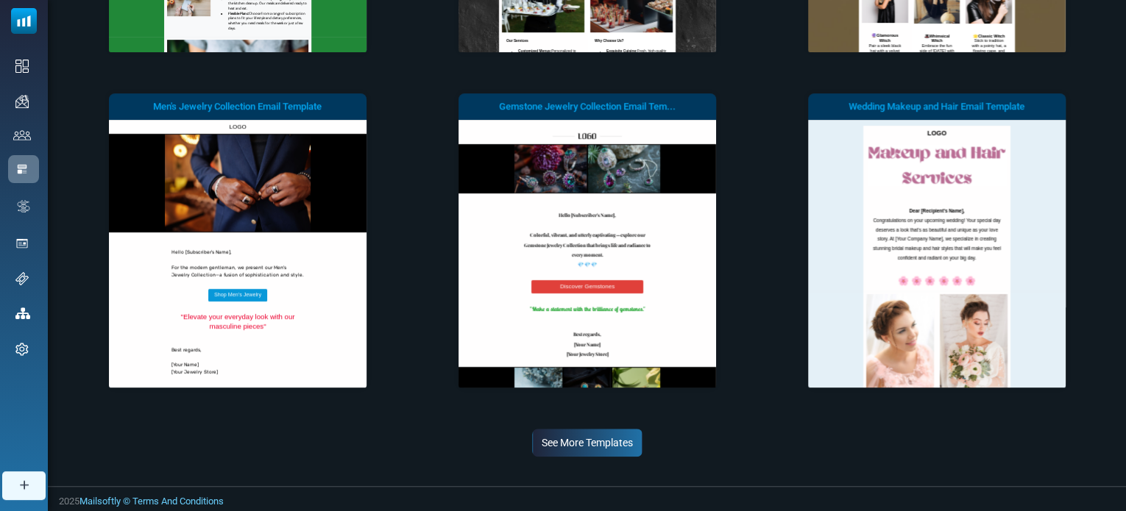
click at [596, 445] on link "See More Templates" at bounding box center [587, 443] width 110 height 28
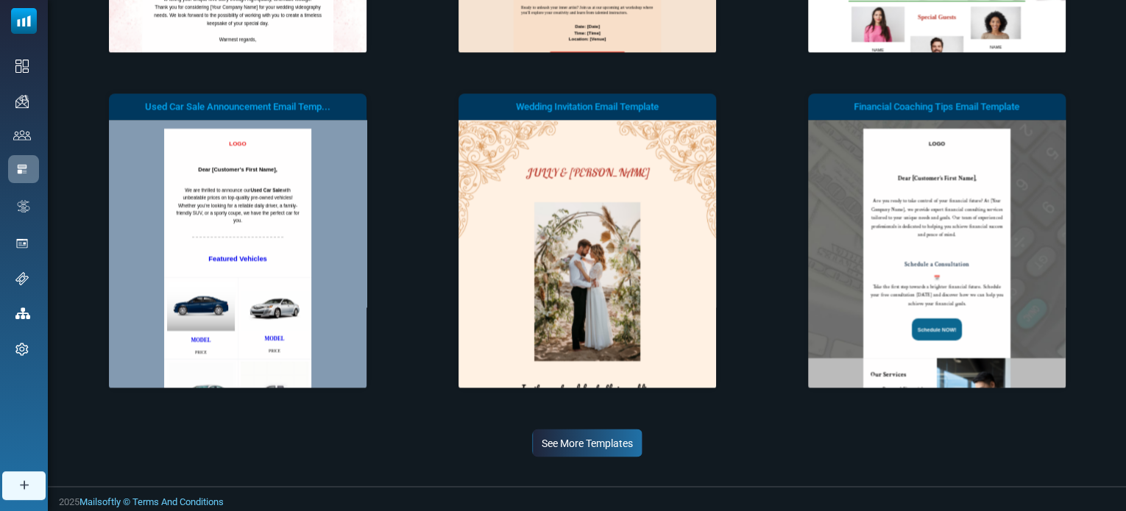
click at [603, 447] on link "See More Templates" at bounding box center [587, 443] width 110 height 28
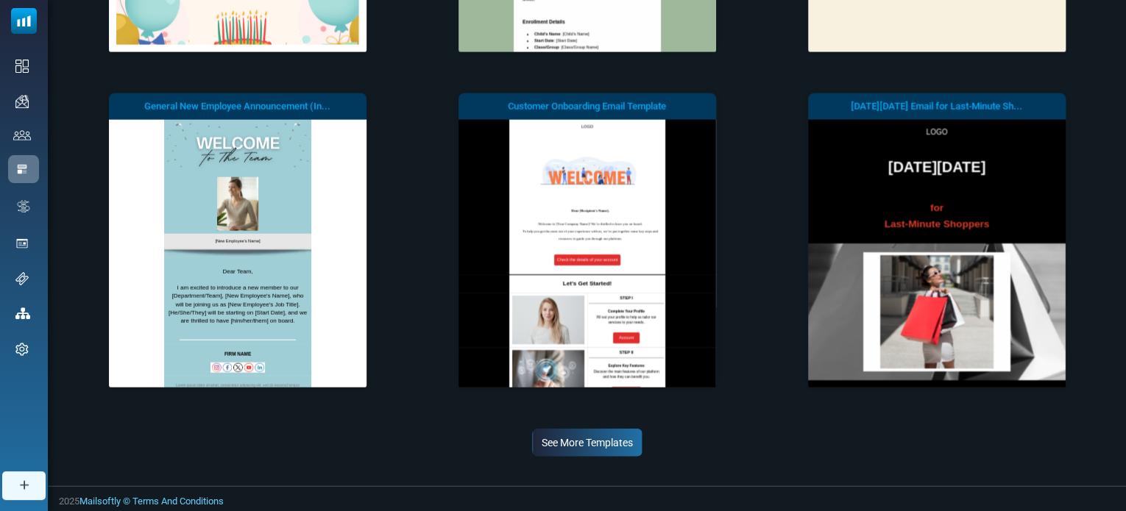
click at [578, 436] on link "See More Templates" at bounding box center [587, 443] width 110 height 28
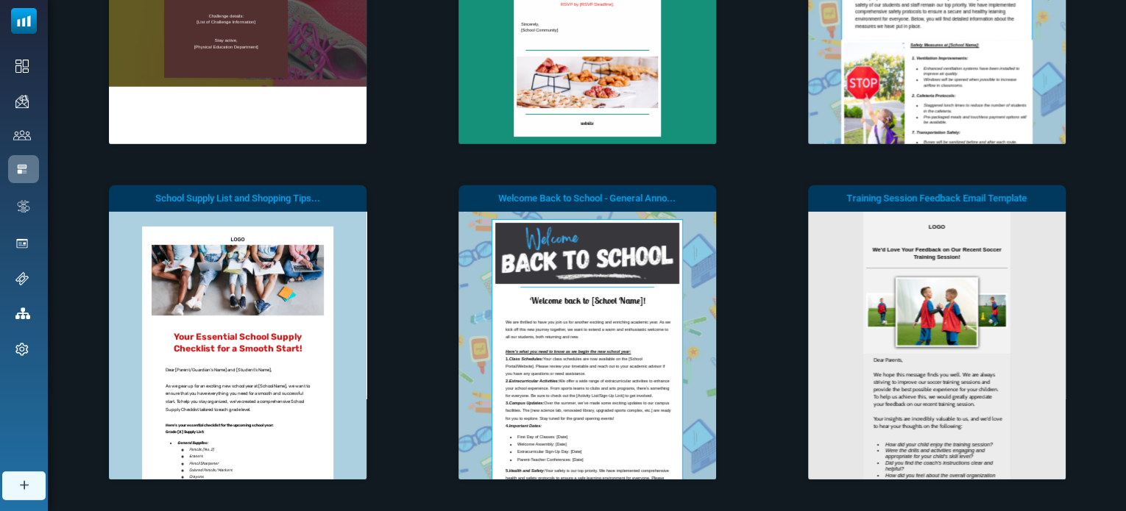
scroll to position [5180, 0]
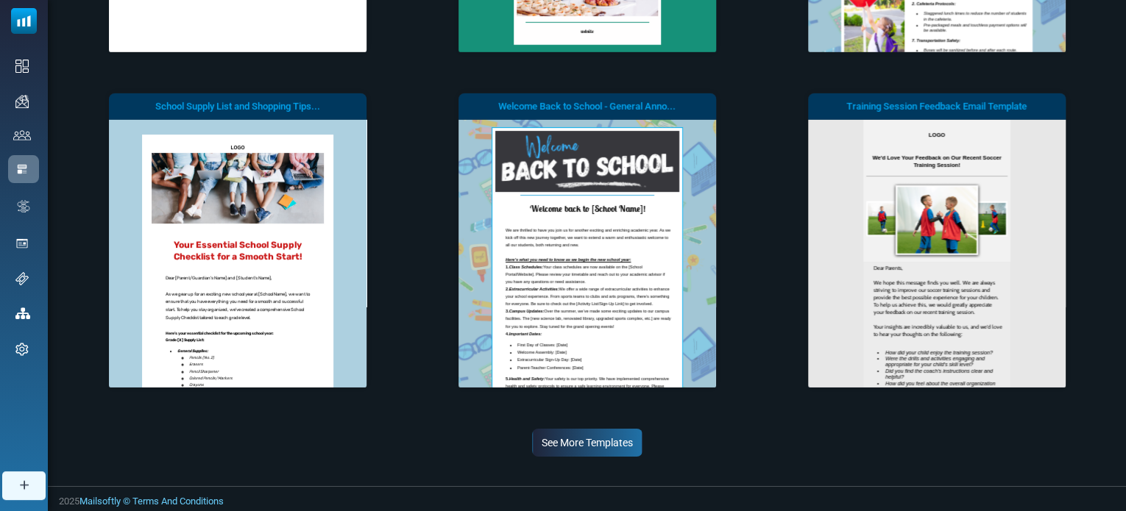
click at [605, 445] on link "See More Templates" at bounding box center [587, 443] width 110 height 28
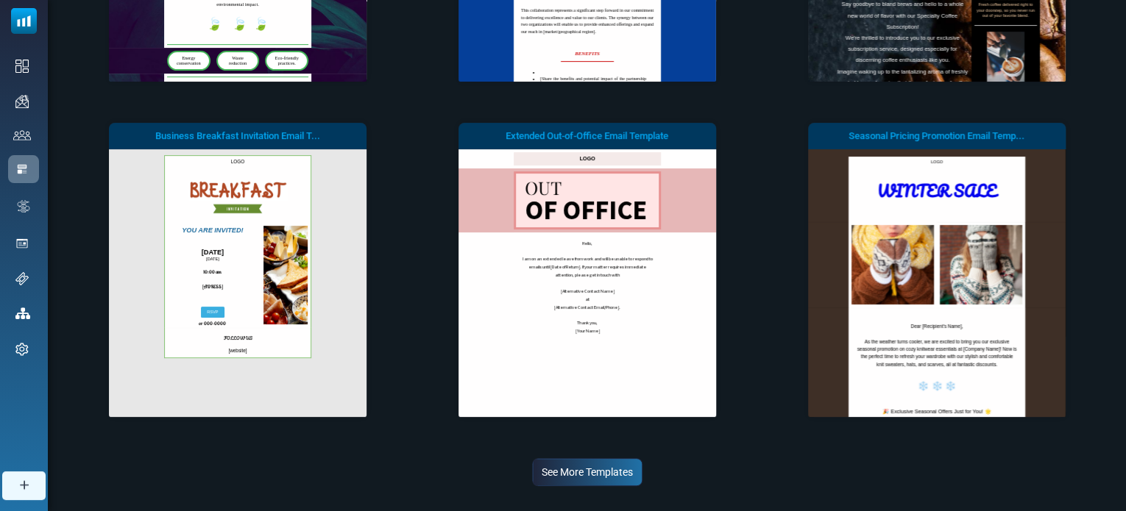
scroll to position [5857, 0]
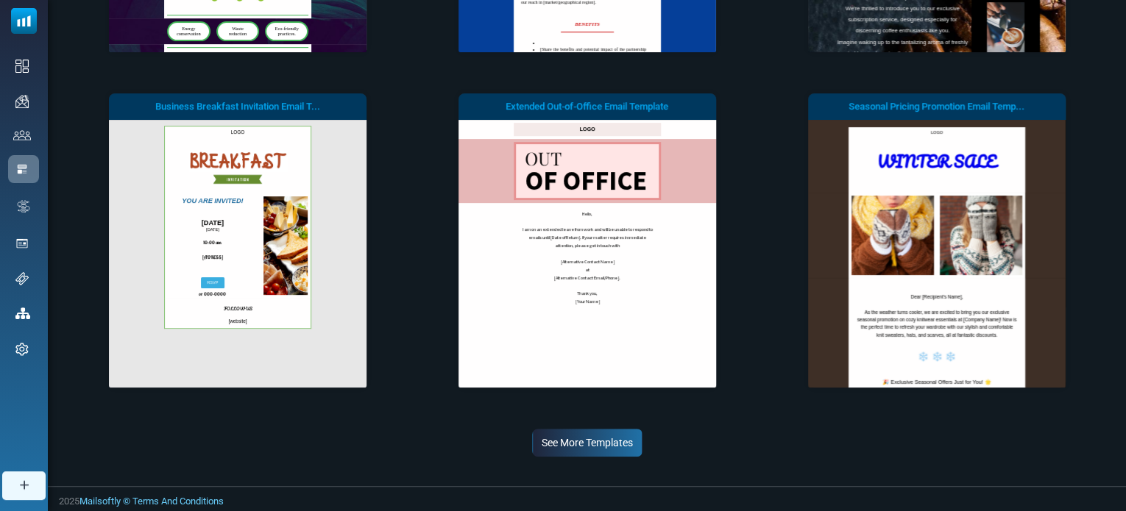
click at [584, 446] on link "See More Templates" at bounding box center [587, 443] width 110 height 28
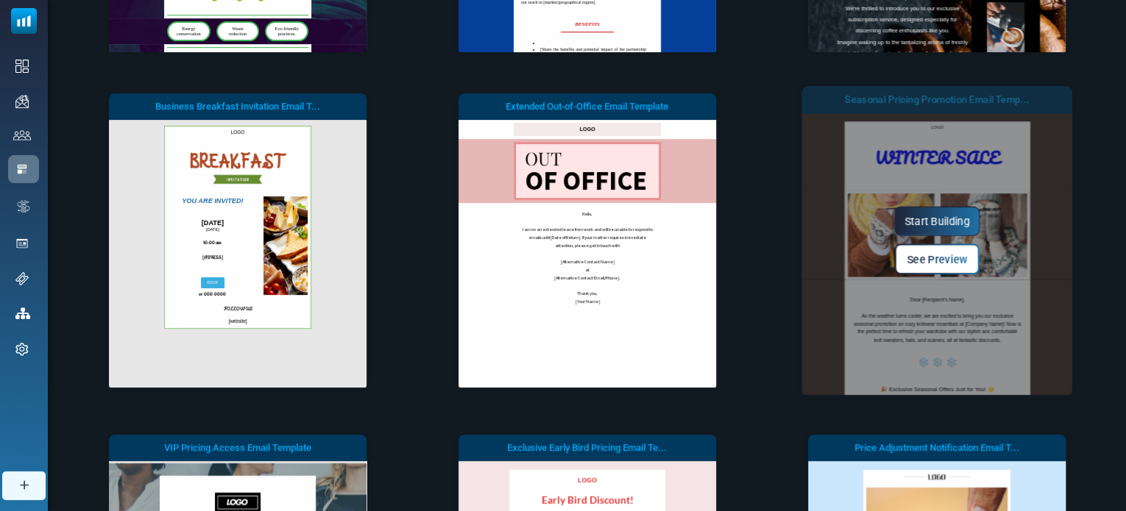
scroll to position [0, 0]
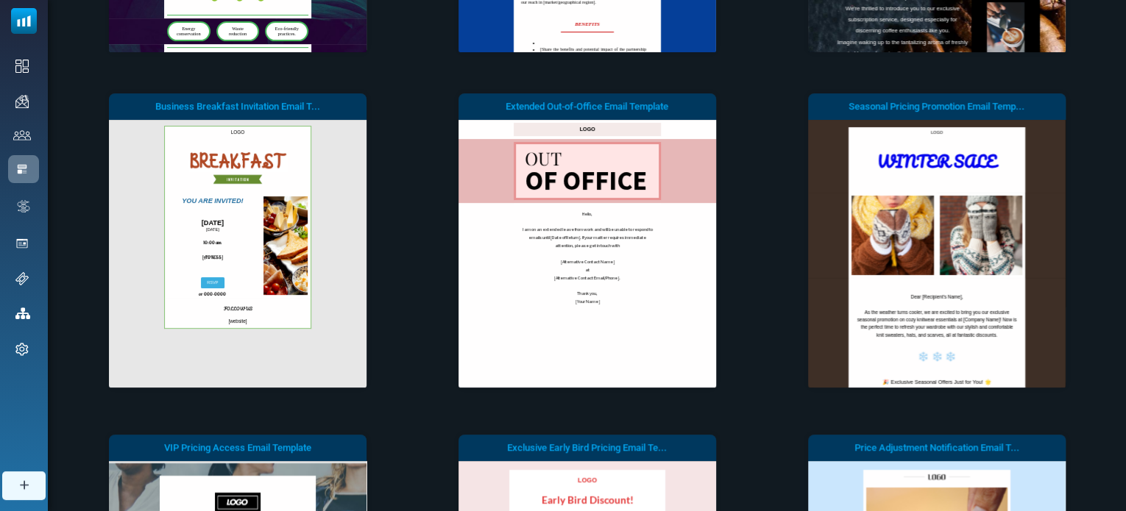
drag, startPoint x: 1125, startPoint y: 433, endPoint x: 1126, endPoint y: 453, distance: 19.9
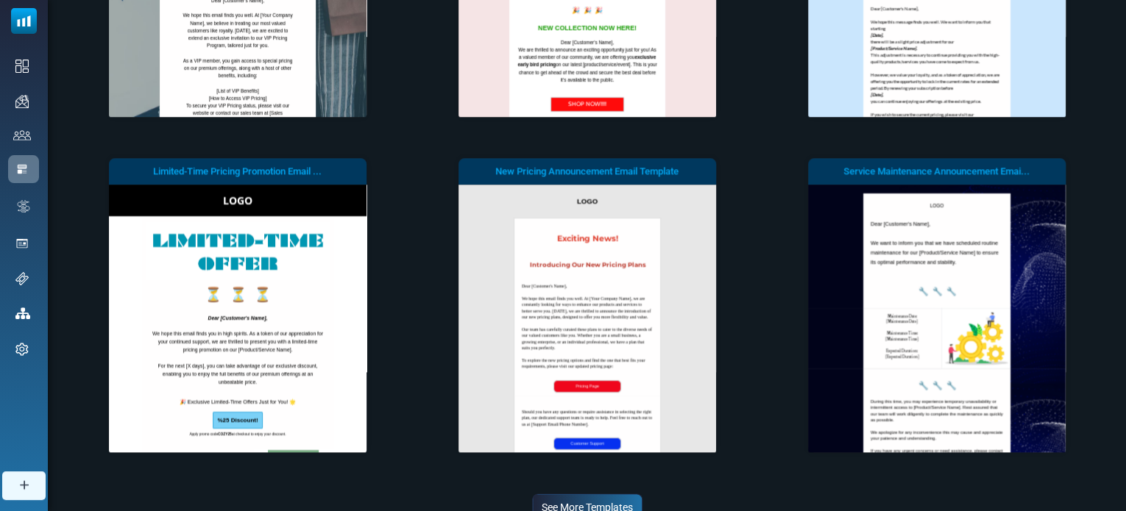
scroll to position [6535, 0]
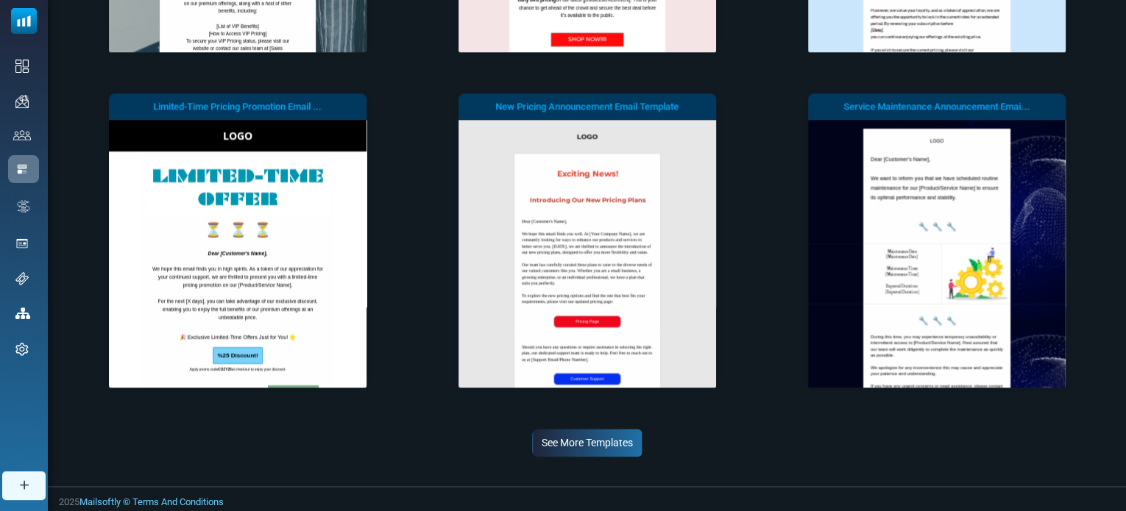
click at [614, 445] on link "See More Templates" at bounding box center [587, 443] width 110 height 28
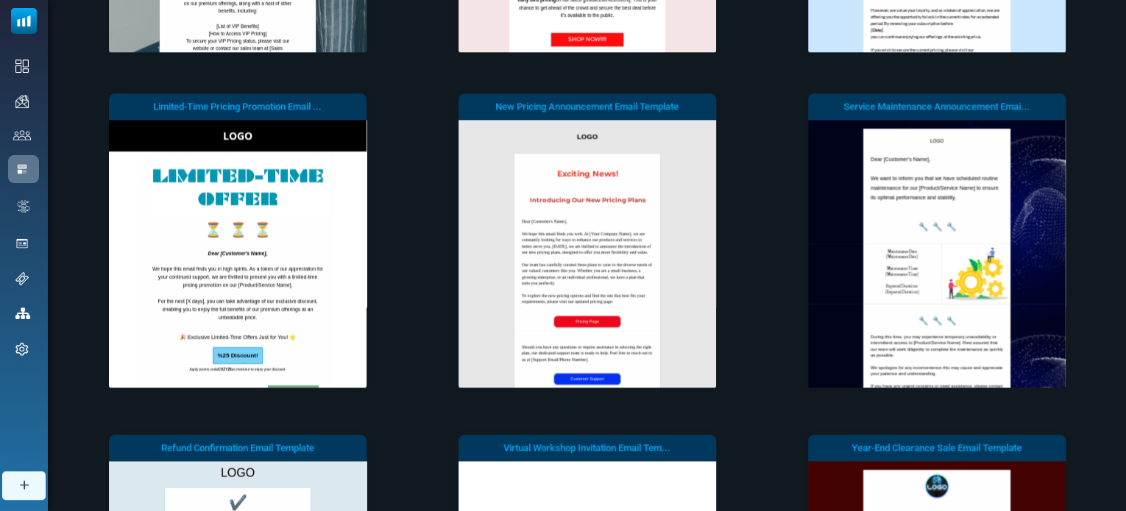
scroll to position [0, 0]
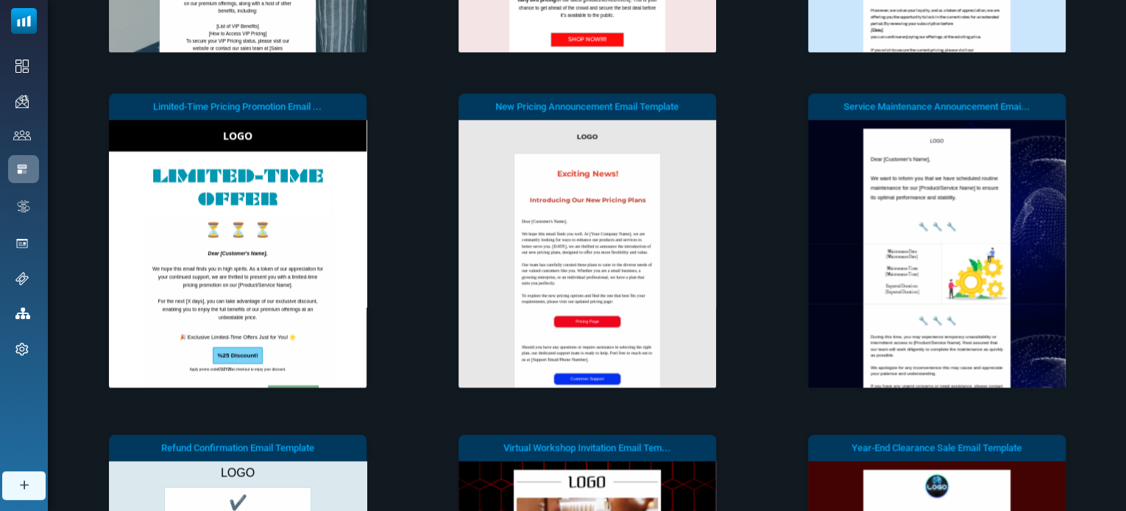
drag, startPoint x: 1125, startPoint y: 443, endPoint x: 1127, endPoint y: 453, distance: 10.5
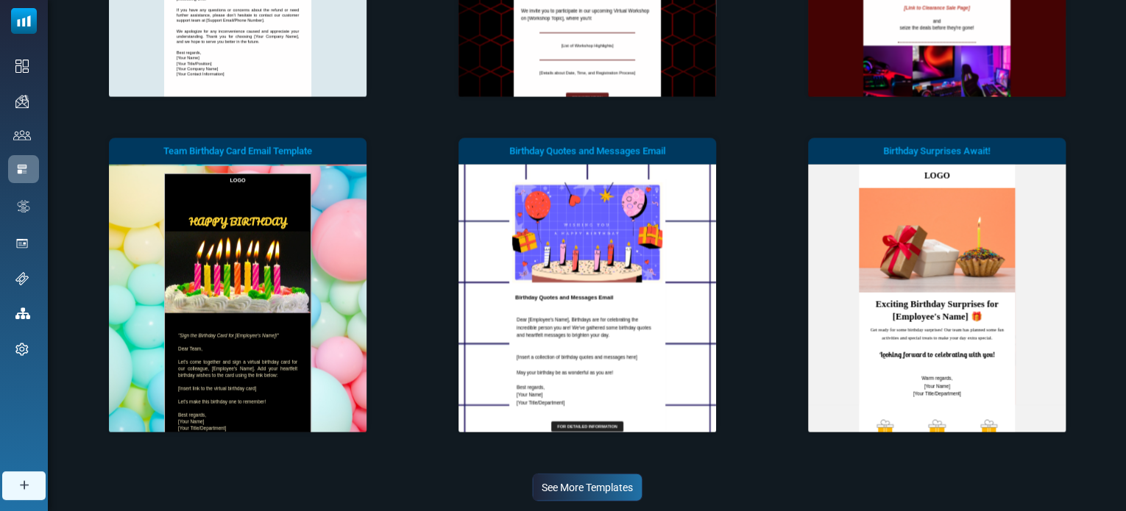
scroll to position [7212, 0]
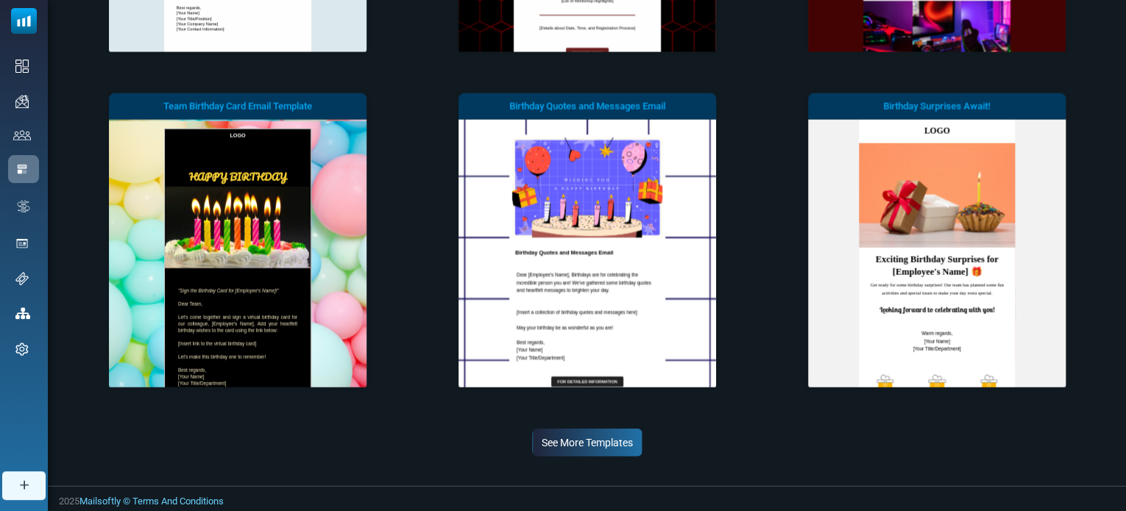
click at [600, 444] on link "See More Templates" at bounding box center [587, 443] width 110 height 28
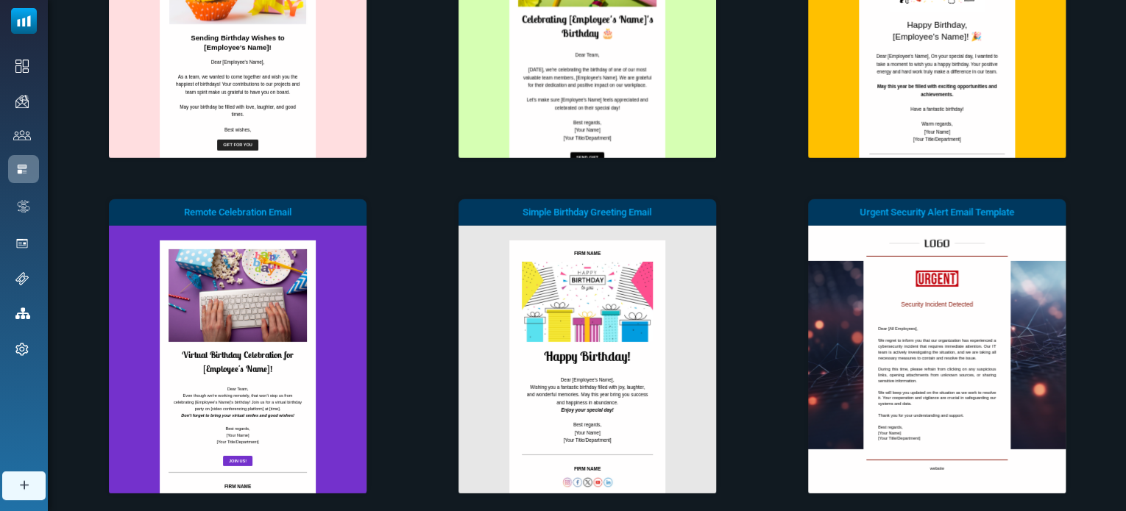
scroll to position [7889, 0]
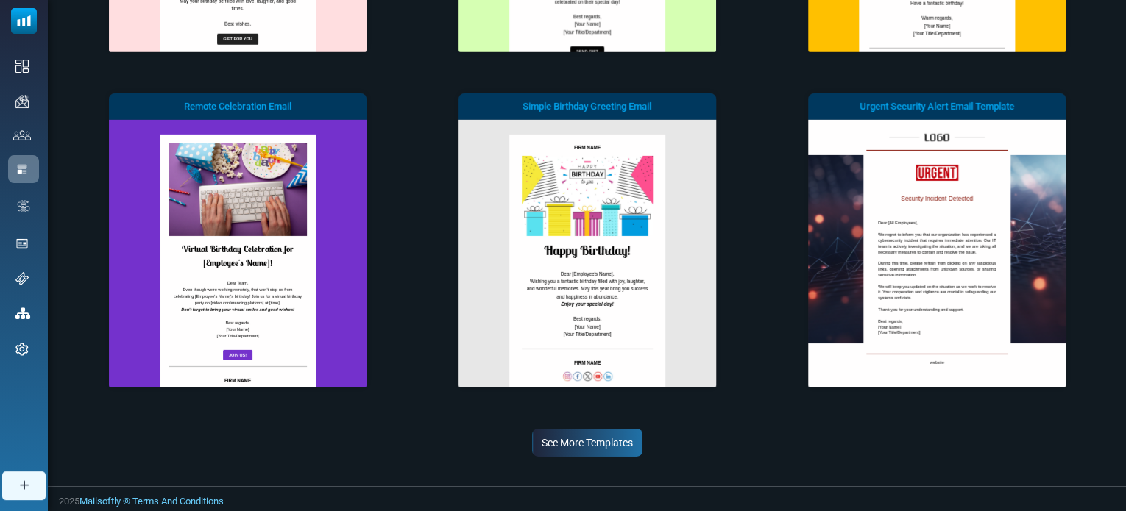
click at [596, 441] on link "See More Templates" at bounding box center [587, 443] width 110 height 28
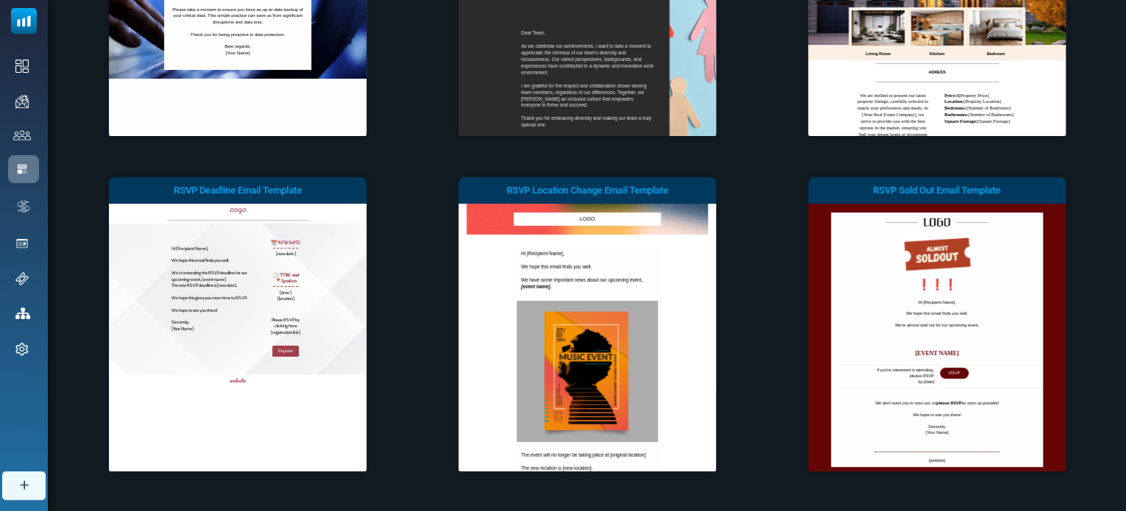
scroll to position [8566, 0]
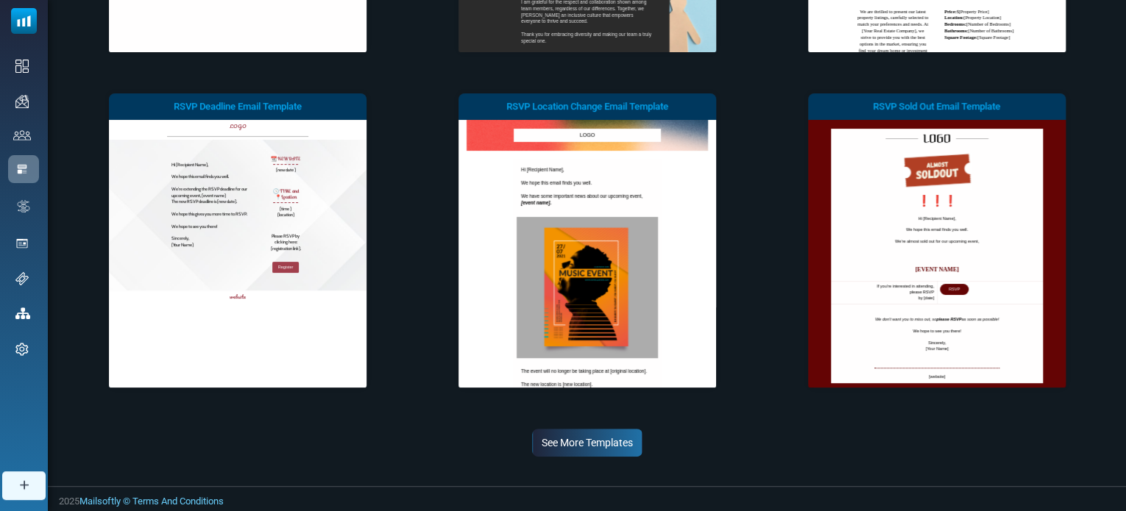
click at [592, 441] on link "See More Templates" at bounding box center [587, 443] width 110 height 28
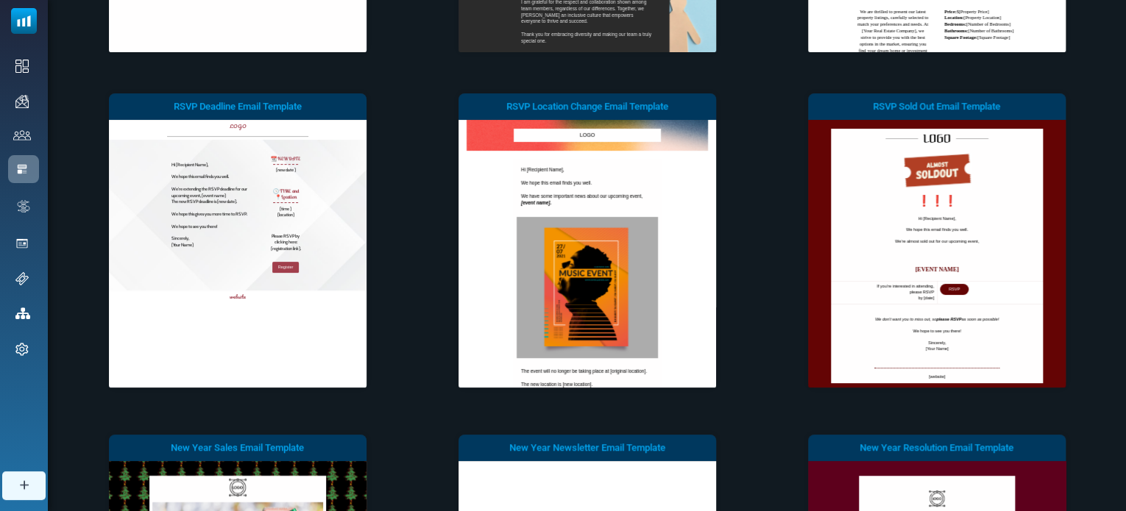
scroll to position [0, 0]
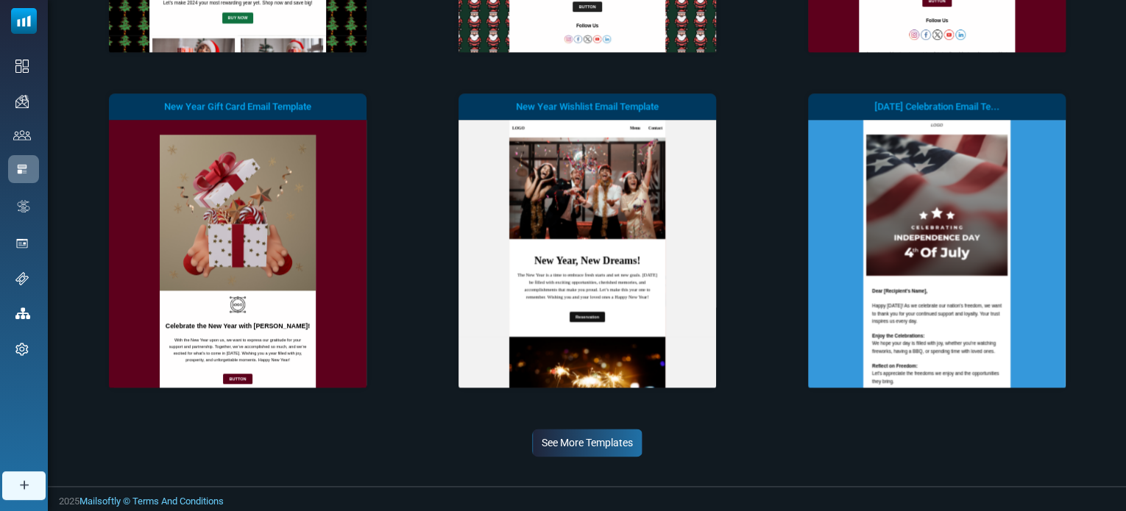
click at [598, 439] on link "See More Templates" at bounding box center [587, 443] width 110 height 28
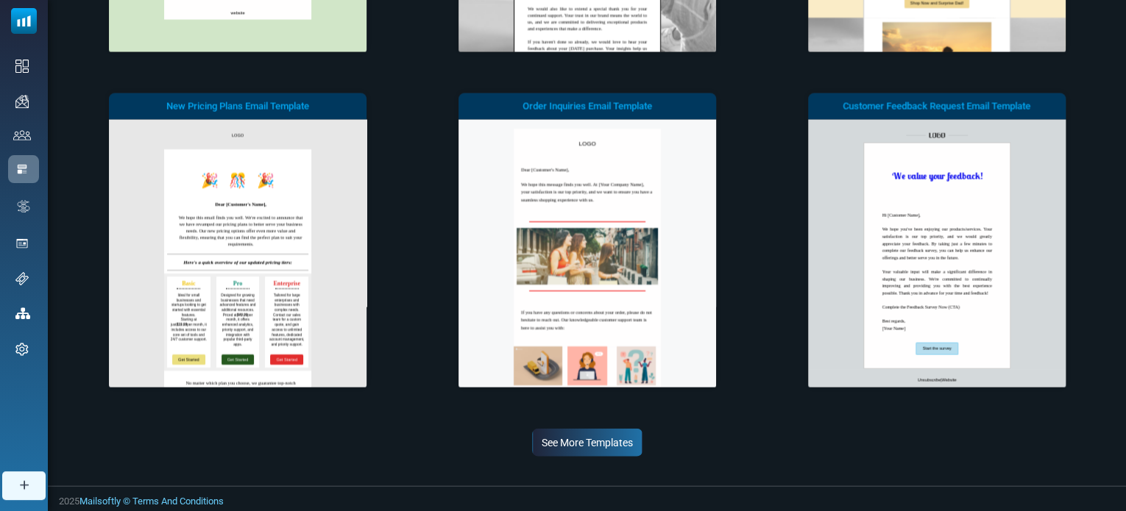
click at [605, 435] on link "See More Templates" at bounding box center [587, 443] width 110 height 28
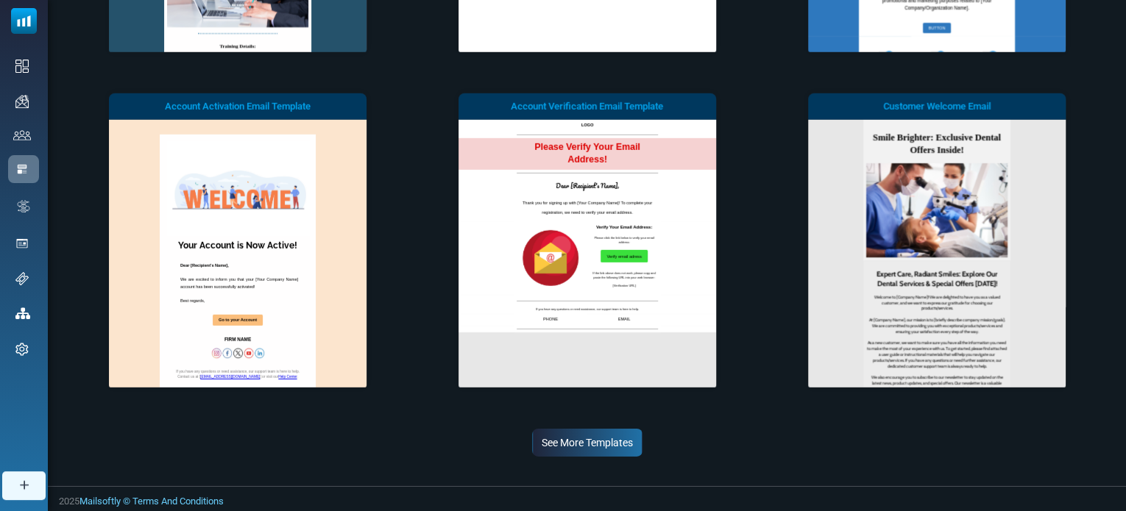
click at [595, 440] on link "See More Templates" at bounding box center [587, 443] width 110 height 28
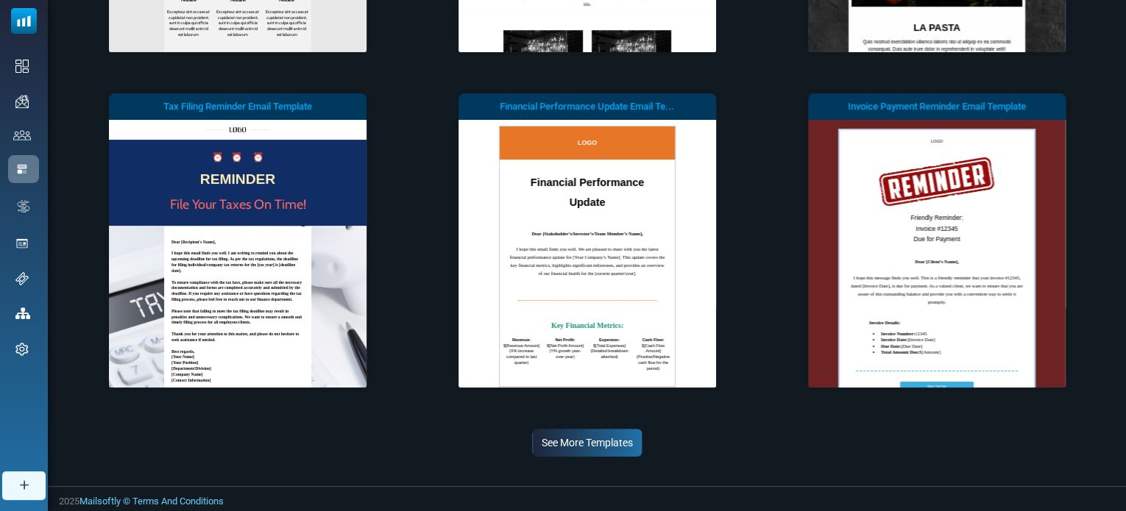
click at [595, 441] on link "See More Templates" at bounding box center [587, 443] width 110 height 28
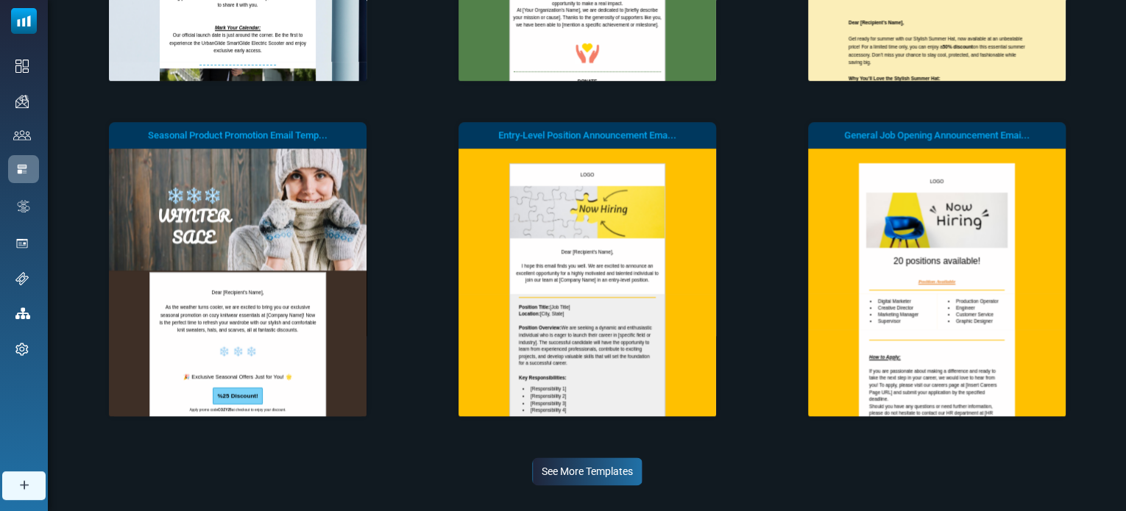
click at [595, 476] on link "See More Templates" at bounding box center [587, 472] width 110 height 28
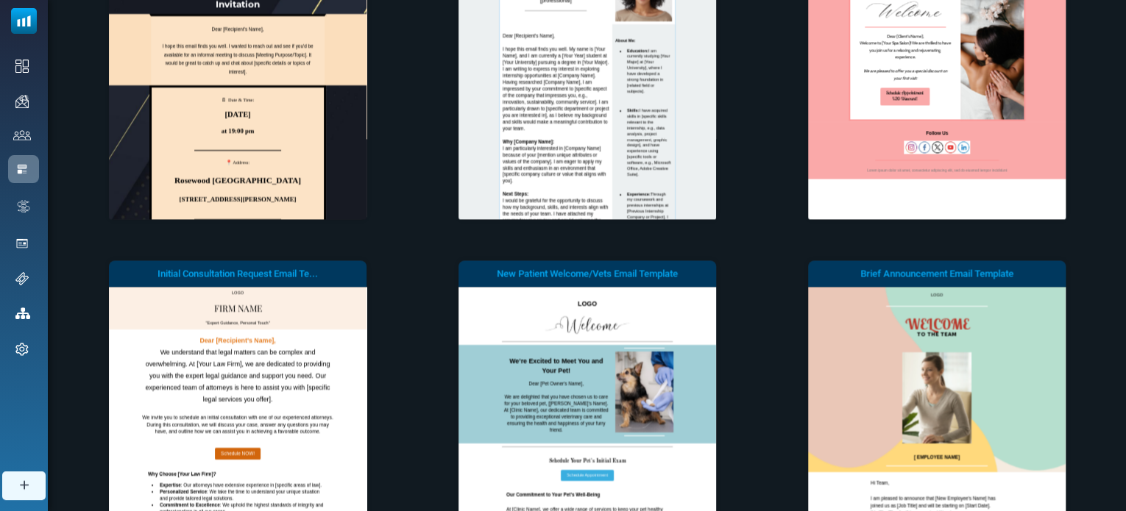
scroll to position [12628, 0]
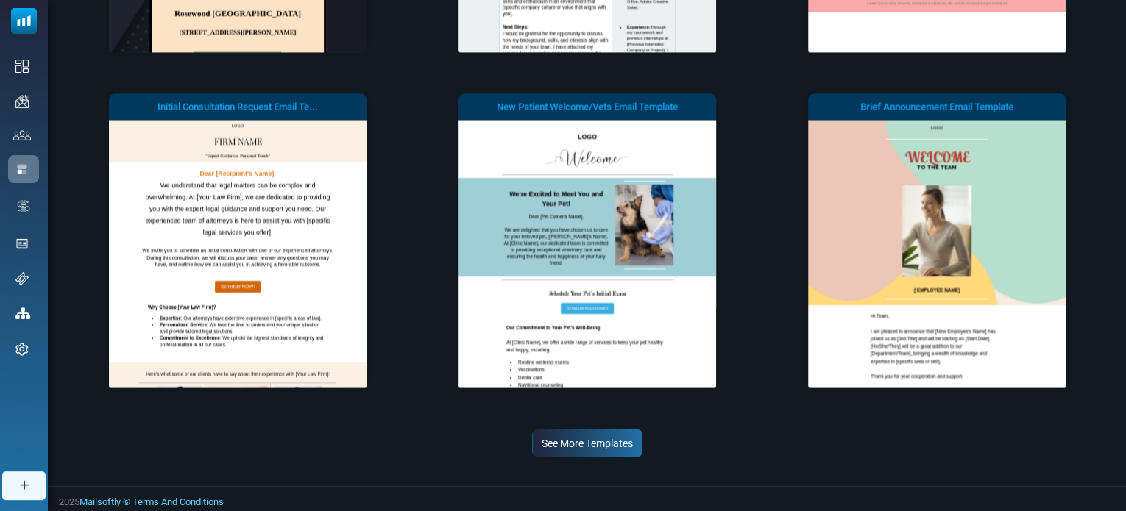
click at [599, 444] on link "See More Templates" at bounding box center [587, 443] width 110 height 28
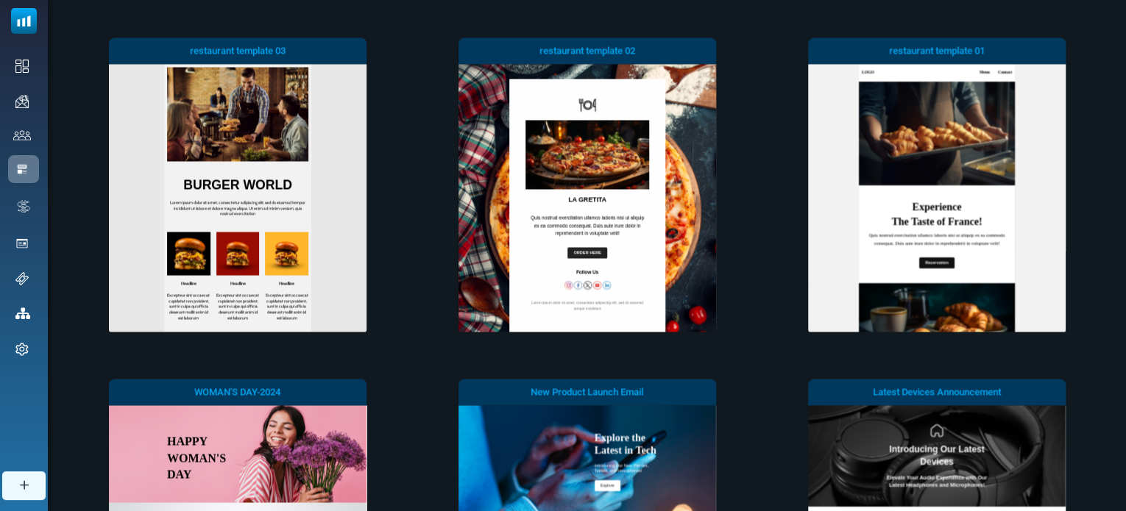
scroll to position [0, 0]
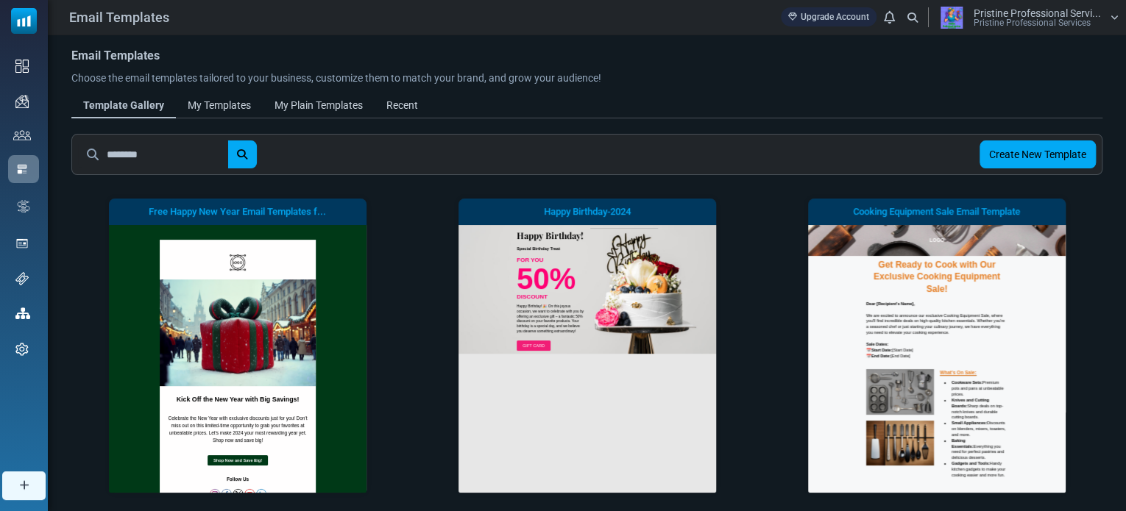
drag, startPoint x: 185, startPoint y: 153, endPoint x: 52, endPoint y: 157, distance: 133.3
click at [227, 141] on button "submit" at bounding box center [241, 155] width 29 height 28
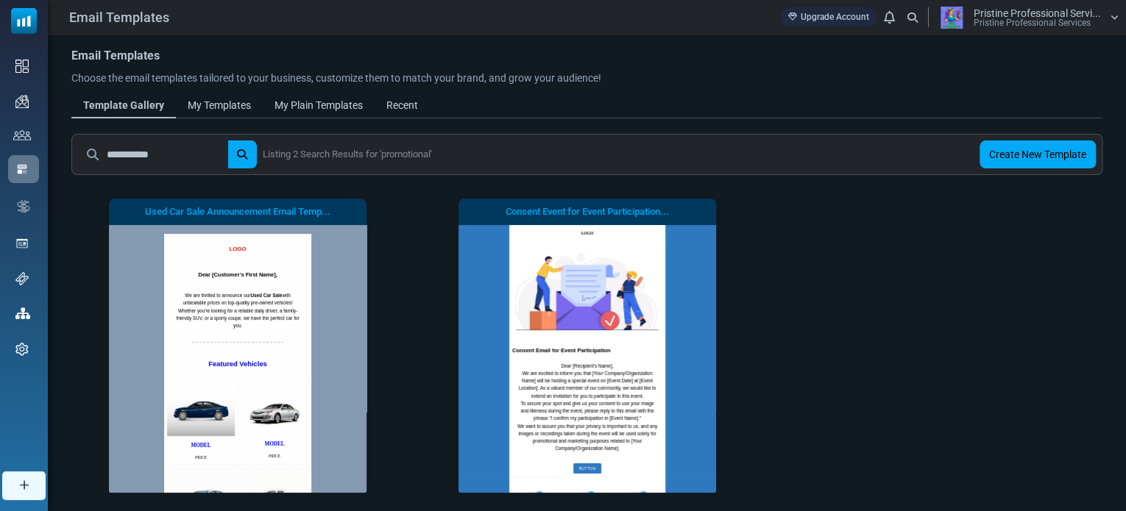
click at [174, 153] on input "**********" at bounding box center [167, 155] width 121 height 28
type input "*********"
click at [227, 141] on button "submit" at bounding box center [241, 155] width 29 height 28
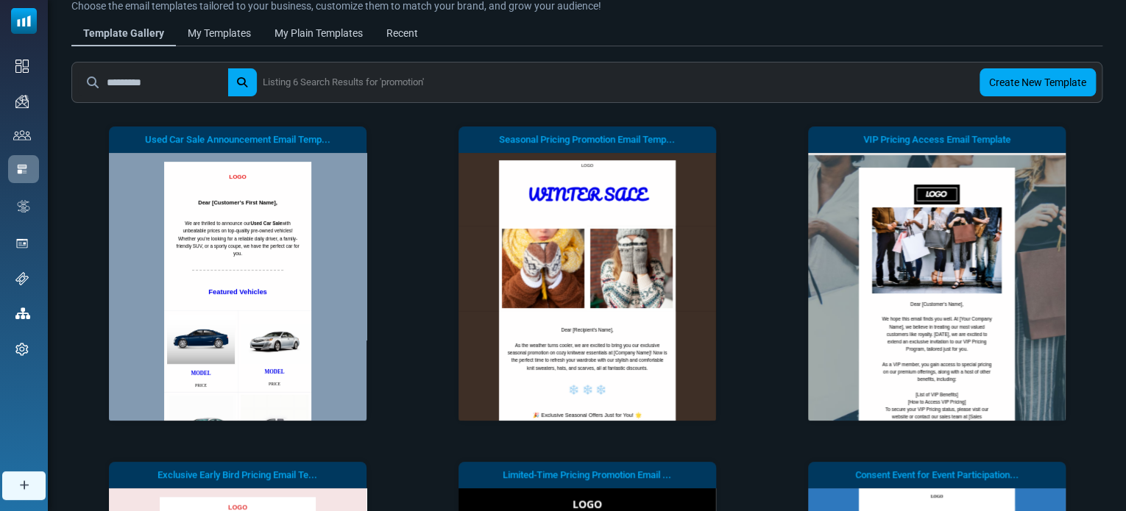
scroll to position [91, 0]
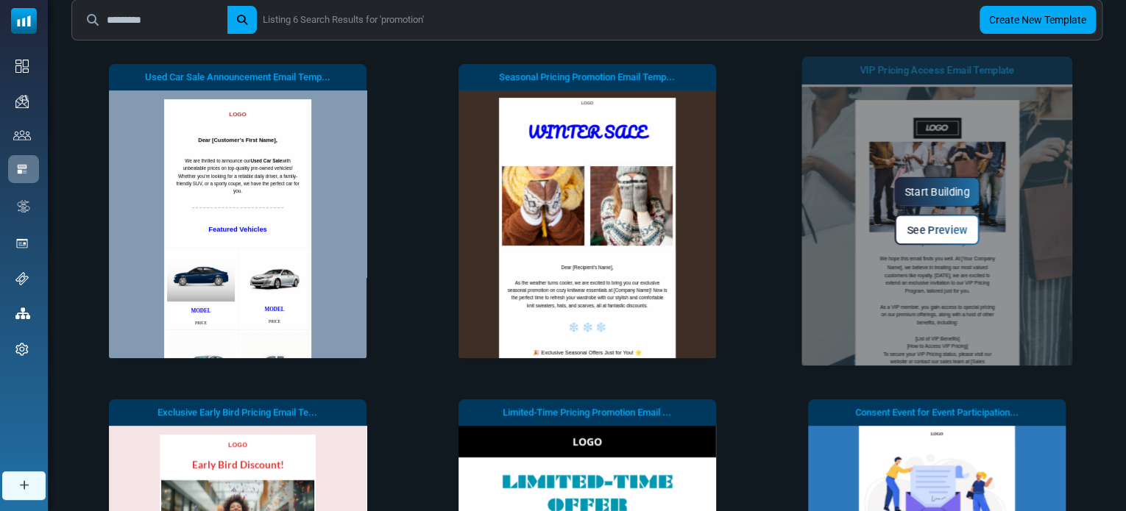
click at [924, 236] on link "See Preview" at bounding box center [936, 229] width 85 height 31
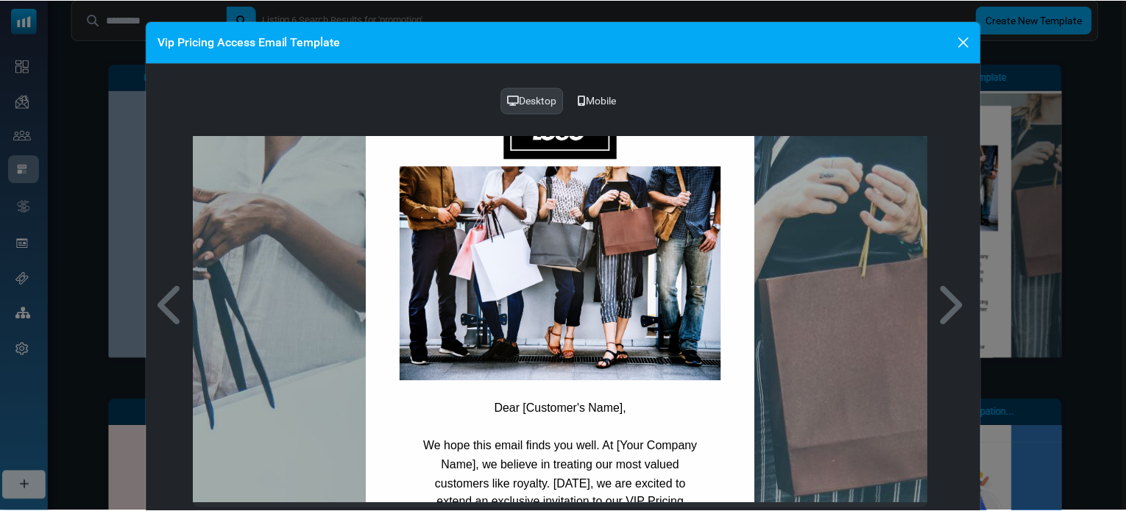
scroll to position [0, 0]
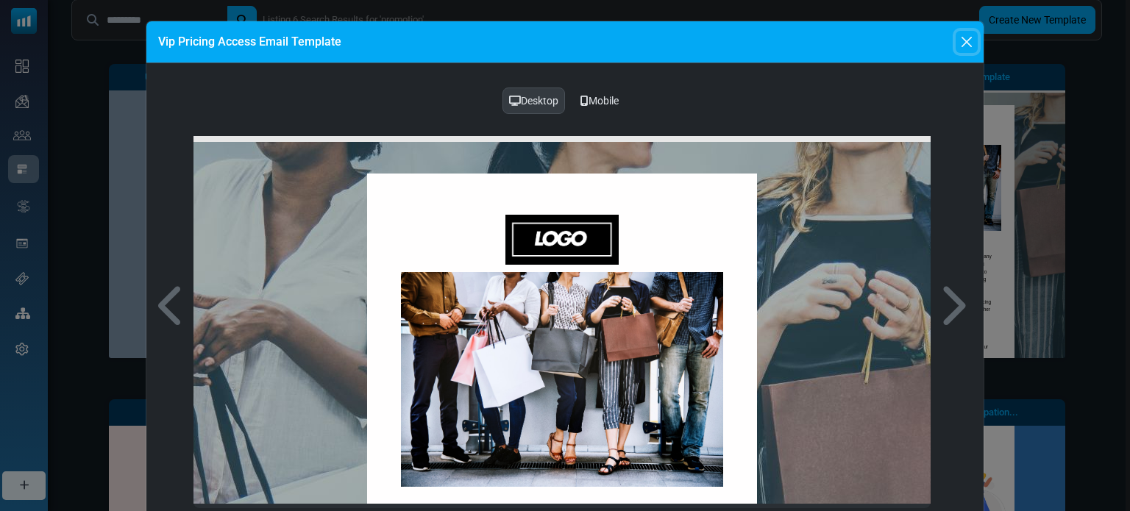
click at [963, 43] on button "Close" at bounding box center [967, 42] width 22 height 22
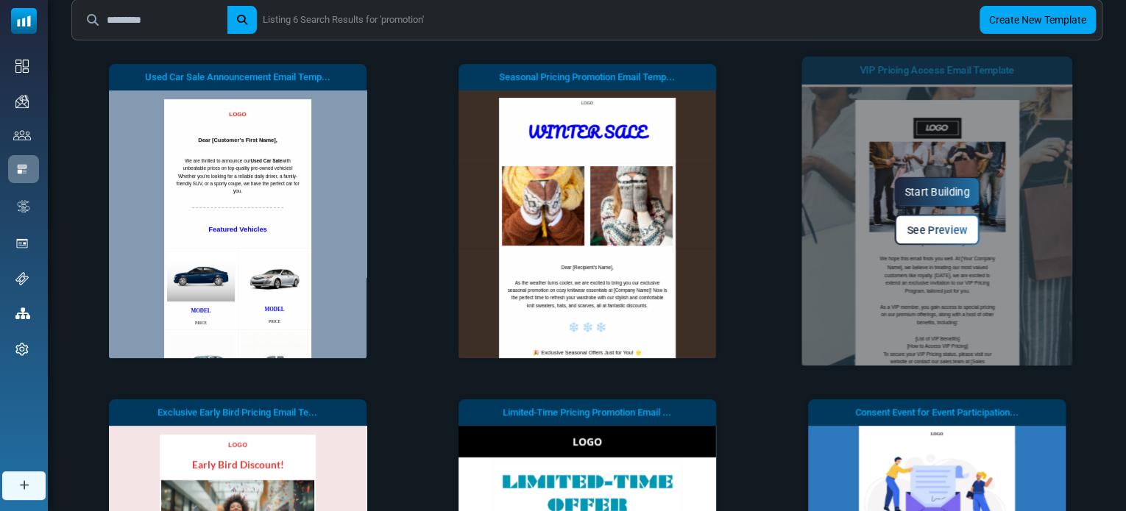
click at [929, 191] on link "Start Building" at bounding box center [936, 191] width 85 height 29
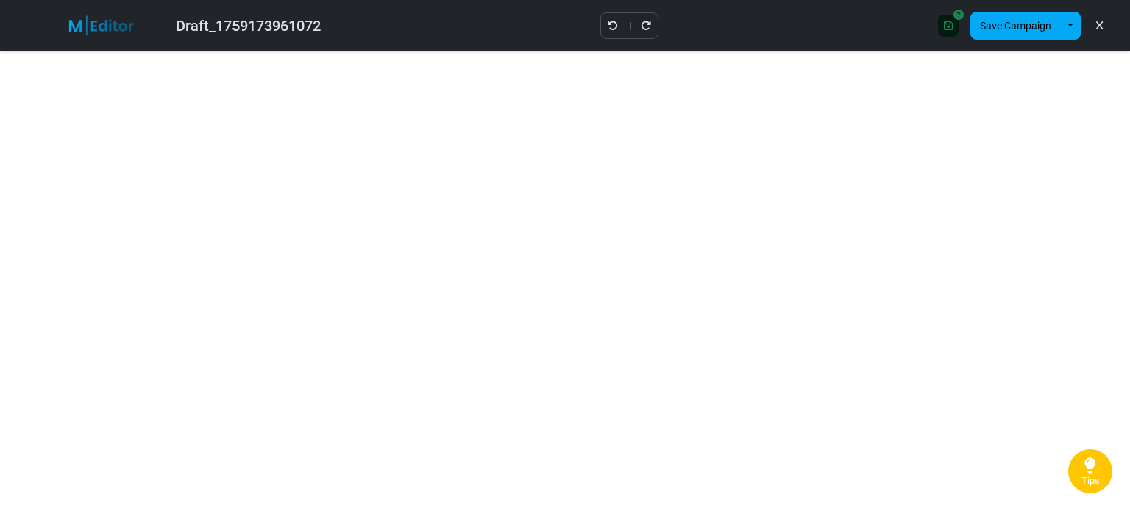
click at [313, 26] on div "Draft_1759173961072" at bounding box center [248, 26] width 145 height 22
drag, startPoint x: 330, startPoint y: 26, endPoint x: 275, endPoint y: 26, distance: 54.5
click at [275, 26] on div "Draft_1759173961072" at bounding box center [192, 26] width 282 height 34
click at [530, 21] on icon "Undo" at bounding box center [535, 26] width 10 height 10
click at [525, 21] on div "Draft_1759173961072 Saving... Save Design Save Campaign Save as Template Insert…" at bounding box center [565, 26] width 1130 height 52
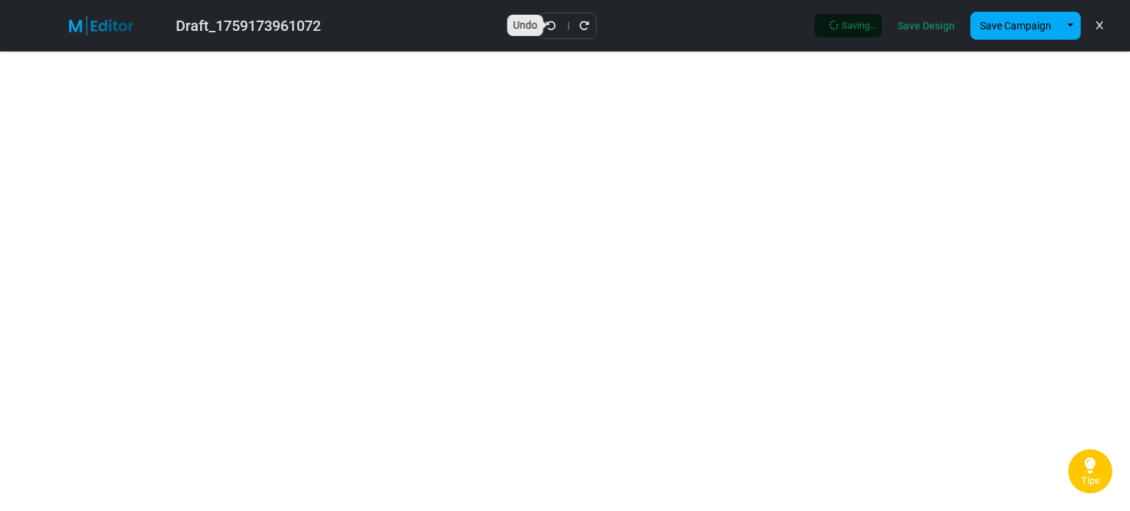
click at [551, 19] on link "Undo" at bounding box center [551, 25] width 12 height 19
click at [551, 19] on div at bounding box center [552, 26] width 58 height 26
click at [530, 24] on icon "Undo" at bounding box center [535, 26] width 10 height 10
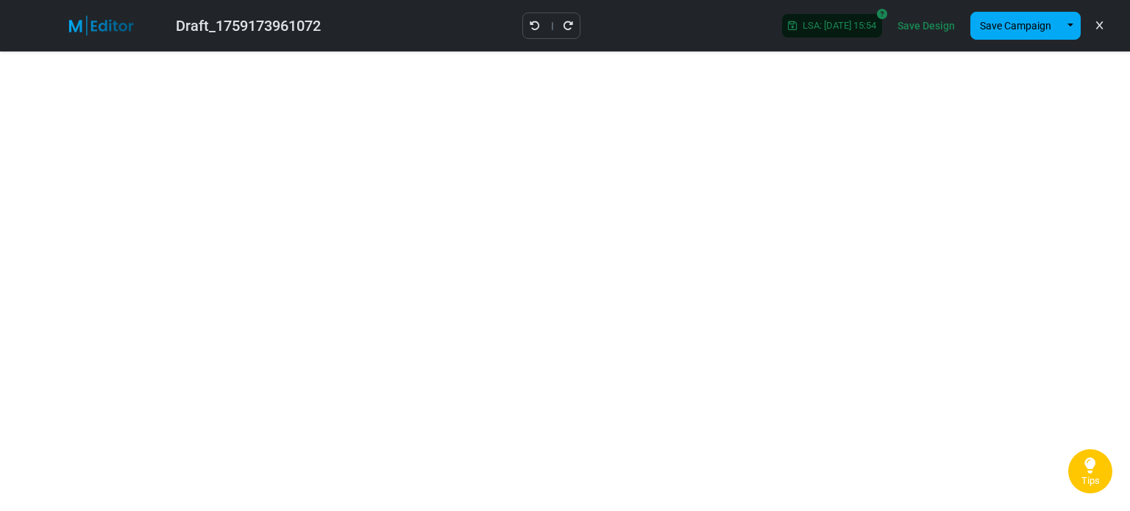
click at [530, 24] on icon "Undo" at bounding box center [535, 26] width 10 height 10
click at [530, 29] on icon "Undo" at bounding box center [535, 26] width 10 height 10
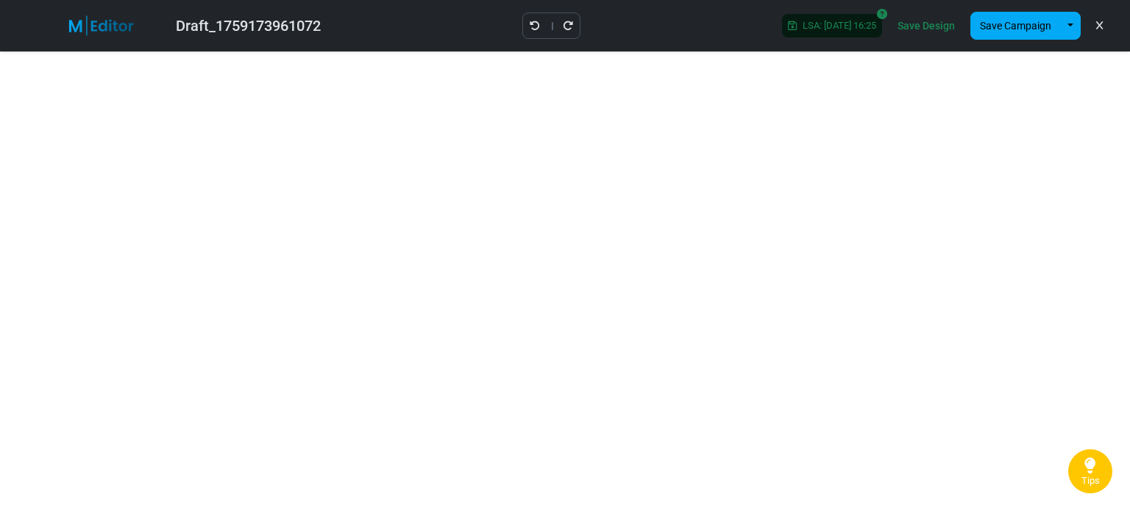
click at [530, 29] on icon "Undo" at bounding box center [535, 26] width 10 height 10
click at [527, 29] on div "Draft_1759173961072 Saving... Save Design Save Campaign Save as Template Insert…" at bounding box center [565, 26] width 1130 height 52
click at [530, 26] on icon "Undo" at bounding box center [535, 26] width 10 height 10
click at [1024, 32] on button "Save Campaign" at bounding box center [1016, 26] width 91 height 28
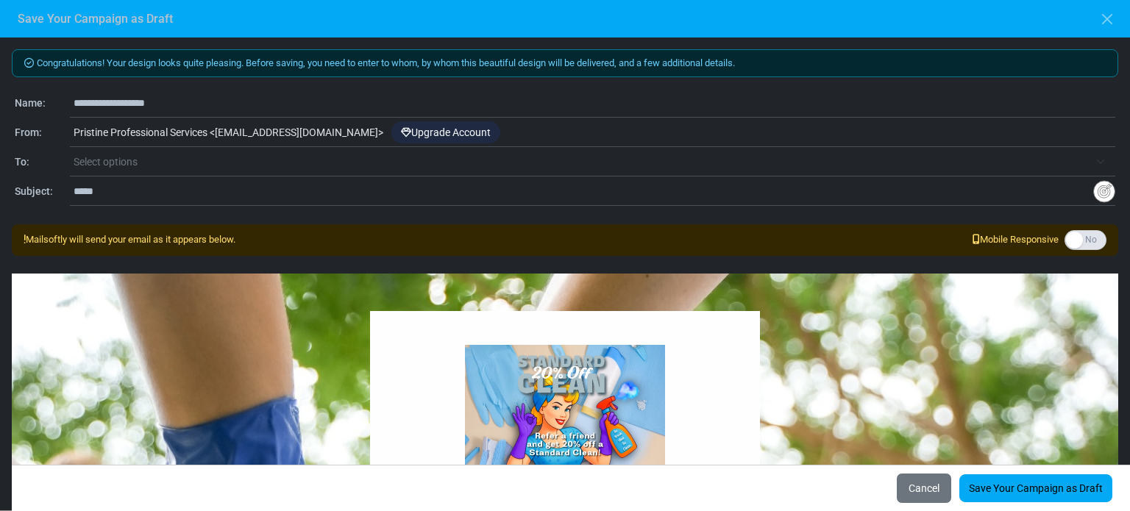
drag, startPoint x: 183, startPoint y: 103, endPoint x: 74, endPoint y: 104, distance: 108.9
click at [74, 104] on input "**********" at bounding box center [595, 103] width 1042 height 28
type input "**********"
click at [141, 164] on span "Select options" at bounding box center [582, 162] width 1016 height 18
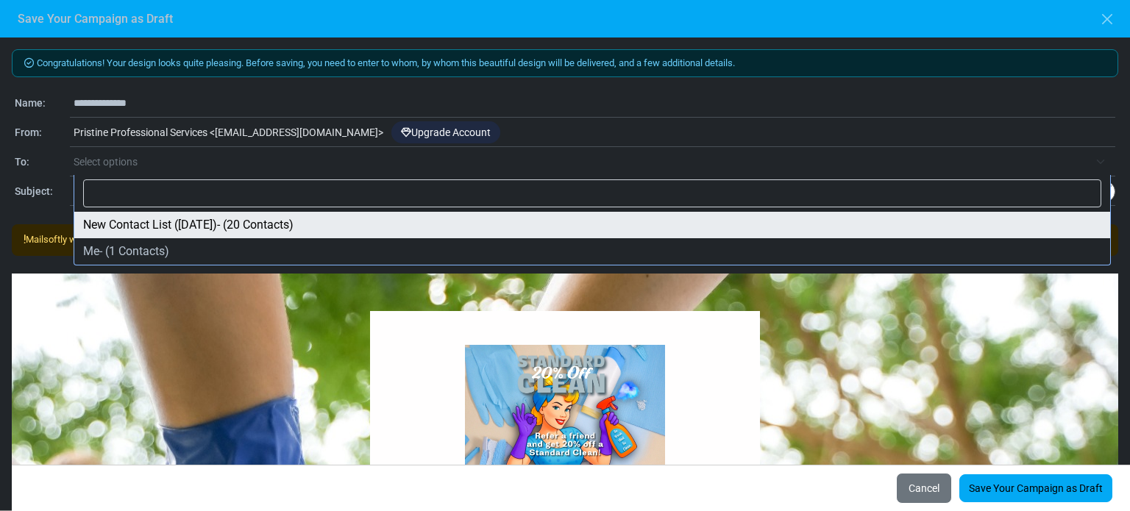
select select "*****"
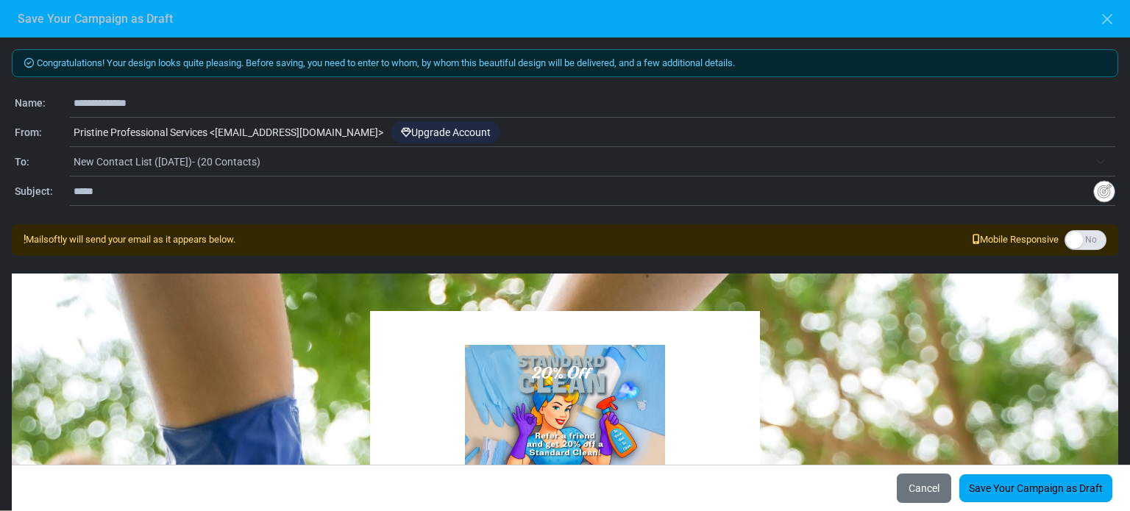
scroll to position [44, 0]
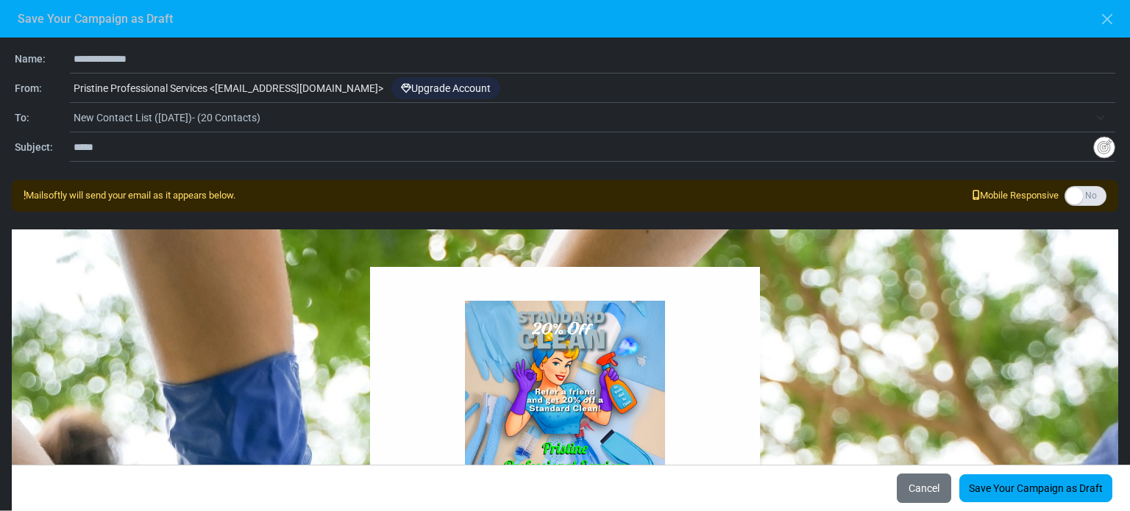
click at [146, 152] on input "*****" at bounding box center [584, 147] width 1020 height 28
type input "*"
paste input "**********"
type input "**********"
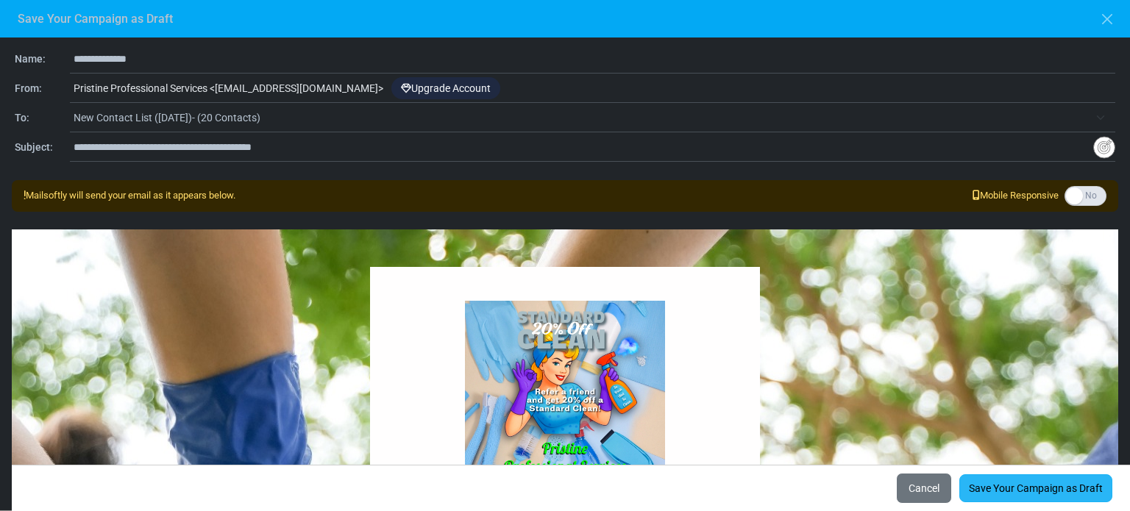
click at [1030, 488] on link "Save Your Campaign as Draft" at bounding box center [1036, 489] width 153 height 28
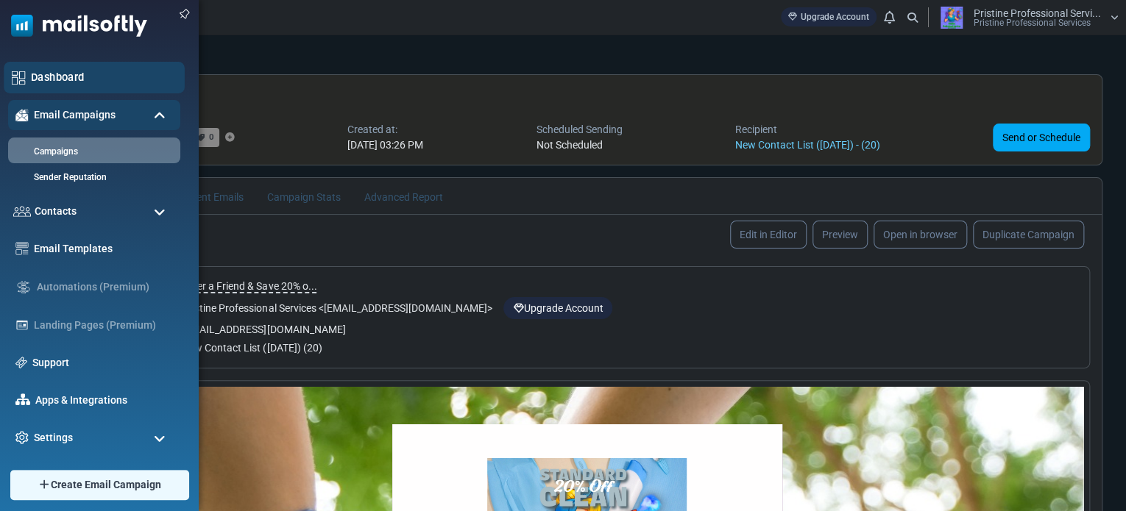
click at [26, 75] on div "Dashboard" at bounding box center [94, 78] width 181 height 32
click at [62, 149] on link "Campaigns" at bounding box center [92, 152] width 177 height 14
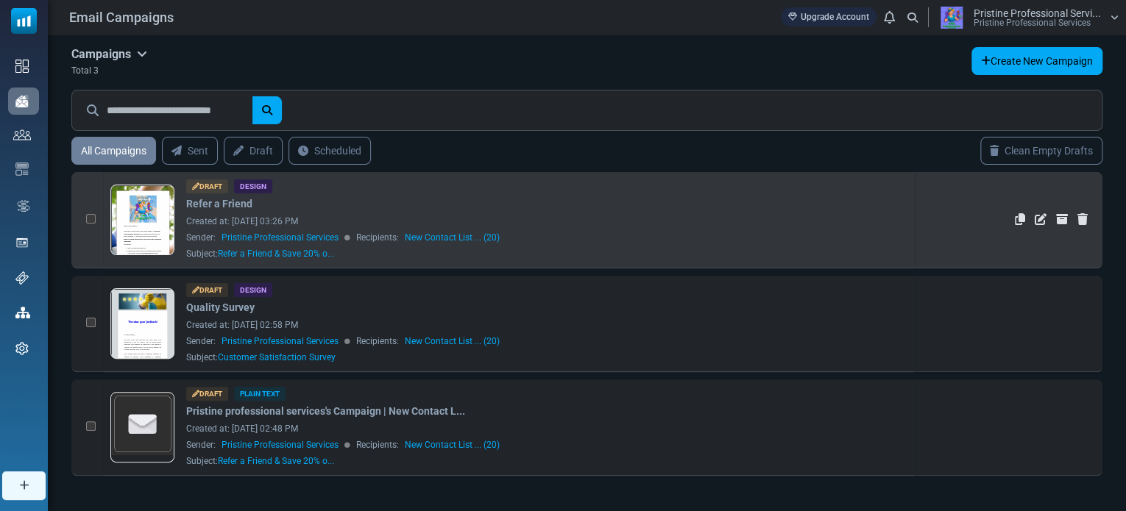
click at [709, 226] on div "Created at: [DATE] 03:26 PM" at bounding box center [546, 221] width 721 height 13
click at [154, 222] on link at bounding box center [142, 261] width 63 height 152
click at [528, 216] on div "Created at: [DATE] 03:26 PM" at bounding box center [546, 221] width 721 height 13
click at [1038, 219] on icon "Edit" at bounding box center [1041, 219] width 12 height 12
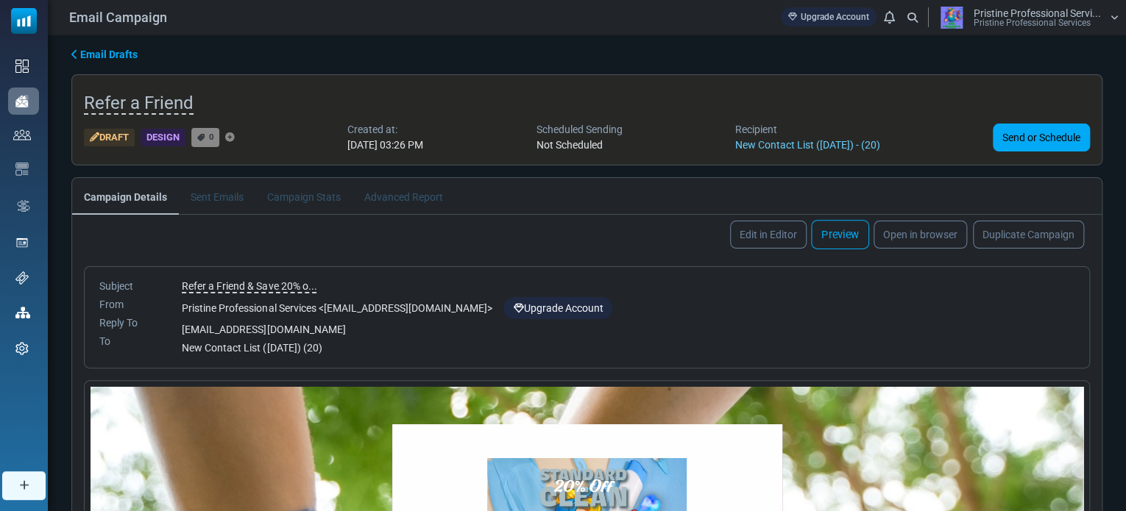
click at [846, 238] on link "Preview" at bounding box center [840, 234] width 58 height 29
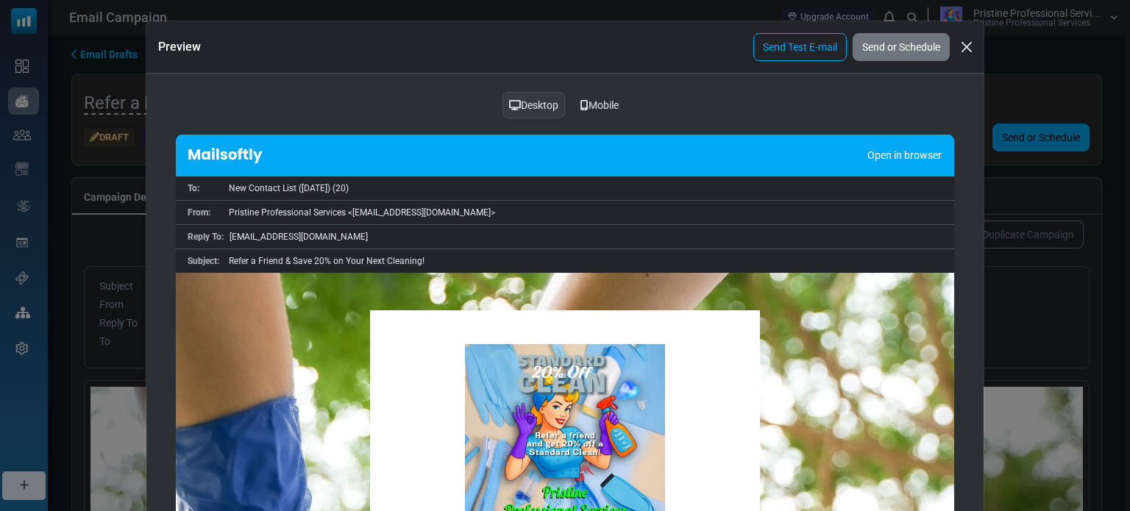
click at [603, 102] on div "Mobile" at bounding box center [599, 105] width 57 height 28
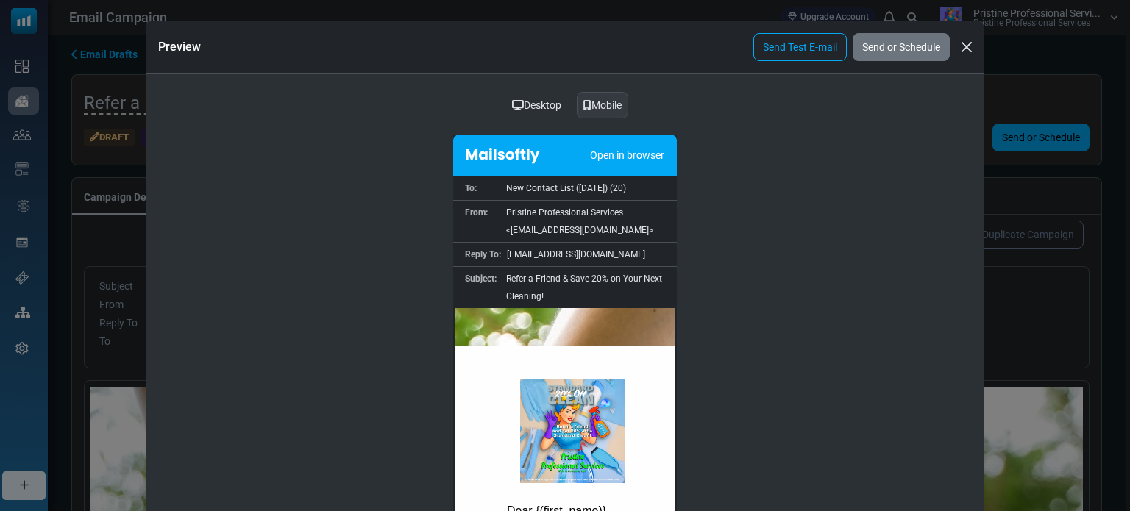
click at [866, 91] on div "Desktop Mobile" at bounding box center [565, 105] width 802 height 28
click at [960, 43] on button "Close" at bounding box center [967, 47] width 22 height 22
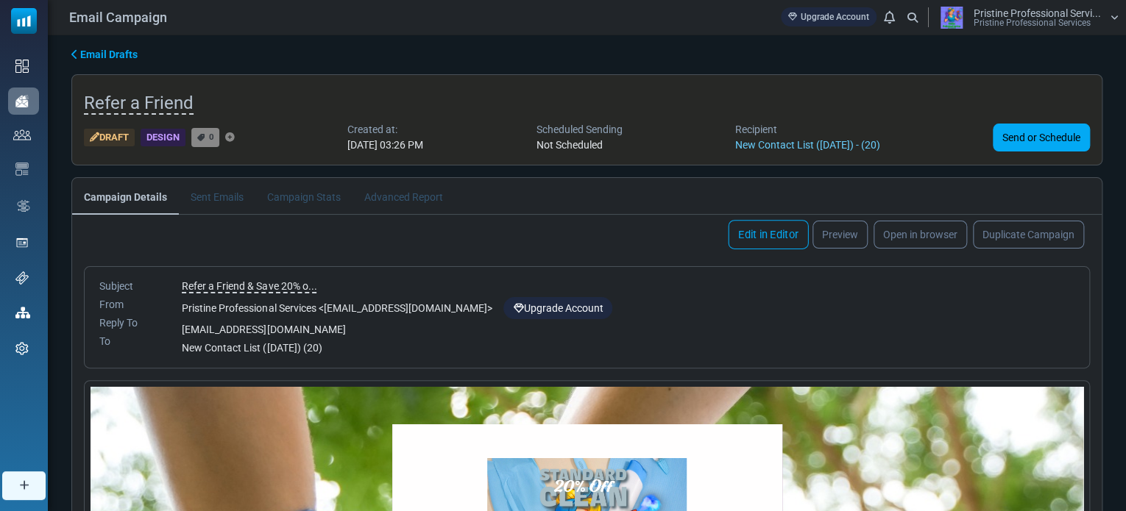
click at [765, 233] on link "Edit in Editor" at bounding box center [768, 234] width 80 height 29
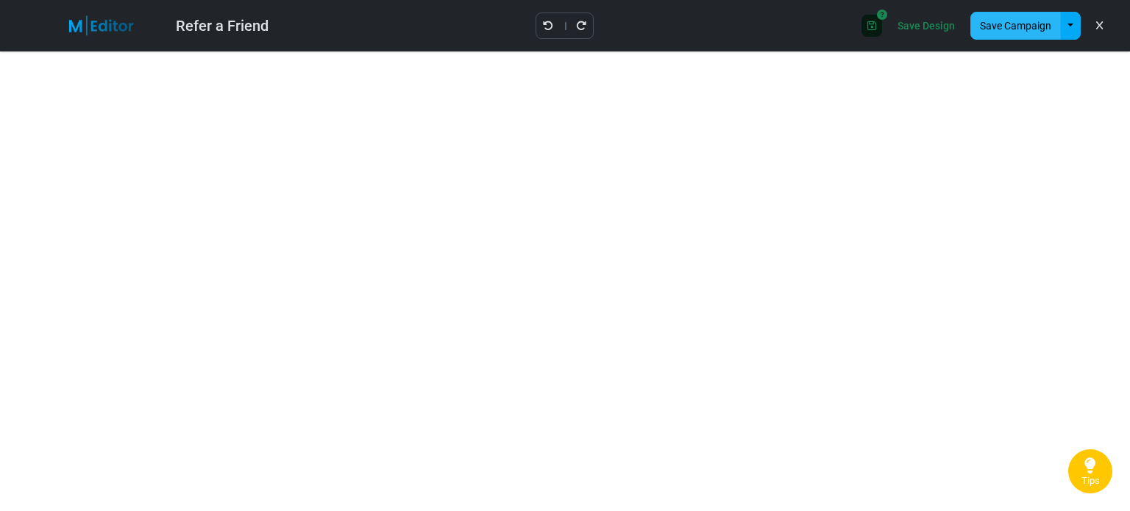
click at [1029, 26] on button "Save Campaign" at bounding box center [1016, 26] width 91 height 28
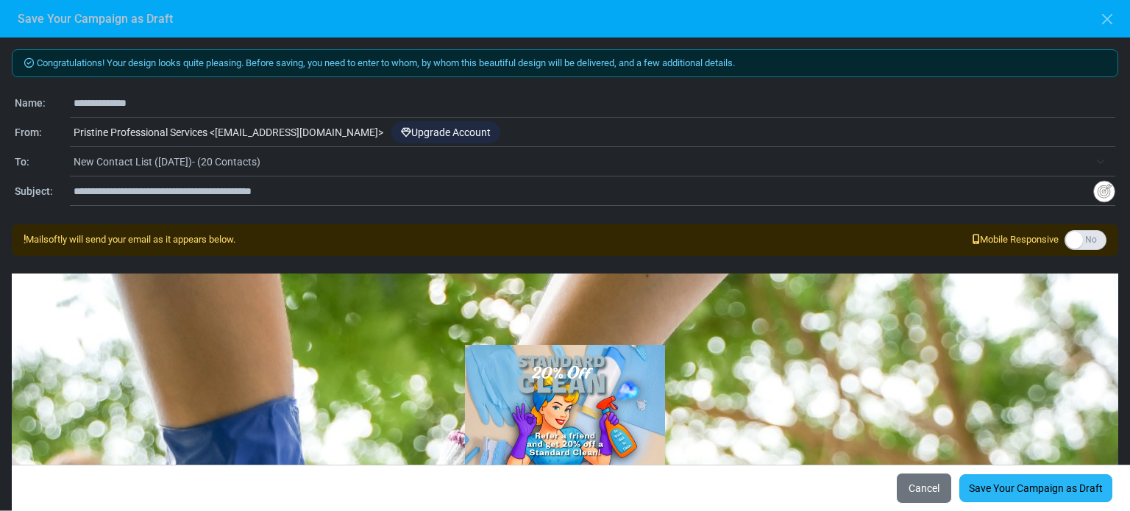
click at [1023, 486] on link "Save Your Campaign as Draft" at bounding box center [1036, 489] width 153 height 28
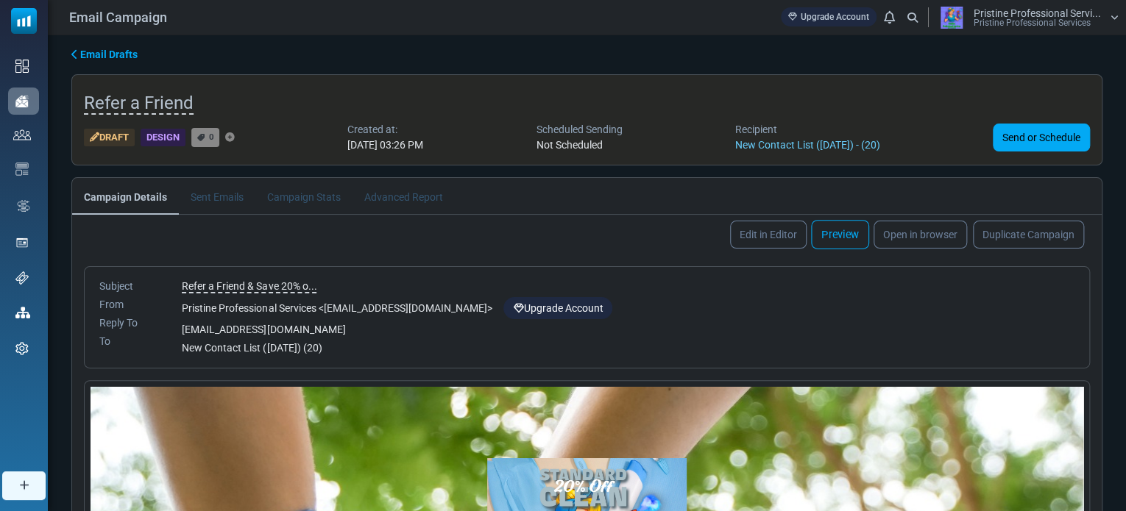
click at [837, 232] on link "Preview" at bounding box center [840, 234] width 58 height 29
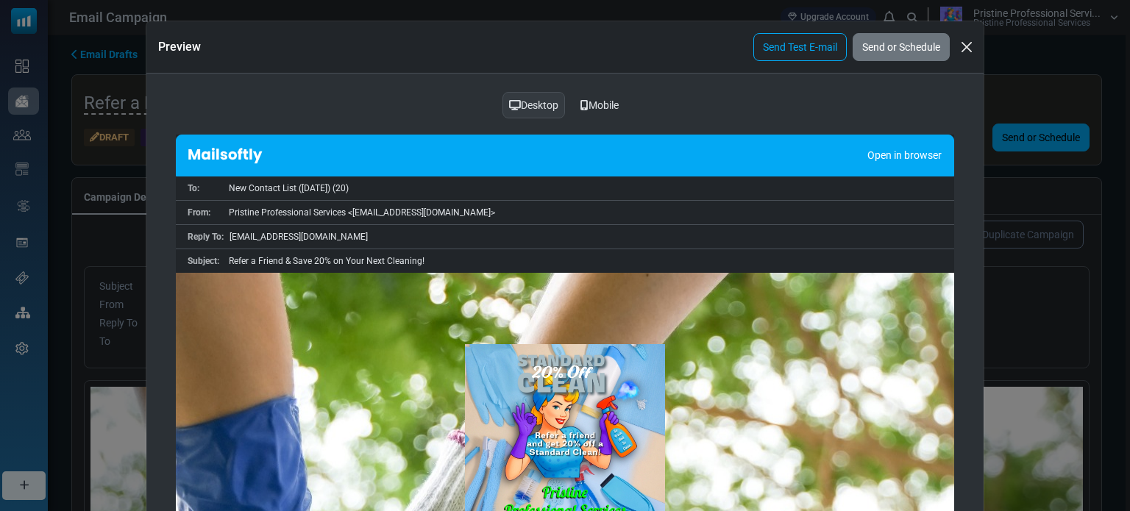
click at [598, 108] on div "Mobile" at bounding box center [599, 105] width 57 height 28
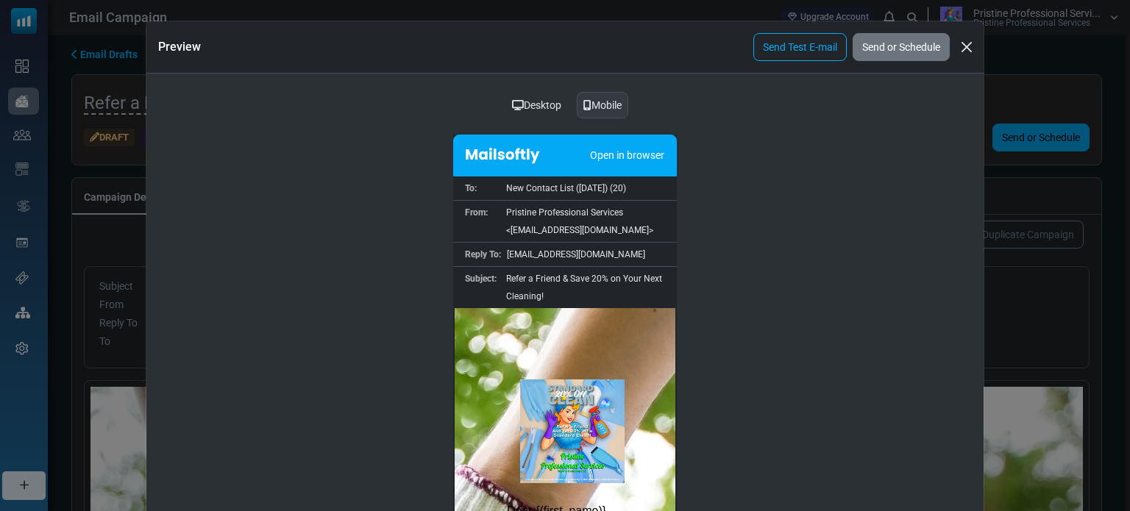
drag, startPoint x: 668, startPoint y: 334, endPoint x: 1144, endPoint y: 653, distance: 573.0
click at [965, 50] on button "Close" at bounding box center [967, 47] width 22 height 22
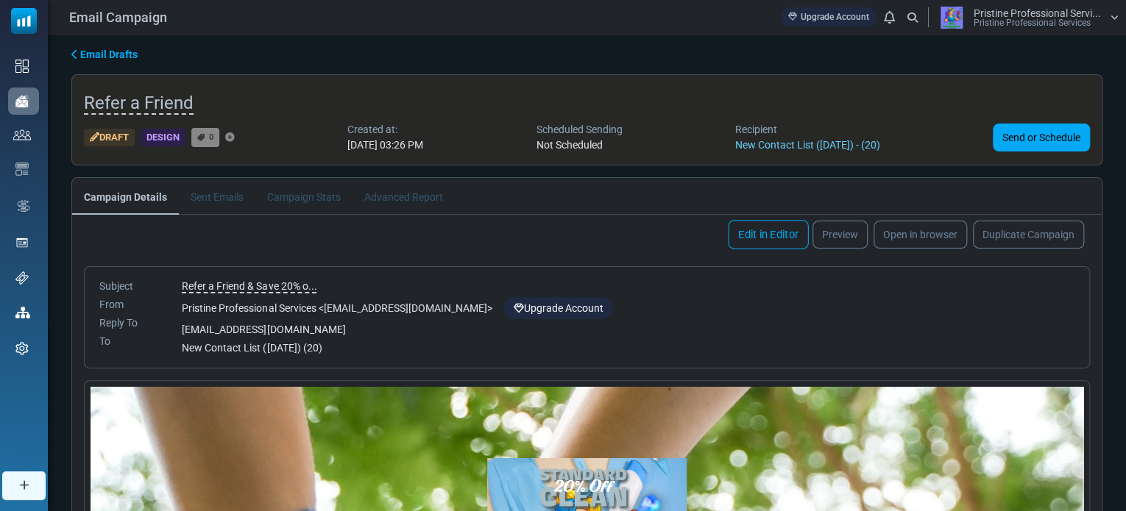
click at [761, 233] on link "Edit in Editor" at bounding box center [768, 234] width 80 height 29
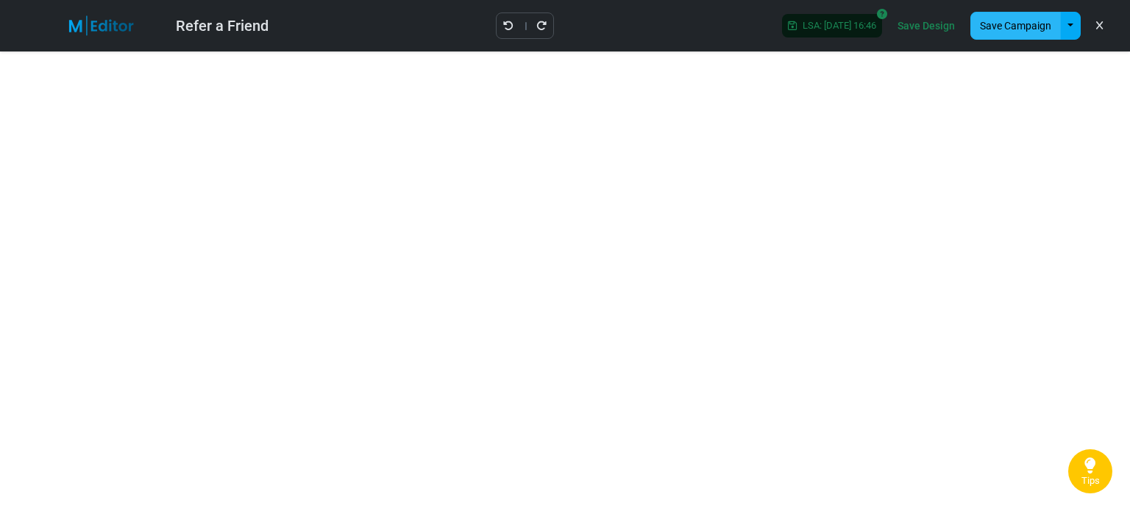
click at [1018, 20] on button "Save Campaign" at bounding box center [1016, 26] width 91 height 28
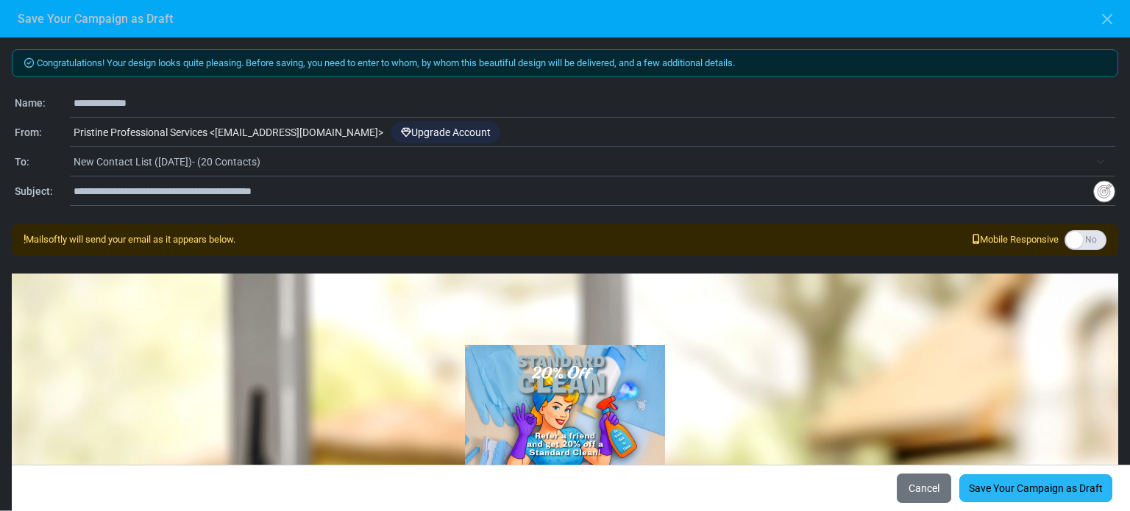
click at [1016, 486] on link "Save Your Campaign as Draft" at bounding box center [1036, 489] width 153 height 28
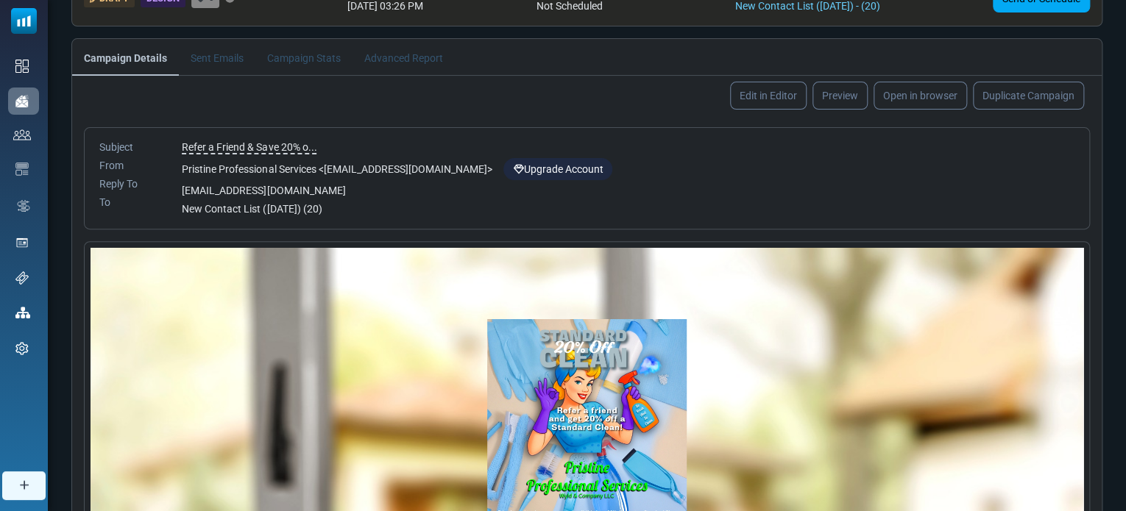
scroll to position [201, 0]
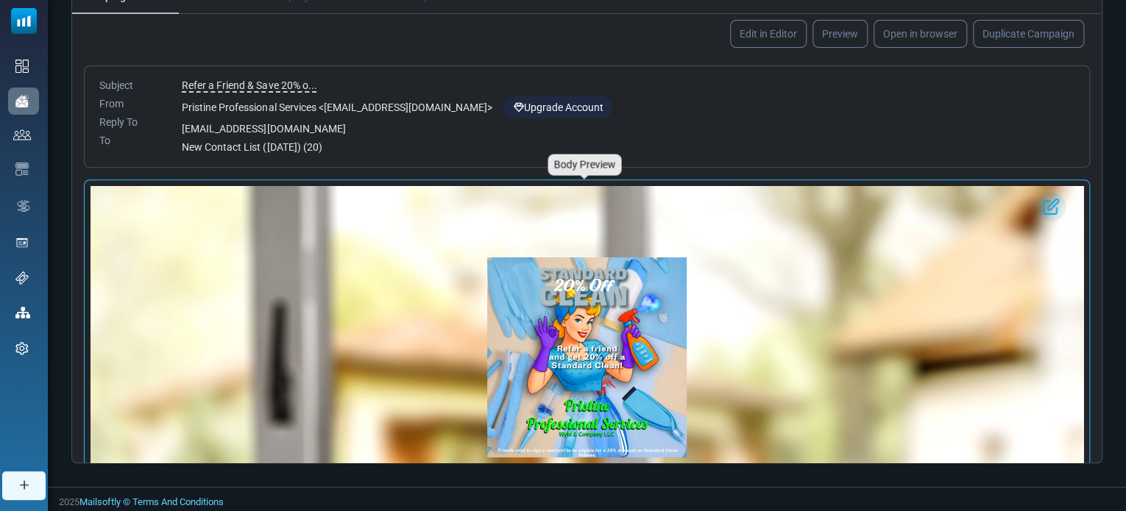
drag, startPoint x: 995, startPoint y: 241, endPoint x: 1009, endPoint y: 390, distance: 149.3
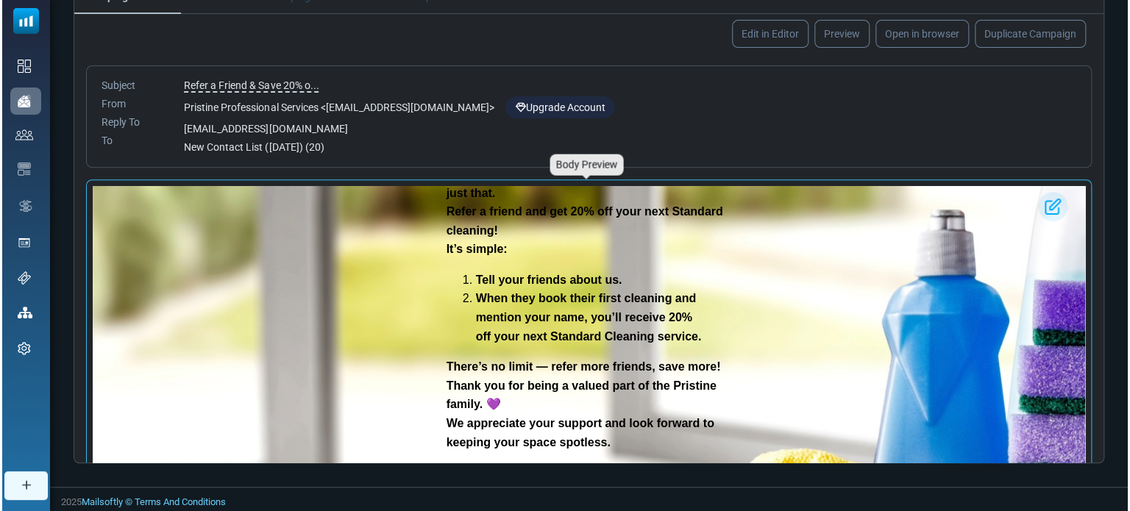
scroll to position [0, 0]
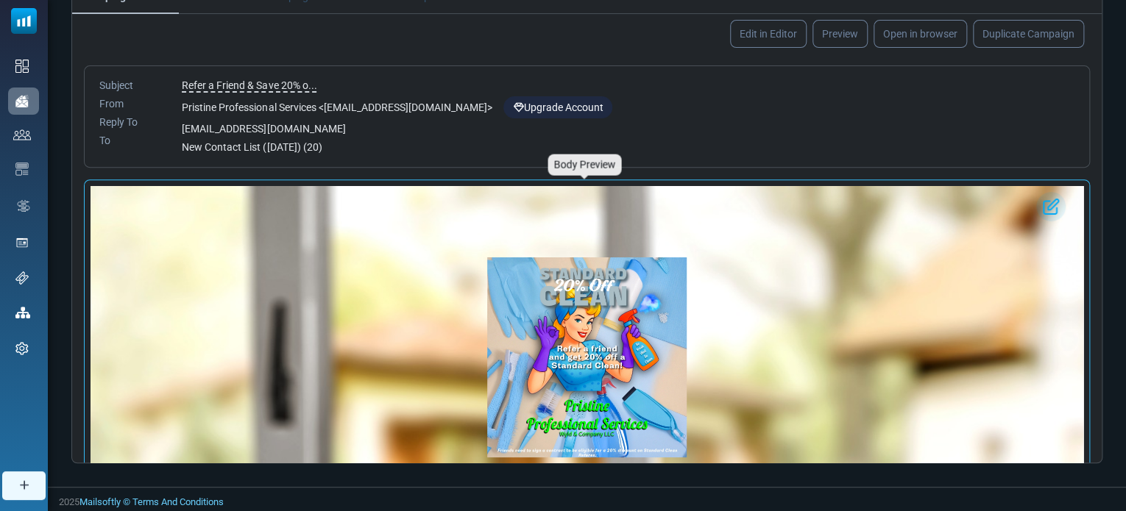
drag, startPoint x: 1073, startPoint y: 241, endPoint x: 1178, endPoint y: 404, distance: 193.7
click at [839, 34] on link "Preview" at bounding box center [840, 33] width 58 height 29
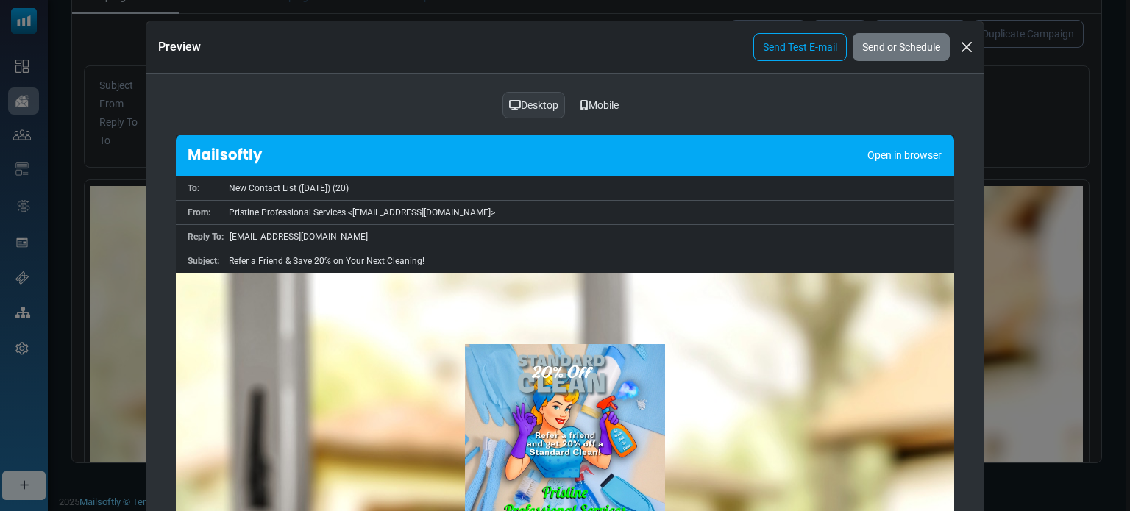
click at [595, 105] on div "Mobile" at bounding box center [599, 105] width 57 height 28
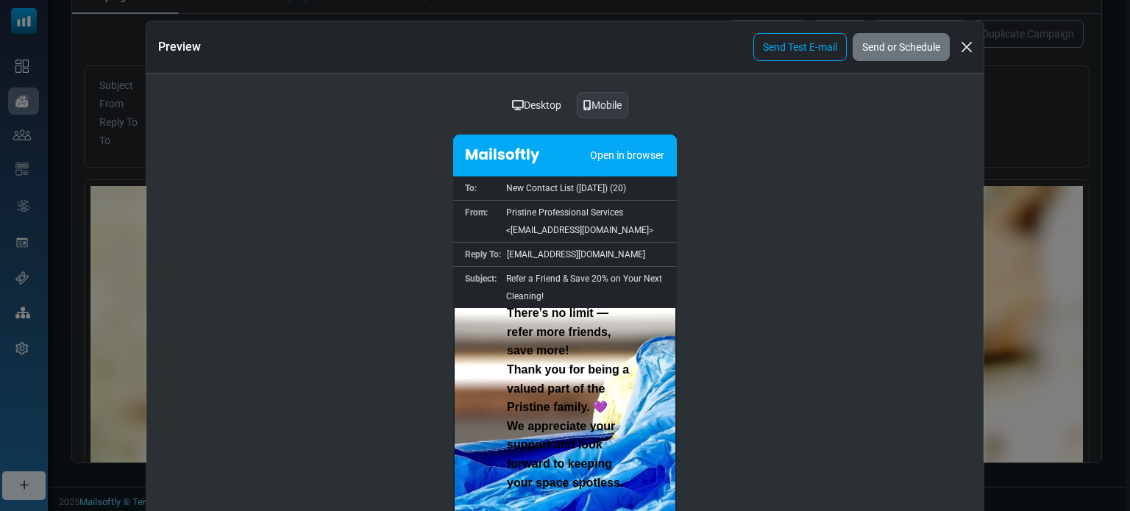
scroll to position [780, 0]
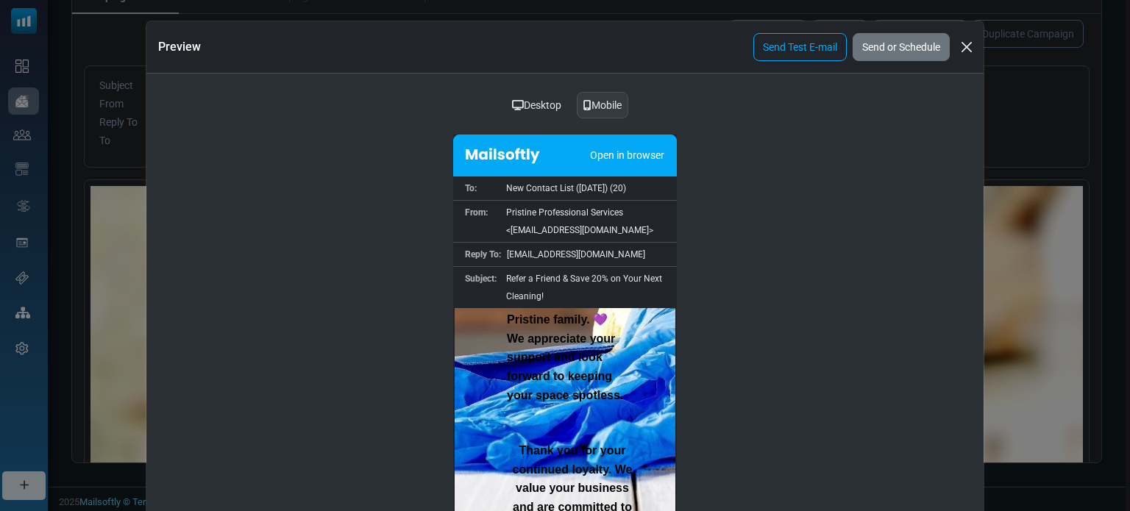
drag, startPoint x: 977, startPoint y: 223, endPoint x: 957, endPoint y: 189, distance: 39.3
click at [957, 189] on div "Desktop Mobile Open in browser To: New Contact List ([DATE]) (20) From: Pristin…" at bounding box center [565, 395] width 838 height 642
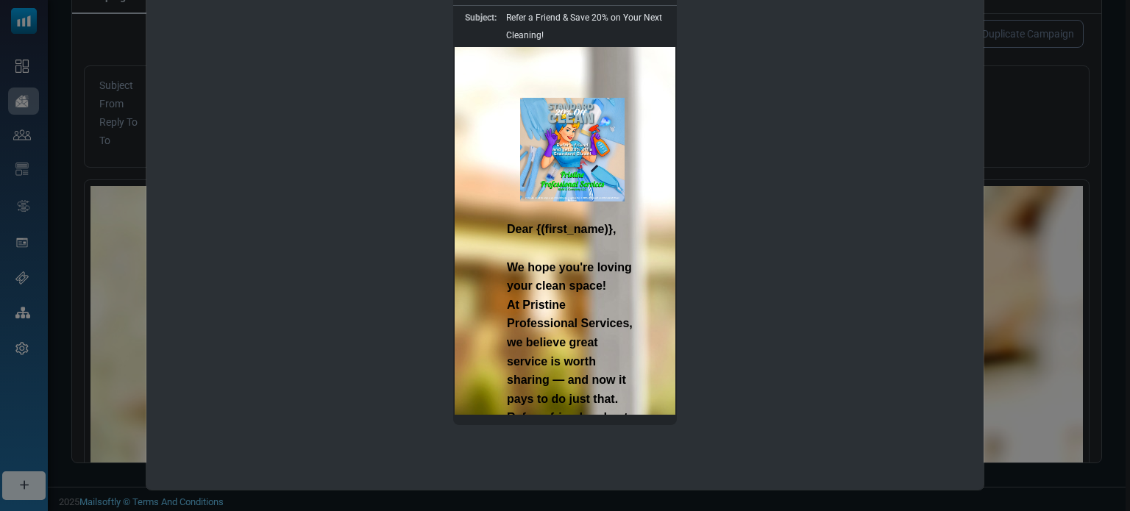
scroll to position [0, 0]
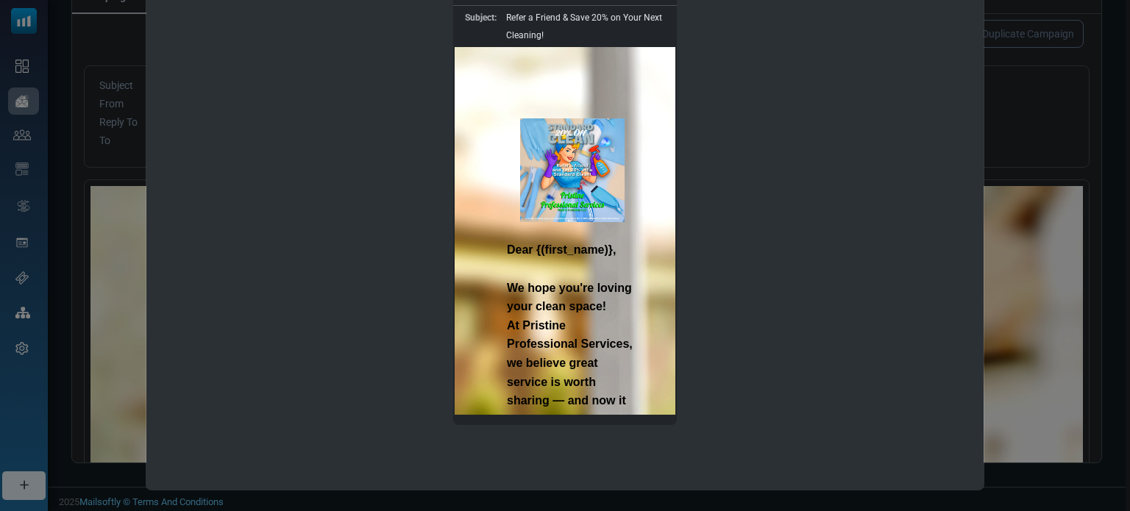
click at [938, 75] on div "Desktop Mobile Open in browser To: New Contact List ([DATE]) (20) From: Pristin…" at bounding box center [565, 133] width 838 height 642
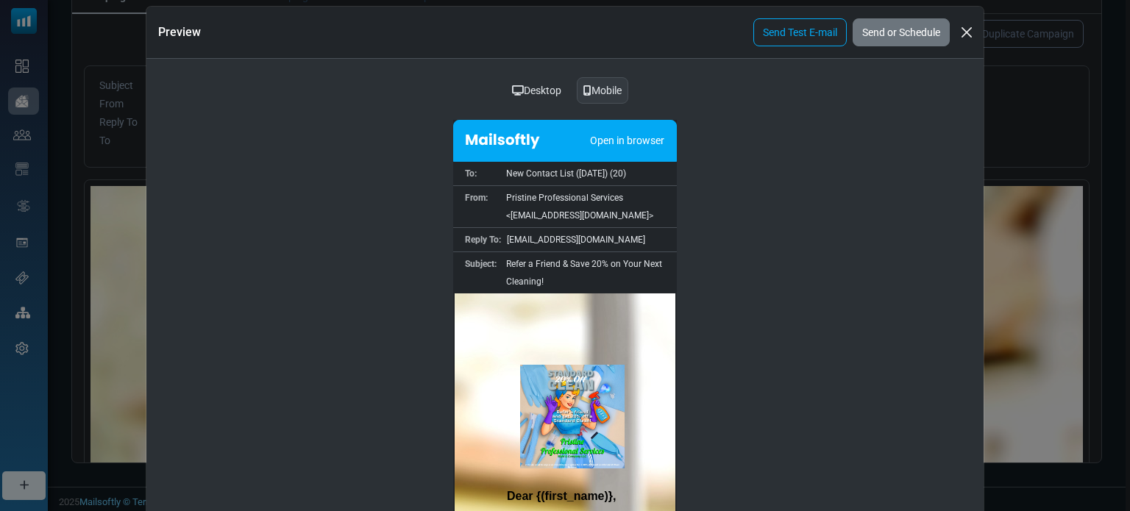
scroll to position [9, 0]
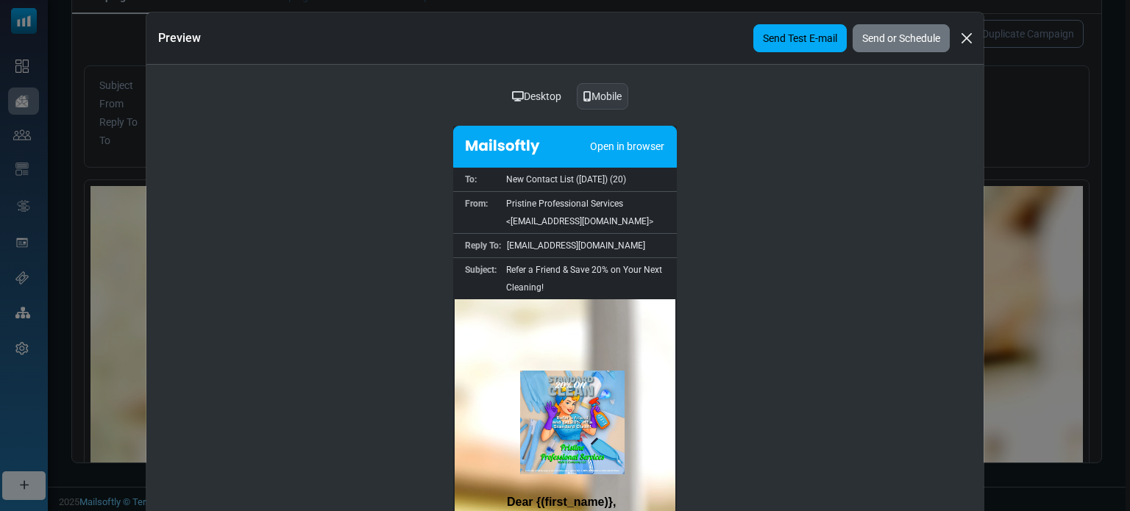
click at [786, 41] on link "Send Test E-mail" at bounding box center [800, 38] width 93 height 28
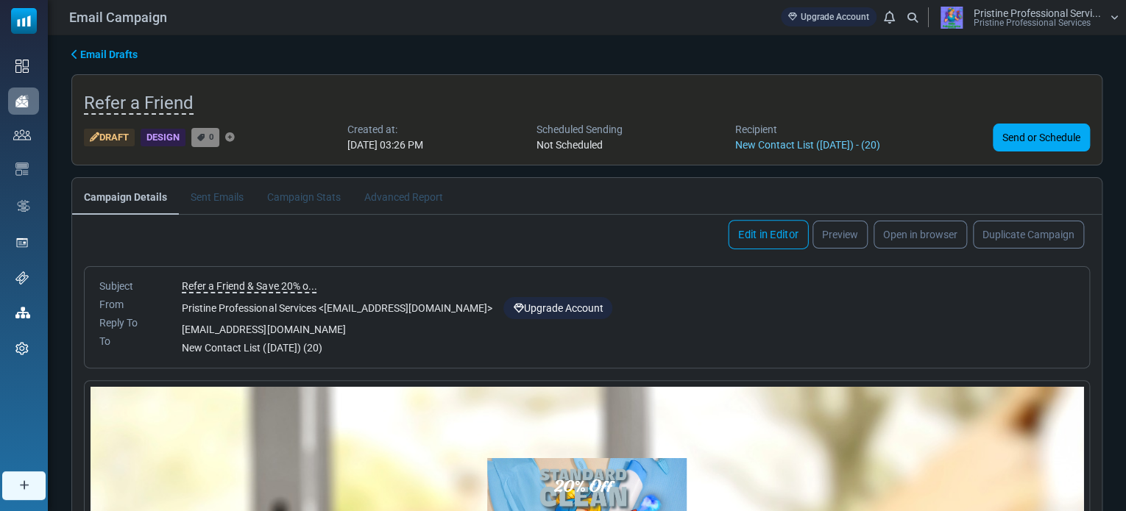
click at [750, 229] on link "Edit in Editor" at bounding box center [768, 234] width 80 height 29
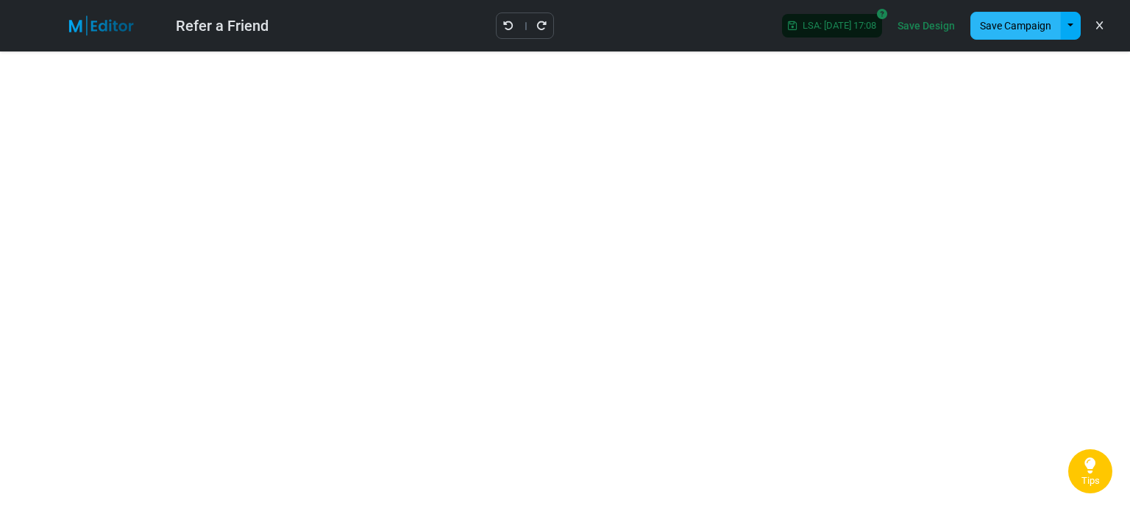
click at [1012, 25] on button "Save Campaign" at bounding box center [1016, 26] width 91 height 28
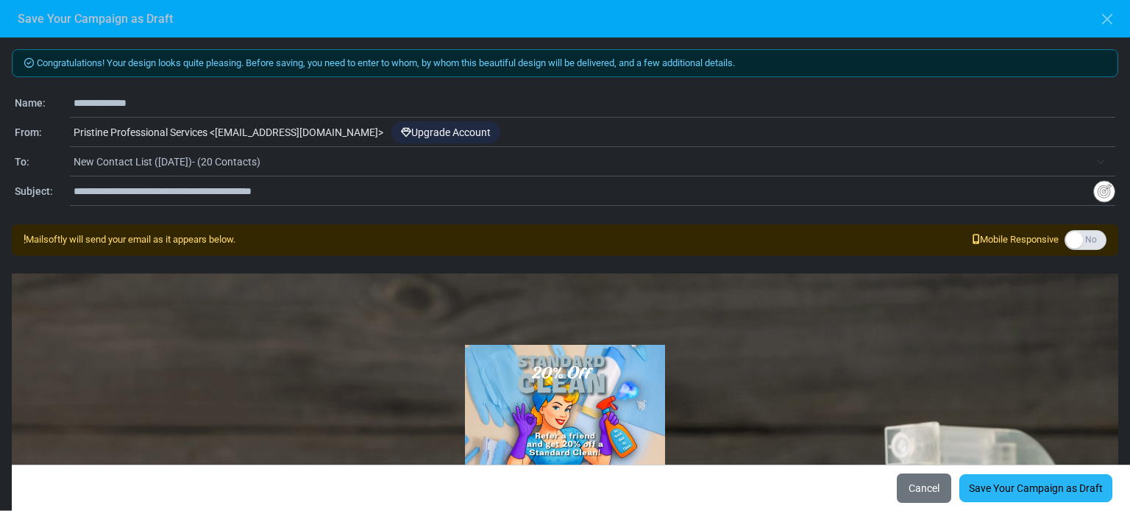
click at [1001, 484] on link "Save Your Campaign as Draft" at bounding box center [1036, 489] width 153 height 28
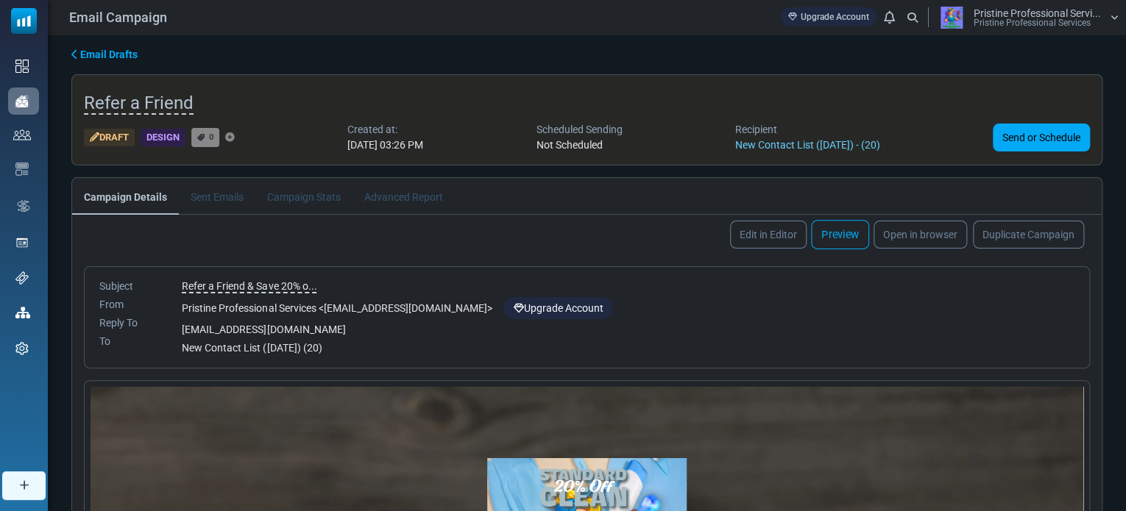
click at [842, 242] on link "Preview" at bounding box center [840, 234] width 58 height 29
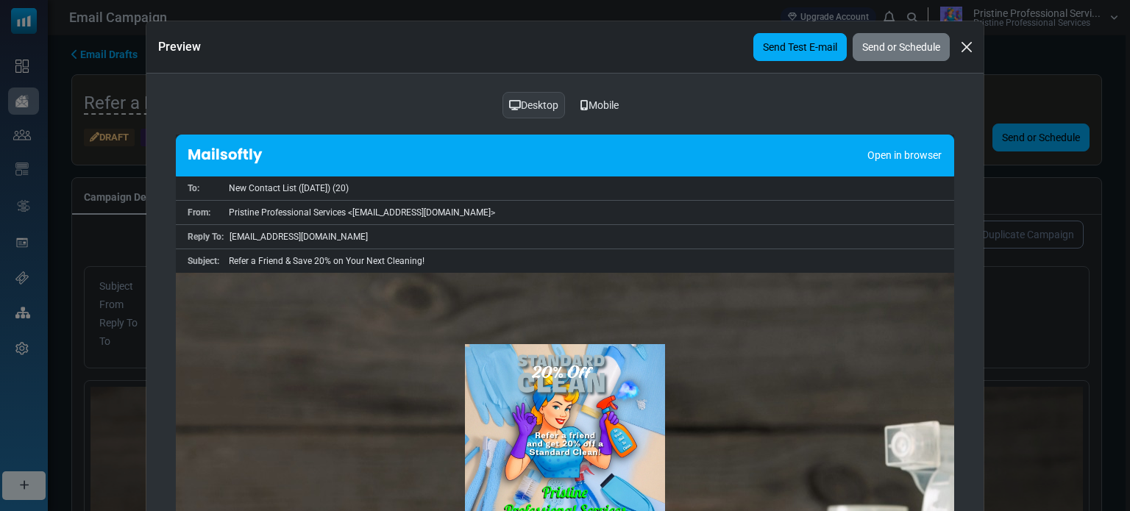
click at [795, 52] on link "Send Test E-mail" at bounding box center [800, 47] width 93 height 28
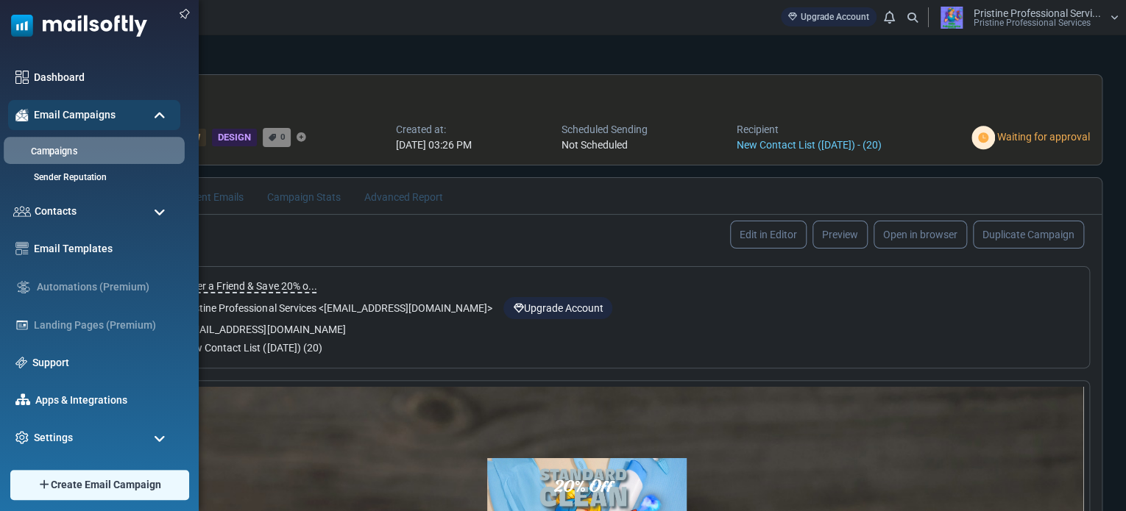
click at [50, 150] on link "Campaigns" at bounding box center [92, 152] width 177 height 14
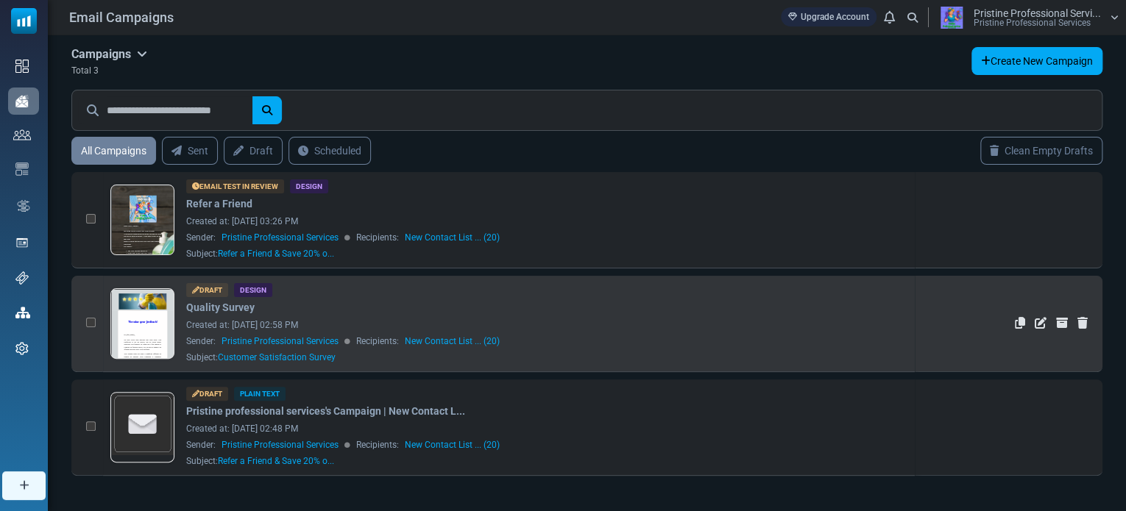
click at [155, 314] on link at bounding box center [142, 365] width 63 height 152
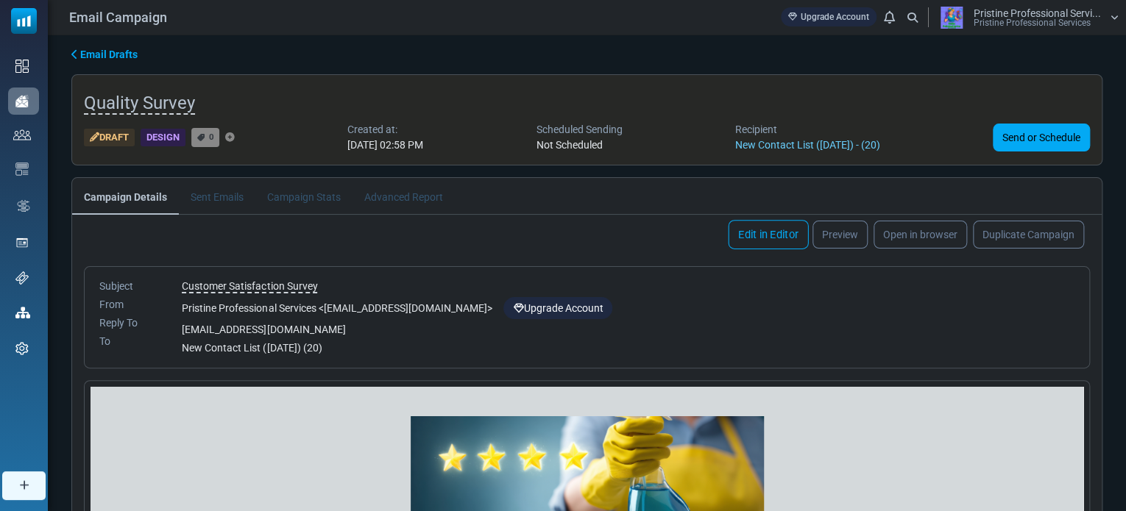
click at [777, 232] on link "Edit in Editor" at bounding box center [768, 234] width 80 height 29
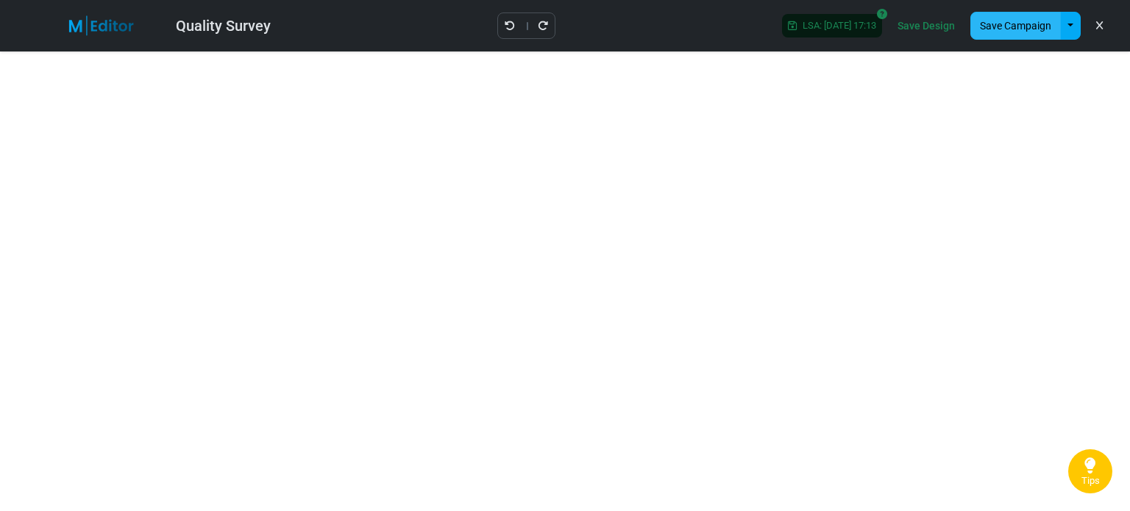
click at [1019, 29] on button "Save Campaign" at bounding box center [1016, 26] width 91 height 28
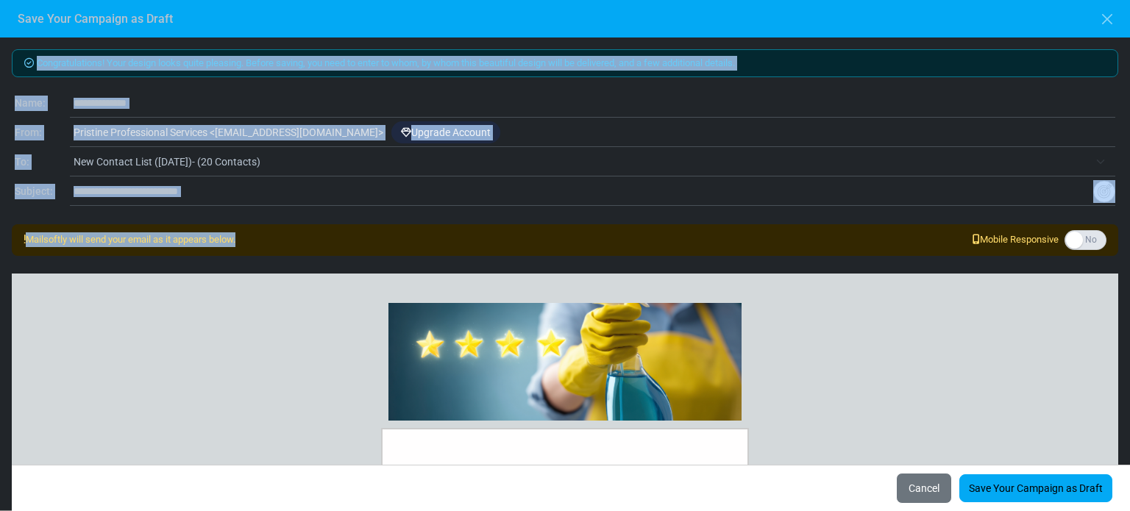
drag, startPoint x: 1019, startPoint y: 29, endPoint x: 938, endPoint y: 249, distance: 234.2
click at [938, 249] on div "**********" at bounding box center [565, 255] width 1130 height 511
click at [999, 488] on link "Save Your Campaign as Draft" at bounding box center [1036, 489] width 153 height 28
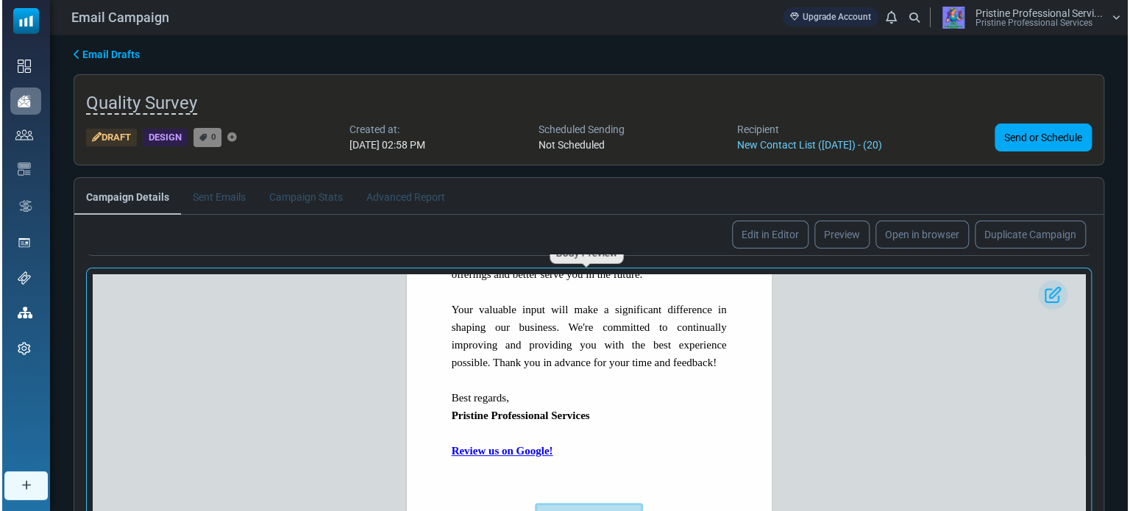
scroll to position [386, 0]
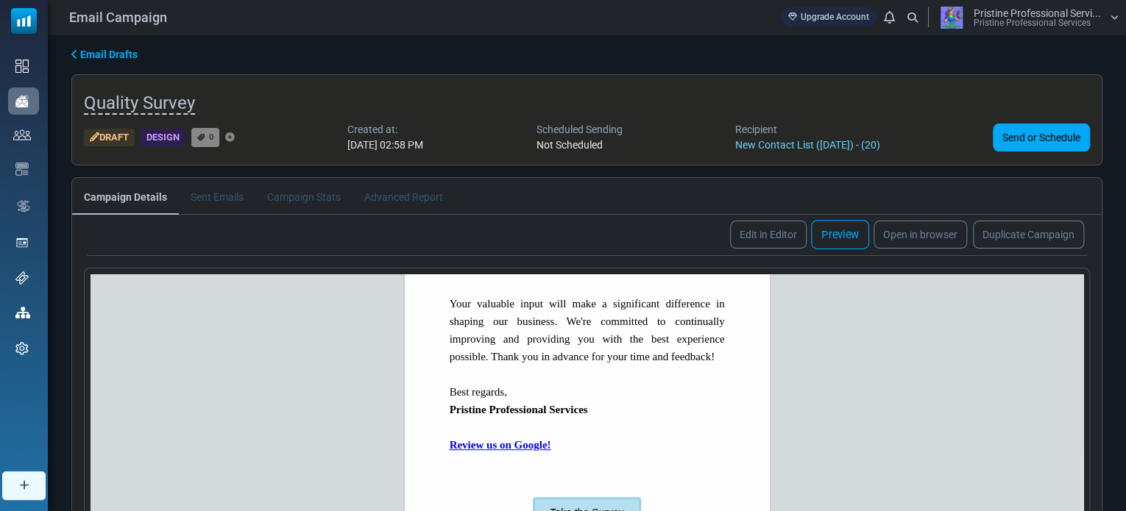
click at [838, 236] on link "Preview" at bounding box center [840, 234] width 58 height 29
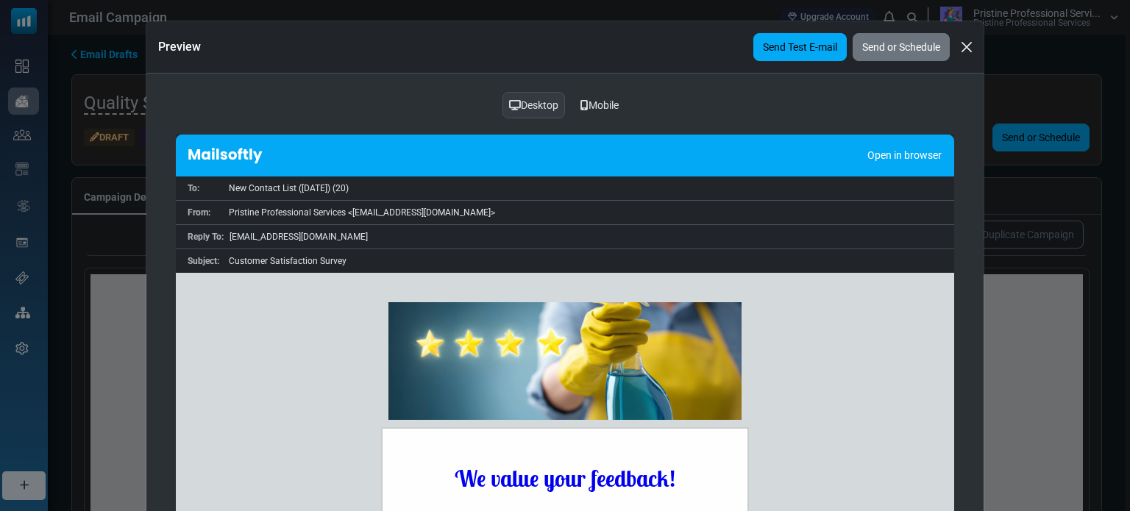
click at [789, 46] on link "Send Test E-mail" at bounding box center [800, 47] width 93 height 28
